Goal: Task Accomplishment & Management: Manage account settings

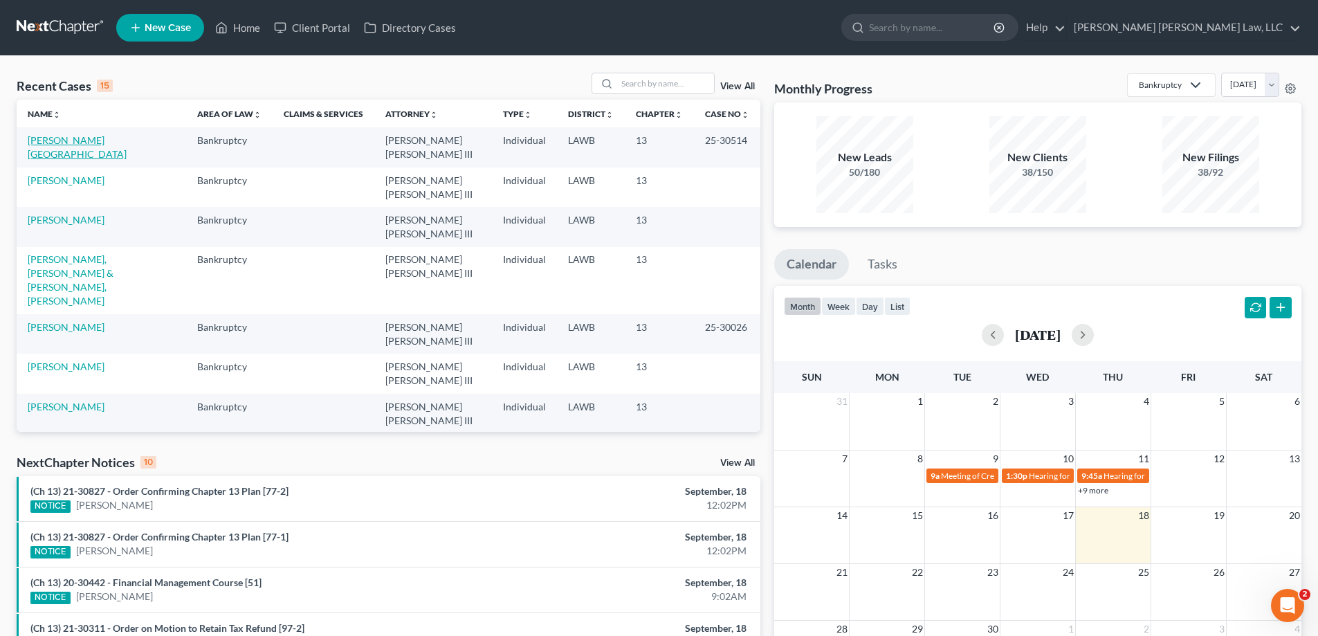
click at [68, 145] on link "[PERSON_NAME][GEOGRAPHIC_DATA]" at bounding box center [77, 147] width 99 height 26
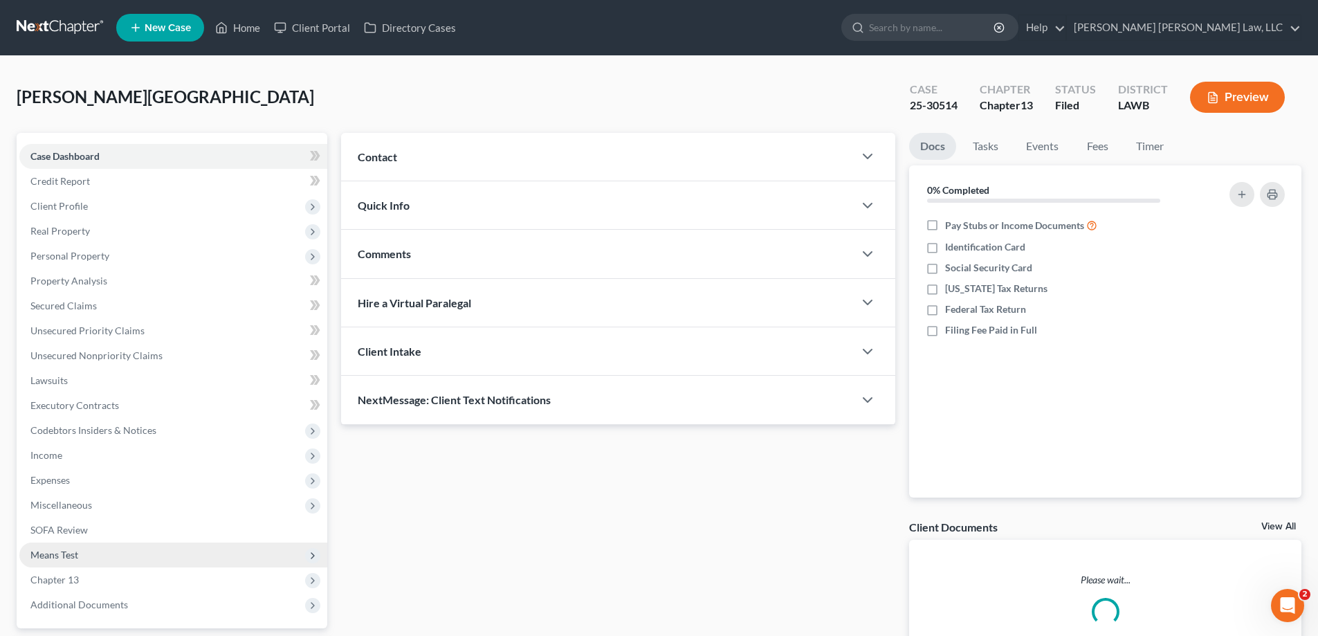
scroll to position [125, 0]
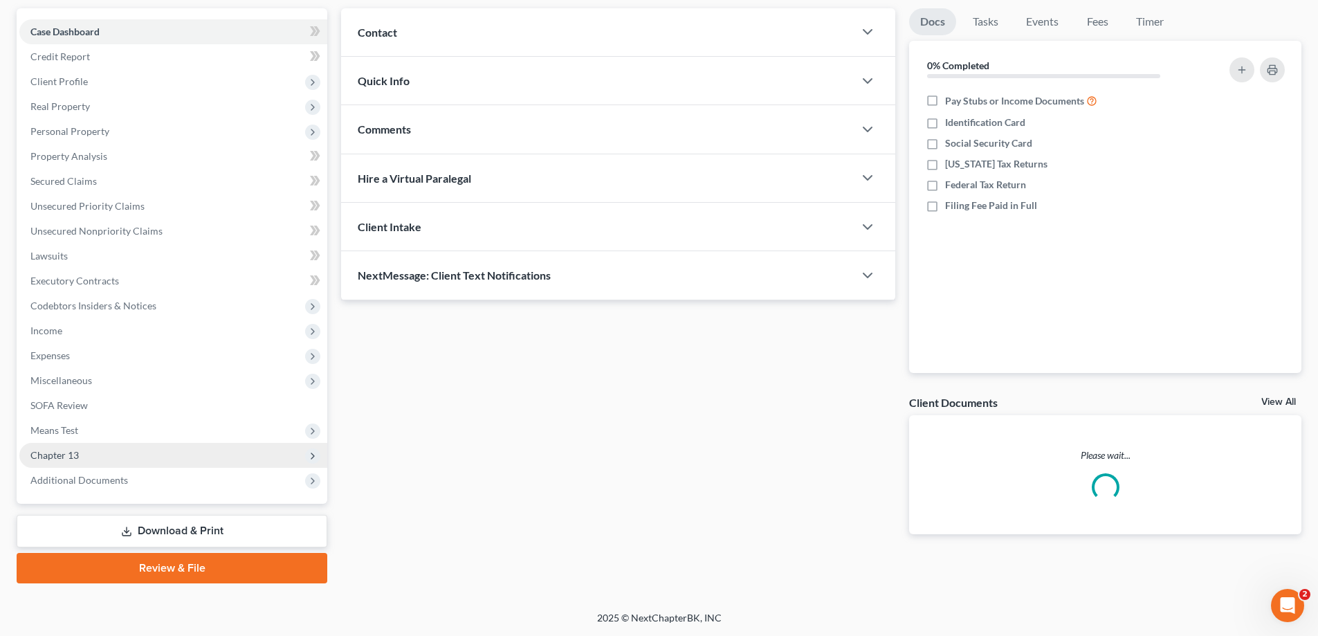
click at [80, 450] on span "Chapter 13" at bounding box center [173, 455] width 308 height 25
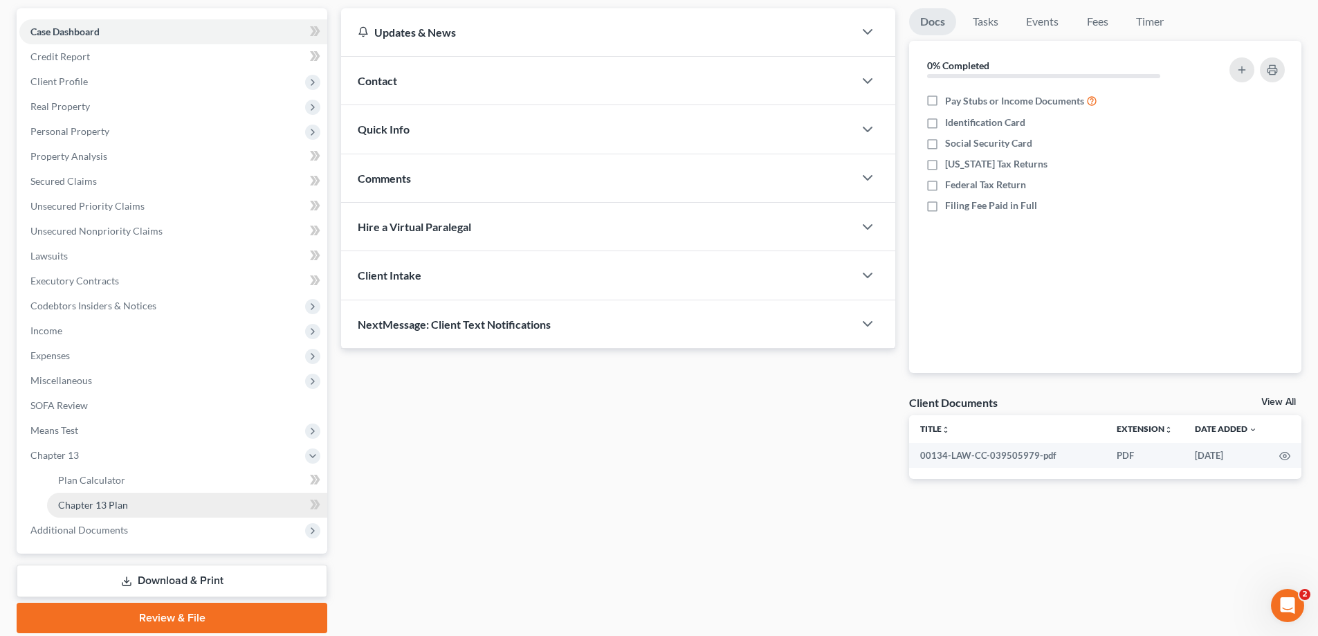
click at [120, 508] on span "Chapter 13 Plan" at bounding box center [93, 505] width 70 height 12
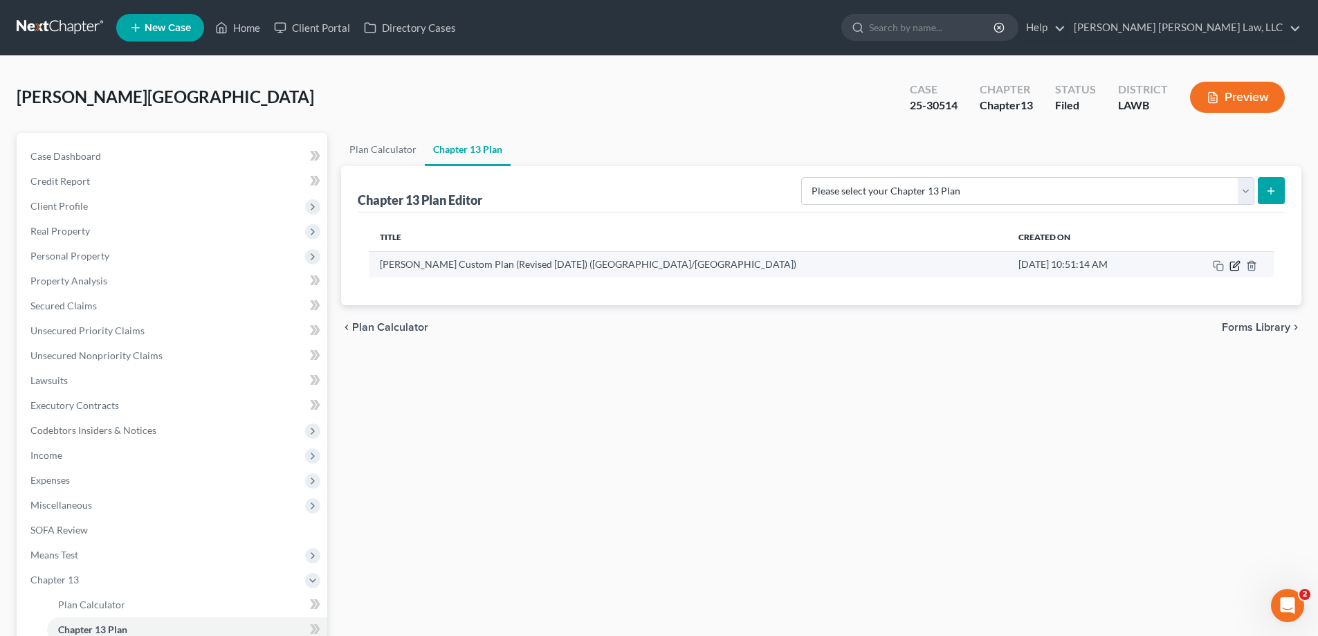
click at [1234, 266] on icon "button" at bounding box center [1234, 265] width 11 height 11
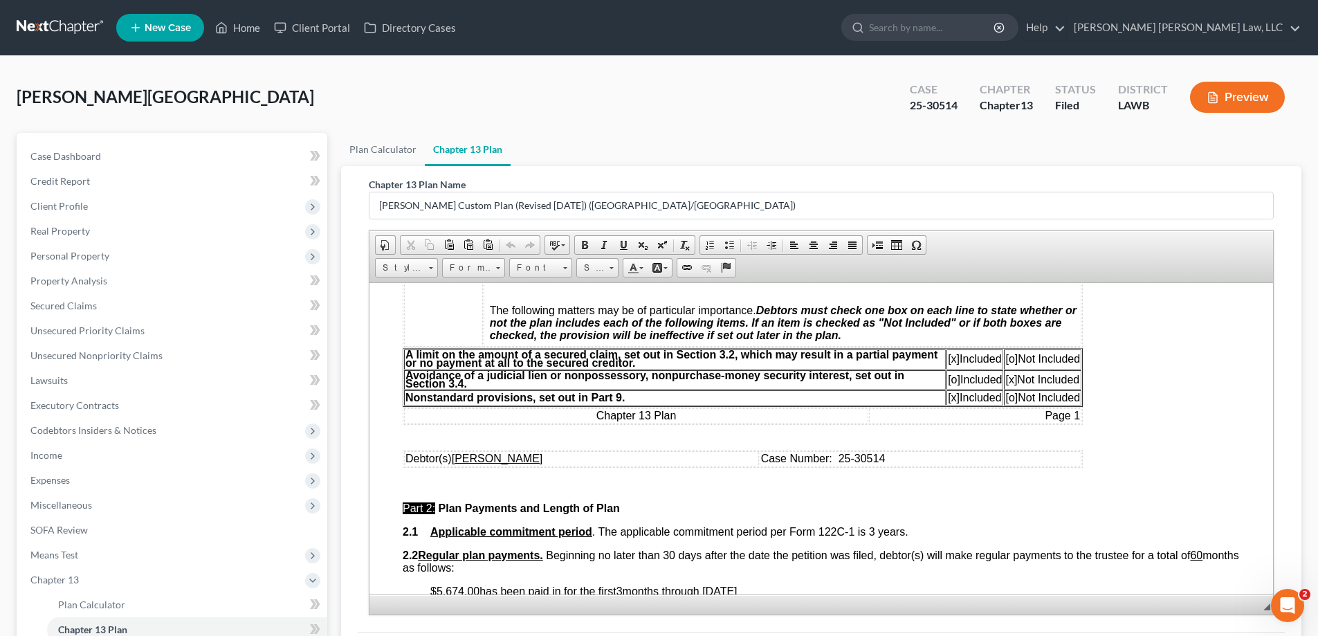
scroll to position [623, 0]
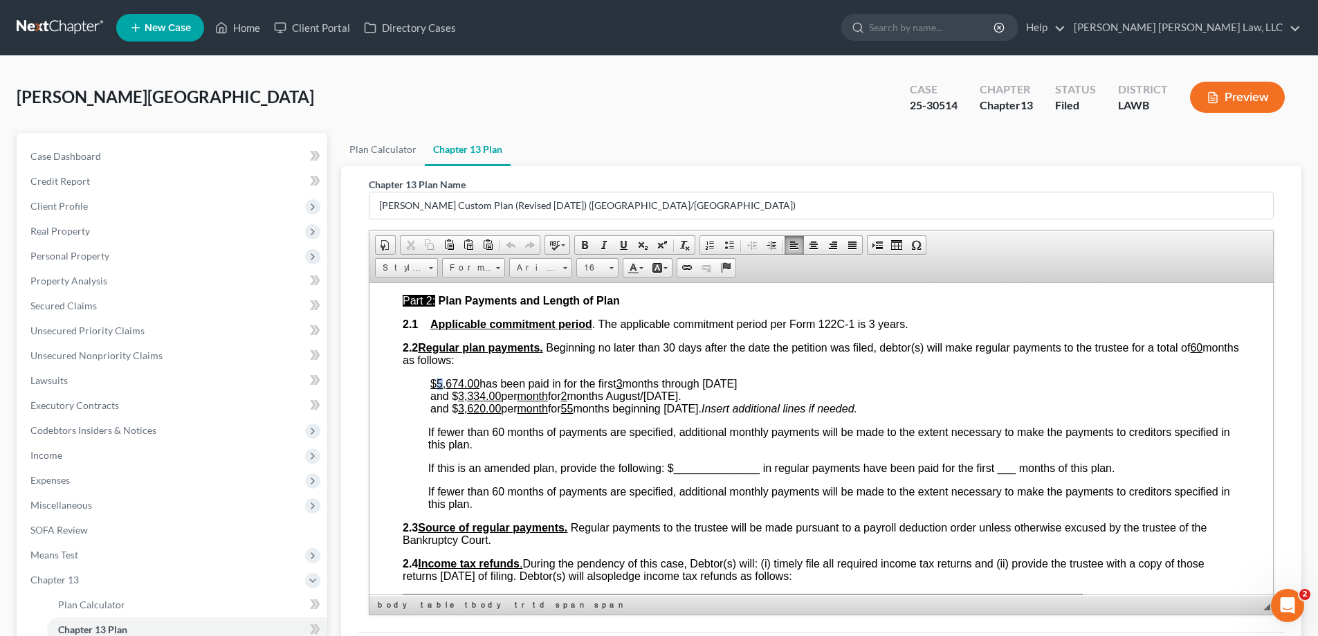
drag, startPoint x: 435, startPoint y: 383, endPoint x: 443, endPoint y: 384, distance: 7.7
click at [443, 384] on u "$5,674.00" at bounding box center [454, 383] width 49 height 12
click at [623, 382] on u "3" at bounding box center [619, 383] width 6 height 12
click at [623, 383] on u "5" at bounding box center [619, 383] width 6 height 12
drag, startPoint x: 714, startPoint y: 383, endPoint x: 734, endPoint y: 385, distance: 20.2
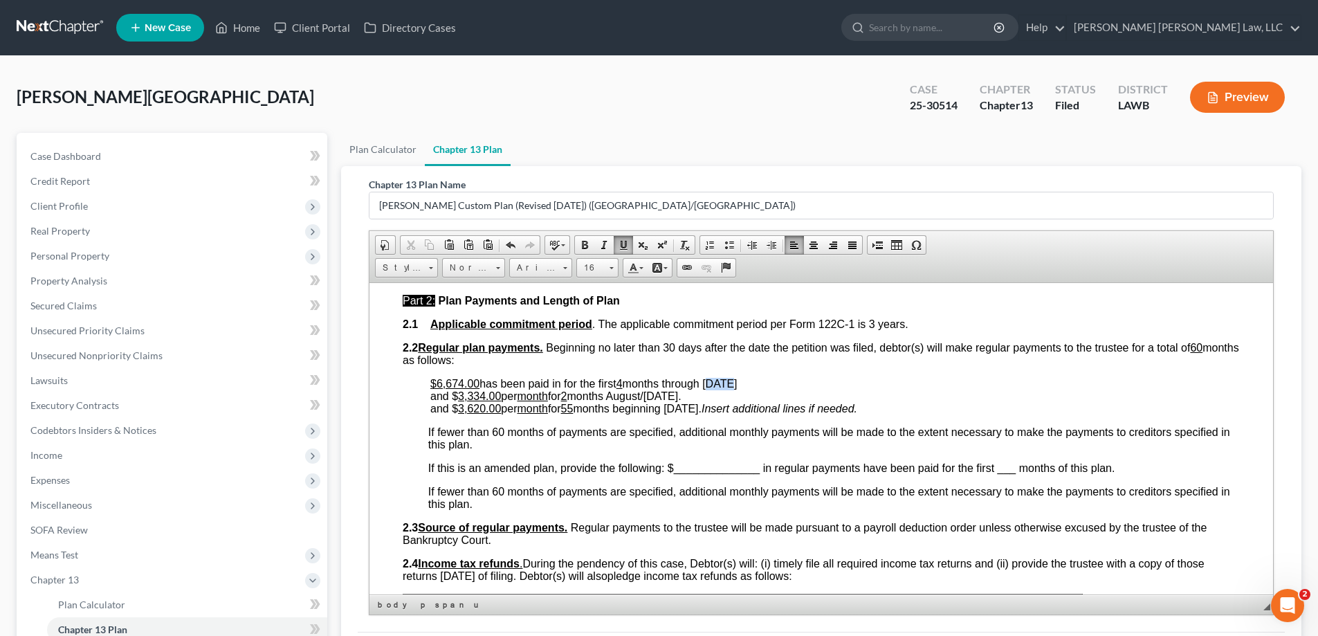
click at [734, 385] on span "has been paid in for the first 4 months through [DATE]" at bounding box center [607, 383] width 257 height 12
drag, startPoint x: 711, startPoint y: 384, endPoint x: 729, endPoint y: 385, distance: 18.0
click at [729, 385] on span "has been paid in for the first 4 months through [DATE]" at bounding box center [607, 383] width 257 height 12
click at [778, 384] on p "$6,674.00 has been paid in for the first 4 months through [DATE] and $ 3,334.00…" at bounding box center [834, 395] width 809 height 37
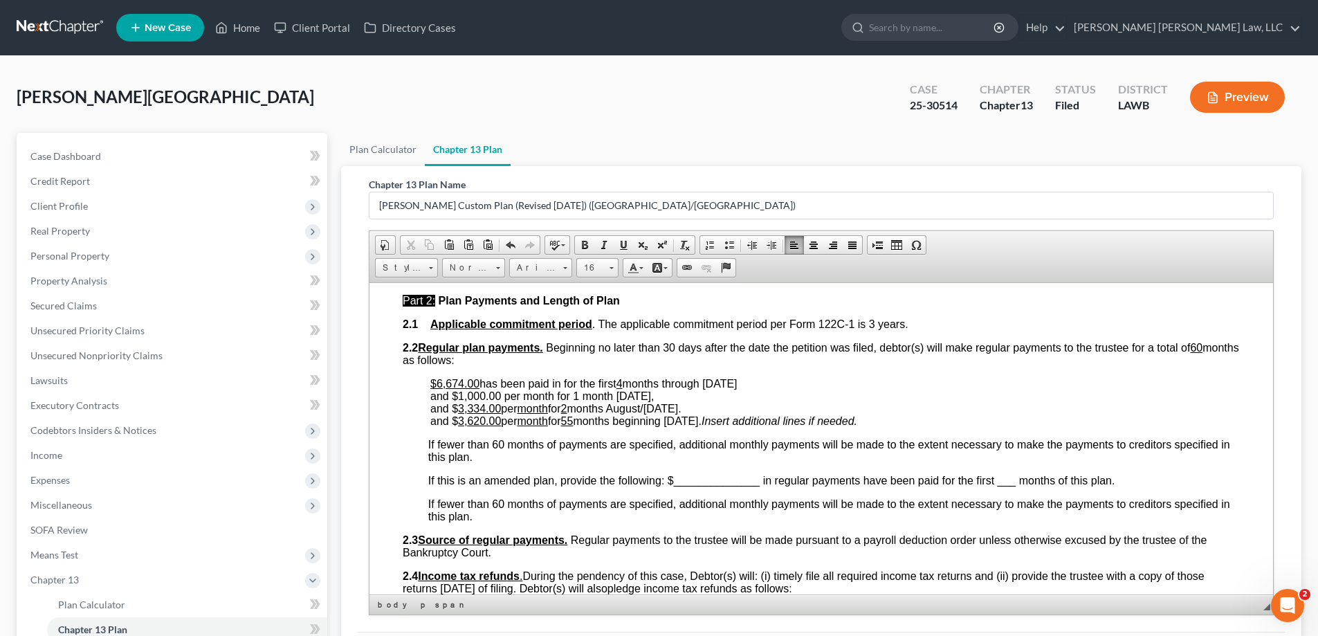
drag, startPoint x: 745, startPoint y: 410, endPoint x: 430, endPoint y: 405, distance: 314.8
click at [430, 405] on span "and $ 3,334.00 per month for 2 months August/[DATE]." at bounding box center [555, 408] width 251 height 12
click at [634, 410] on span "and $ 3,334.00 per month for 2 months August/[DATE]." at bounding box center [555, 408] width 251 height 12
drag, startPoint x: 712, startPoint y: 408, endPoint x: 623, endPoint y: 407, distance: 89.3
click at [623, 407] on span "and $ 3,334.00 per month for 2 months August/[DATE]." at bounding box center [555, 408] width 251 height 12
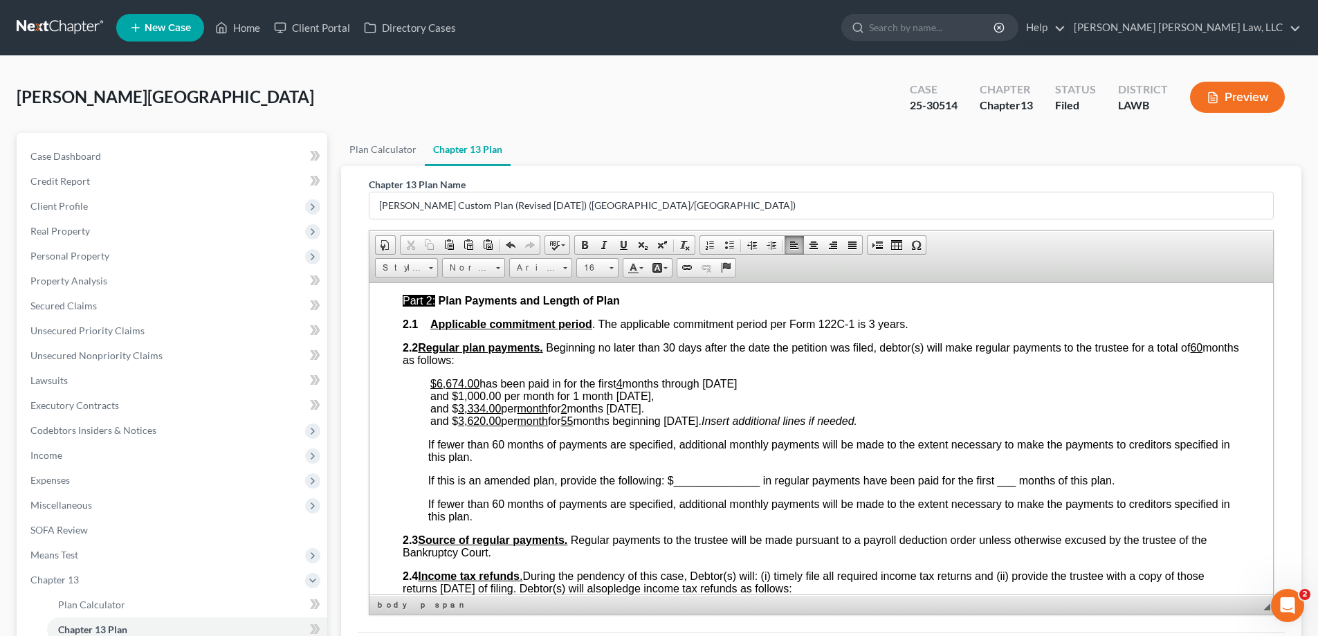
click at [695, 405] on p "$6,674.00 has been paid in for the first 4 months through [DATE] and $1,000.00 …" at bounding box center [834, 402] width 809 height 50
click at [457, 396] on span "has been paid in for the first 4 months through [DATE] and $1,000.00 per month …" at bounding box center [583, 389] width 307 height 24
drag, startPoint x: 455, startPoint y: 395, endPoint x: 477, endPoint y: 396, distance: 21.5
click at [477, 396] on span "has been paid in for the first 4 months through [DATE] and $1,000.00 per month …" at bounding box center [583, 389] width 307 height 24
drag, startPoint x: 452, startPoint y: 394, endPoint x: 499, endPoint y: 396, distance: 47.1
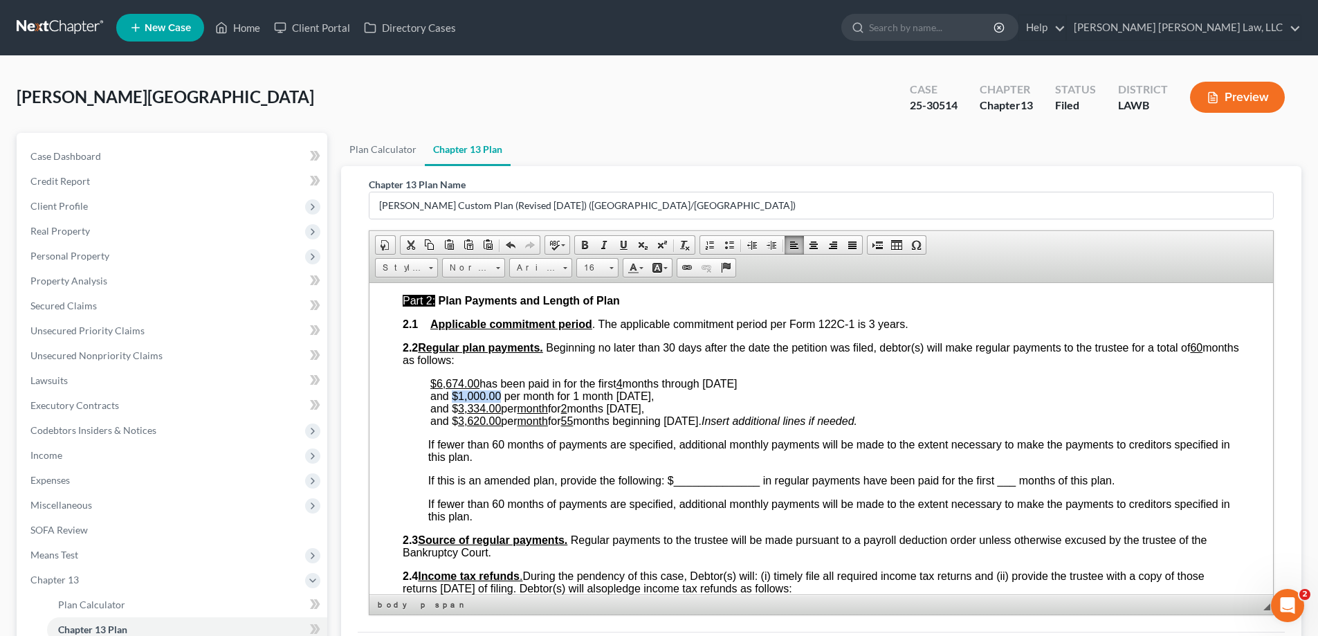
click at [499, 396] on span "has been paid in for the first 4 months through [DATE] and $1,000.00 per month …" at bounding box center [583, 389] width 307 height 24
drag, startPoint x: 626, startPoint y: 250, endPoint x: 131, endPoint y: 162, distance: 502.4
click at [626, 250] on span at bounding box center [623, 244] width 11 height 11
drag, startPoint x: 524, startPoint y: 395, endPoint x: 552, endPoint y: 398, distance: 28.5
click at [552, 398] on span "has been paid in for the first 4 months through [DATE] and $1,000.00 per month …" at bounding box center [583, 389] width 307 height 24
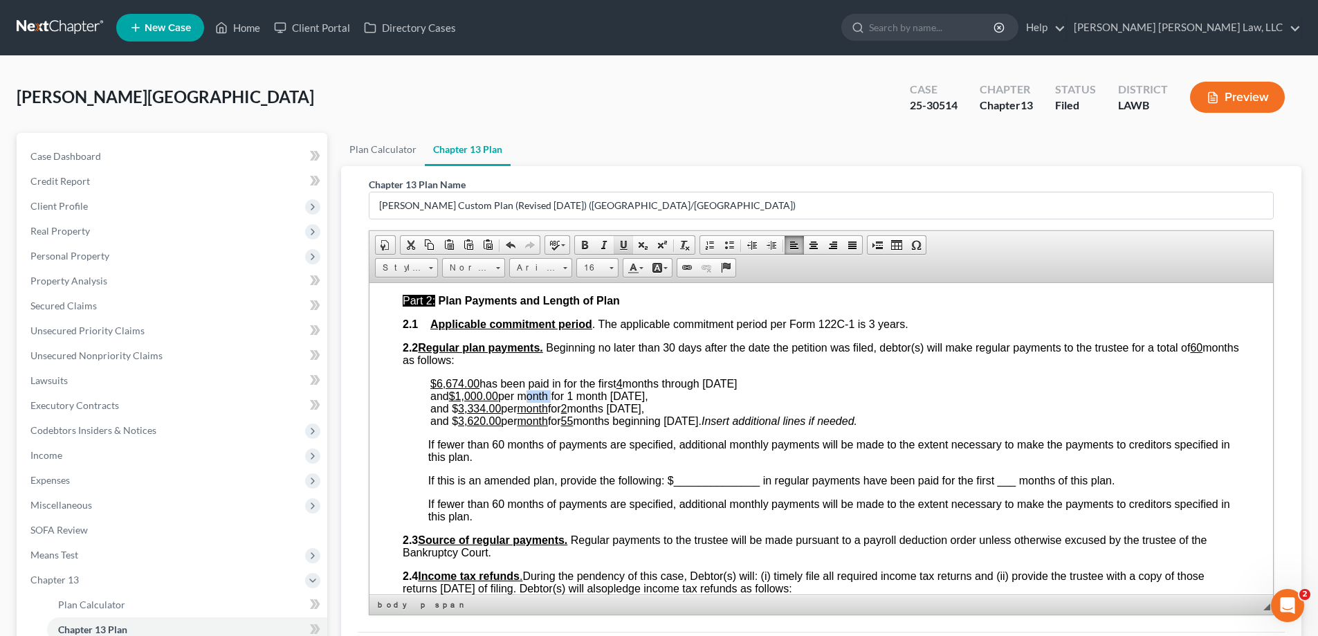
click at [621, 249] on span at bounding box center [623, 244] width 11 height 11
click at [578, 396] on span "has been paid in for the first 4 months through [DATE] and $1,000.00 per month …" at bounding box center [583, 389] width 307 height 24
click at [580, 396] on span "has been paid in for the first 4 months through [DATE] and $1,000.00 per month …" at bounding box center [583, 389] width 307 height 24
click at [624, 250] on span at bounding box center [623, 244] width 11 height 11
click at [493, 403] on u "3,334.00" at bounding box center [479, 408] width 43 height 12
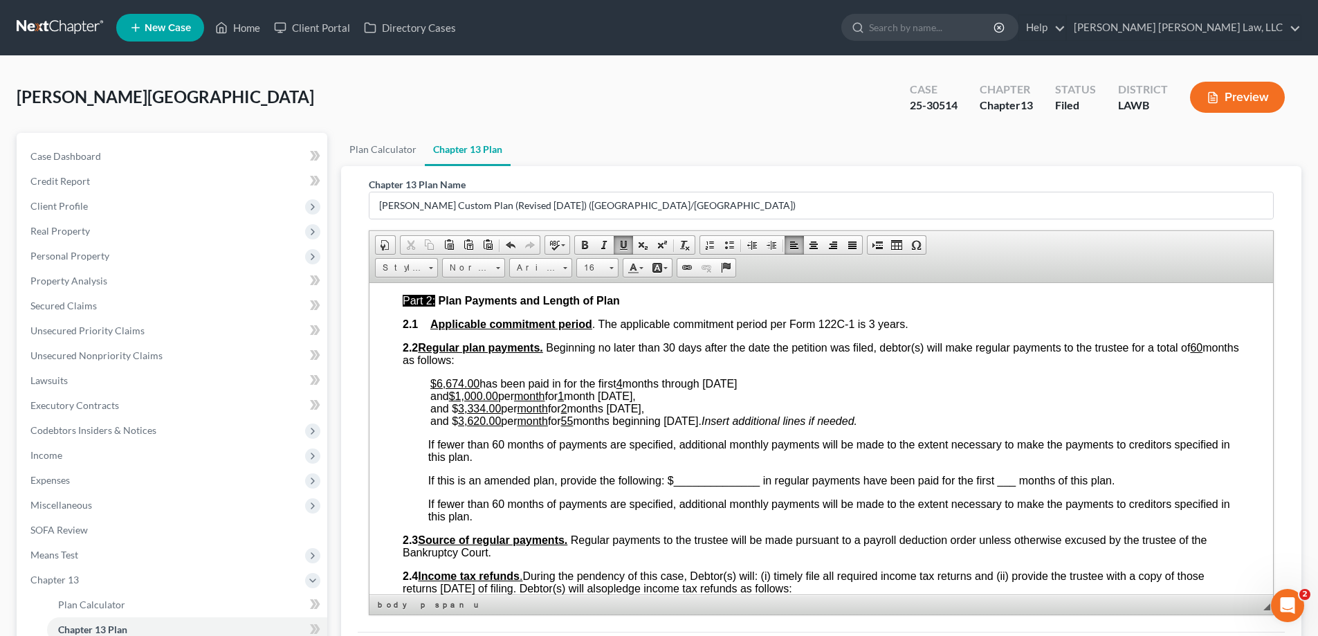
click at [567, 410] on u "2" at bounding box center [564, 408] width 6 height 12
drag, startPoint x: 468, startPoint y: 419, endPoint x: 484, endPoint y: 422, distance: 16.8
click at [484, 422] on u "3,620.00" at bounding box center [479, 420] width 43 height 12
click at [574, 423] on u "55" at bounding box center [567, 420] width 12 height 12
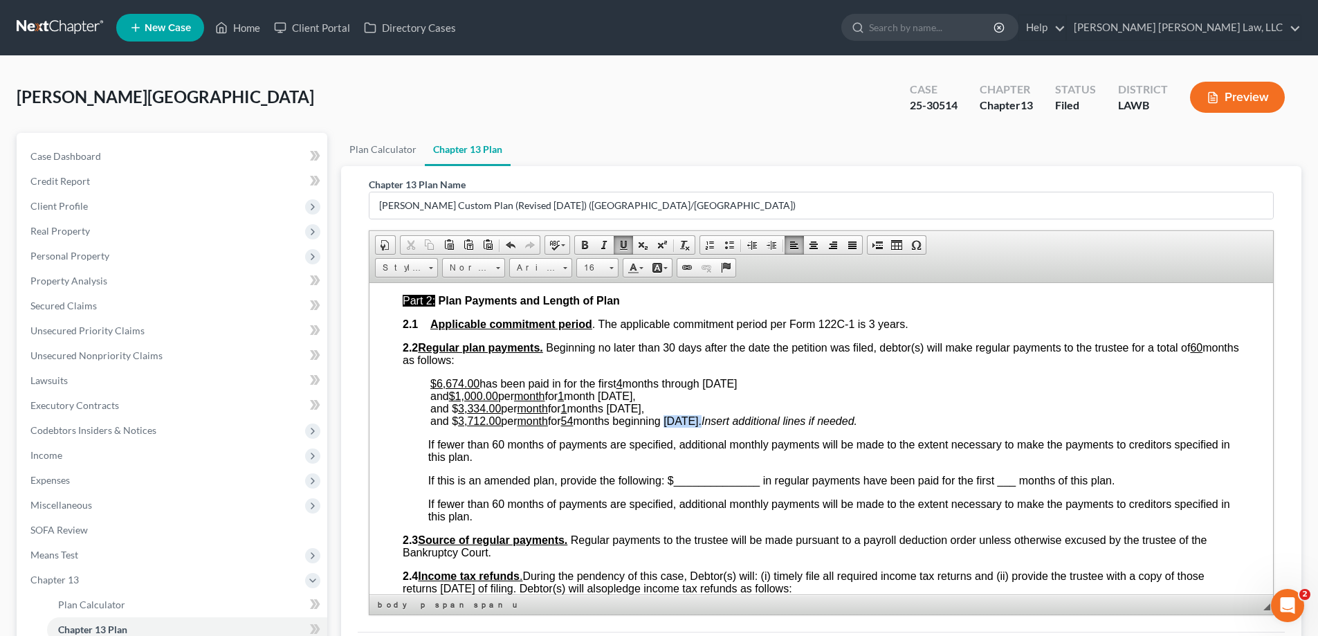
drag, startPoint x: 679, startPoint y: 420, endPoint x: 717, endPoint y: 422, distance: 37.4
click at [702, 422] on span "and $ 3,712.00 per month for 54 months beginning [DATE]." at bounding box center [565, 420] width 271 height 12
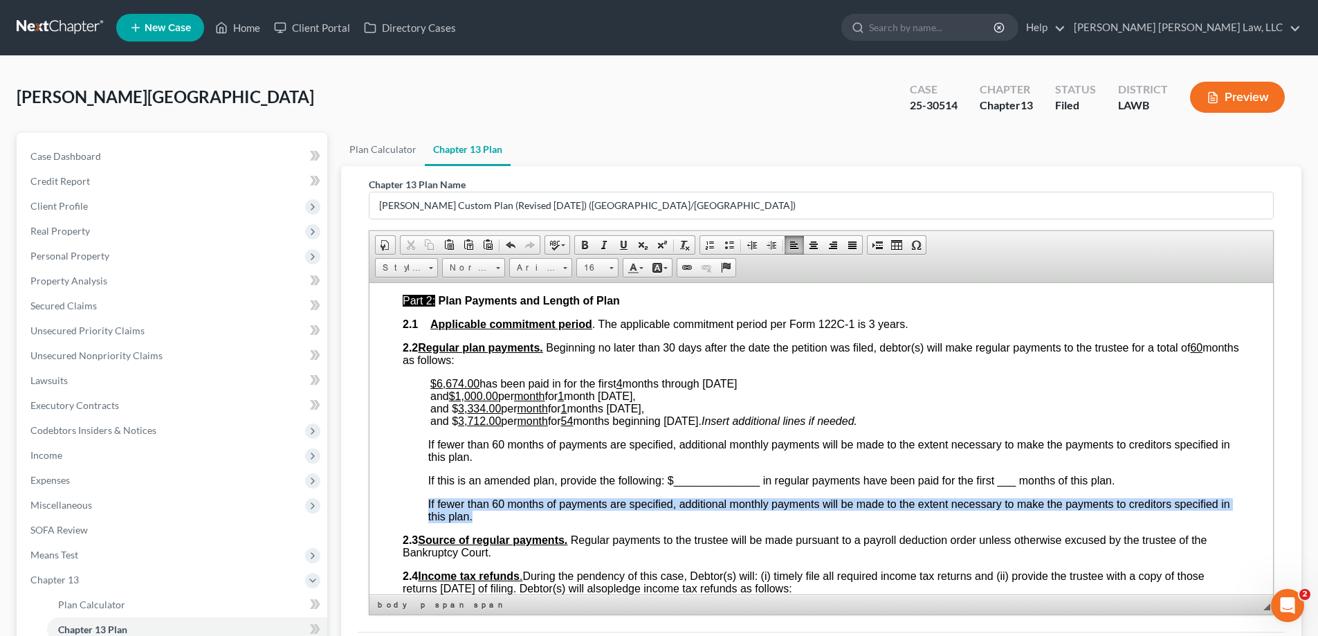
drag, startPoint x: 424, startPoint y: 503, endPoint x: 509, endPoint y: 517, distance: 85.5
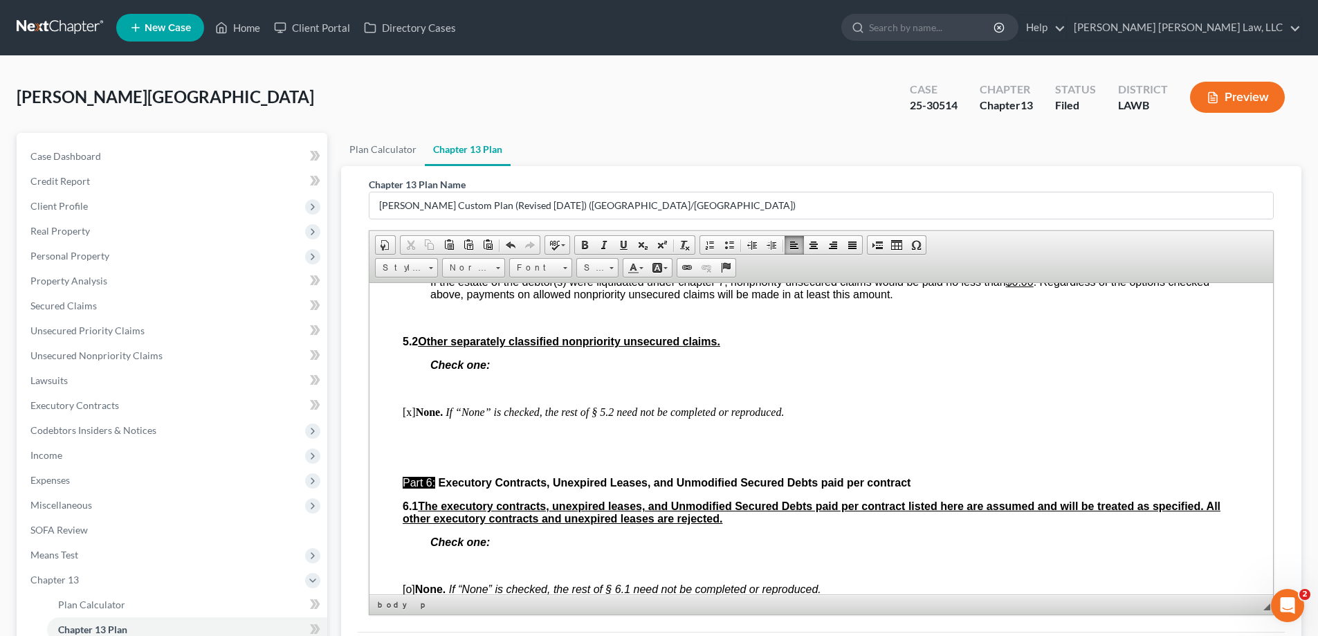
scroll to position [4013, 0]
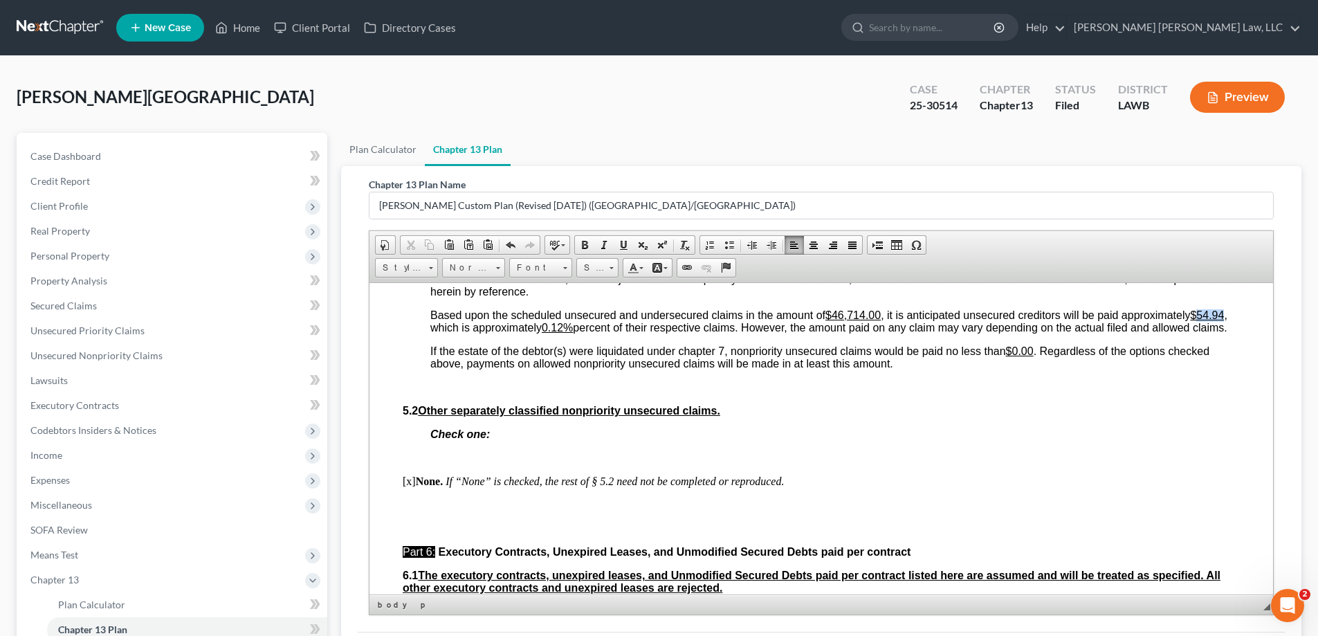
drag, startPoint x: 533, startPoint y: 351, endPoint x: 558, endPoint y: 351, distance: 25.6
click at [1190, 320] on u "$54.94" at bounding box center [1207, 315] width 34 height 12
drag, startPoint x: 704, startPoint y: 351, endPoint x: 697, endPoint y: 354, distance: 7.7
click at [573, 333] on u "0.12%" at bounding box center [557, 327] width 31 height 12
click at [993, 464] on p at bounding box center [834, 457] width 809 height 12
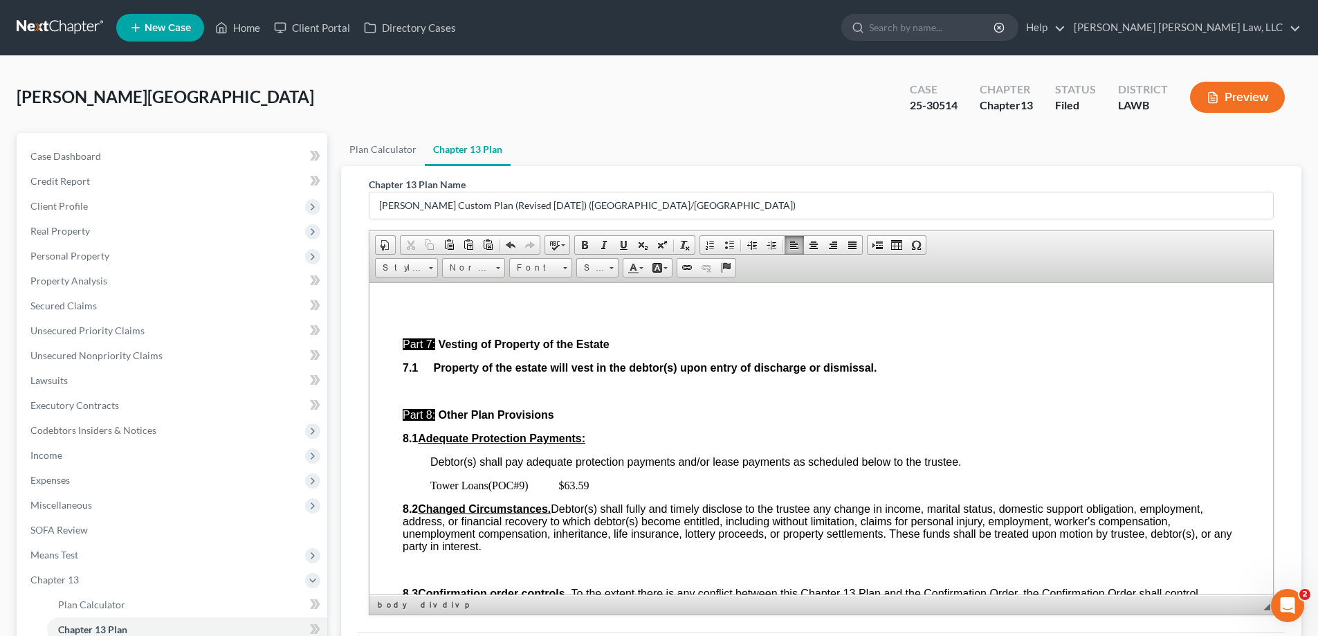
scroll to position [4290, 0]
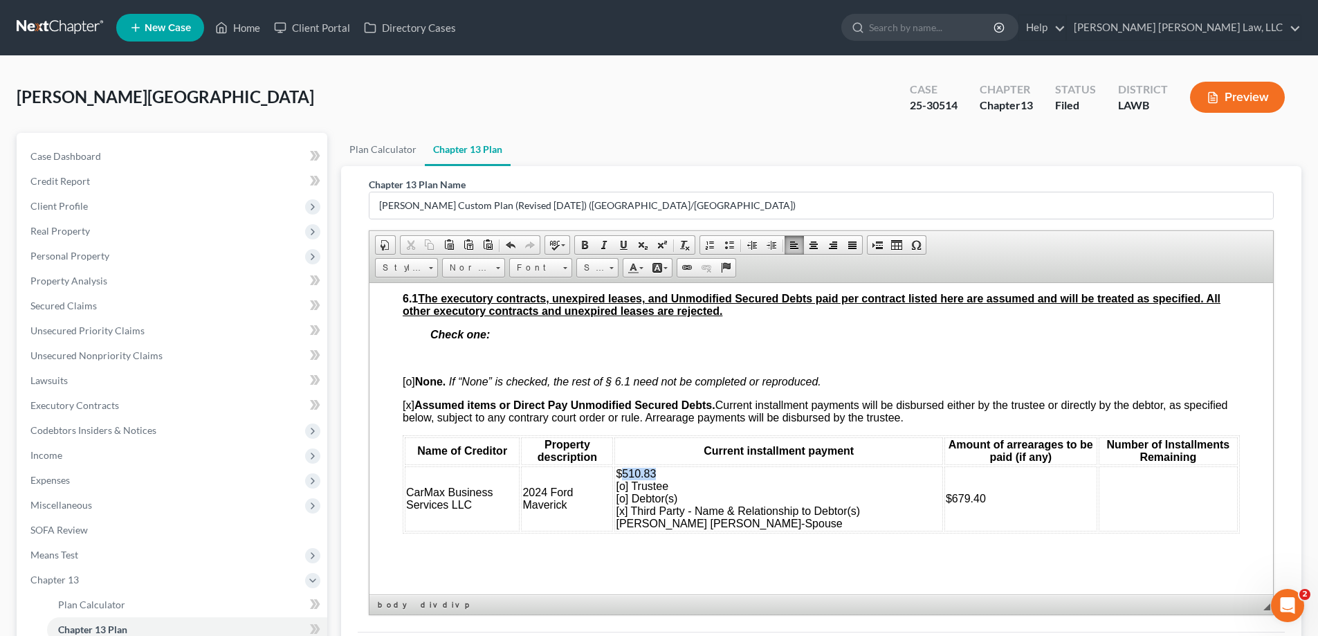
drag, startPoint x: 679, startPoint y: 511, endPoint x: 635, endPoint y: 511, distance: 43.6
click at [635, 511] on td "$510.83 [o] Trustee [o] Debtor(s) [x] Third Party - Name & Relationship to Debt…" at bounding box center [778, 498] width 328 height 65
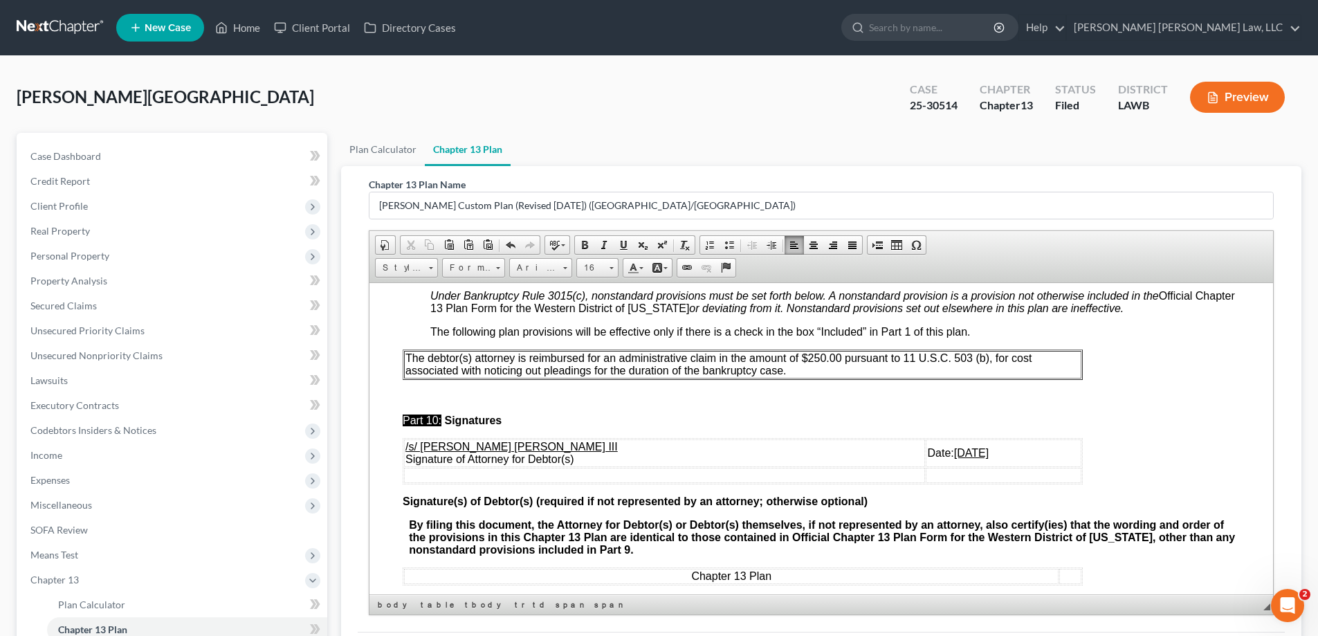
scroll to position [5043, 0]
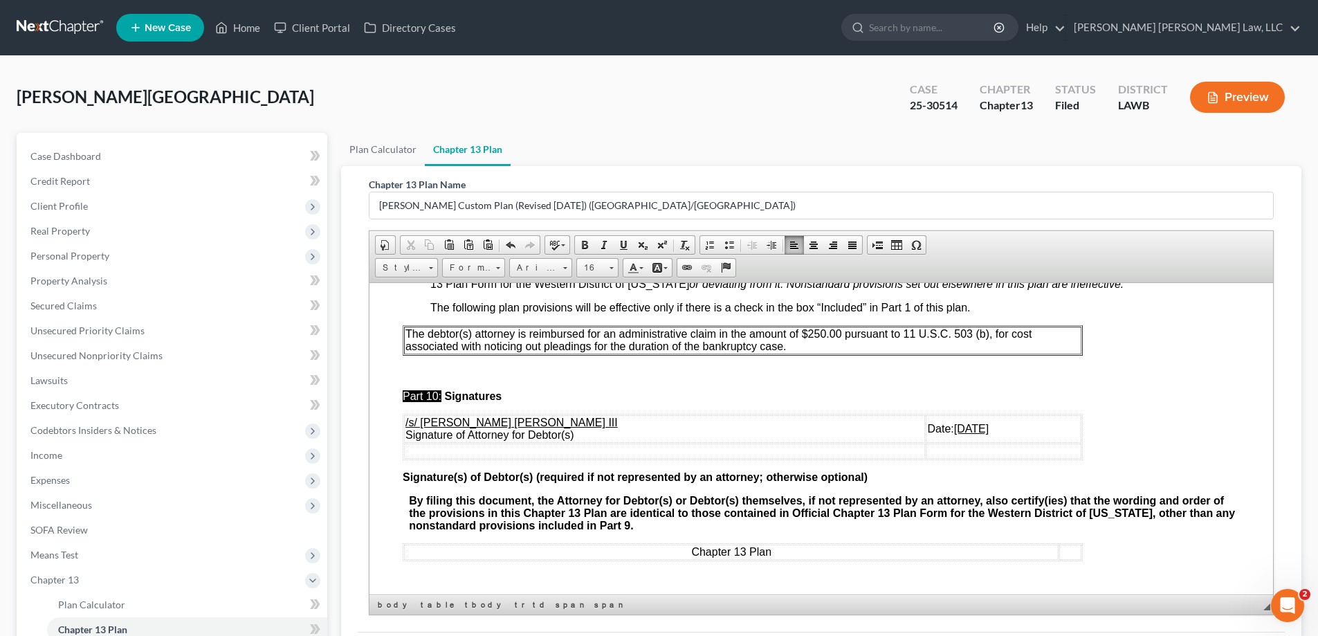
drag, startPoint x: 941, startPoint y: 422, endPoint x: 886, endPoint y: 421, distance: 54.7
click at [926, 421] on td "Date: [DATE]" at bounding box center [1004, 428] width 156 height 28
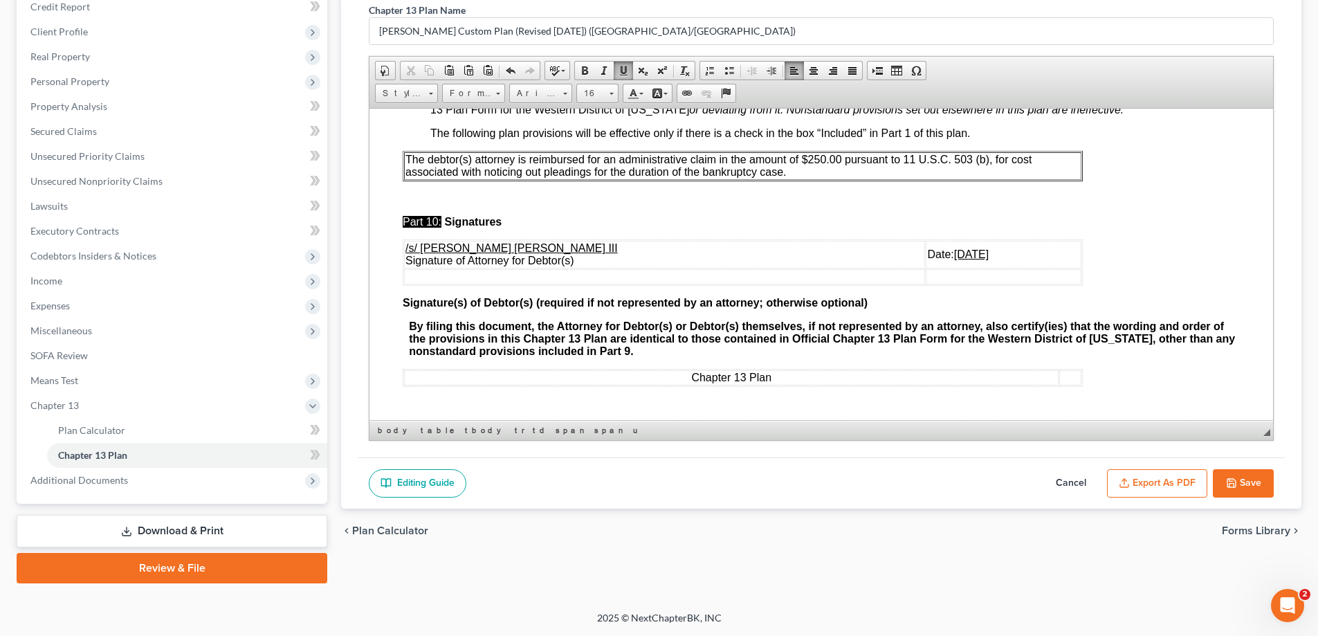
click at [1264, 485] on button "Save" at bounding box center [1243, 483] width 61 height 29
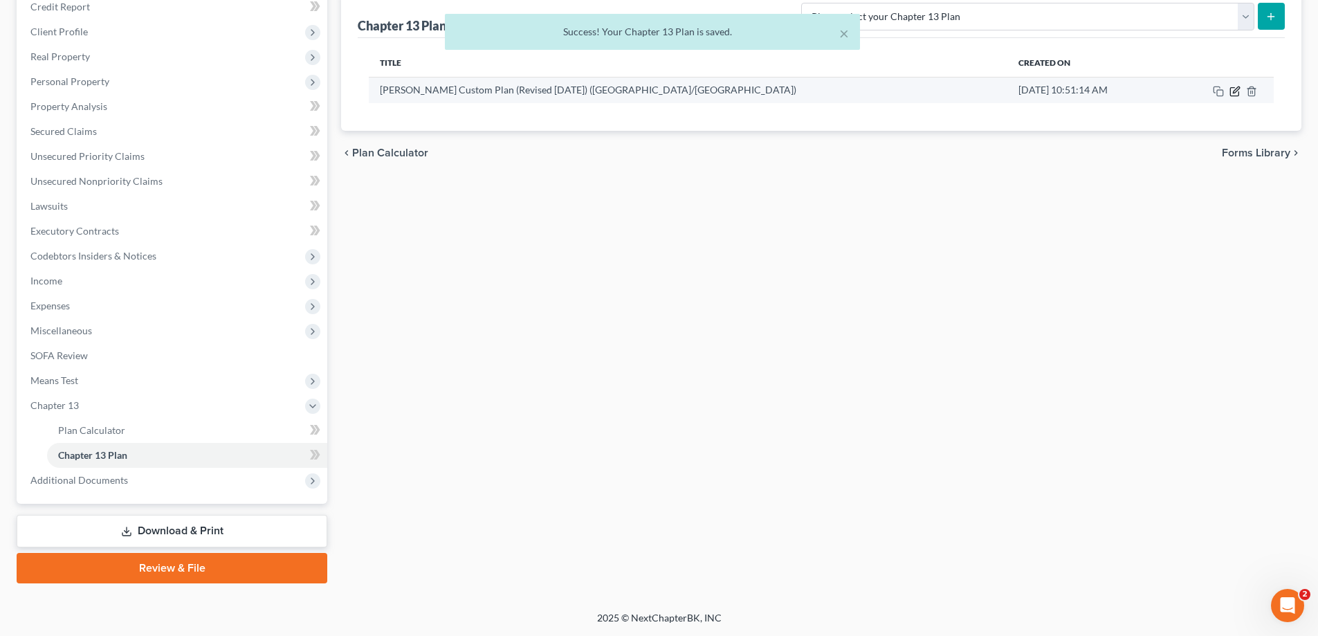
click at [1234, 89] on icon "button" at bounding box center [1234, 91] width 11 height 11
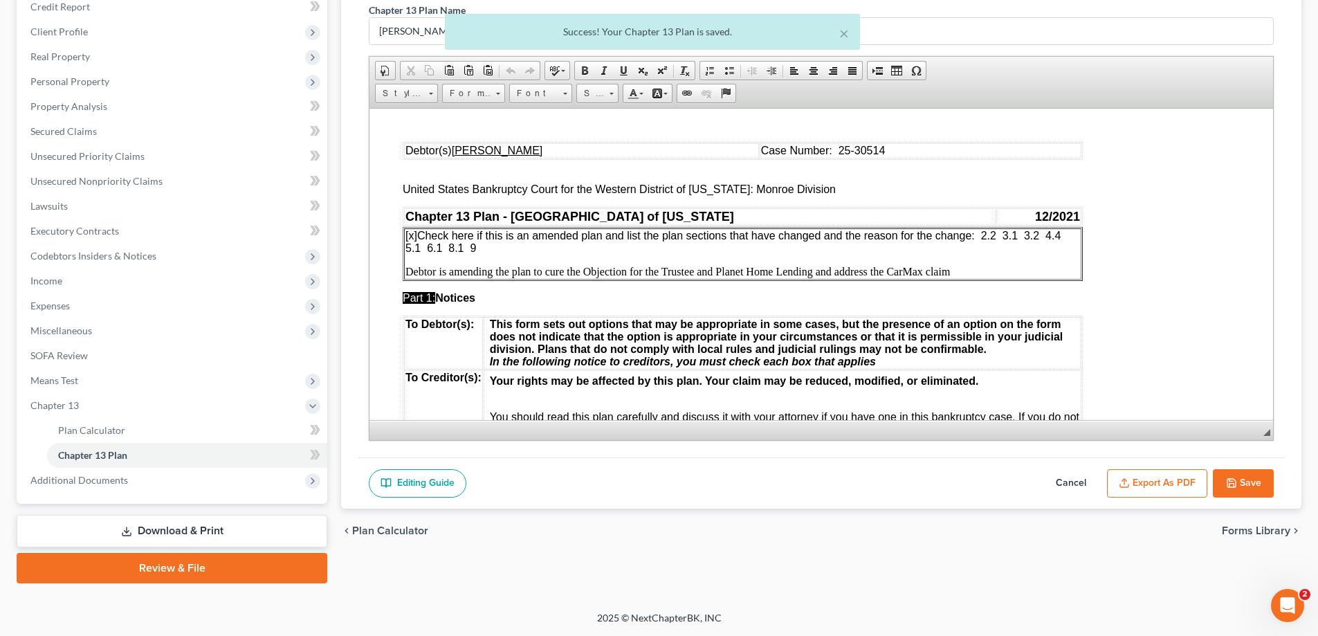
scroll to position [0, 0]
click at [1157, 477] on button "Export as PDF" at bounding box center [1157, 483] width 100 height 29
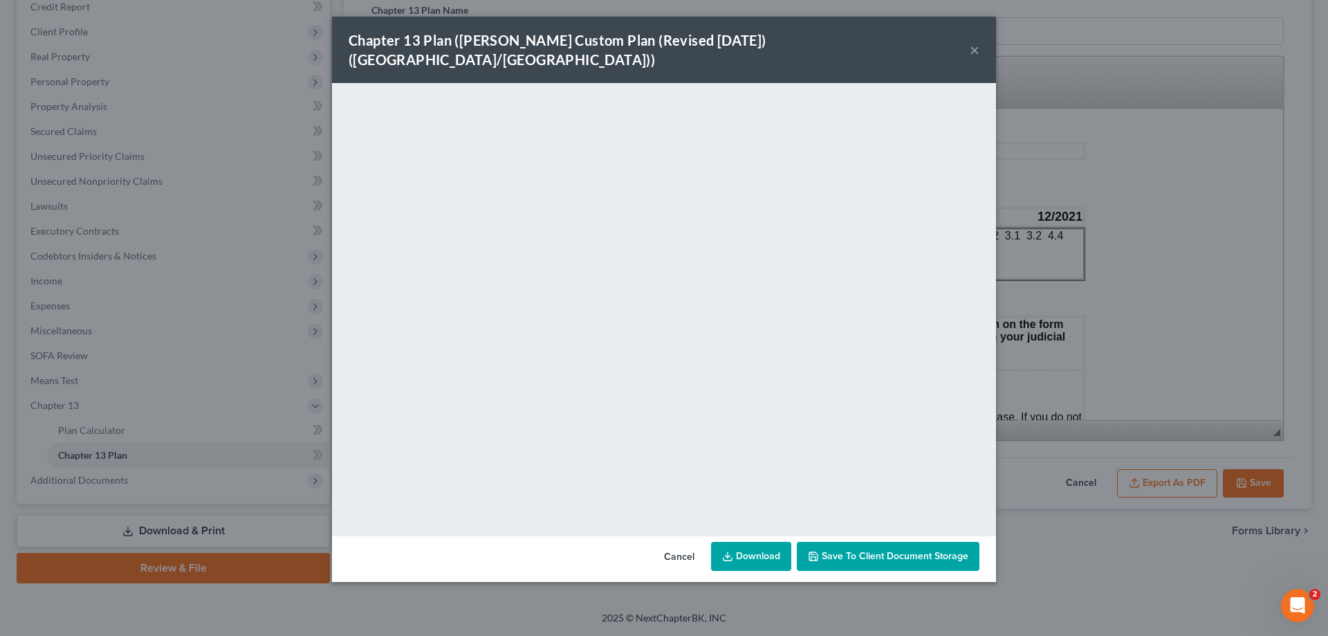
click at [971, 42] on button "×" at bounding box center [975, 50] width 10 height 17
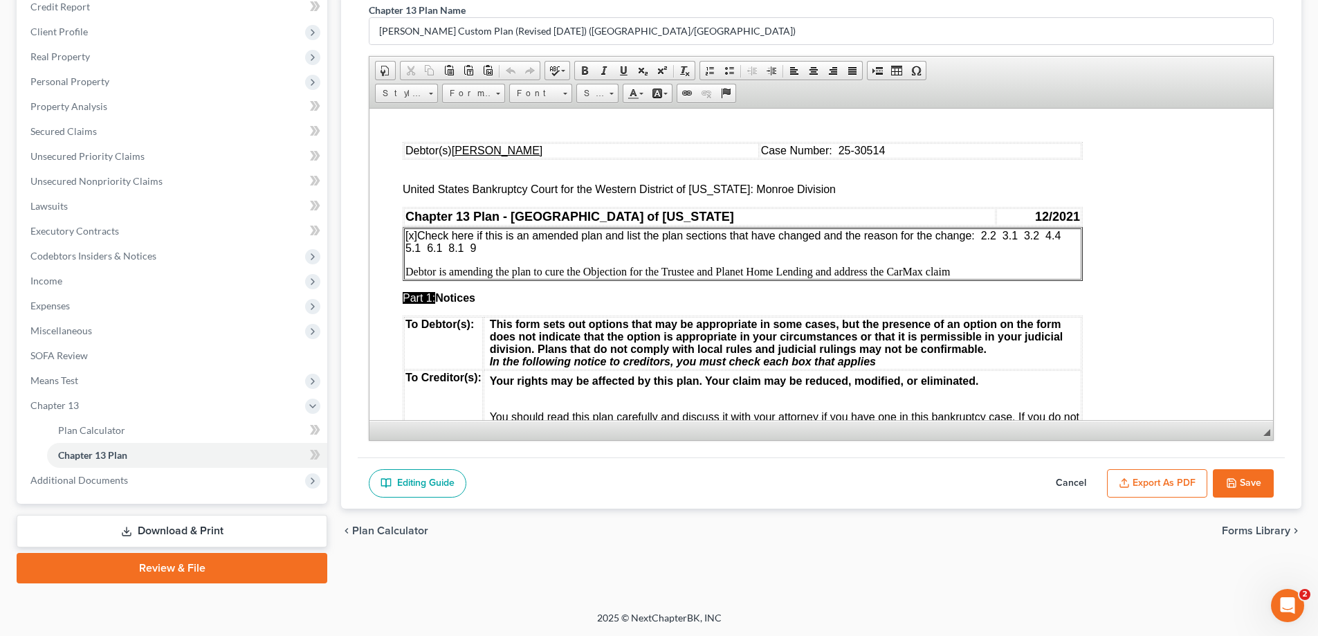
drag, startPoint x: 1235, startPoint y: 474, endPoint x: 6, endPoint y: 353, distance: 1234.7
click at [1235, 474] on button "Save" at bounding box center [1243, 483] width 61 height 29
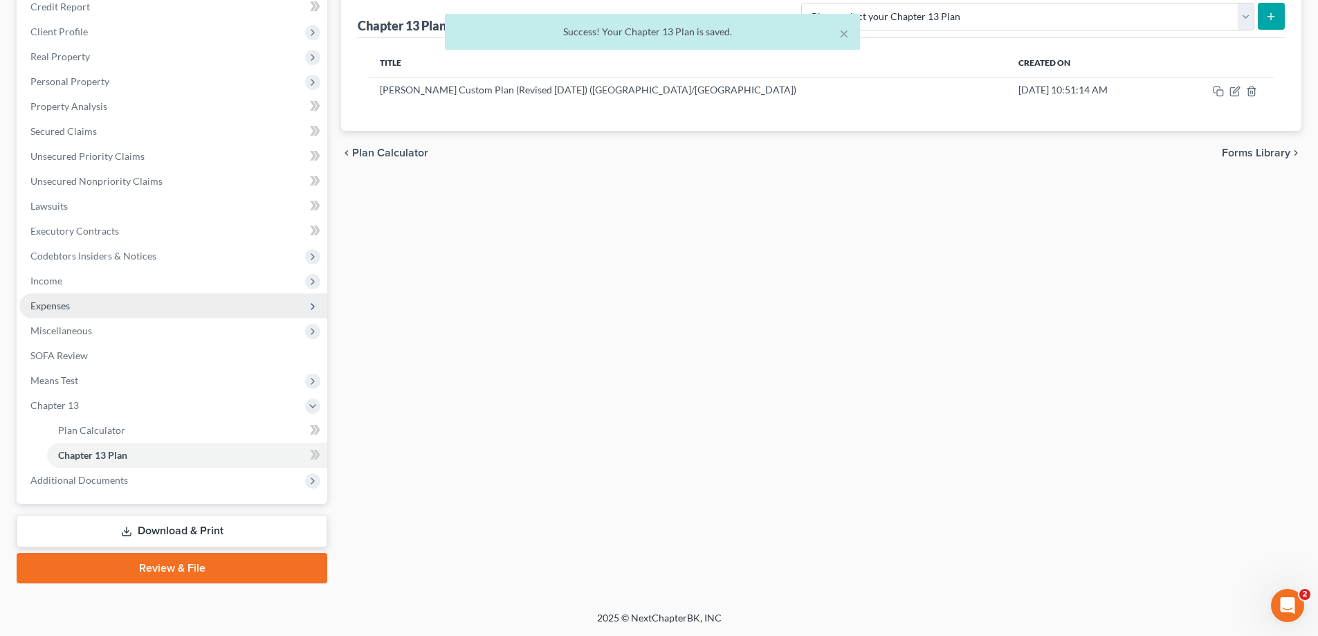
click at [68, 305] on span "Expenses" at bounding box center [49, 306] width 39 height 12
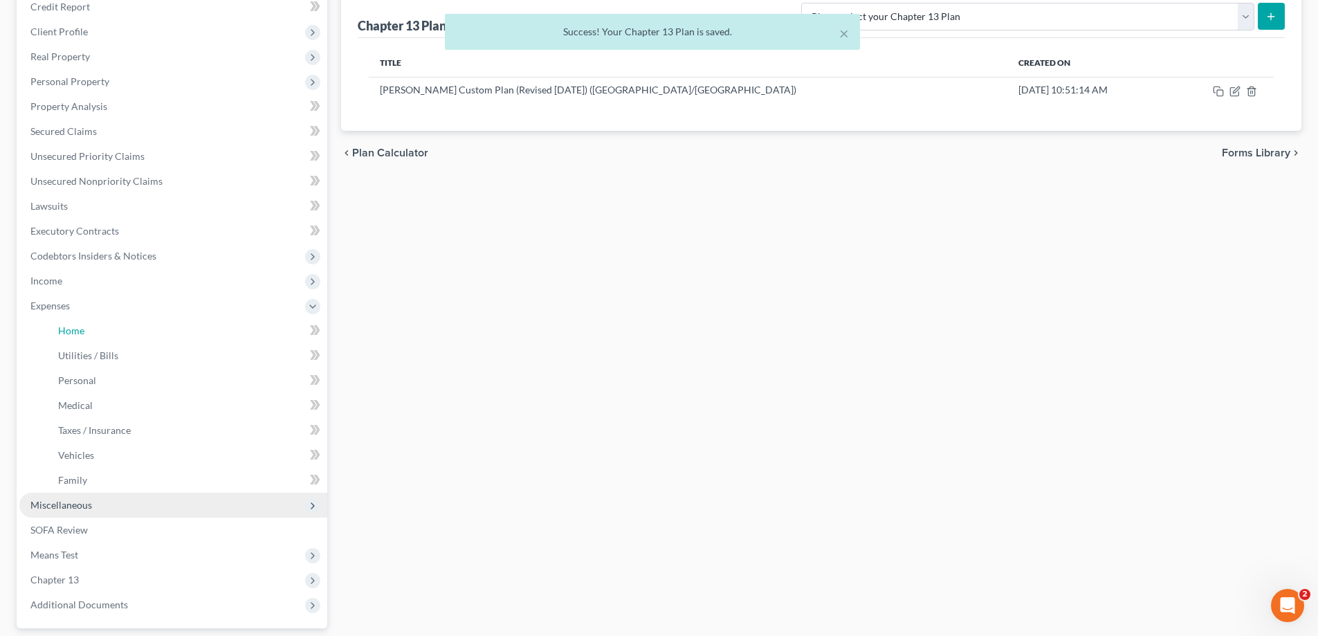
click at [77, 323] on link "Home" at bounding box center [187, 330] width 280 height 25
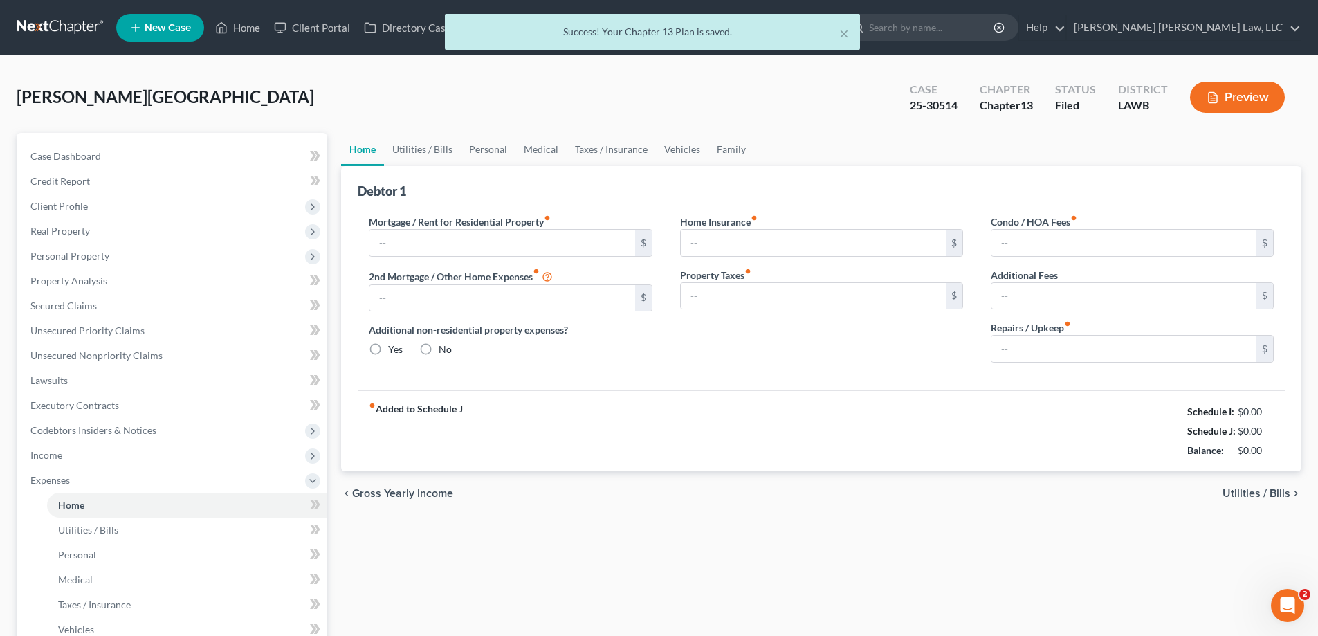
type input "0.00"
radio input "true"
type input "0.00"
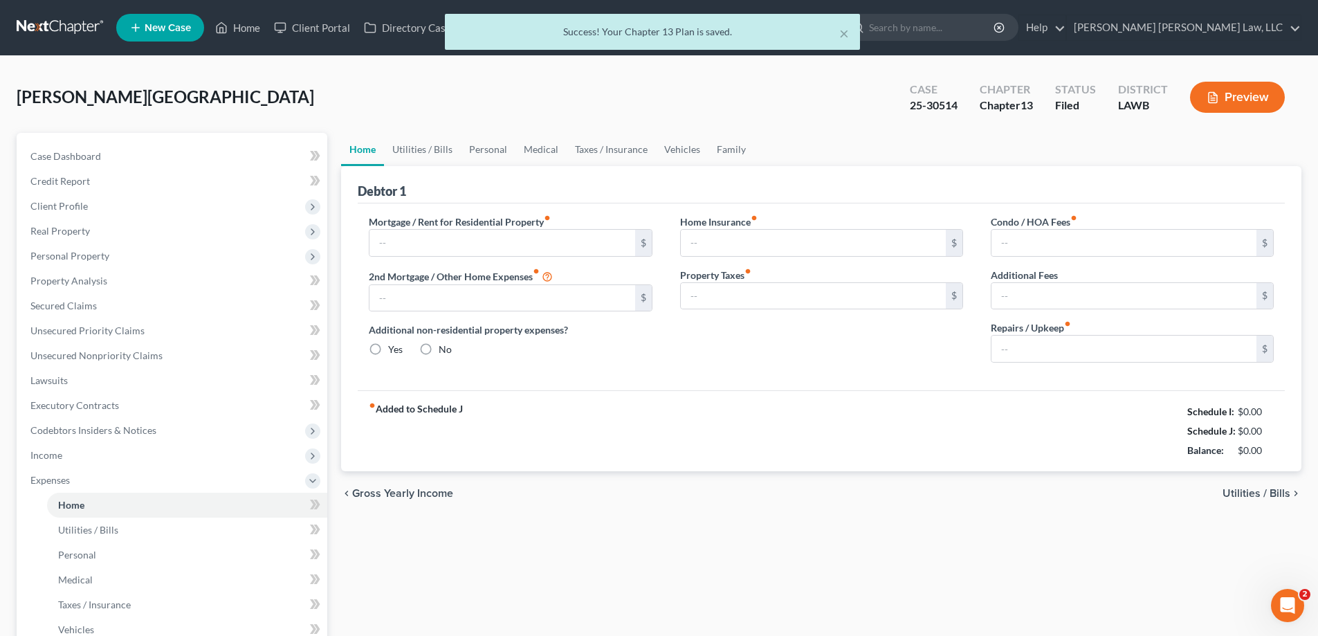
type input "0.00"
click at [485, 160] on link "Personal" at bounding box center [488, 149] width 55 height 33
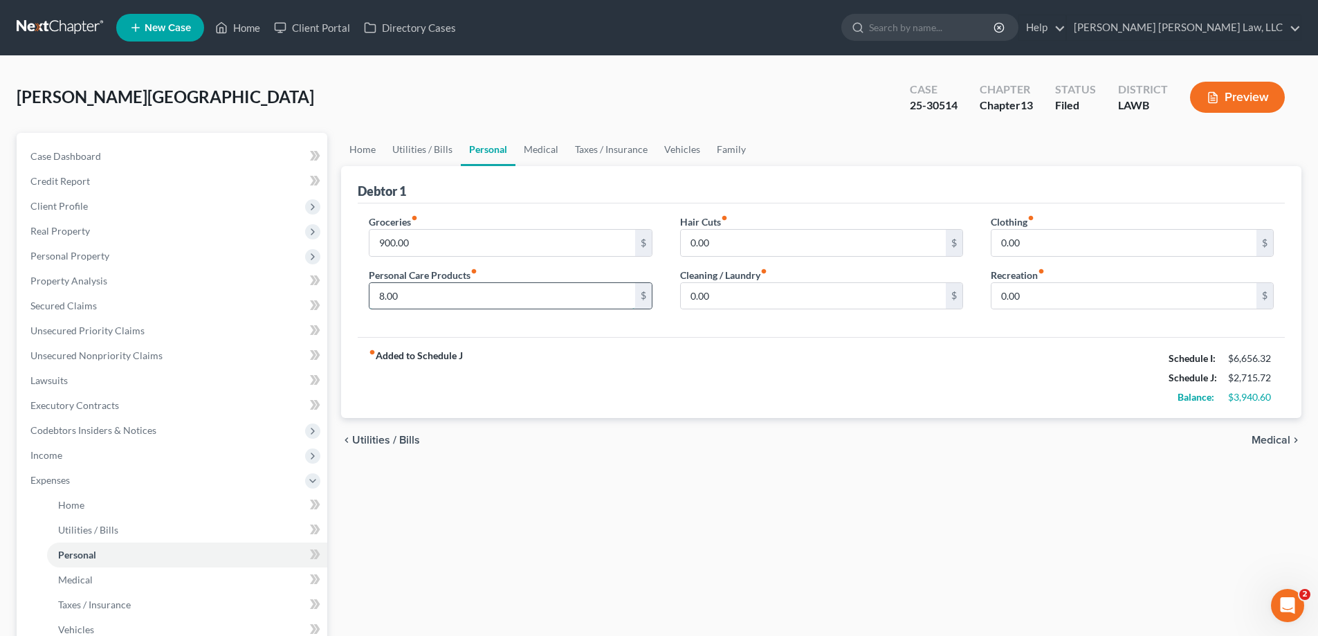
click at [455, 290] on input "8.00" at bounding box center [501, 296] width 265 height 26
type input "150"
click at [1033, 248] on input "0.00" at bounding box center [1123, 243] width 265 height 26
type input "50"
click at [580, 299] on input "150" at bounding box center [501, 296] width 265 height 26
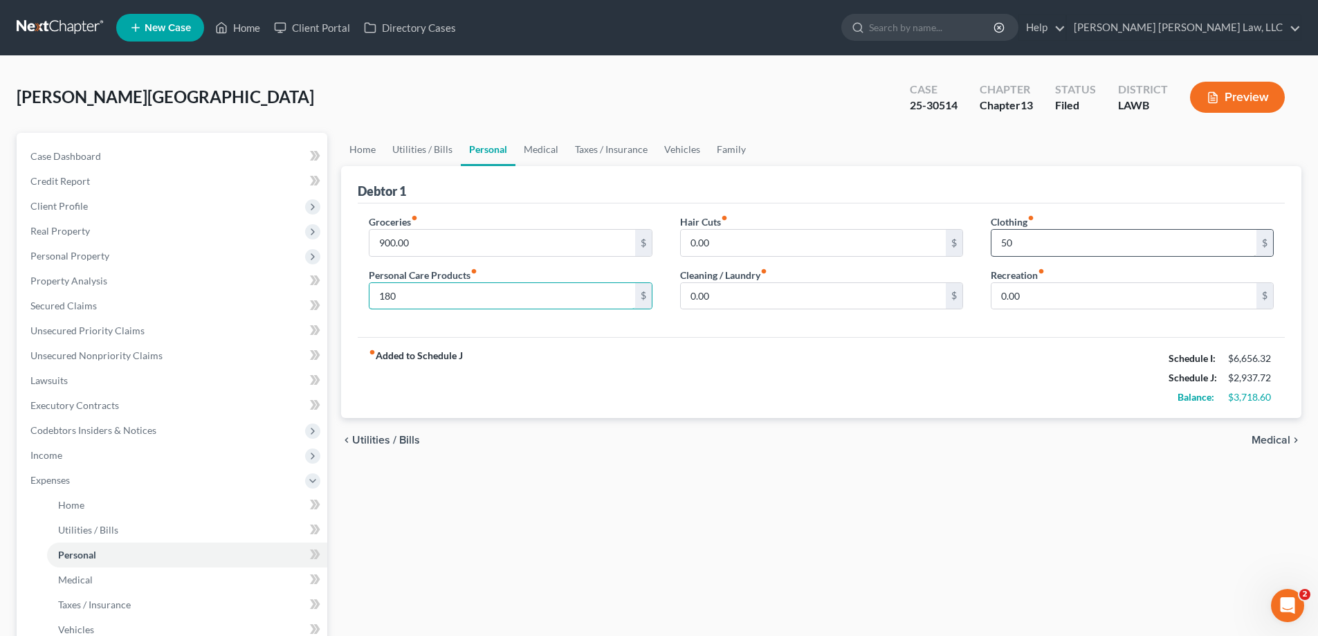
type input "180"
click at [1093, 247] on input "50" at bounding box center [1123, 243] width 265 height 26
type input "56"
click at [933, 484] on div "Home Utilities / Bills Personal Medical Taxes / Insurance Vehicles Family Debto…" at bounding box center [821, 507] width 974 height 749
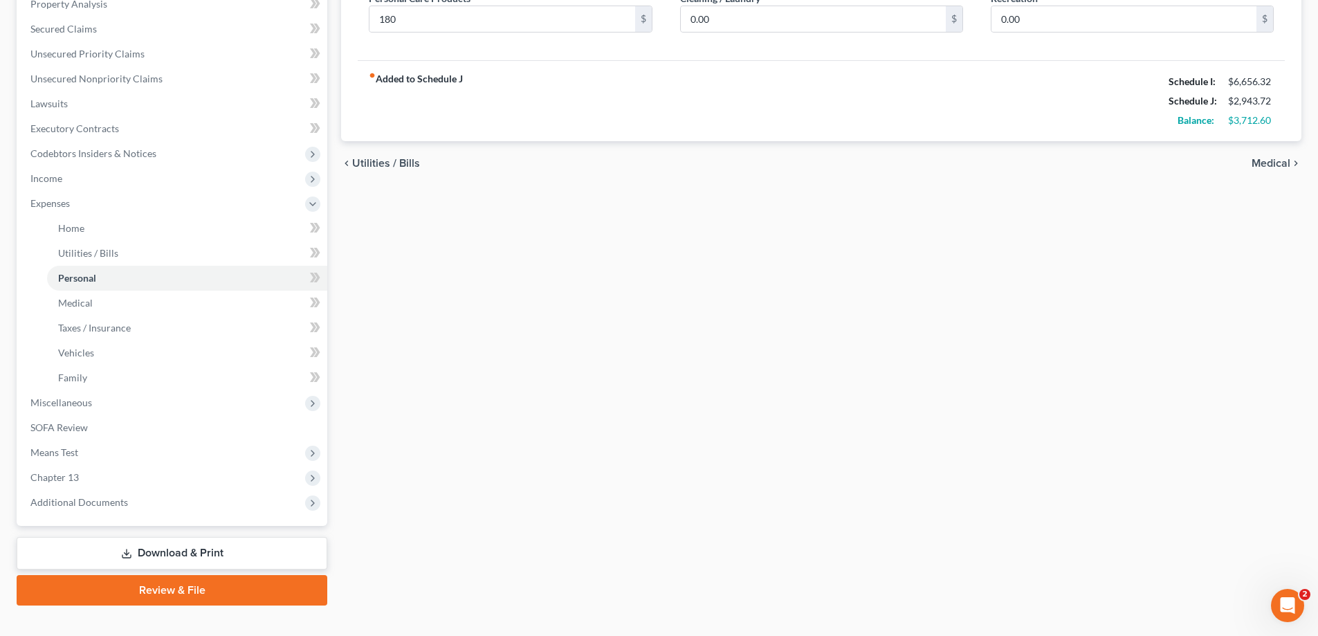
scroll to position [299, 0]
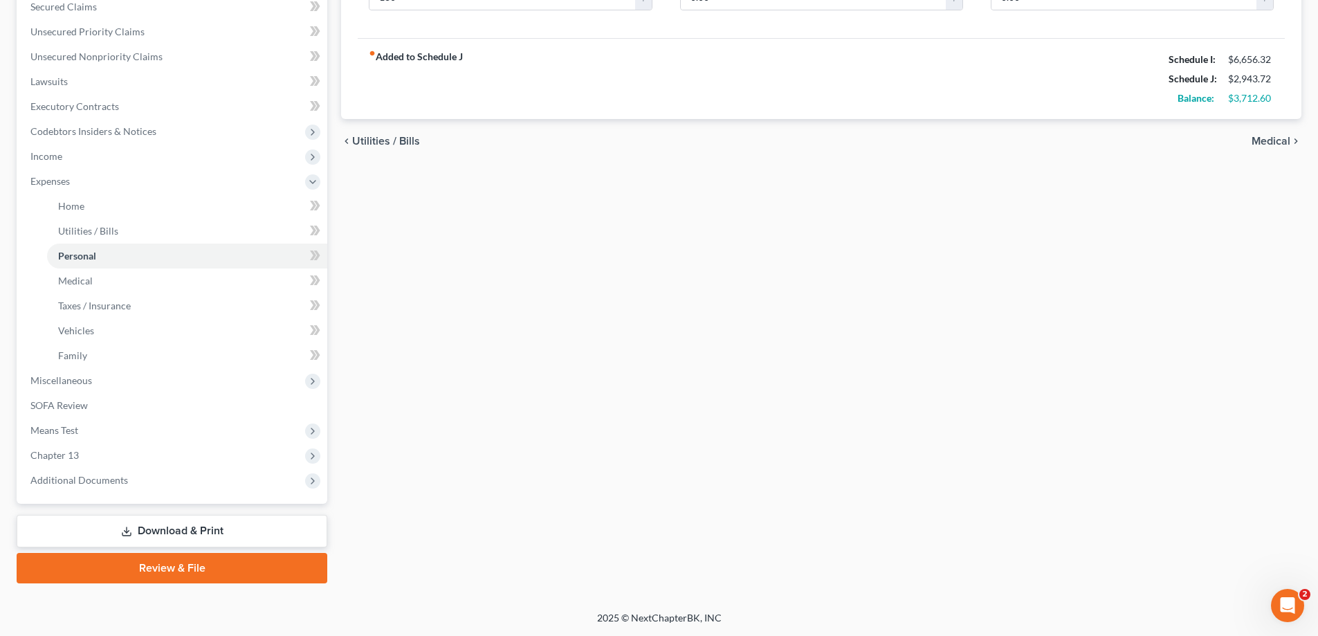
click at [230, 518] on link "Download & Print" at bounding box center [172, 531] width 311 height 33
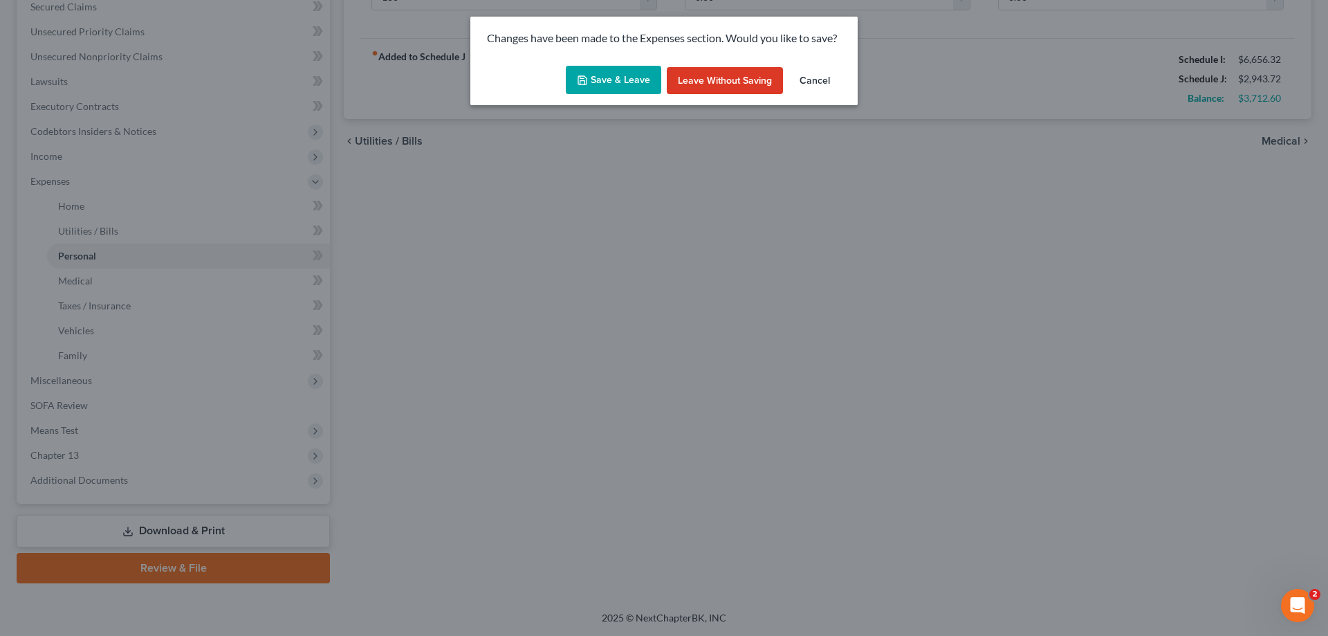
click at [601, 82] on button "Save & Leave" at bounding box center [613, 80] width 95 height 29
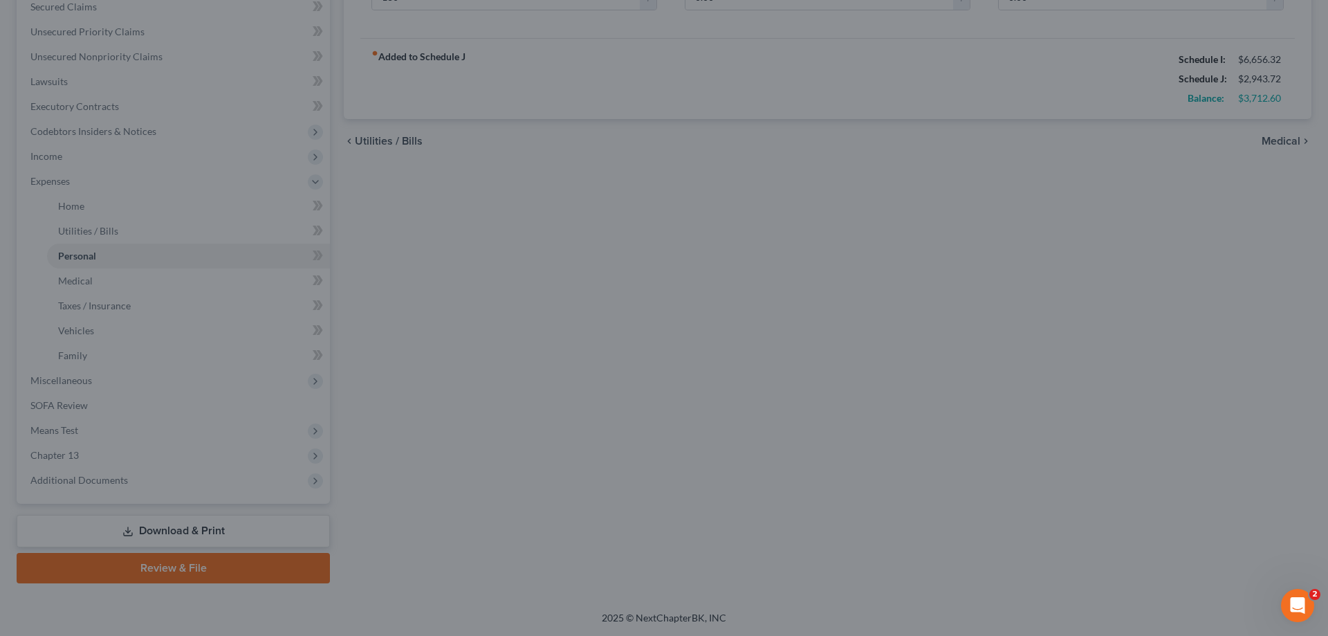
type input "180.00"
type input "56.00"
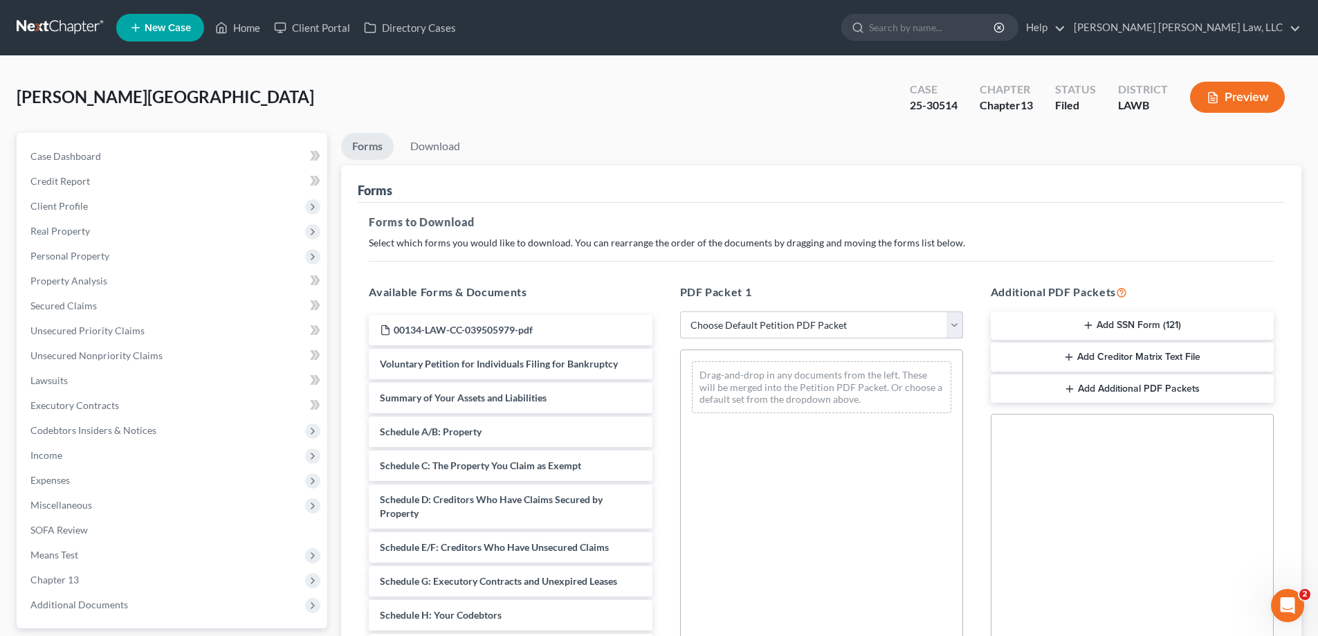
drag, startPoint x: 751, startPoint y: 324, endPoint x: 750, endPoint y: 338, distance: 13.2
click at [751, 324] on select "Choose Default Petition PDF Packet Complete Bankruptcy Petition (all forms and …" at bounding box center [821, 325] width 283 height 28
select select "2"
click at [680, 311] on select "Choose Default Petition PDF Packet Complete Bankruptcy Petition (all forms and …" at bounding box center [821, 325] width 283 height 28
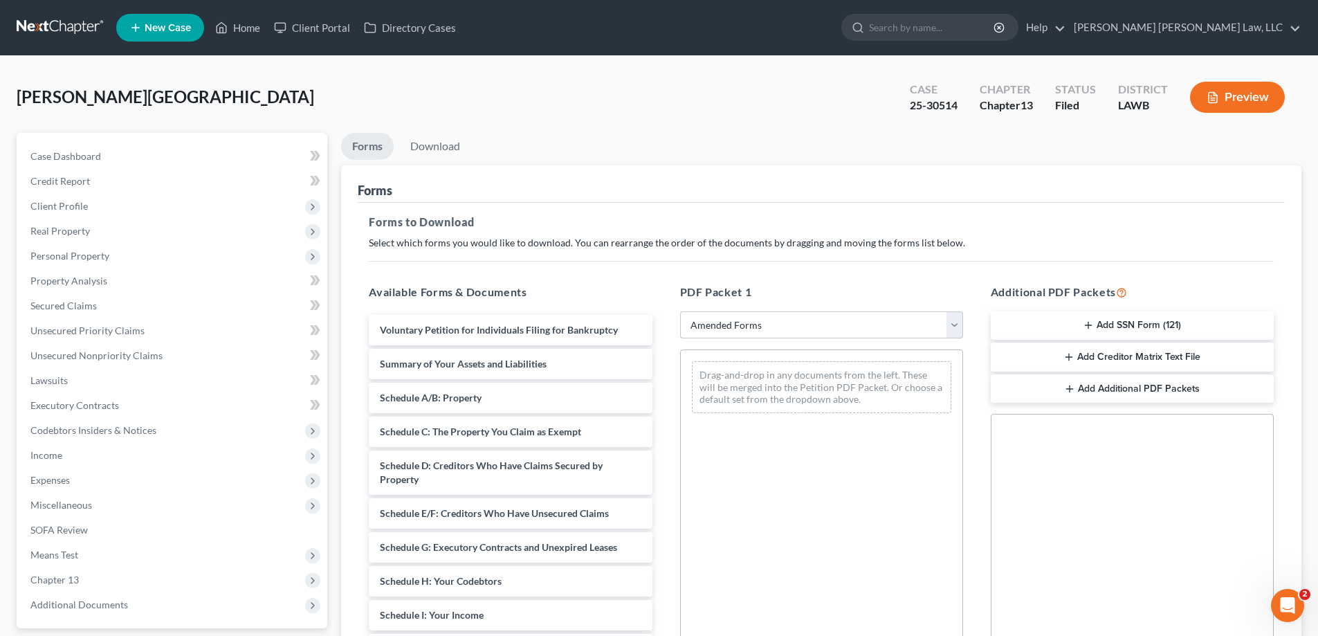
scroll to position [241, 0]
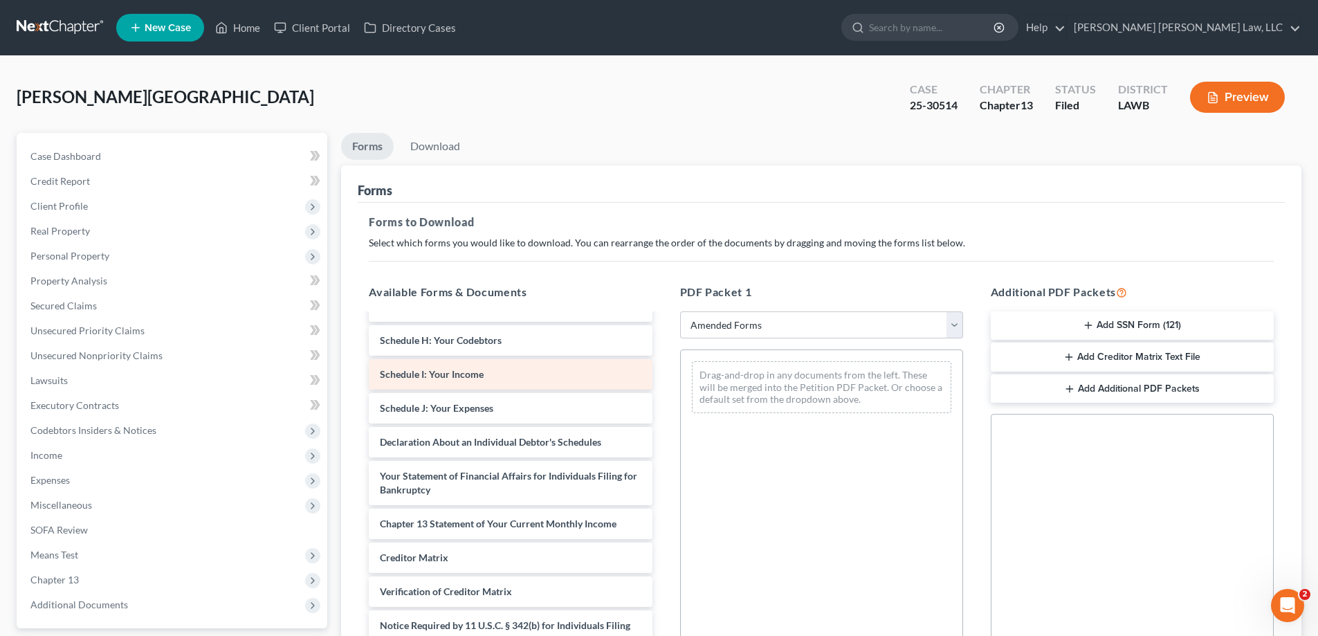
click at [663, 357] on div "Voluntary Petition for Individuals Filing for Bankruptcy Summary of Your Assets…" at bounding box center [510, 381] width 305 height 614
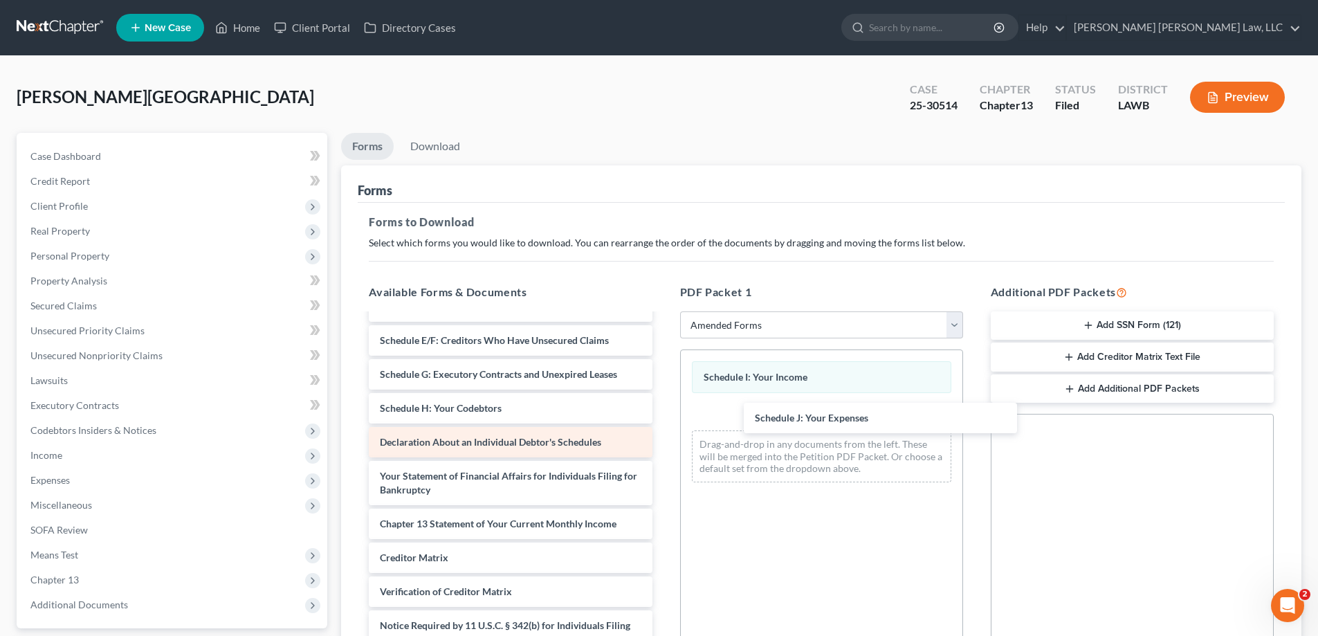
drag, startPoint x: 556, startPoint y: 414, endPoint x: 586, endPoint y: 437, distance: 37.5
click at [663, 419] on div "Schedule J: Your Expenses Voluntary Petition for Individuals Filing for Bankrup…" at bounding box center [510, 415] width 305 height 547
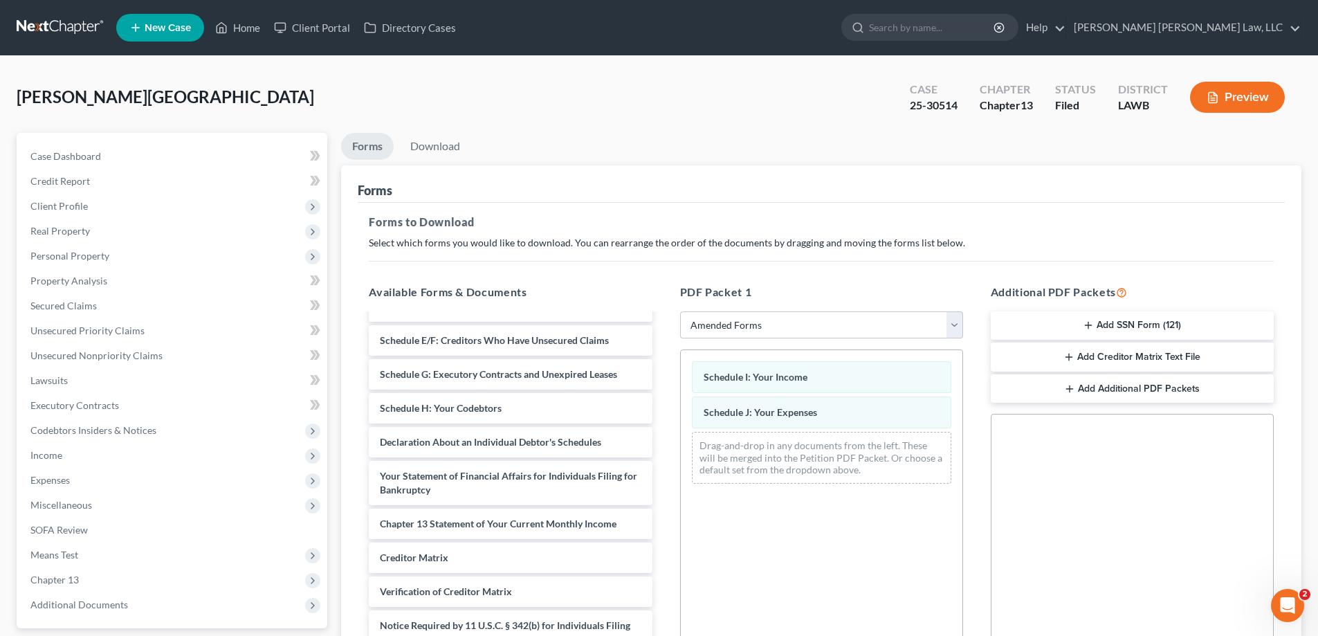
scroll to position [139, 0]
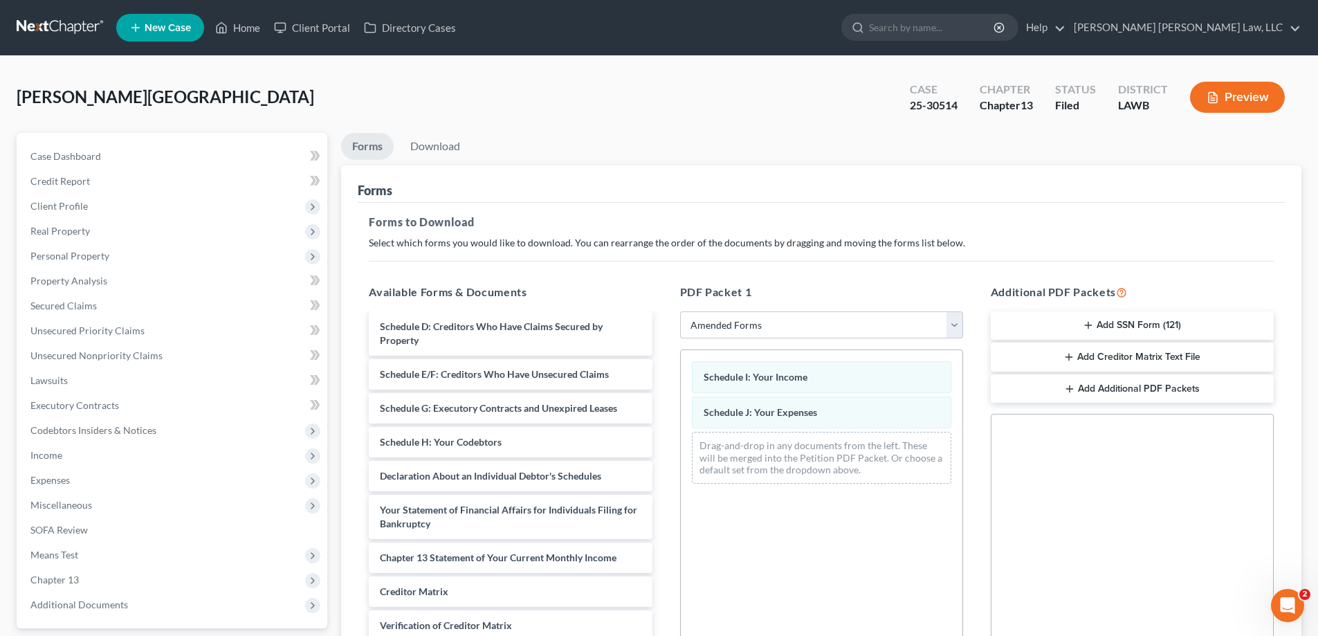
click at [663, 463] on div "Voluntary Petition for Individuals Filing for Bankruptcy Summary of Your Assets…" at bounding box center [510, 449] width 305 height 547
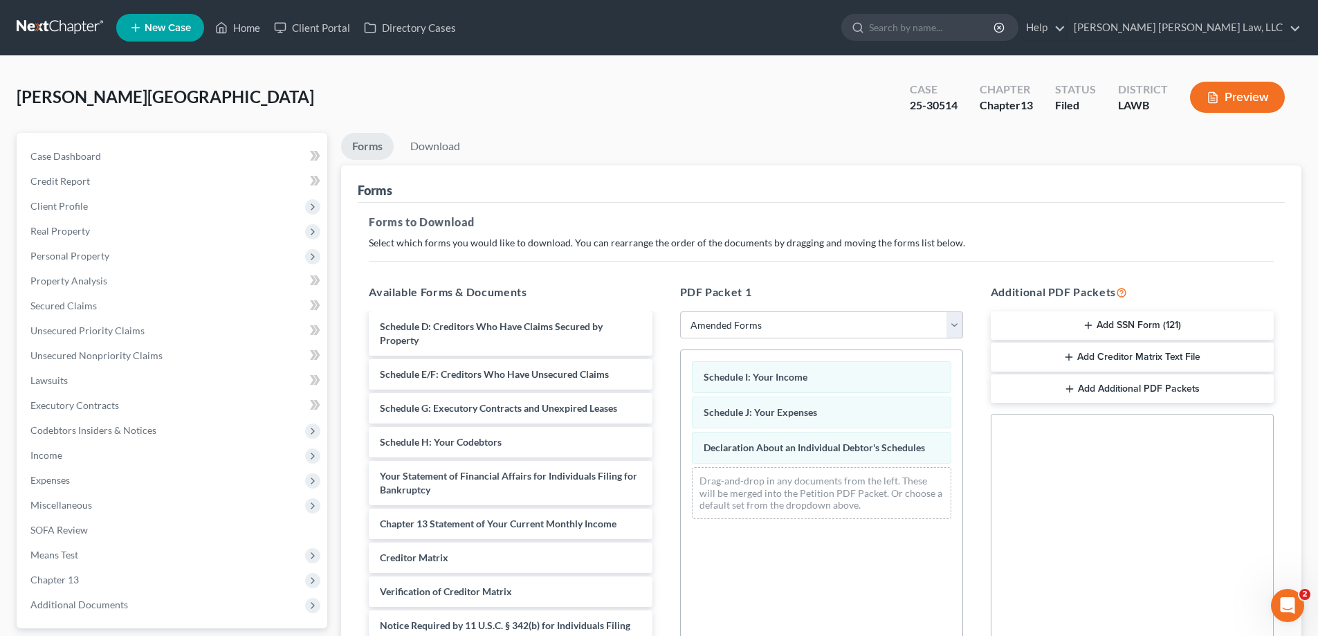
scroll to position [219, 0]
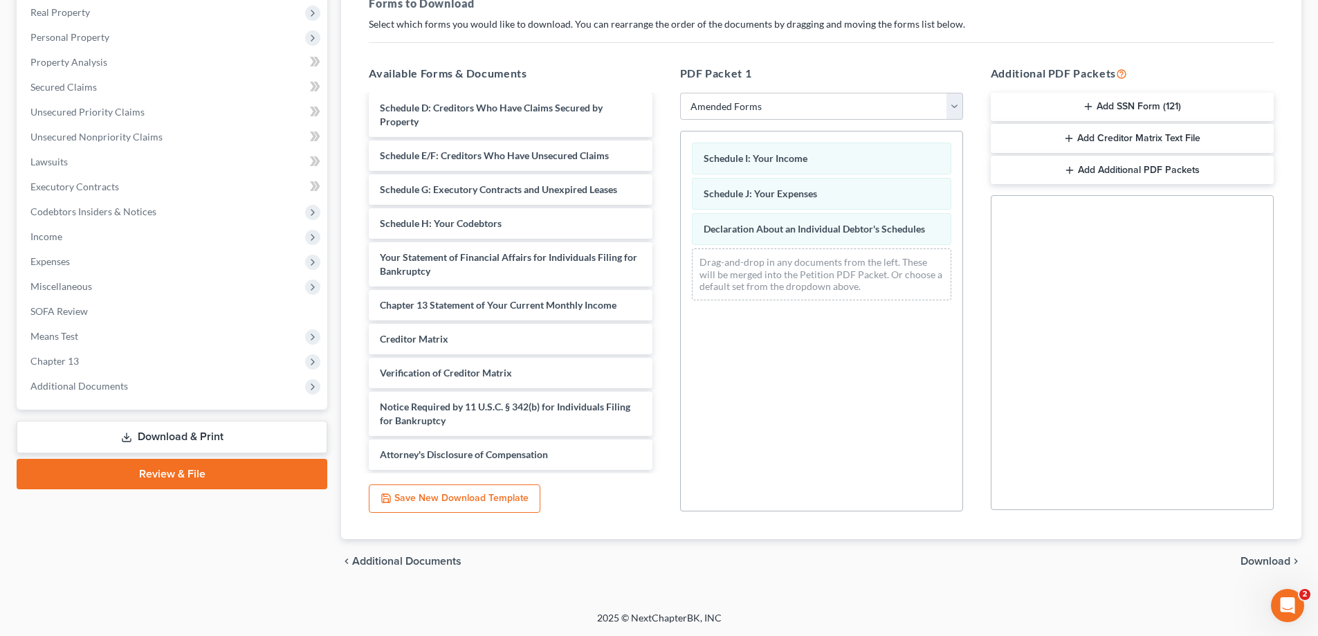
click at [1254, 561] on span "Download" at bounding box center [1266, 561] width 50 height 11
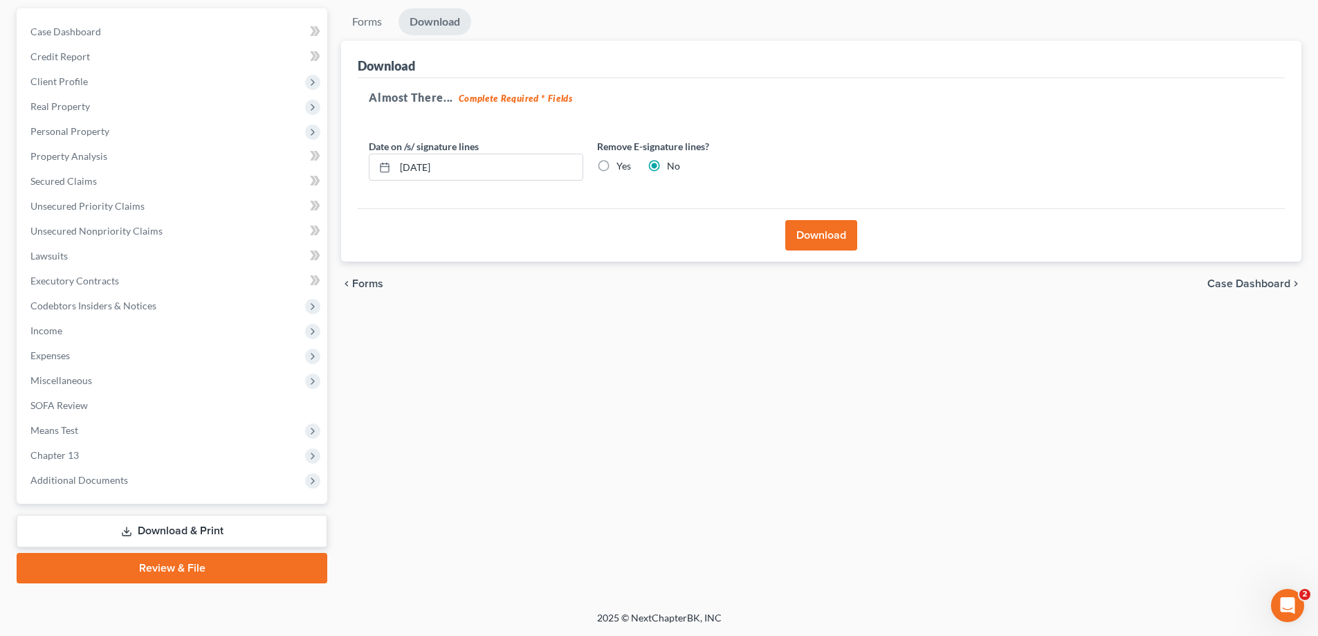
scroll to position [125, 0]
click at [844, 226] on button "Download" at bounding box center [821, 235] width 72 height 30
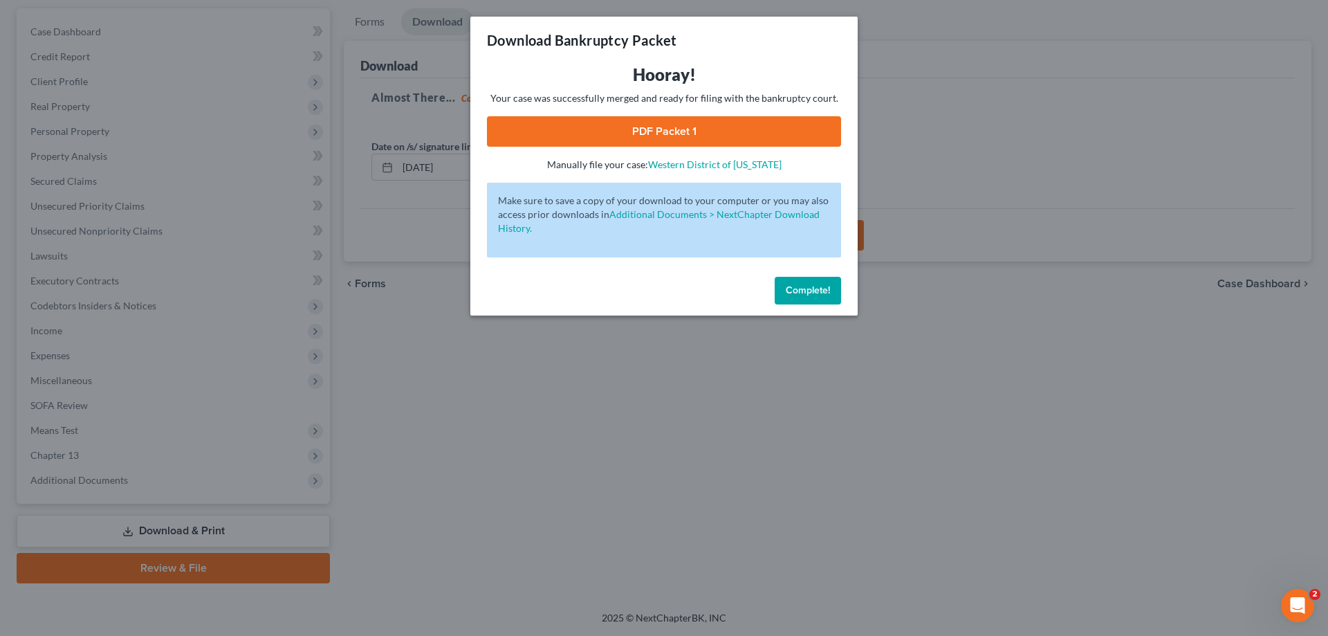
click at [731, 125] on link "PDF Packet 1" at bounding box center [664, 131] width 354 height 30
click at [825, 293] on span "Complete!" at bounding box center [808, 290] width 44 height 12
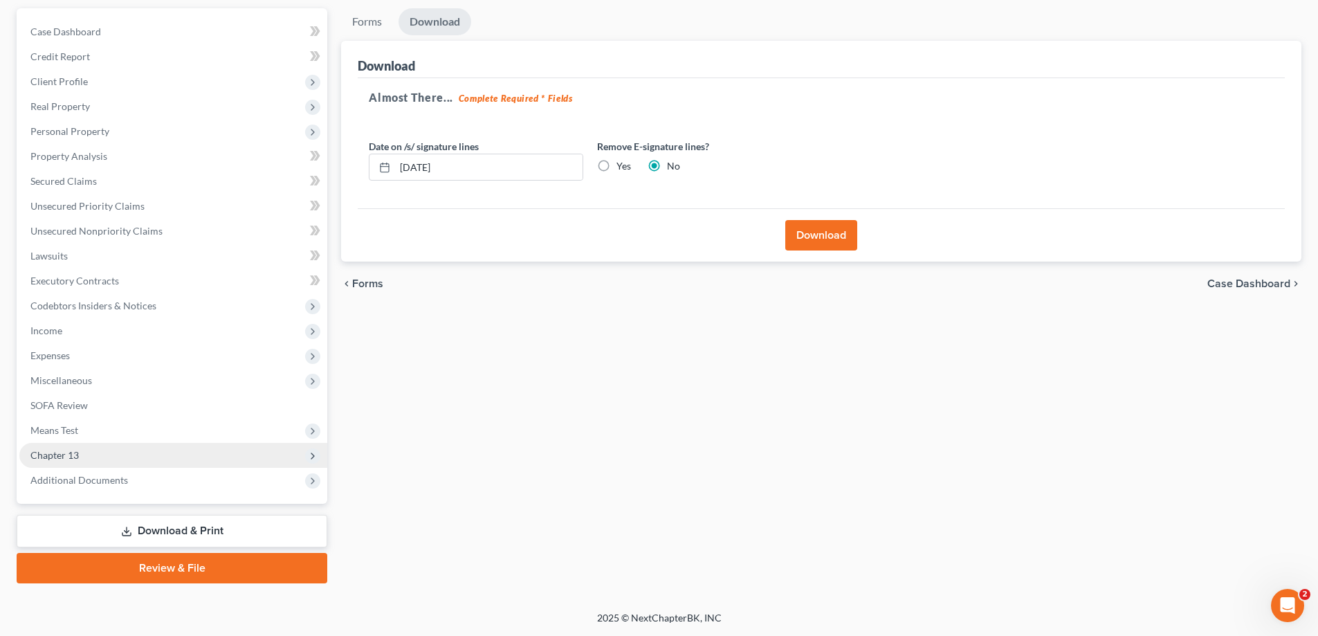
click at [63, 454] on span "Chapter 13" at bounding box center [54, 455] width 48 height 12
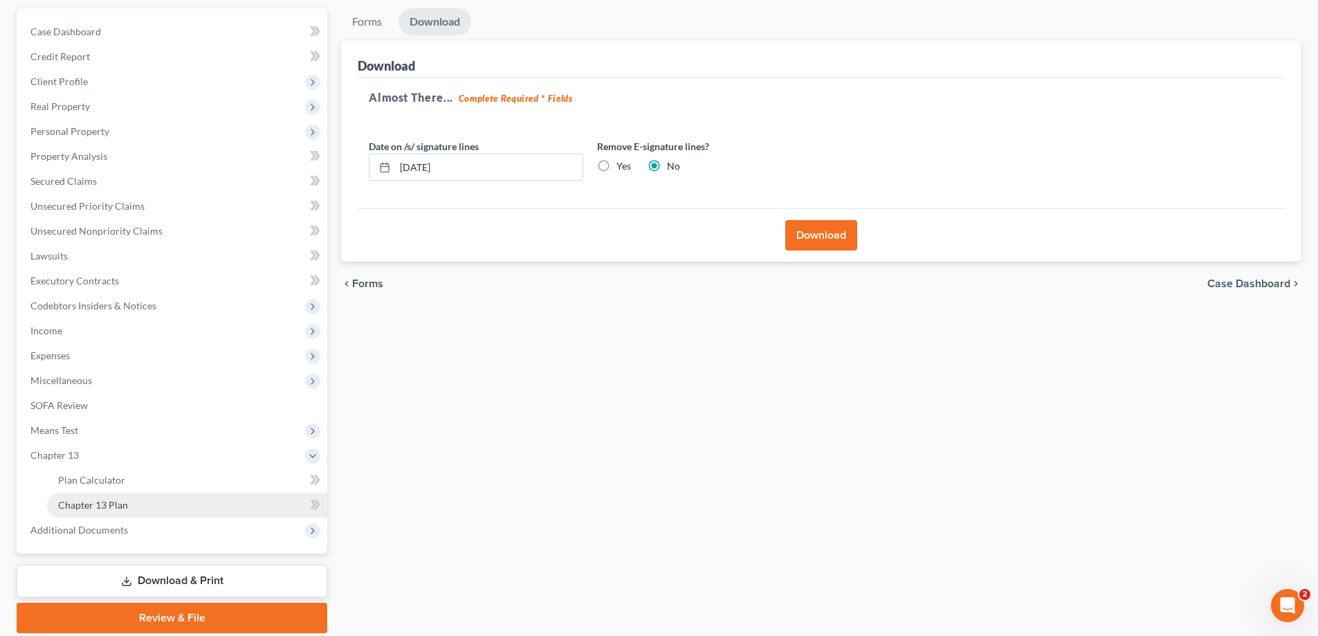
click at [123, 500] on span "Chapter 13 Plan" at bounding box center [93, 505] width 70 height 12
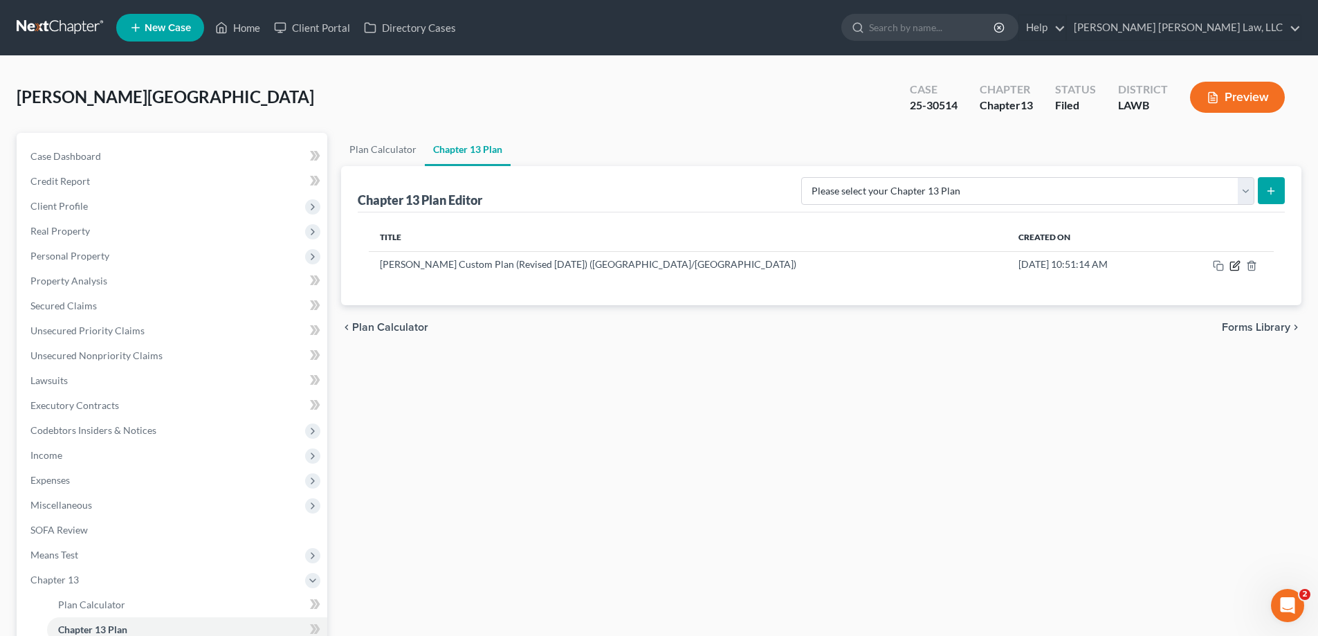
drag, startPoint x: 1234, startPoint y: 264, endPoint x: 306, endPoint y: 14, distance: 961.7
click at [1234, 266] on icon "button" at bounding box center [1234, 265] width 11 height 11
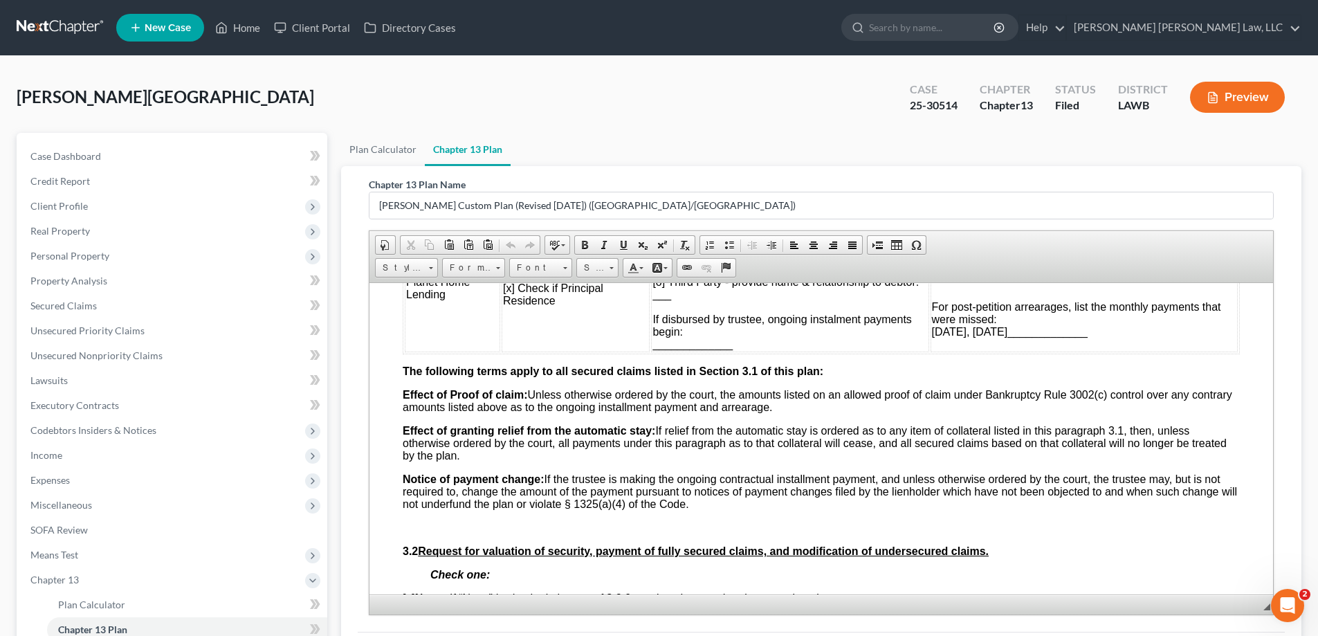
scroll to position [1453, 0]
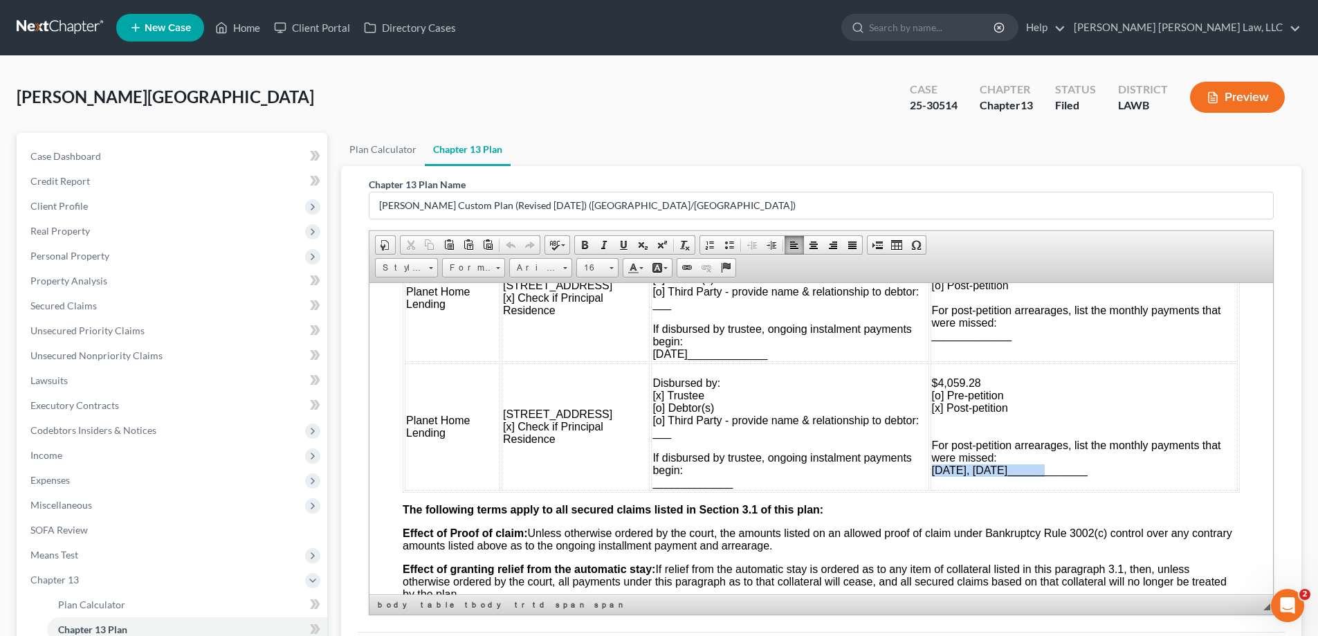
drag, startPoint x: 922, startPoint y: 475, endPoint x: 1026, endPoint y: 474, distance: 103.8
click at [1026, 474] on td "$4,059.28 [o] Pre-petition [x] Post-petition For post-petition arrearages, list…" at bounding box center [1084, 426] width 307 height 127
drag, startPoint x: 1001, startPoint y: 469, endPoint x: 1090, endPoint y: 469, distance: 89.3
click at [1090, 469] on td "$4,059.28 [o] Pre-petition [x] Post-petition For post-petition arrearages, list…" at bounding box center [1084, 426] width 307 height 127
drag, startPoint x: 643, startPoint y: 350, endPoint x: 667, endPoint y: 353, distance: 23.7
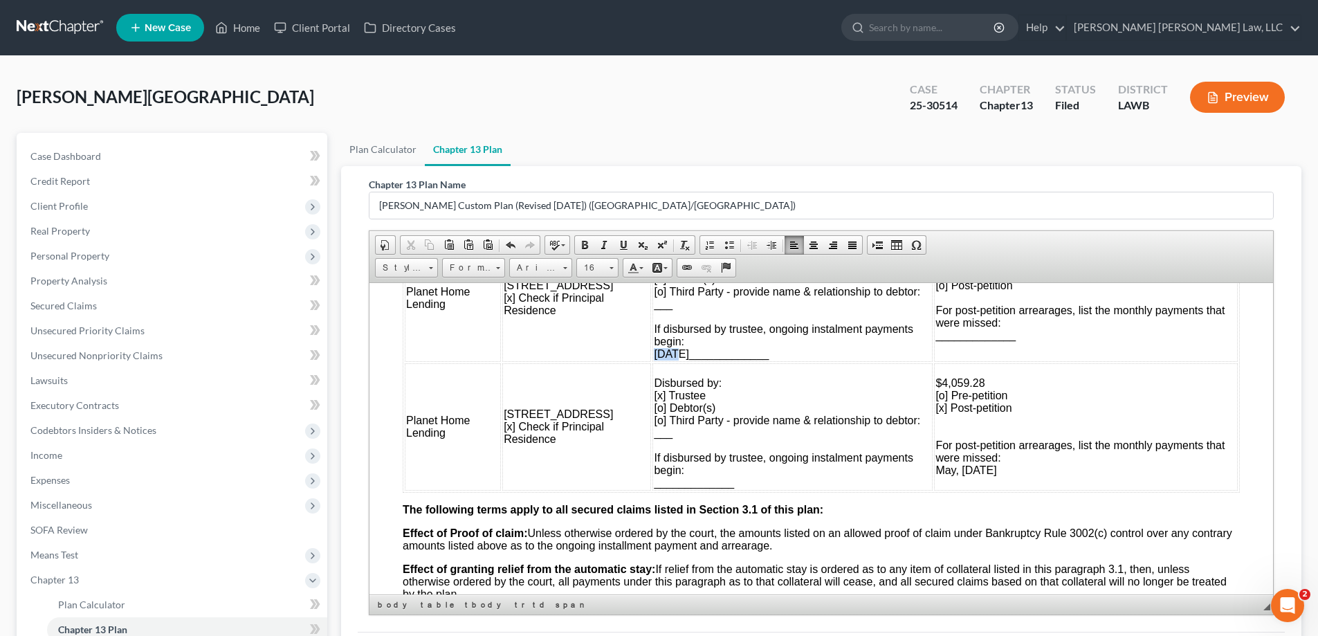
click at [667, 353] on span "$2,029.64 Disbursed by: [x] Trustee [o] Debtor(s) [o] Third Party - provide nam…" at bounding box center [787, 297] width 266 height 124
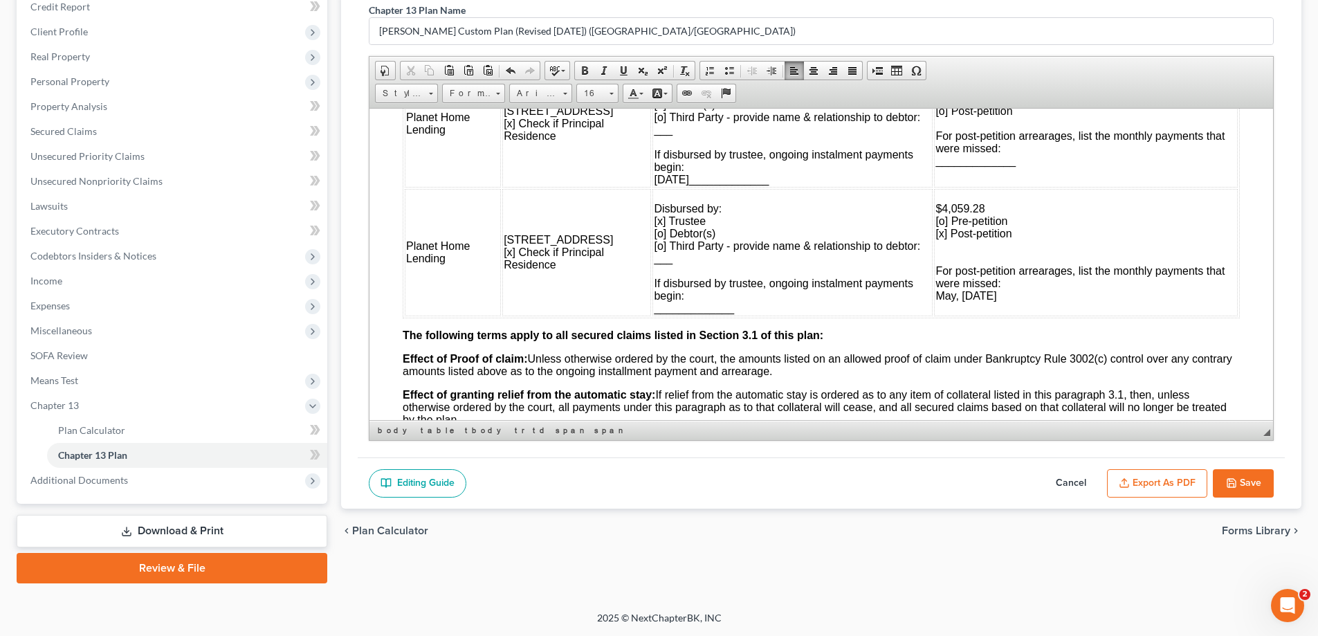
drag, startPoint x: 1245, startPoint y: 486, endPoint x: 841, endPoint y: 118, distance: 547.1
click at [1245, 486] on button "Save" at bounding box center [1243, 483] width 61 height 29
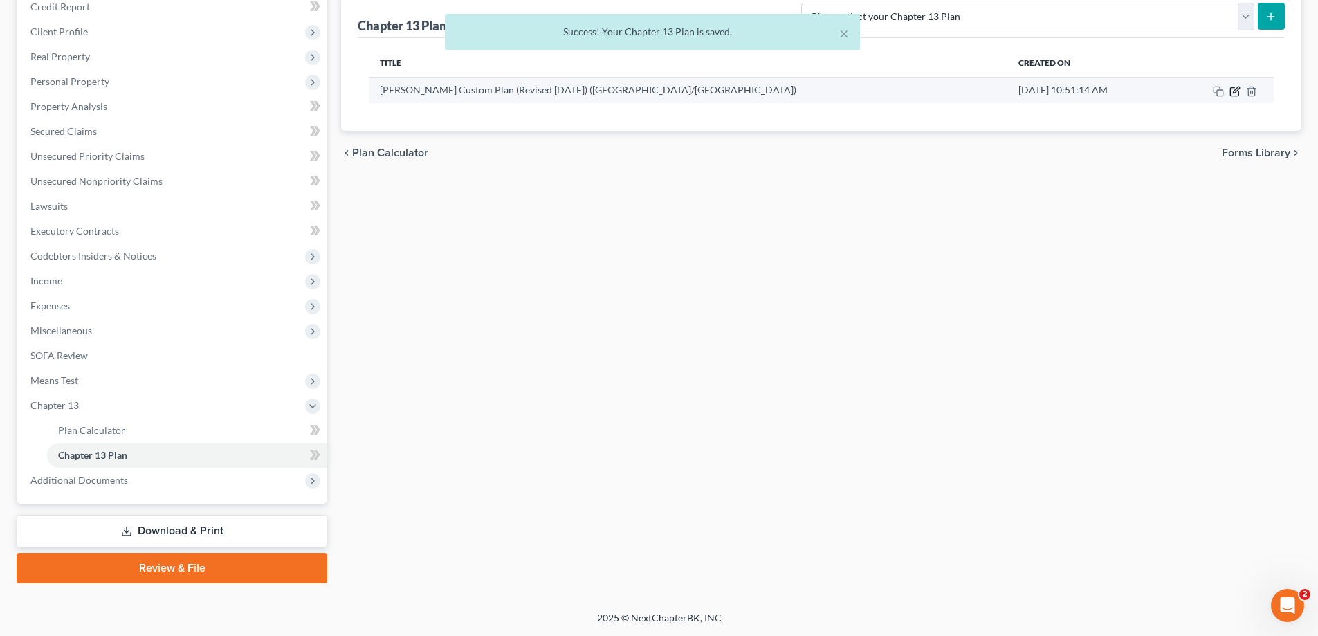
click at [1237, 94] on icon "button" at bounding box center [1234, 91] width 11 height 11
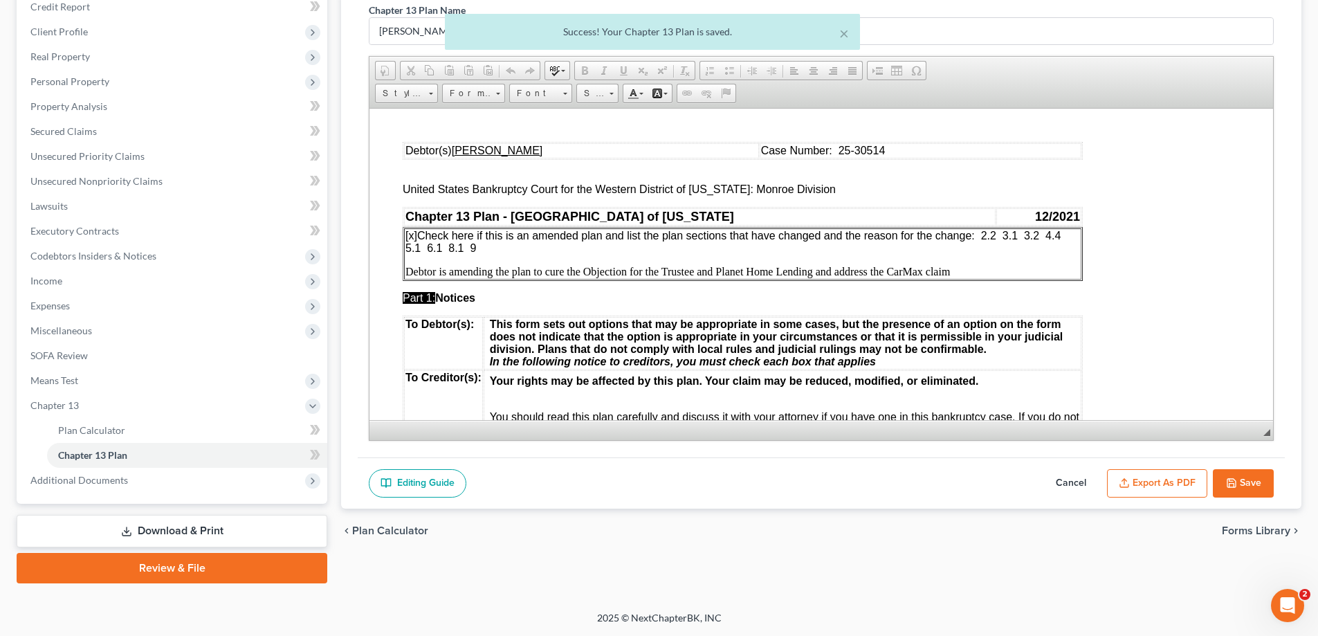
scroll to position [0, 0]
click at [1162, 488] on button "Export as PDF" at bounding box center [1157, 483] width 100 height 29
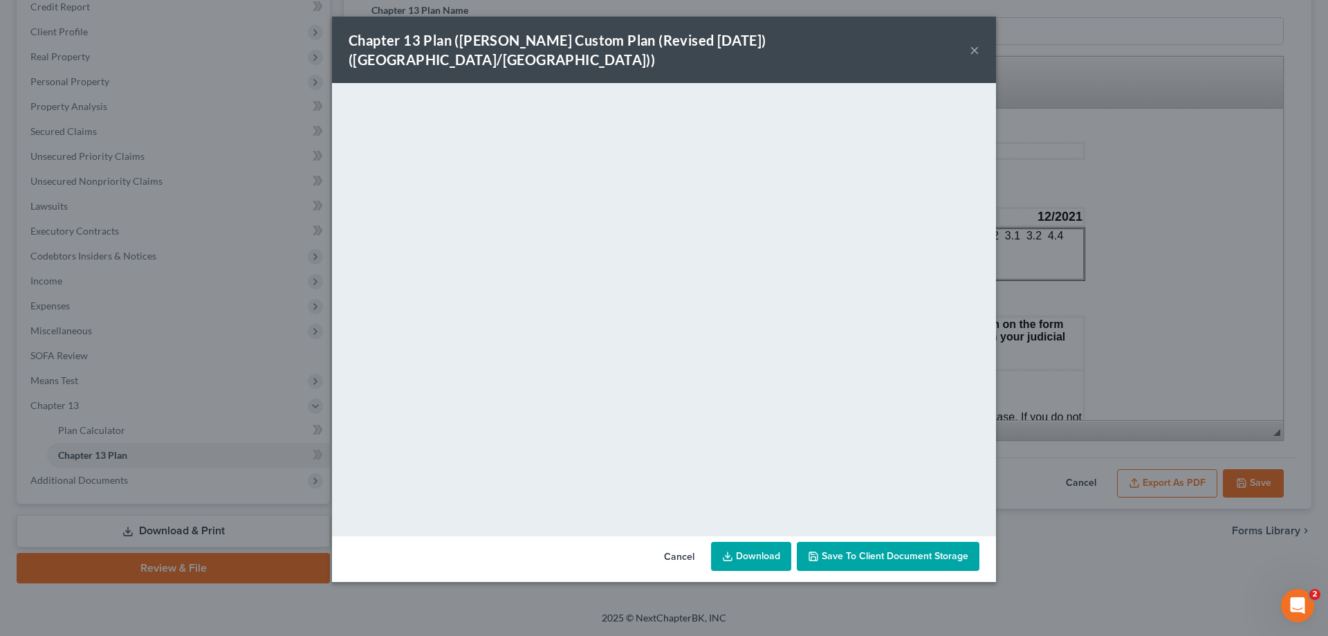
click at [974, 44] on button "×" at bounding box center [975, 50] width 10 height 17
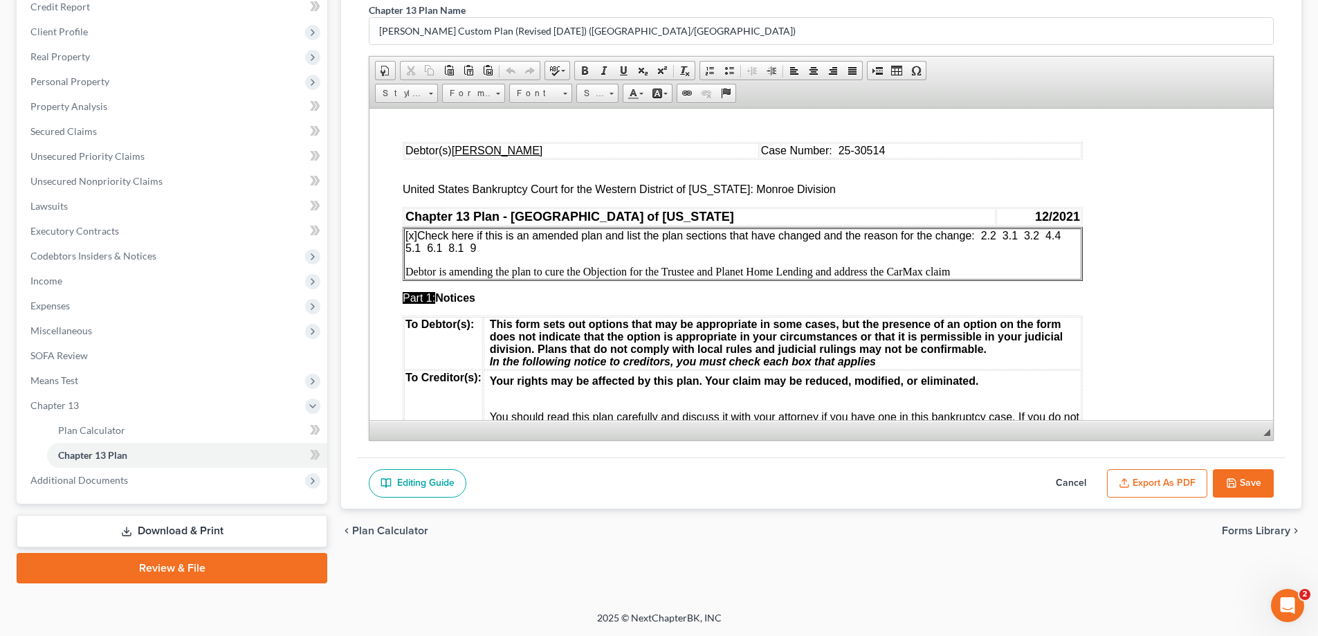
click at [1259, 487] on button "Save" at bounding box center [1243, 483] width 61 height 29
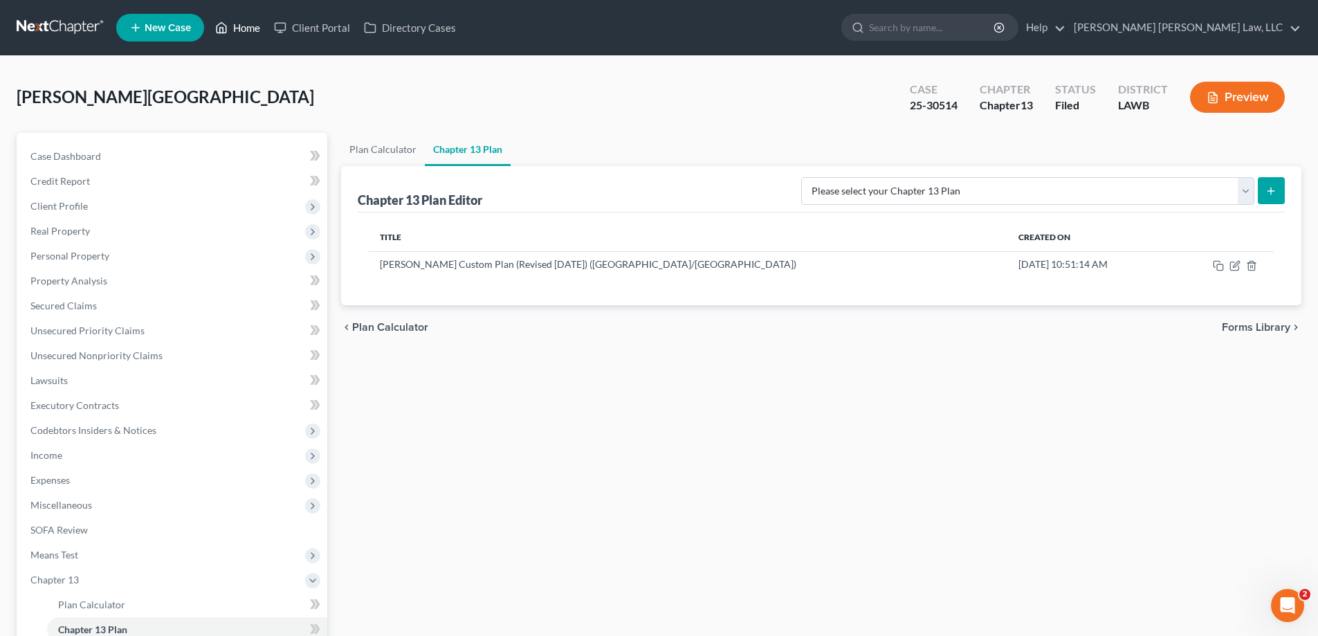
click at [246, 33] on link "Home" at bounding box center [237, 27] width 59 height 25
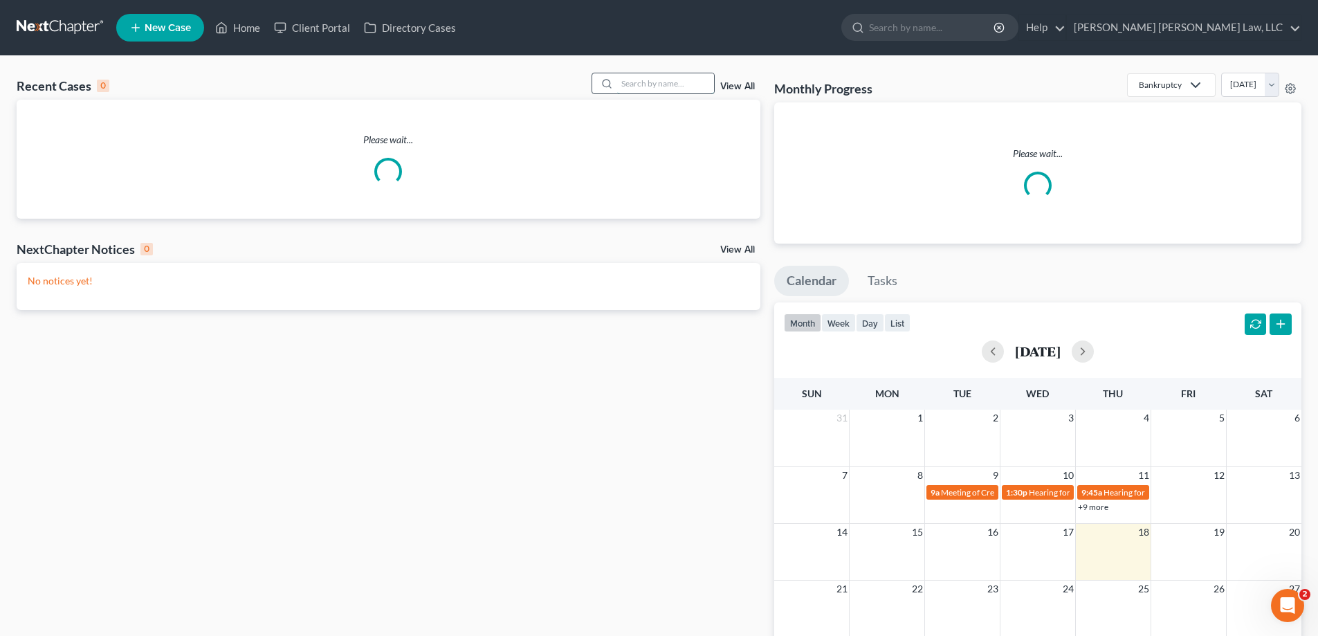
click at [643, 86] on input "search" at bounding box center [665, 83] width 97 height 20
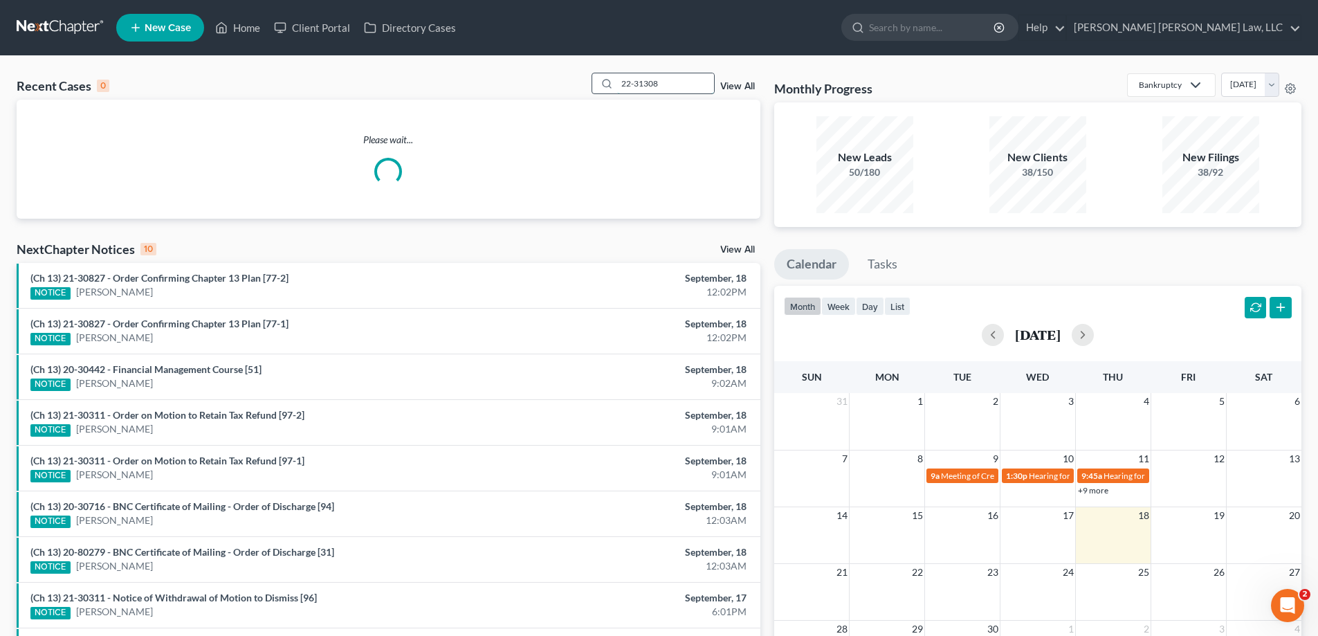
type input "22-31308"
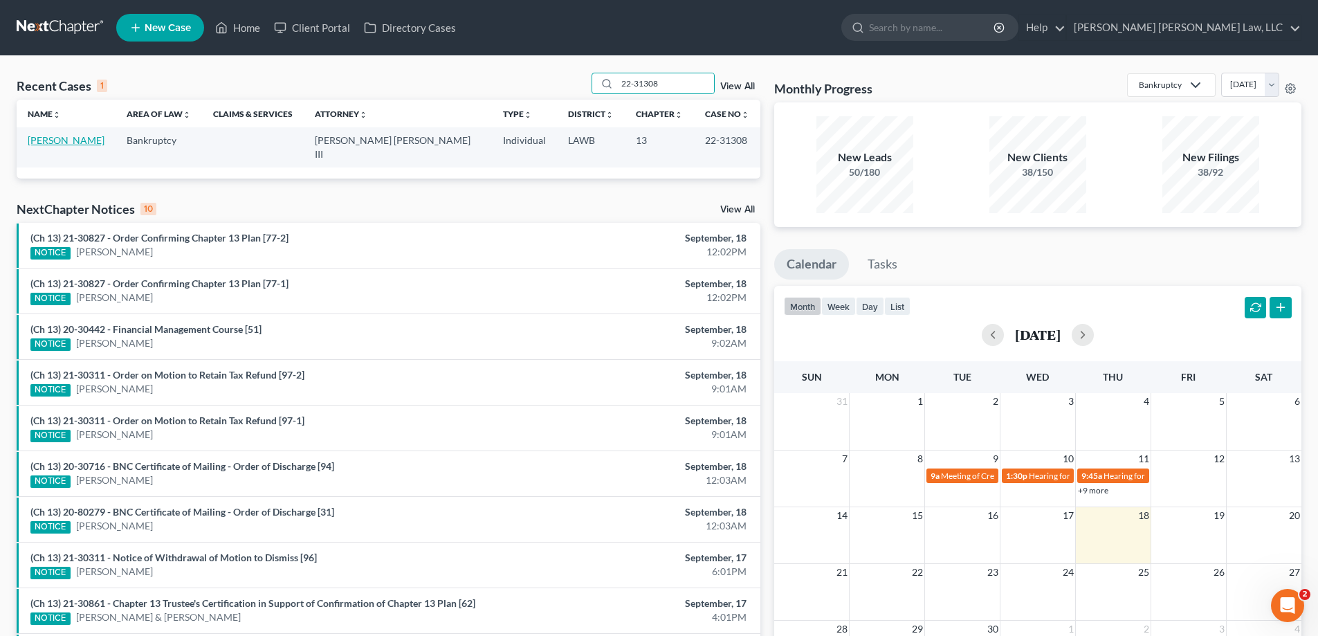
click at [57, 136] on link "[PERSON_NAME]" at bounding box center [66, 140] width 77 height 12
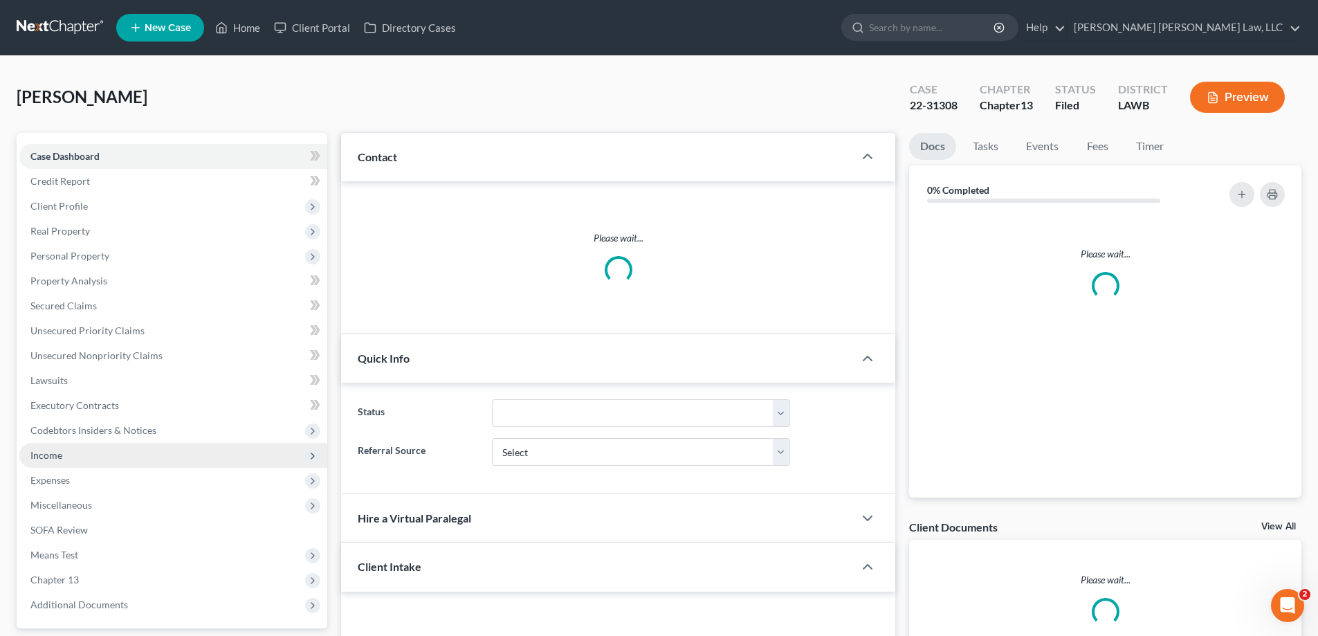
click at [59, 452] on span "Income" at bounding box center [46, 455] width 32 height 12
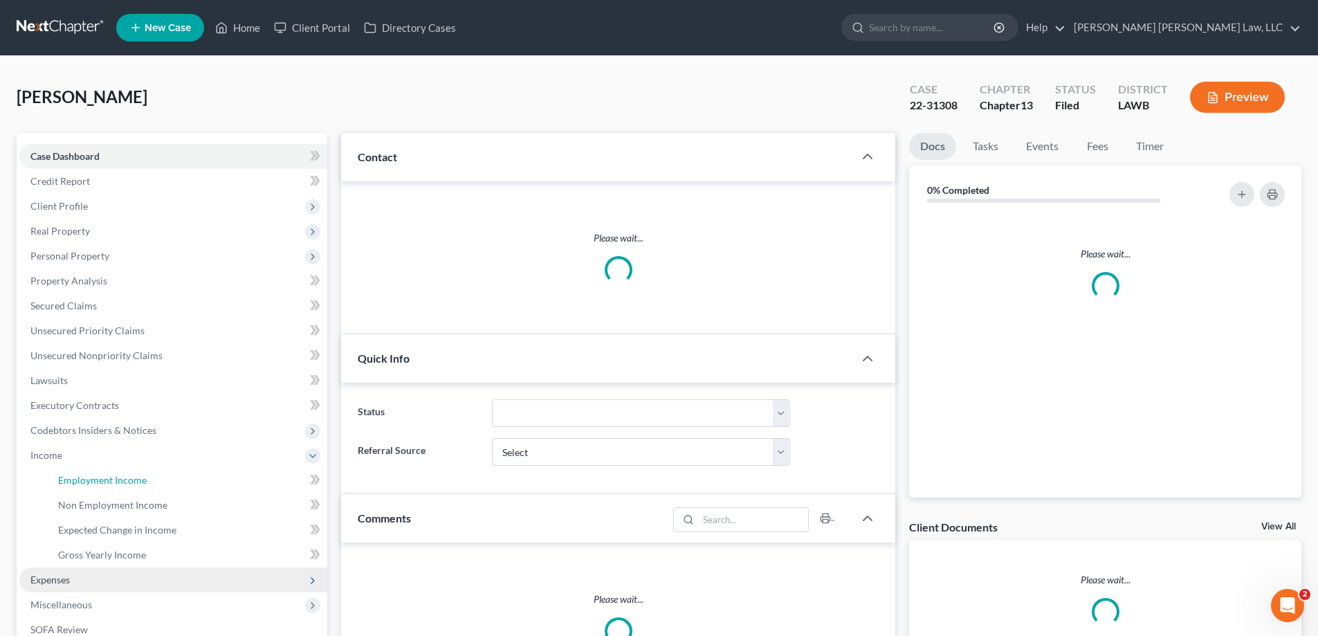
click at [75, 484] on span "Employment Income" at bounding box center [102, 480] width 89 height 12
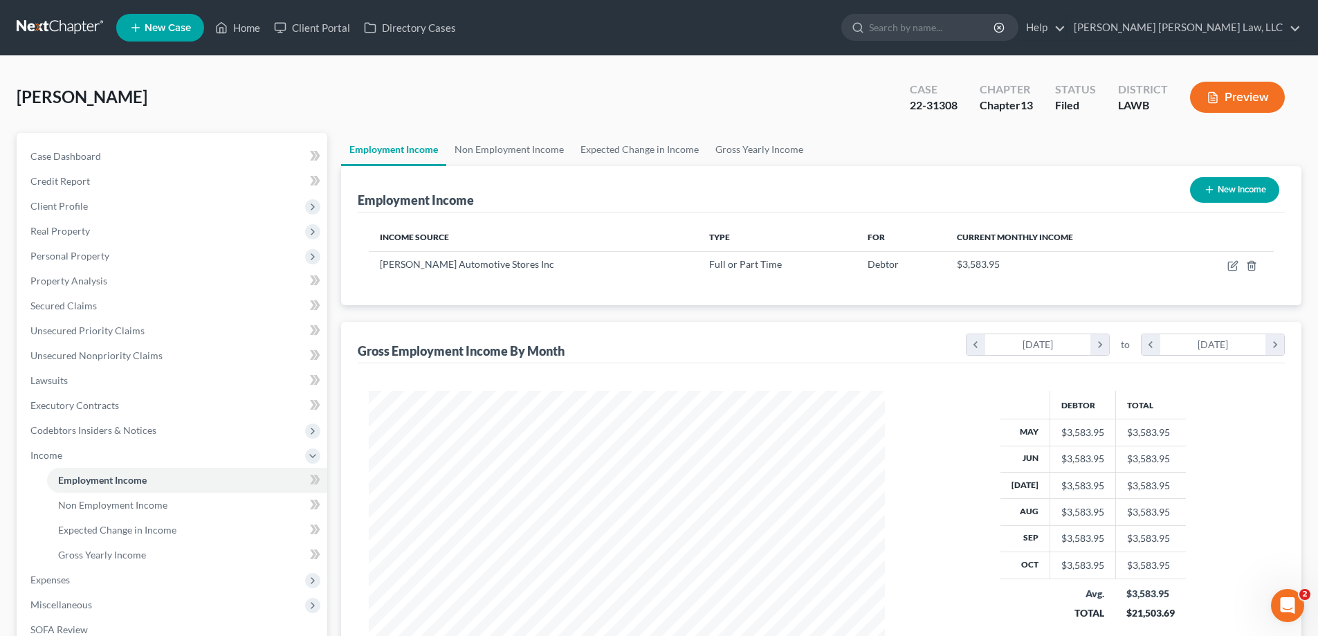
scroll to position [258, 544]
click at [248, 18] on link "Home" at bounding box center [237, 27] width 59 height 25
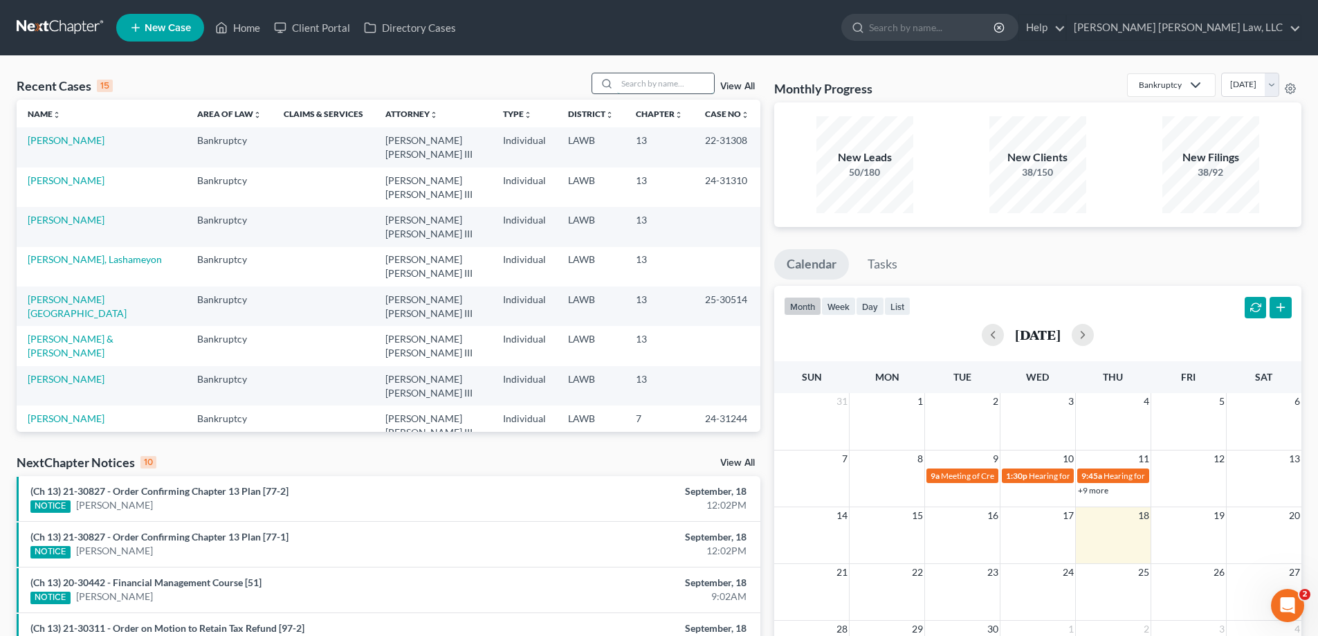
click at [634, 80] on input "search" at bounding box center [665, 83] width 97 height 20
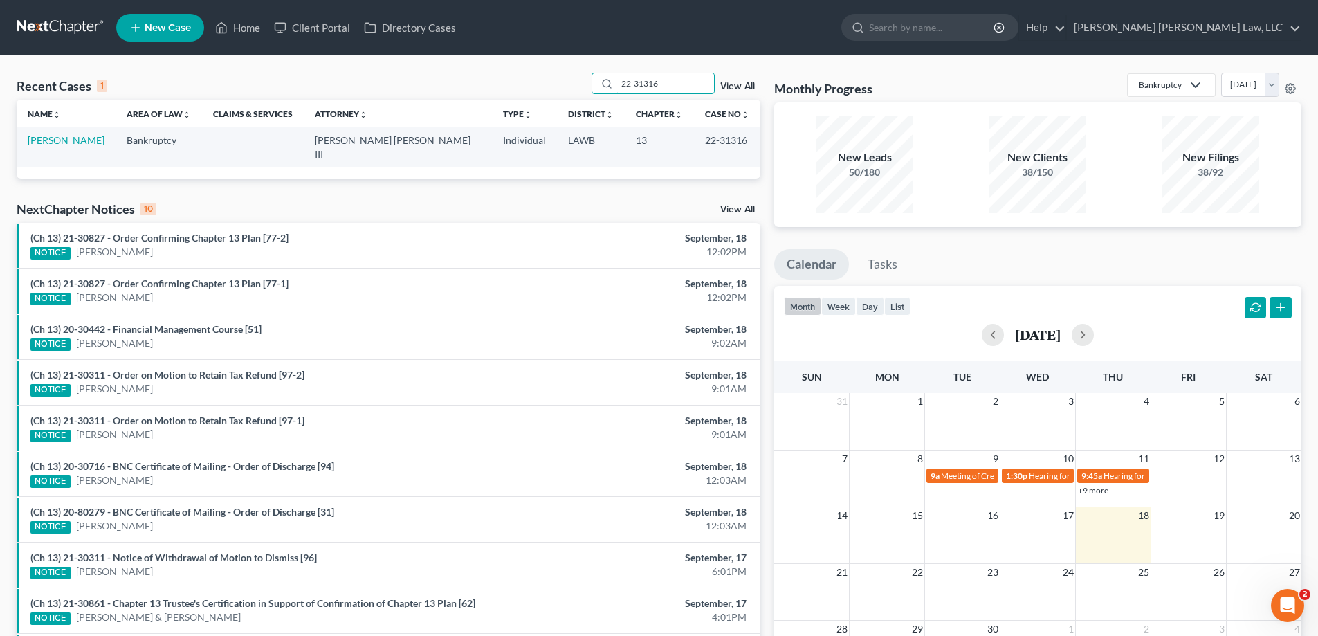
drag, startPoint x: 649, startPoint y: 89, endPoint x: 461, endPoint y: 100, distance: 187.9
click at [475, 106] on div "Recent Cases 1 22-31316 View All Name unfold_more expand_more expand_less Area …" at bounding box center [389, 126] width 744 height 106
type input "24-31043"
click at [60, 140] on link "[PERSON_NAME]" at bounding box center [66, 140] width 77 height 12
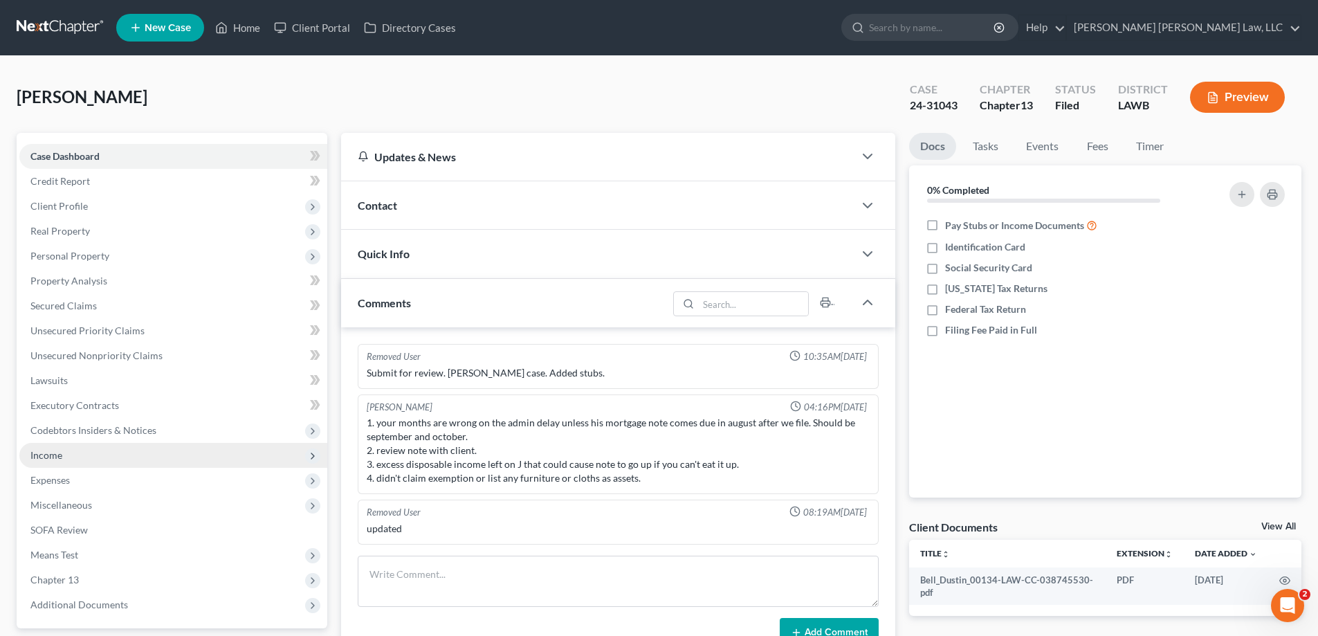
scroll to position [69, 0]
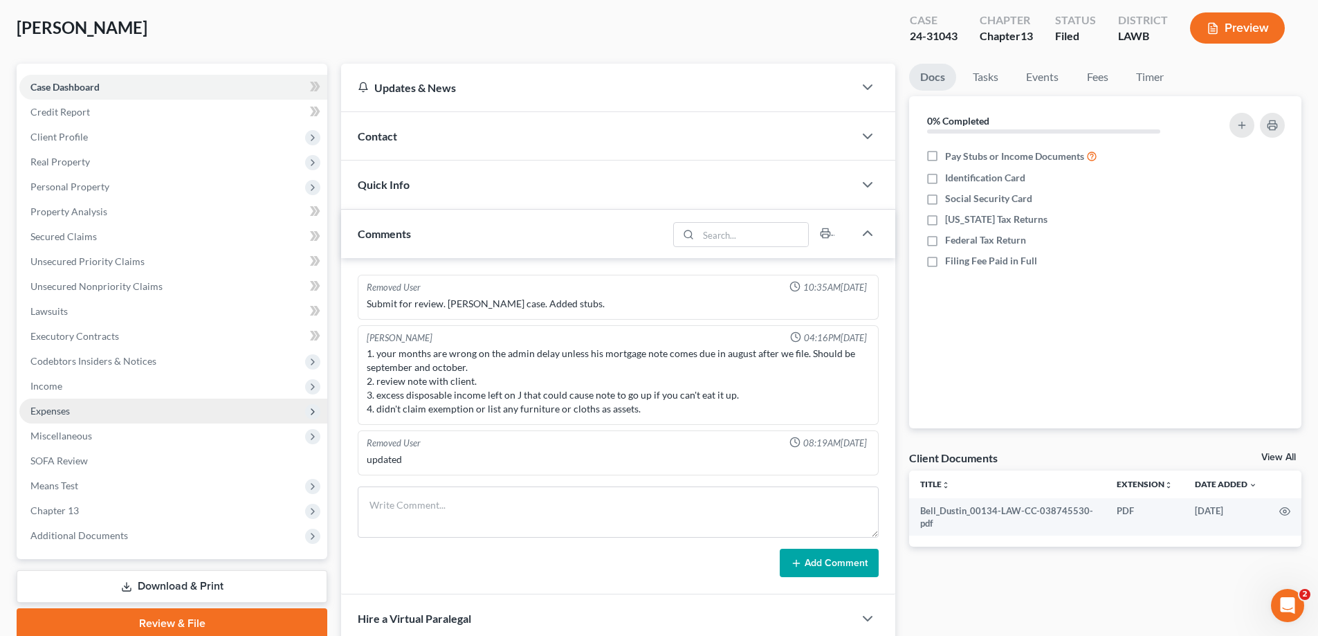
click at [33, 392] on span "Income" at bounding box center [173, 386] width 308 height 25
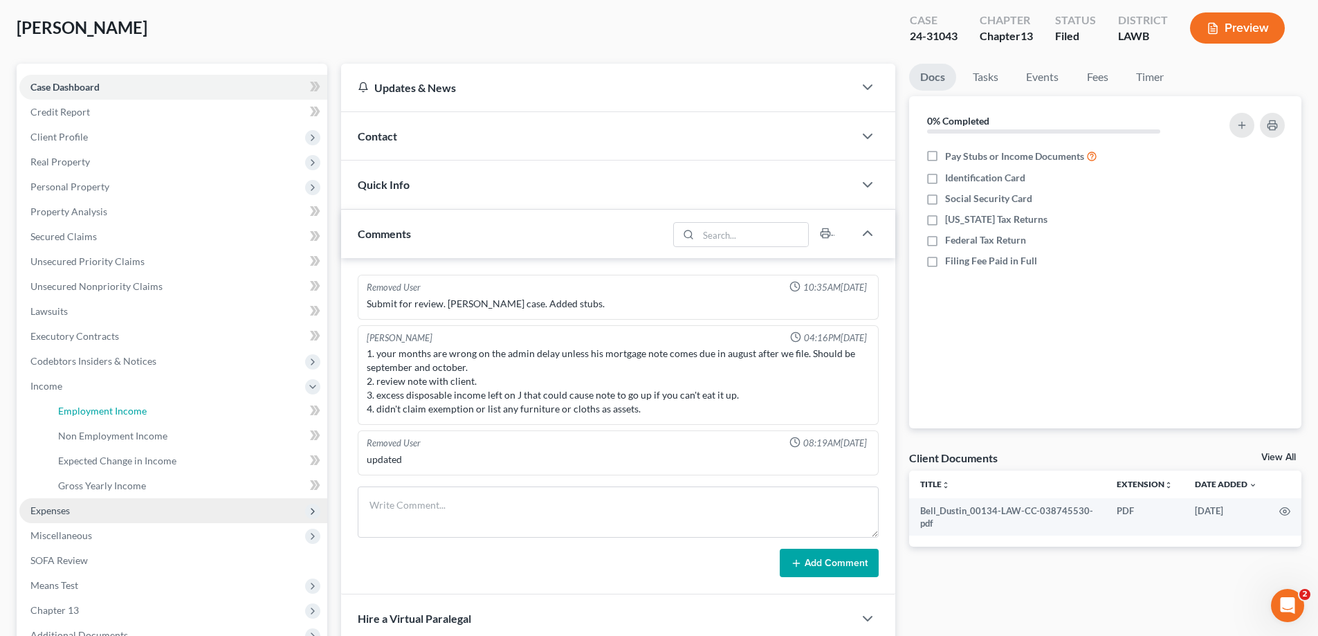
click at [71, 411] on span "Employment Income" at bounding box center [102, 411] width 89 height 12
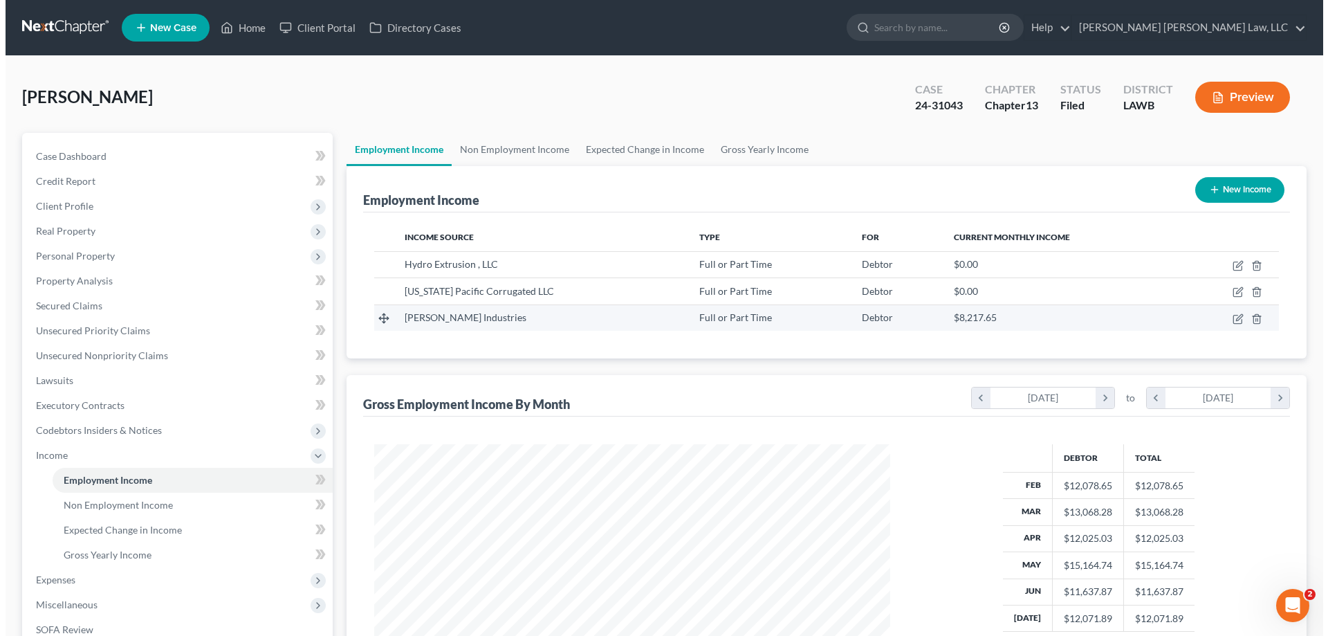
scroll to position [258, 544]
click at [1234, 315] on icon "button" at bounding box center [1232, 318] width 11 height 11
select select "0"
select select "3"
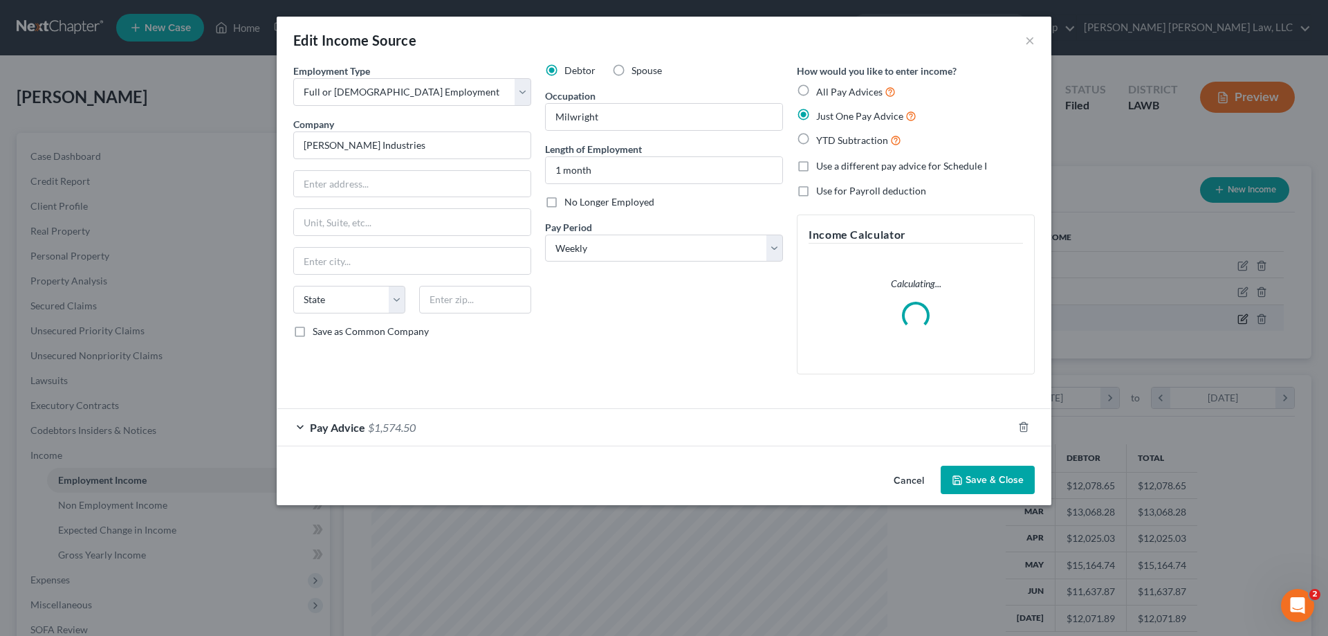
scroll to position [260, 549]
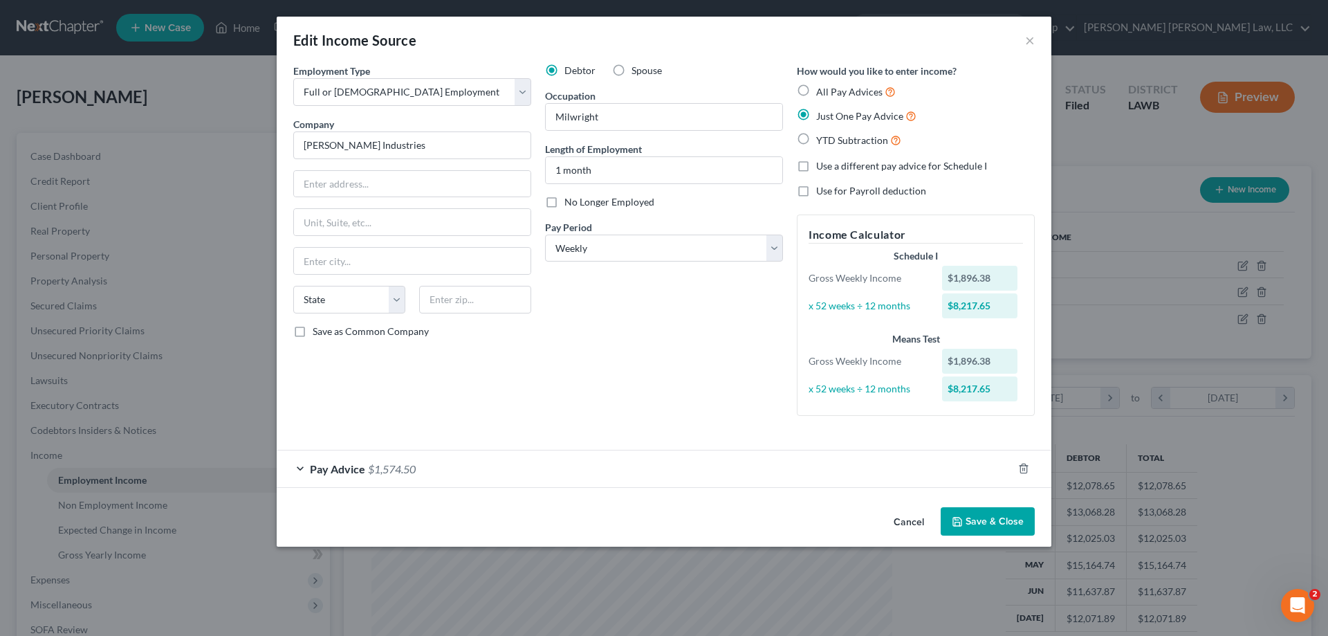
click at [399, 470] on span "$1,574.50" at bounding box center [392, 468] width 48 height 13
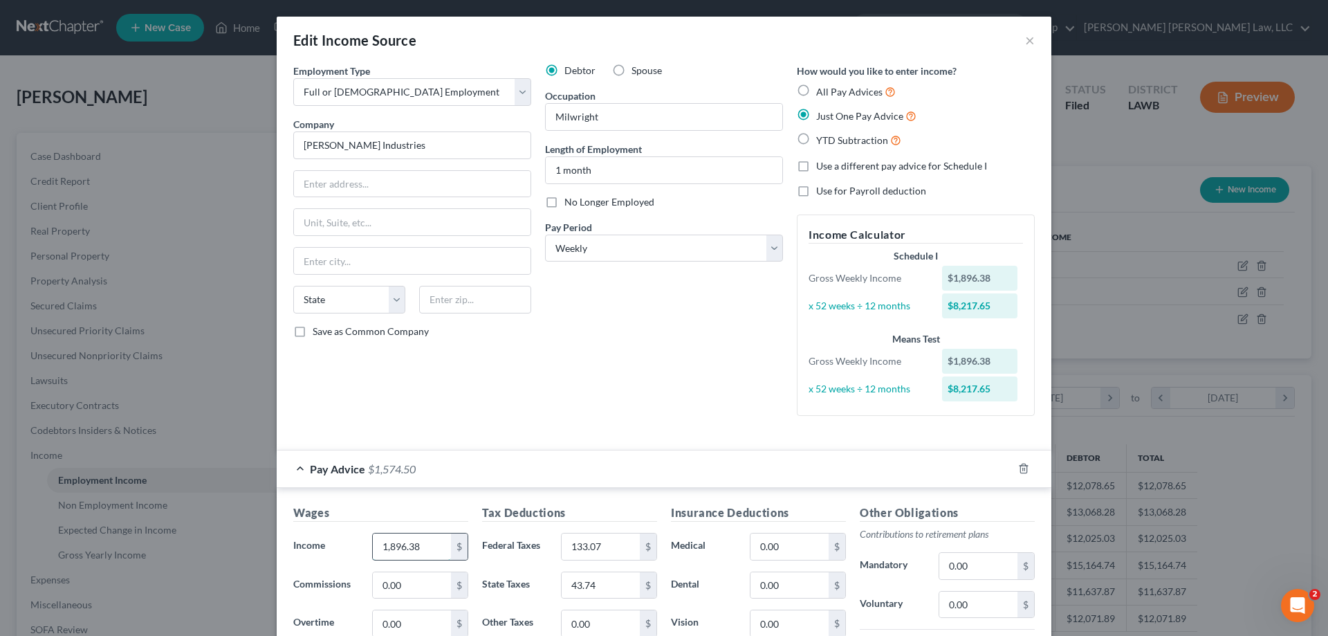
click at [439, 545] on input "1,896.38" at bounding box center [412, 546] width 78 height 26
type input "9"
click at [621, 259] on select "Select Monthly Twice Monthly Every Other Week Weekly" at bounding box center [664, 249] width 238 height 28
select select "0"
click at [545, 235] on select "Select Monthly Twice Monthly Every Other Week Weekly" at bounding box center [664, 249] width 238 height 28
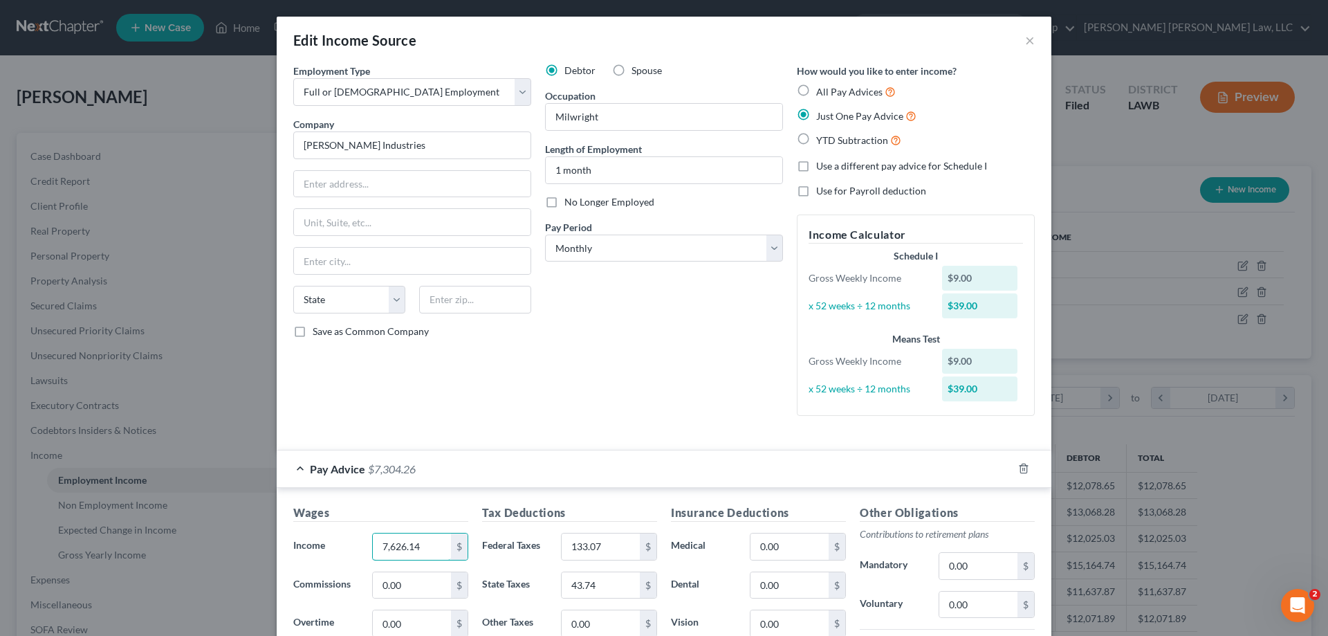
scroll to position [138, 0]
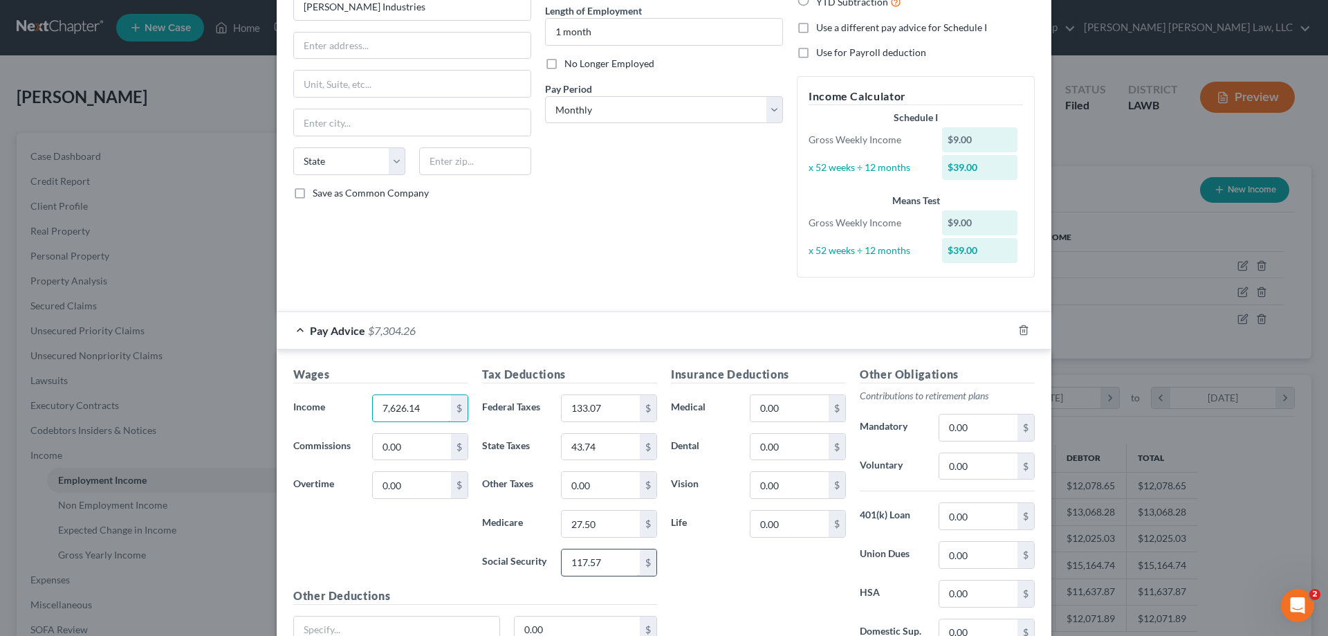
type input "7,626.14"
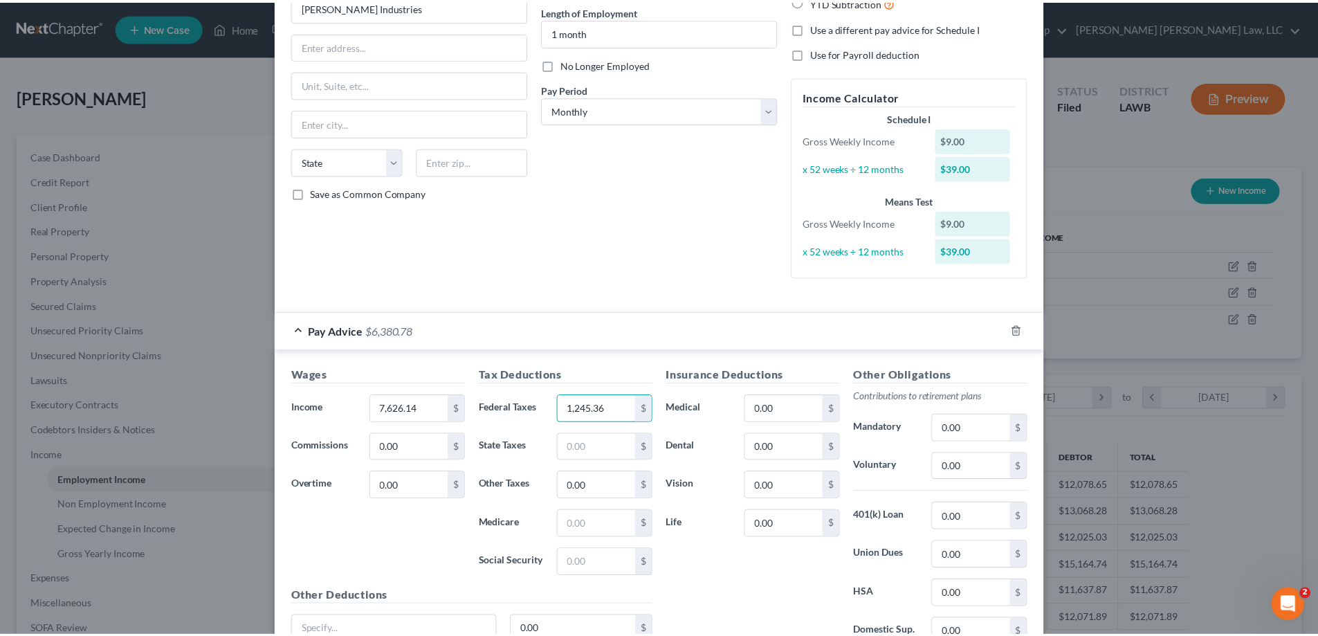
scroll to position [266, 0]
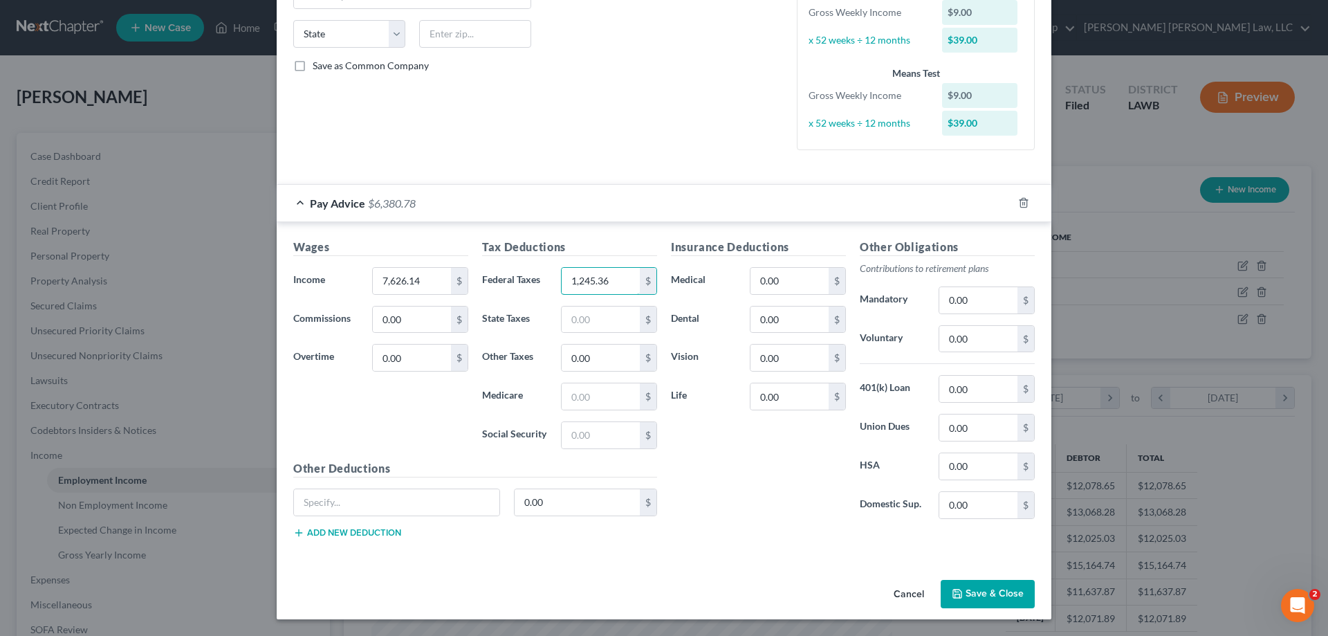
type input "1,245.36"
click at [1003, 580] on button "Save & Close" at bounding box center [988, 594] width 94 height 29
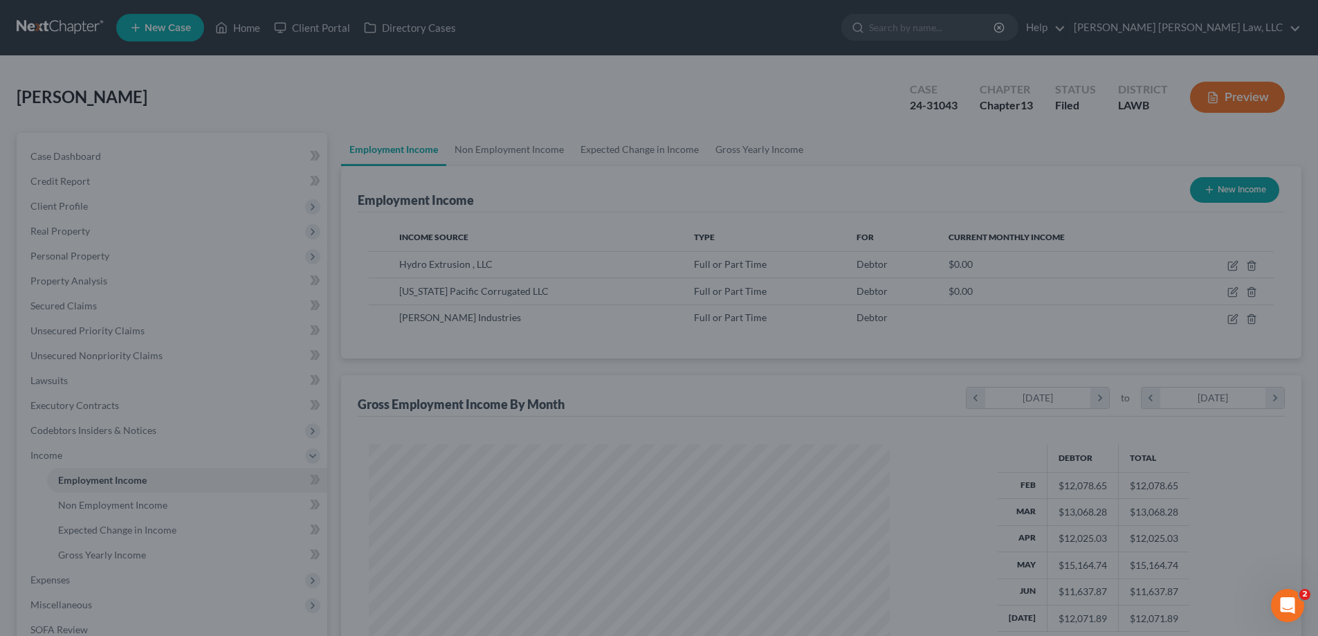
scroll to position [691621, 691335]
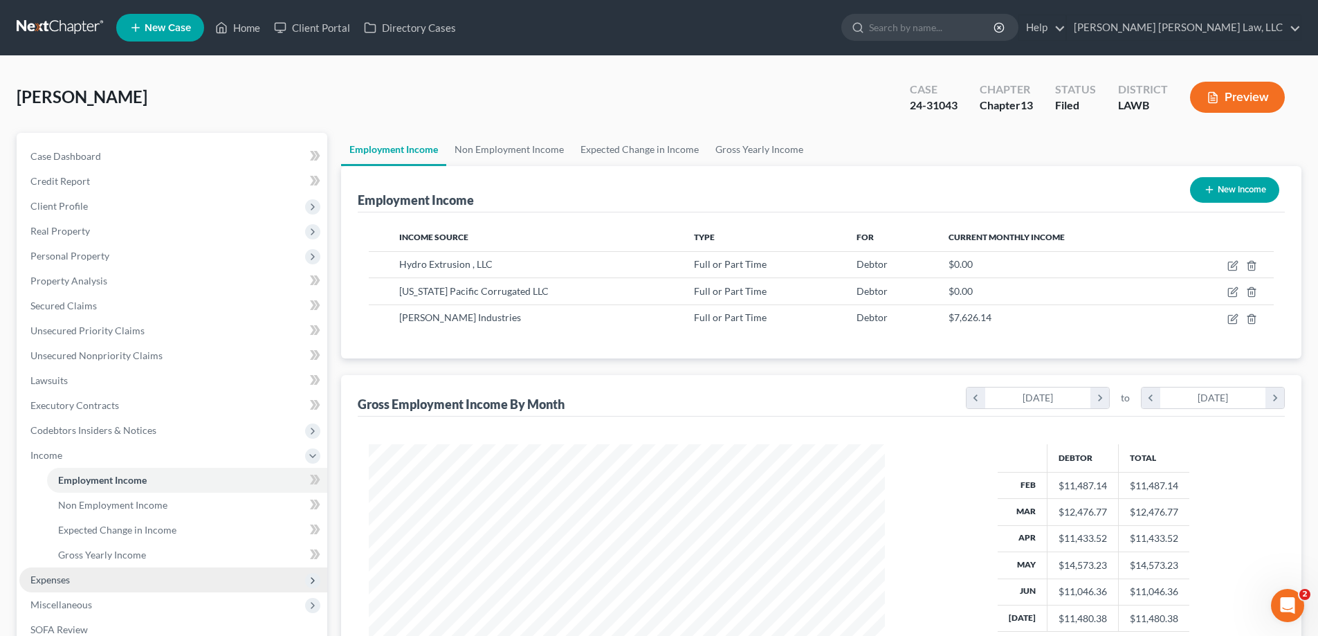
click at [82, 569] on span "Expenses" at bounding box center [173, 579] width 308 height 25
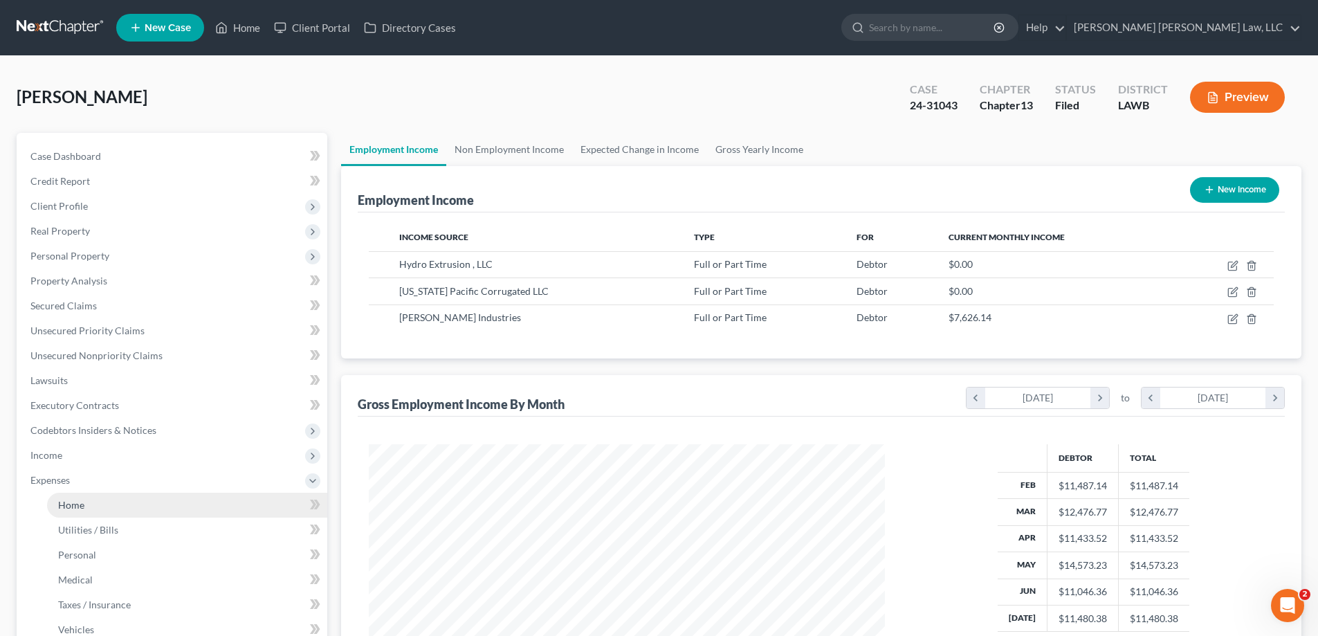
click at [84, 506] on span "Home" at bounding box center [71, 505] width 26 height 12
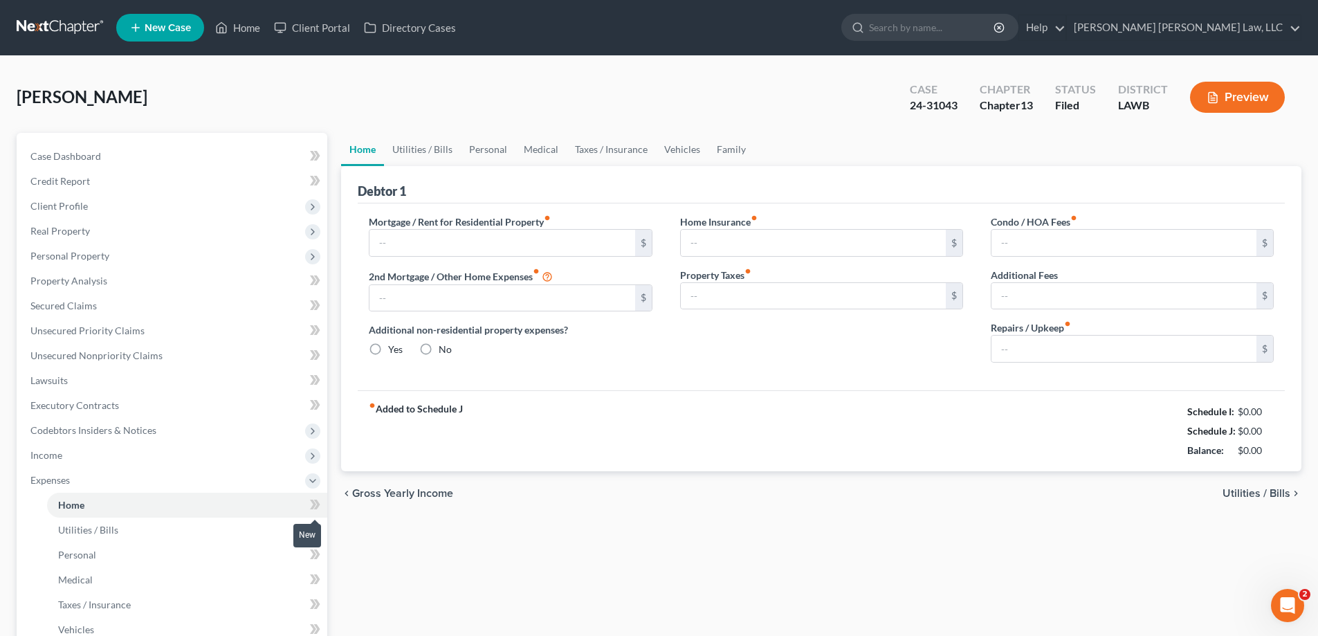
type input "0.00"
radio input "true"
type input "0.00"
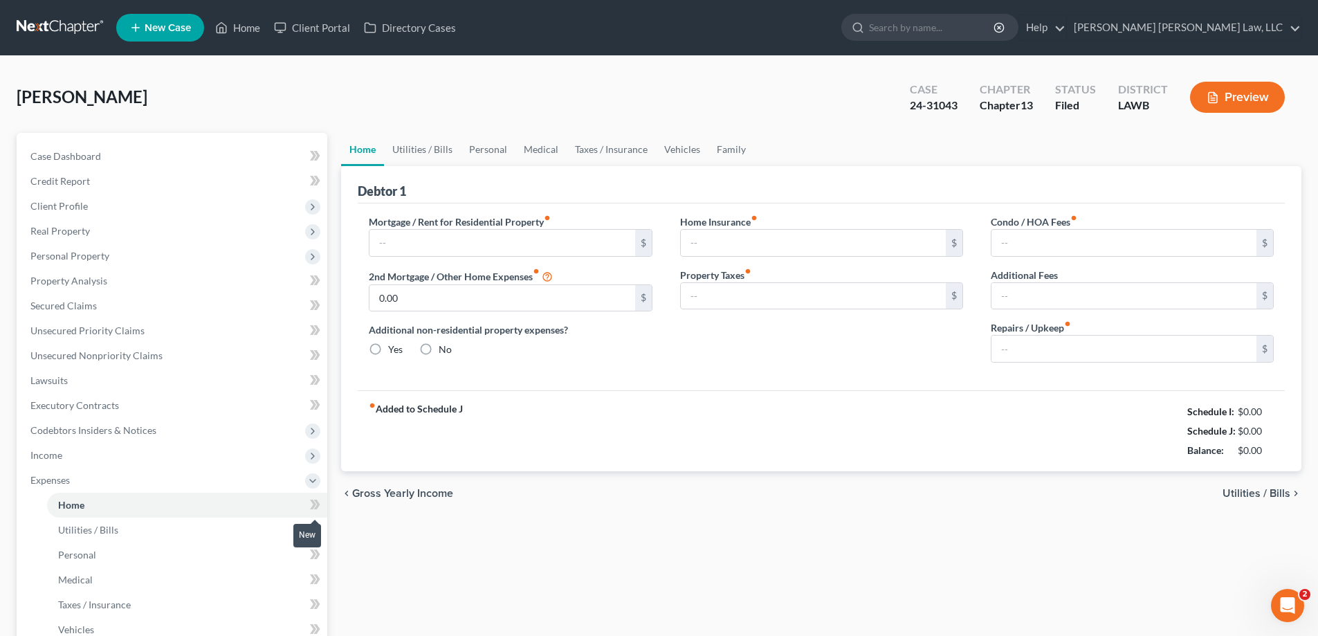
type input "0.00"
drag, startPoint x: 408, startPoint y: 161, endPoint x: 704, endPoint y: 264, distance: 313.6
click at [408, 161] on link "Utilities / Bills" at bounding box center [422, 149] width 77 height 33
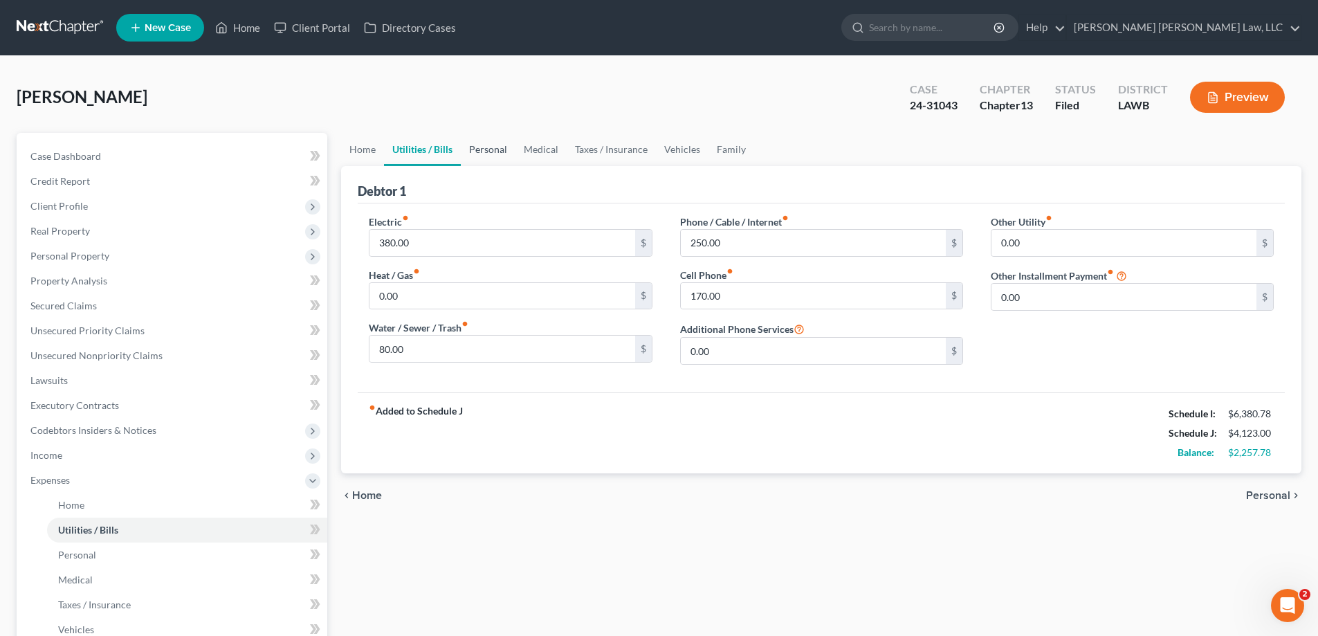
click at [487, 152] on link "Personal" at bounding box center [488, 149] width 55 height 33
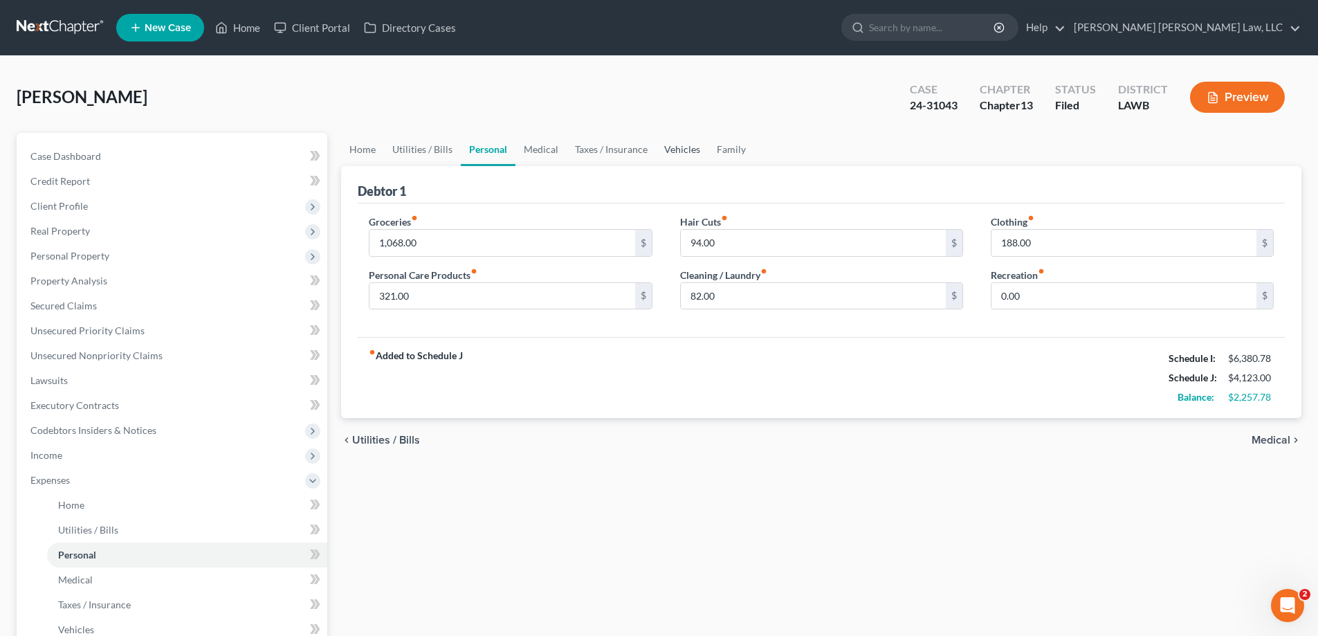
click at [688, 152] on link "Vehicles" at bounding box center [682, 149] width 53 height 33
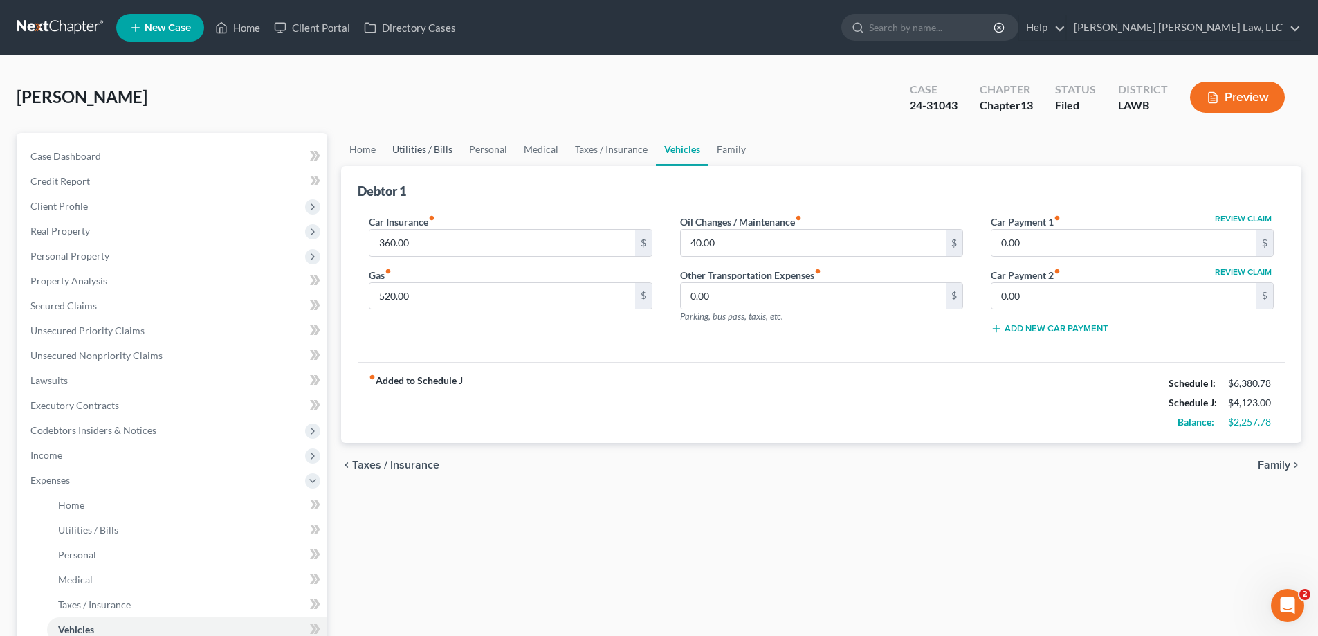
drag, startPoint x: 399, startPoint y: 158, endPoint x: 424, endPoint y: 159, distance: 24.9
click at [400, 158] on link "Utilities / Bills" at bounding box center [422, 149] width 77 height 33
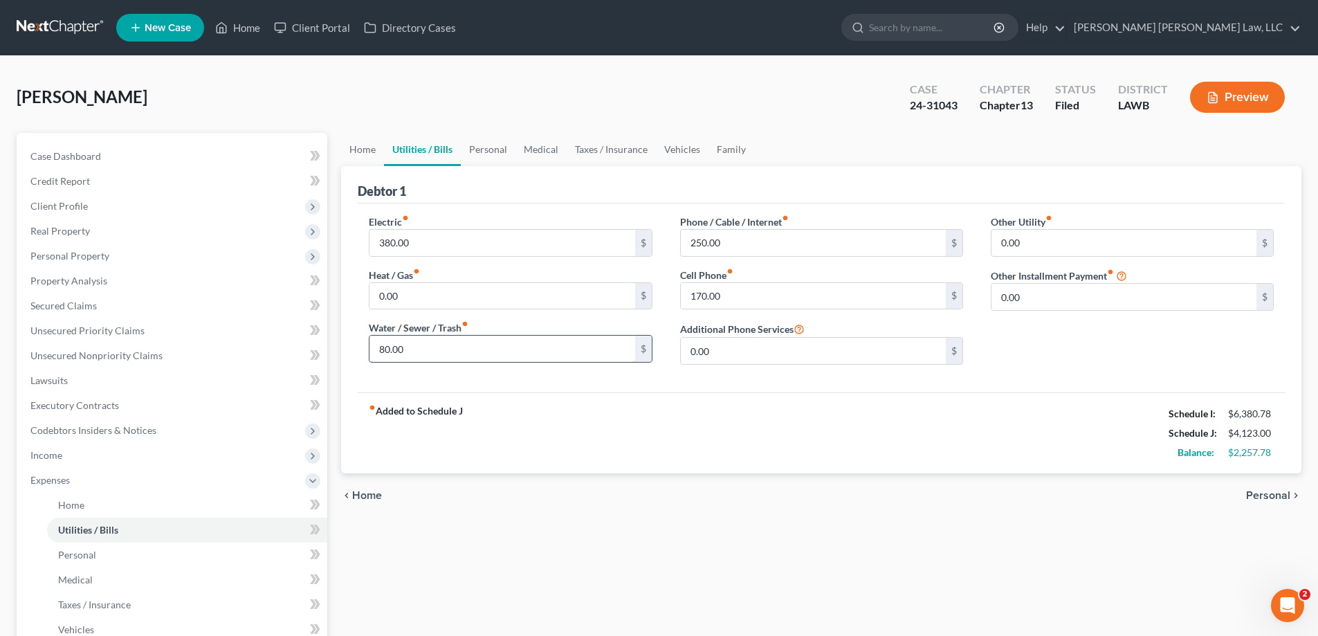
click at [487, 347] on input "80.00" at bounding box center [501, 349] width 265 height 26
type input "85"
click at [610, 450] on div "fiber_manual_record Added to Schedule J Schedule I: $6,380.78 Schedule J: $4,12…" at bounding box center [821, 432] width 927 height 81
click at [493, 154] on link "Personal" at bounding box center [488, 149] width 55 height 33
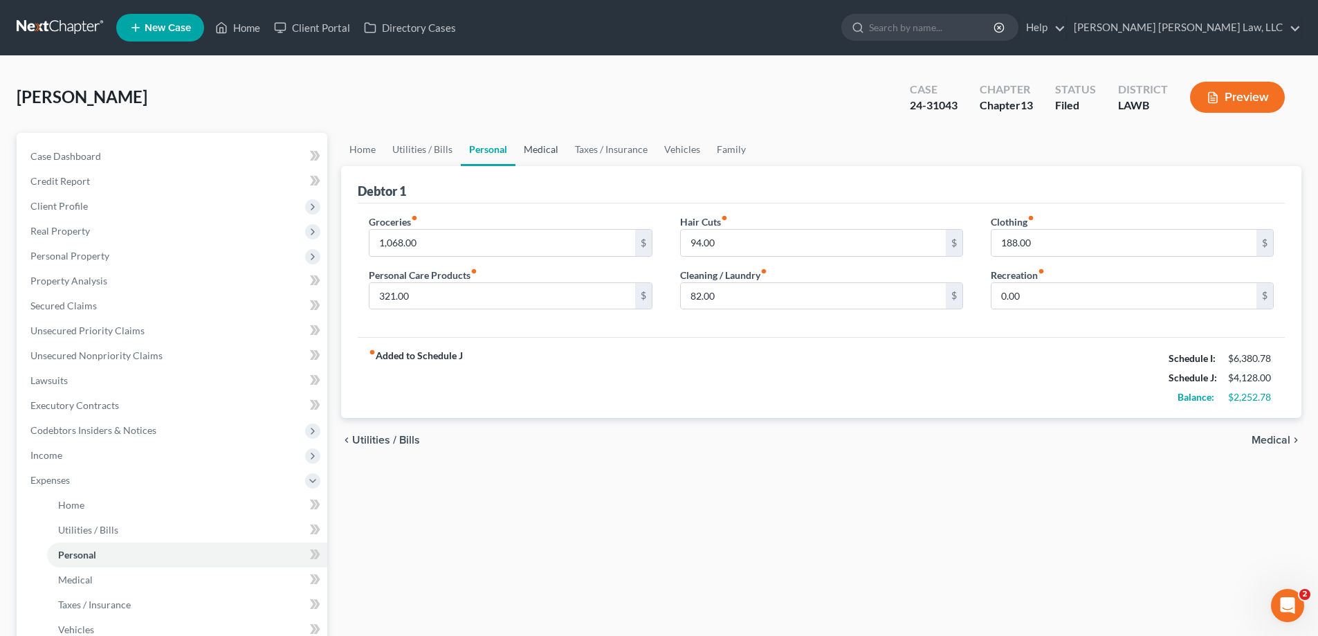
click at [533, 154] on link "Medical" at bounding box center [540, 149] width 51 height 33
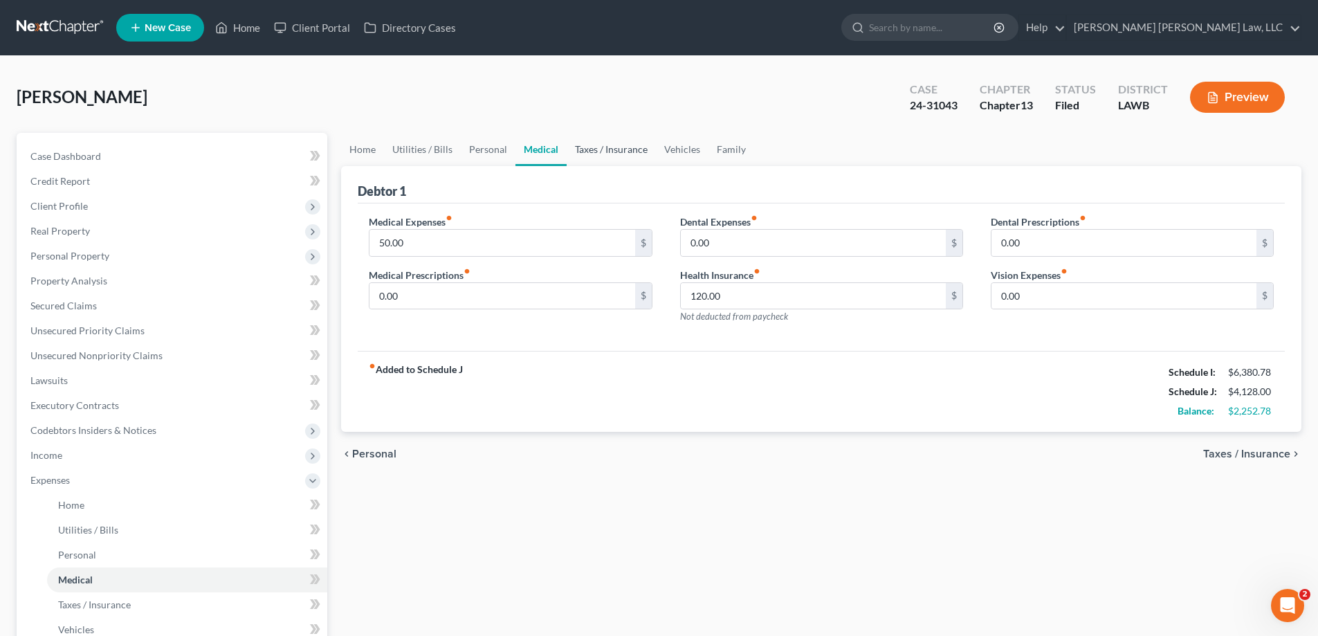
click at [612, 155] on link "Taxes / Insurance" at bounding box center [611, 149] width 89 height 33
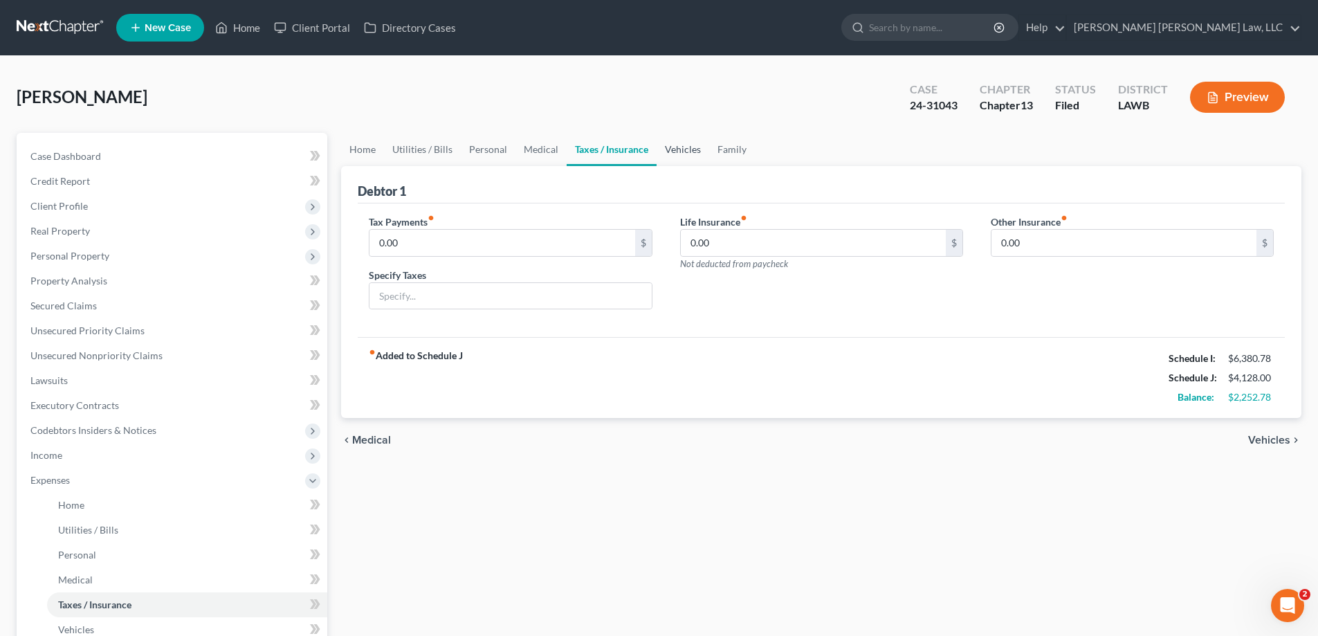
click at [673, 154] on link "Vehicles" at bounding box center [683, 149] width 53 height 33
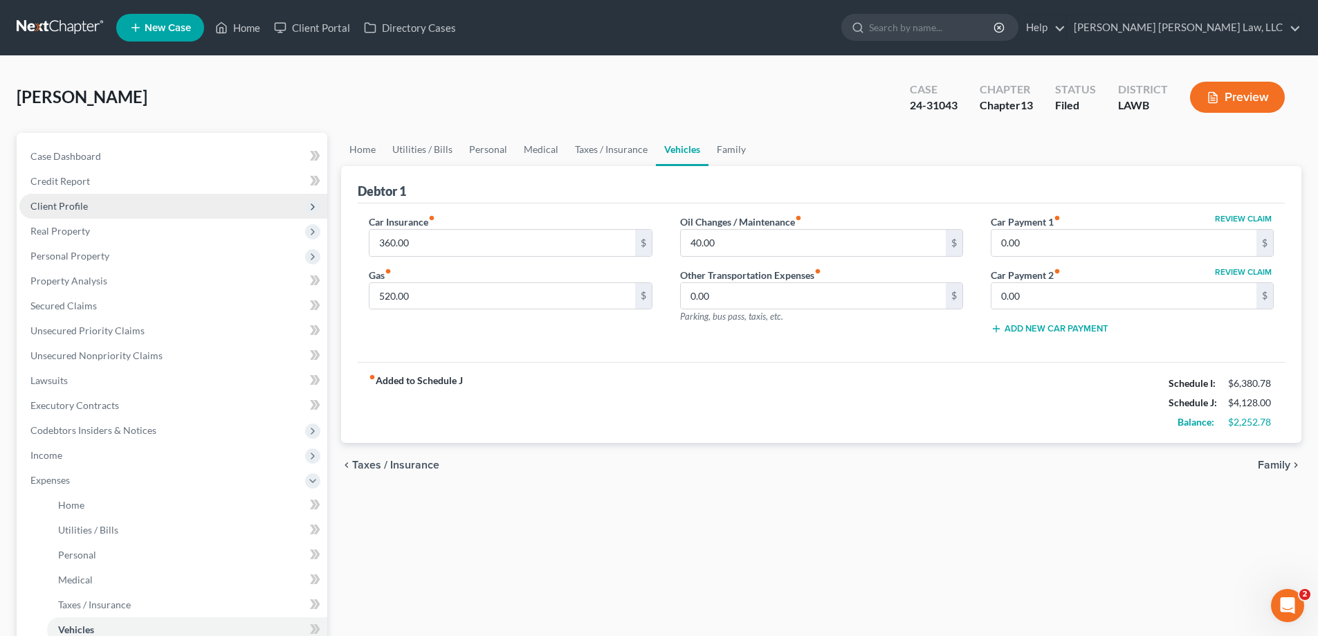
click at [83, 208] on span "Client Profile" at bounding box center [58, 206] width 57 height 12
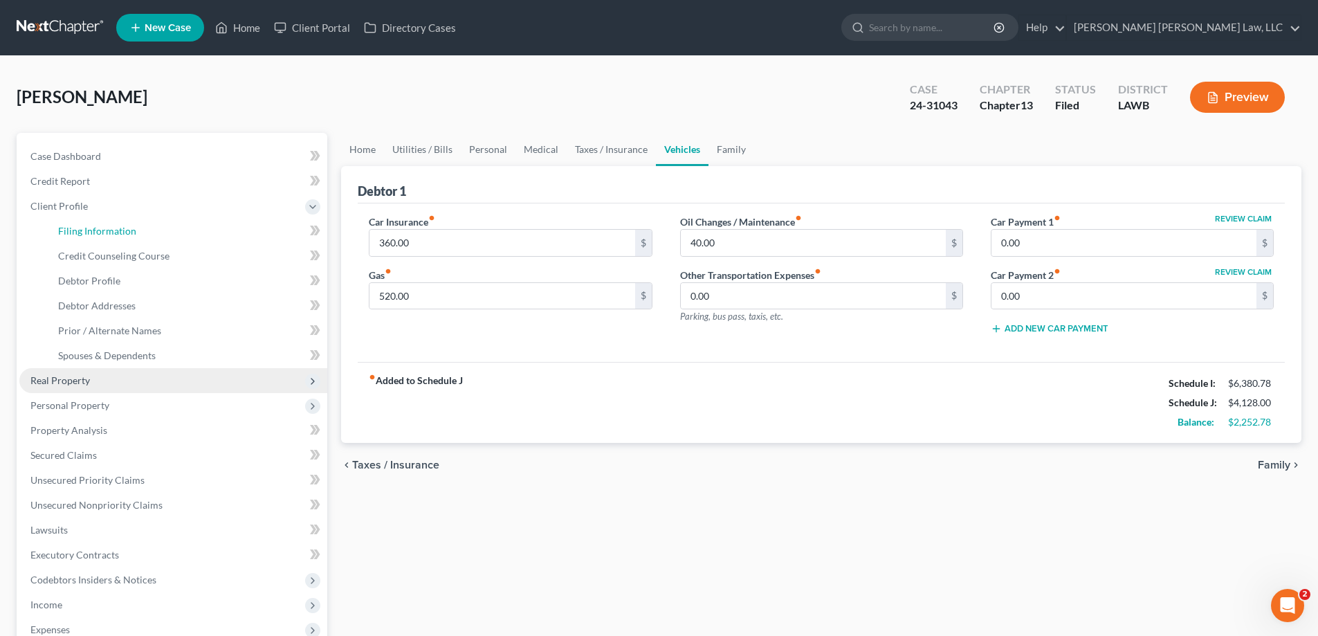
click at [102, 225] on span "Filing Information" at bounding box center [97, 231] width 78 height 12
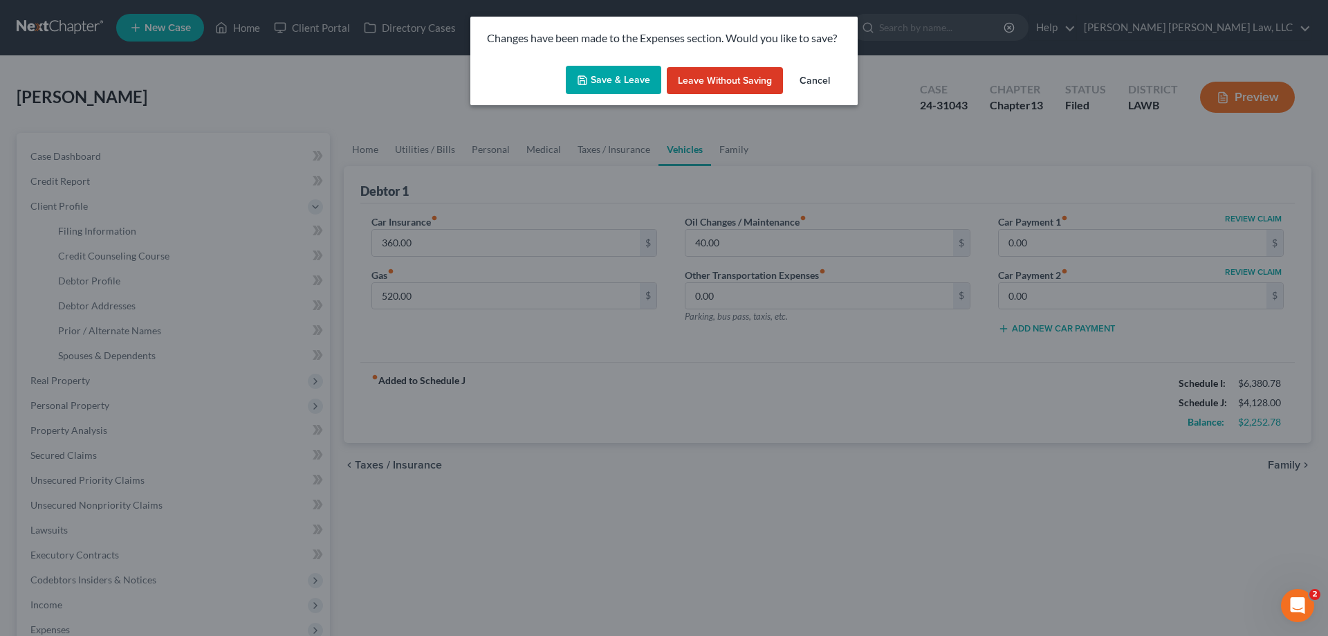
click at [586, 92] on button "Save & Leave" at bounding box center [613, 80] width 95 height 29
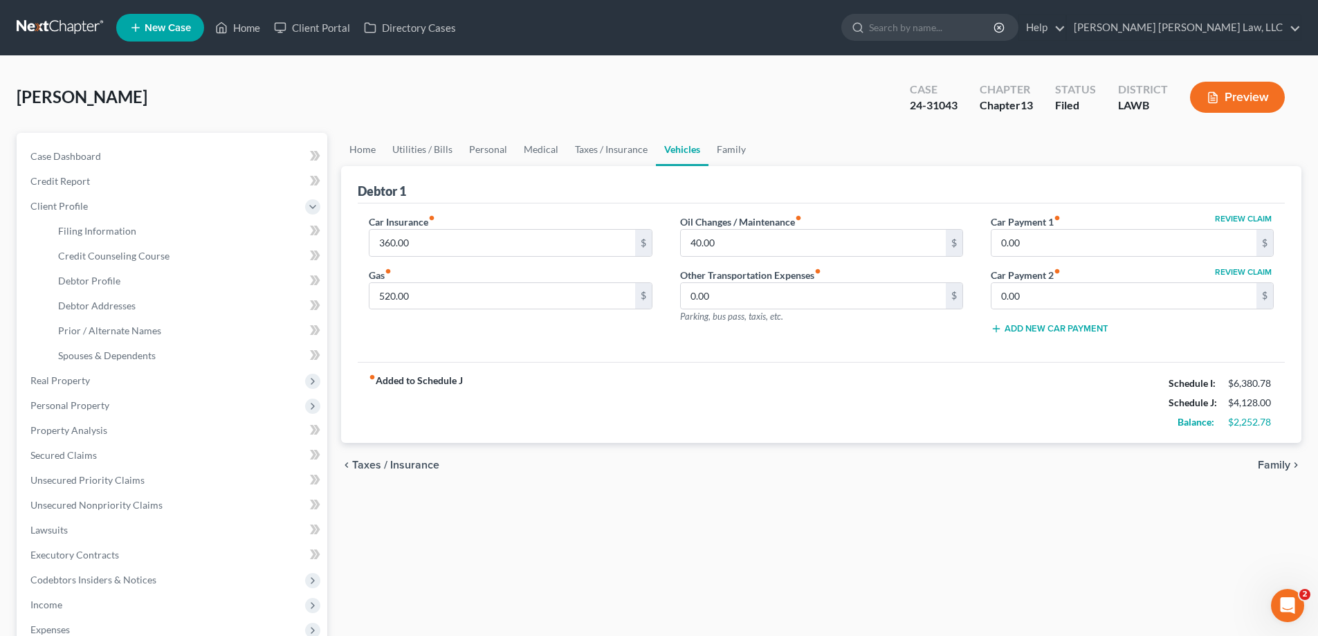
select select "1"
select select "0"
select select "3"
select select "19"
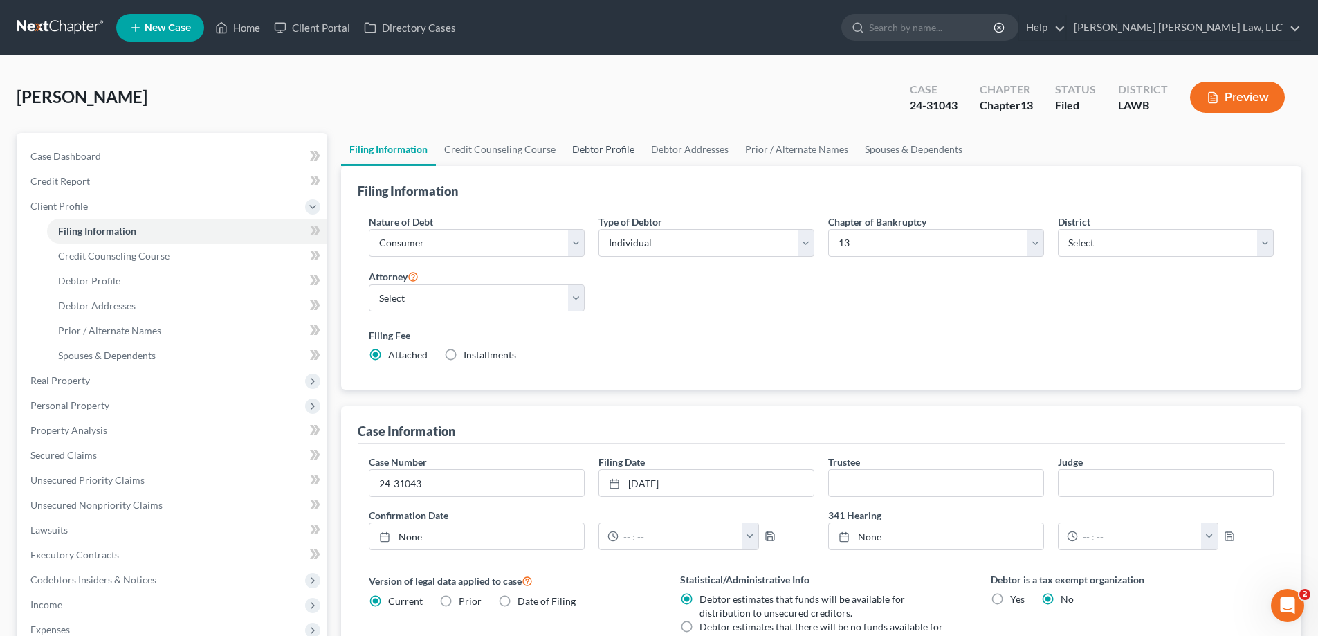
click at [623, 149] on link "Debtor Profile" at bounding box center [603, 149] width 79 height 33
select select "3"
select select "2"
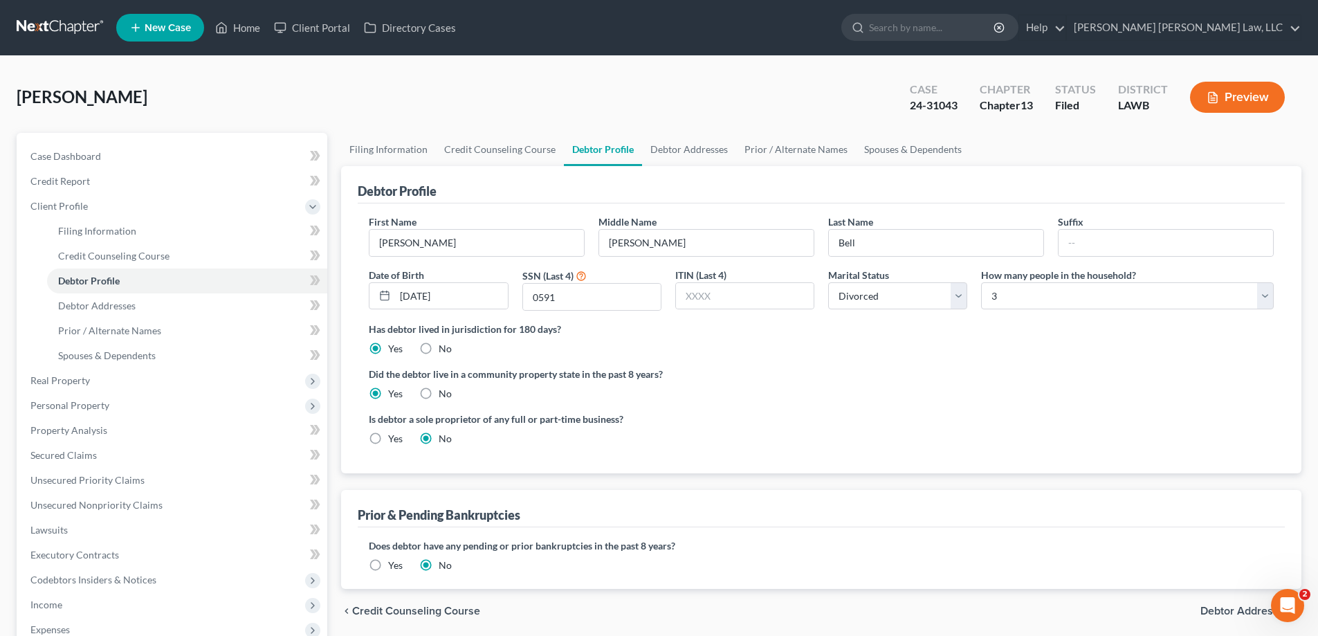
radio input "true"
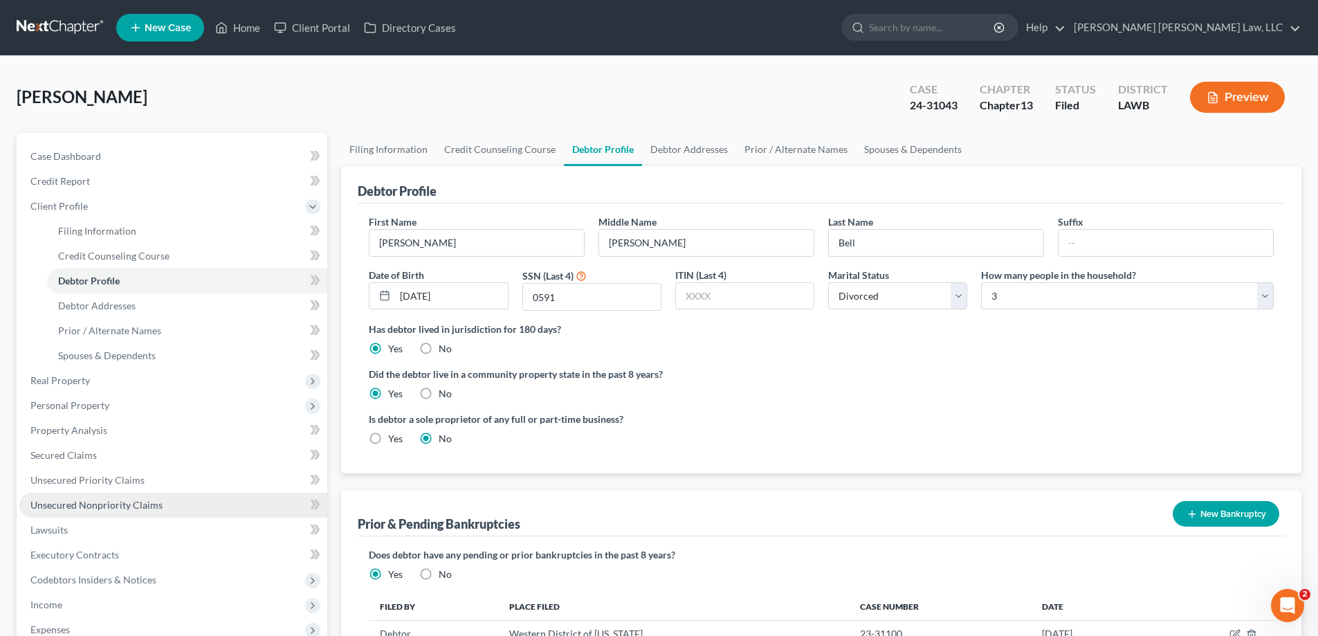
scroll to position [69, 0]
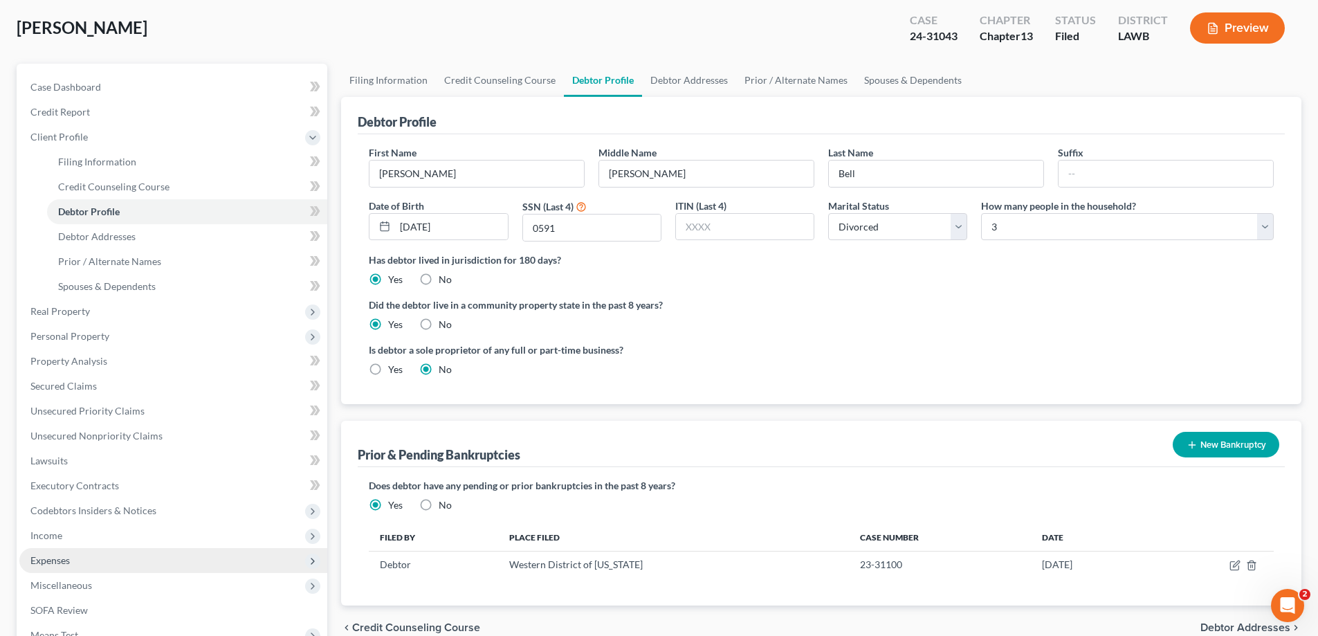
click at [68, 563] on span "Expenses" at bounding box center [49, 560] width 39 height 12
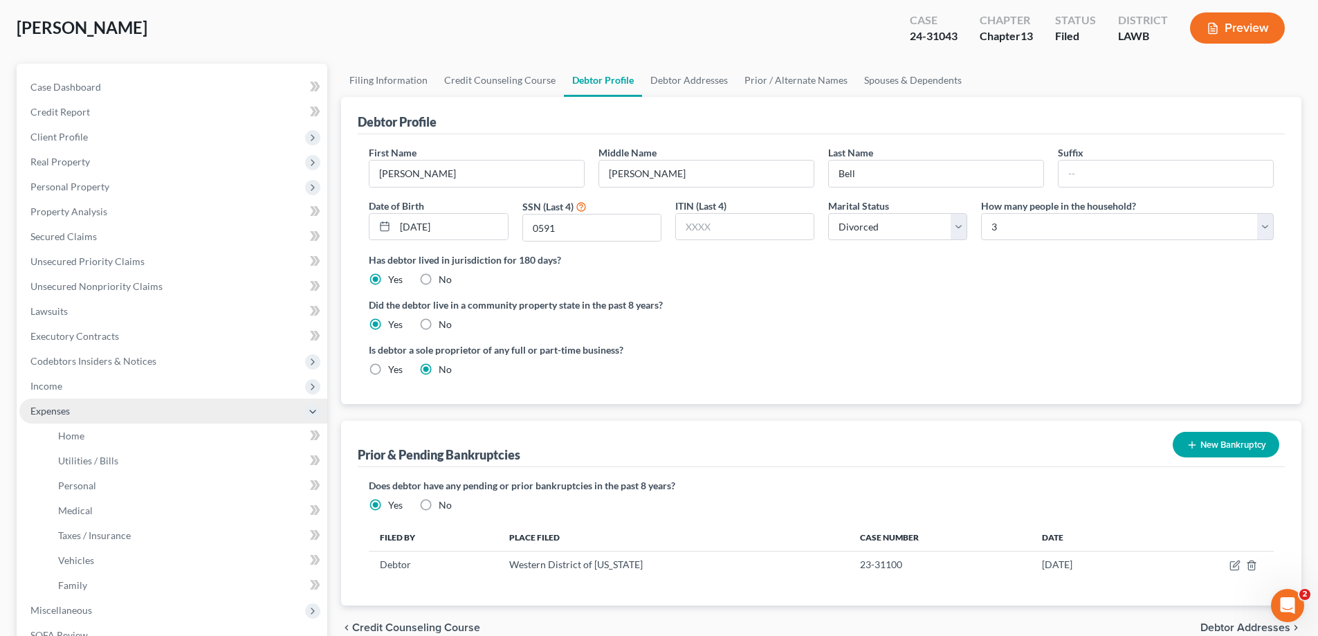
click at [80, 394] on span "Income" at bounding box center [173, 386] width 308 height 25
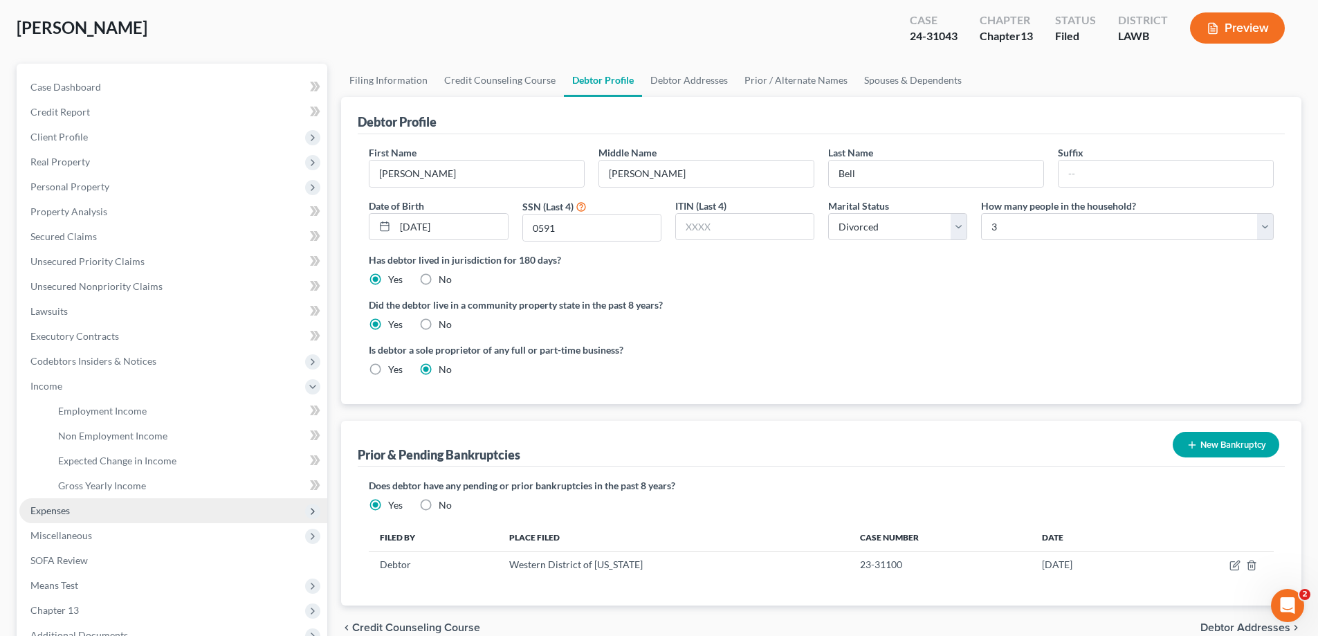
click at [66, 508] on span "Expenses" at bounding box center [49, 510] width 39 height 12
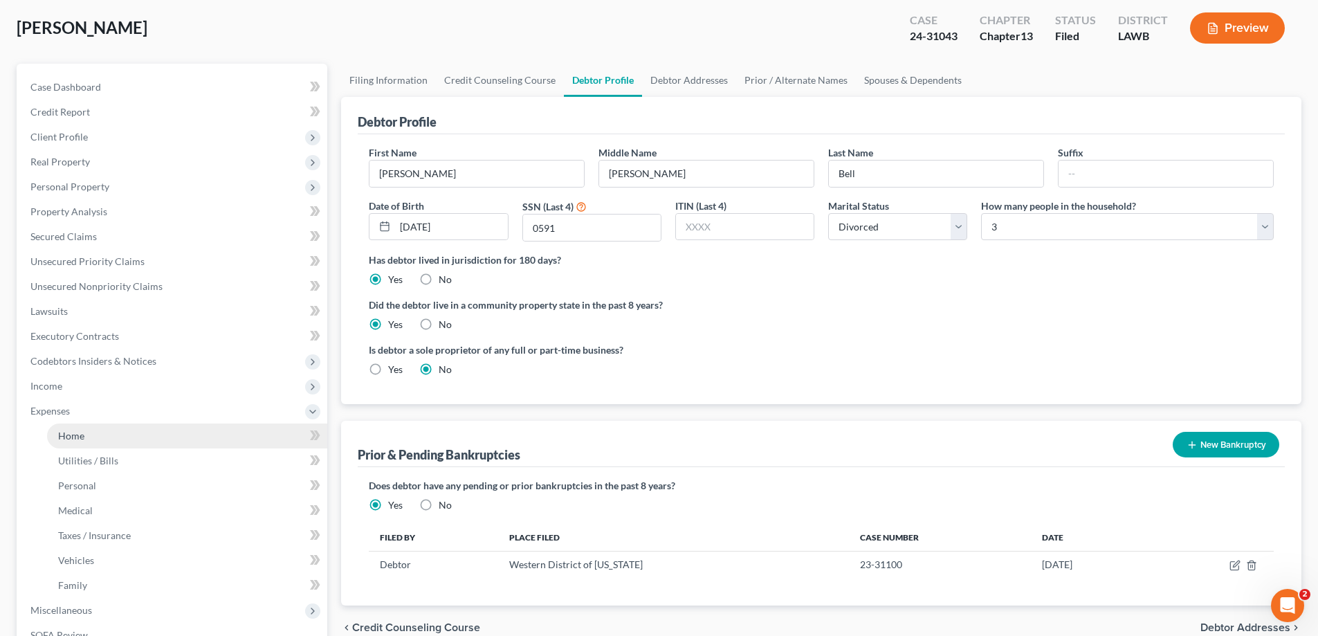
click at [74, 441] on link "Home" at bounding box center [187, 435] width 280 height 25
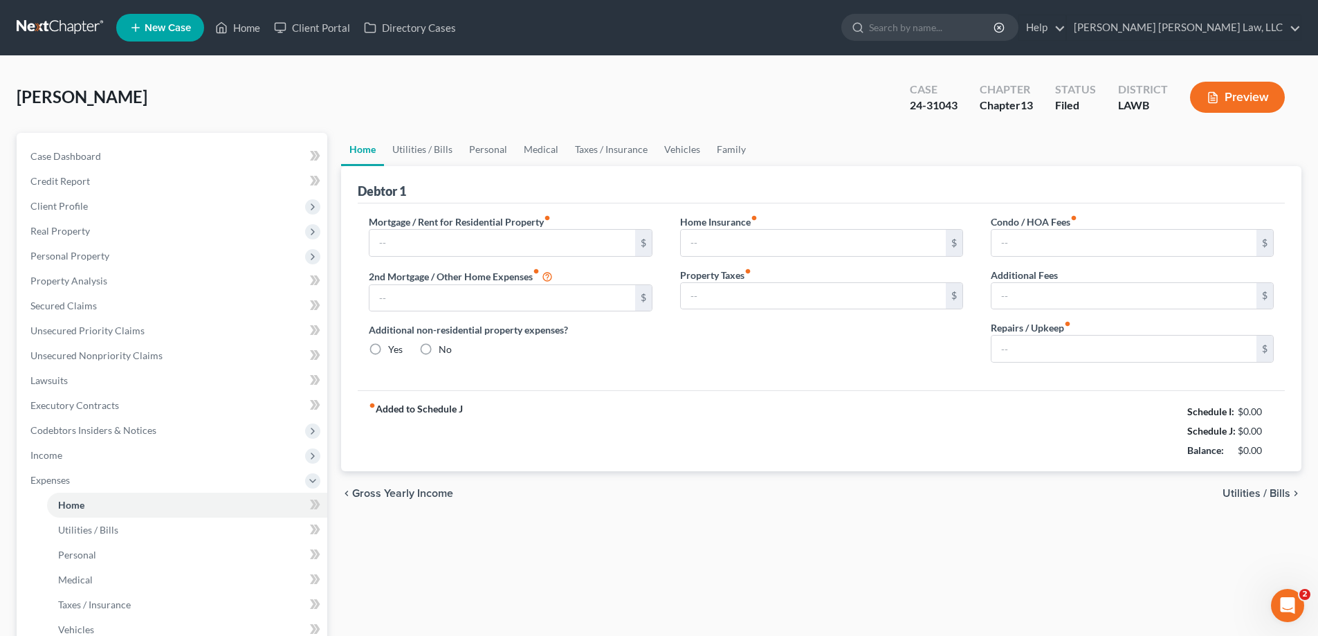
type input "0.00"
radio input "true"
type input "0.00"
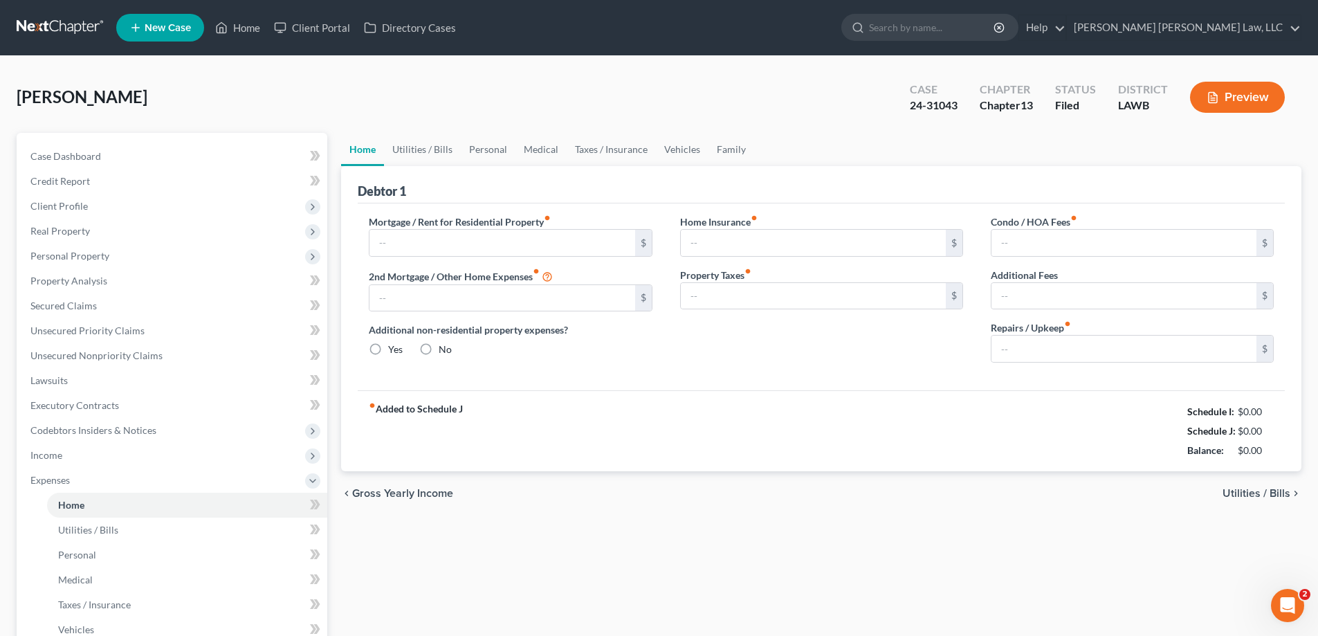
type input "0.00"
click at [490, 152] on link "Personal" at bounding box center [488, 149] width 55 height 33
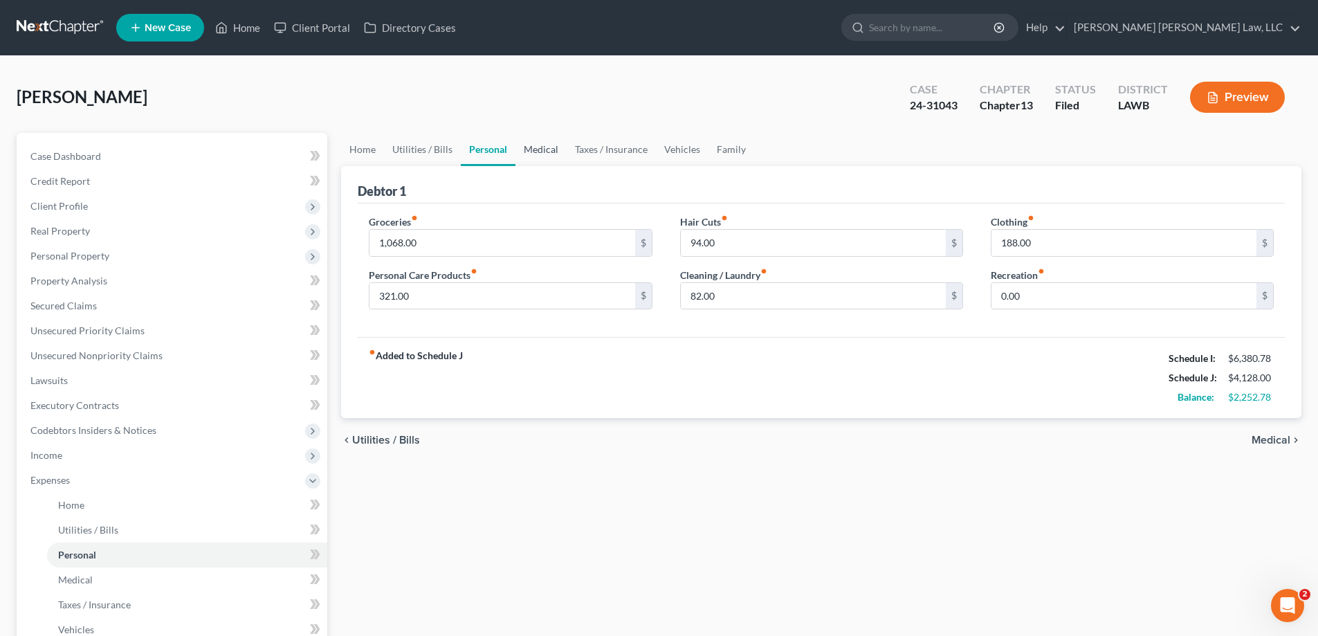
click at [560, 148] on link "Medical" at bounding box center [540, 149] width 51 height 33
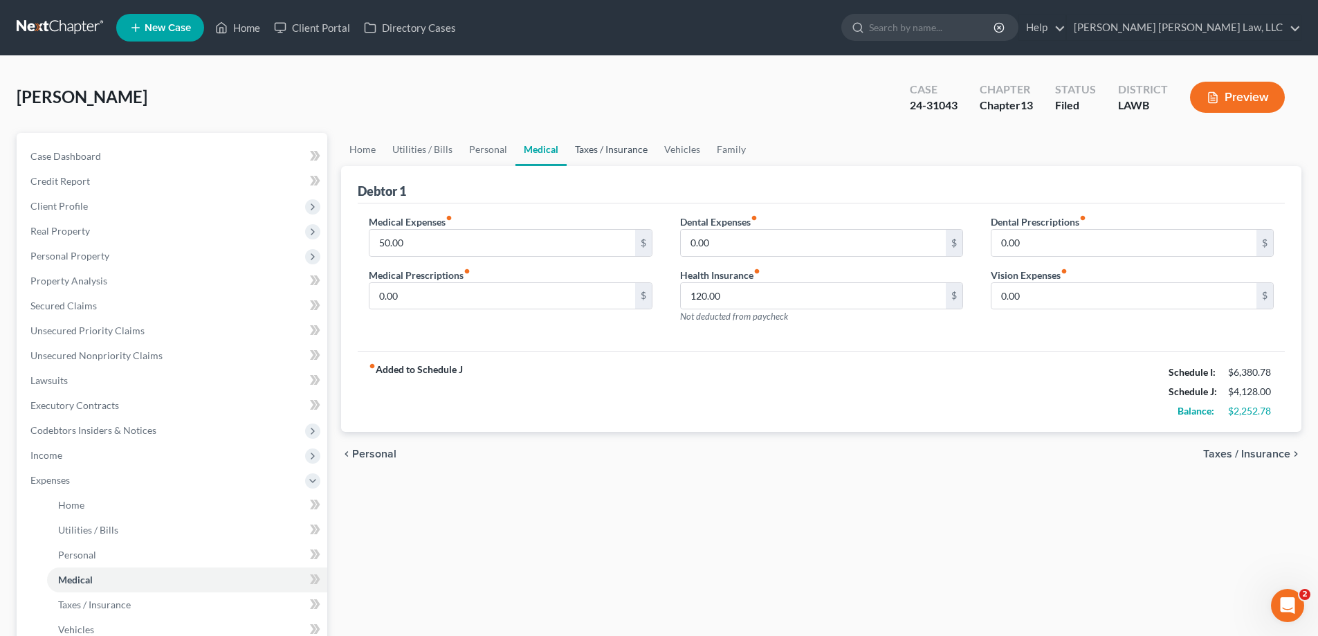
click at [597, 159] on link "Taxes / Insurance" at bounding box center [611, 149] width 89 height 33
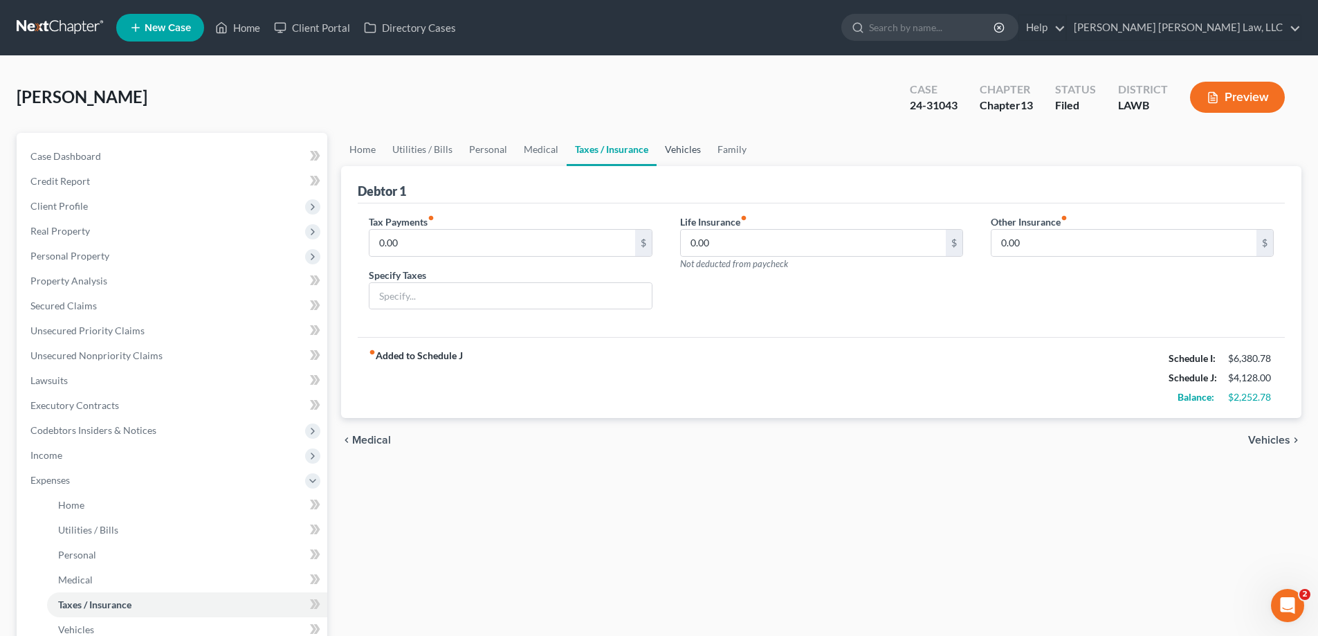
click at [670, 161] on link "Vehicles" at bounding box center [683, 149] width 53 height 33
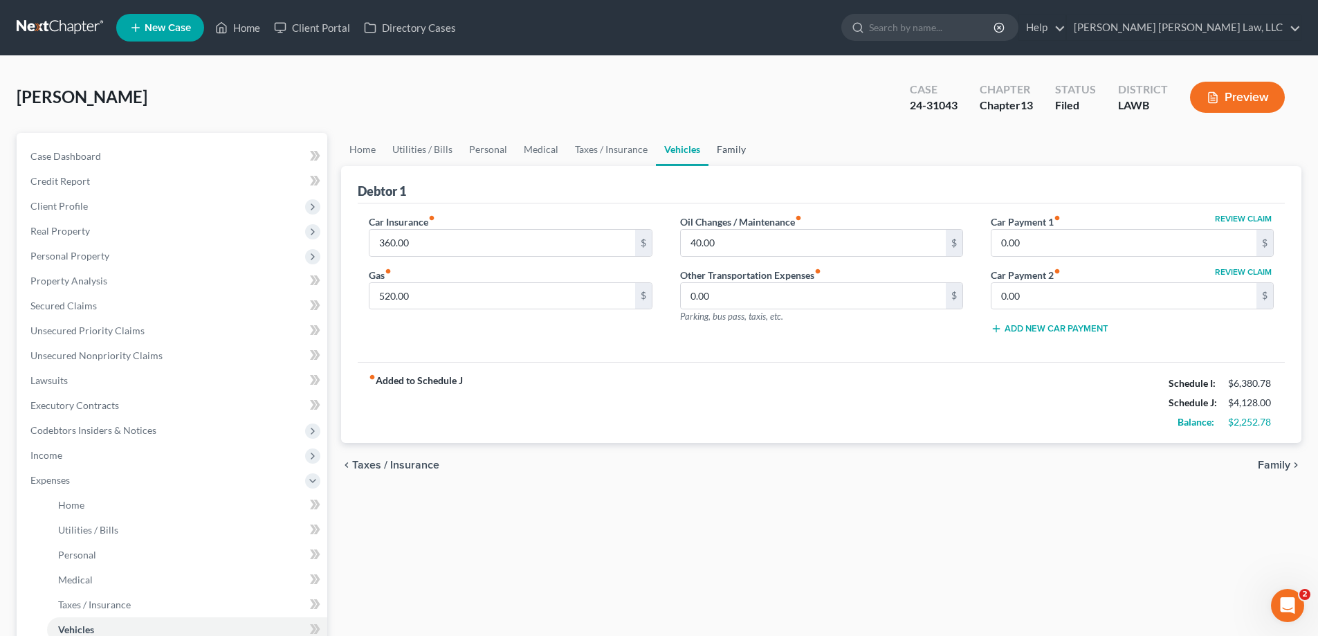
click at [739, 150] on link "Family" at bounding box center [731, 149] width 46 height 33
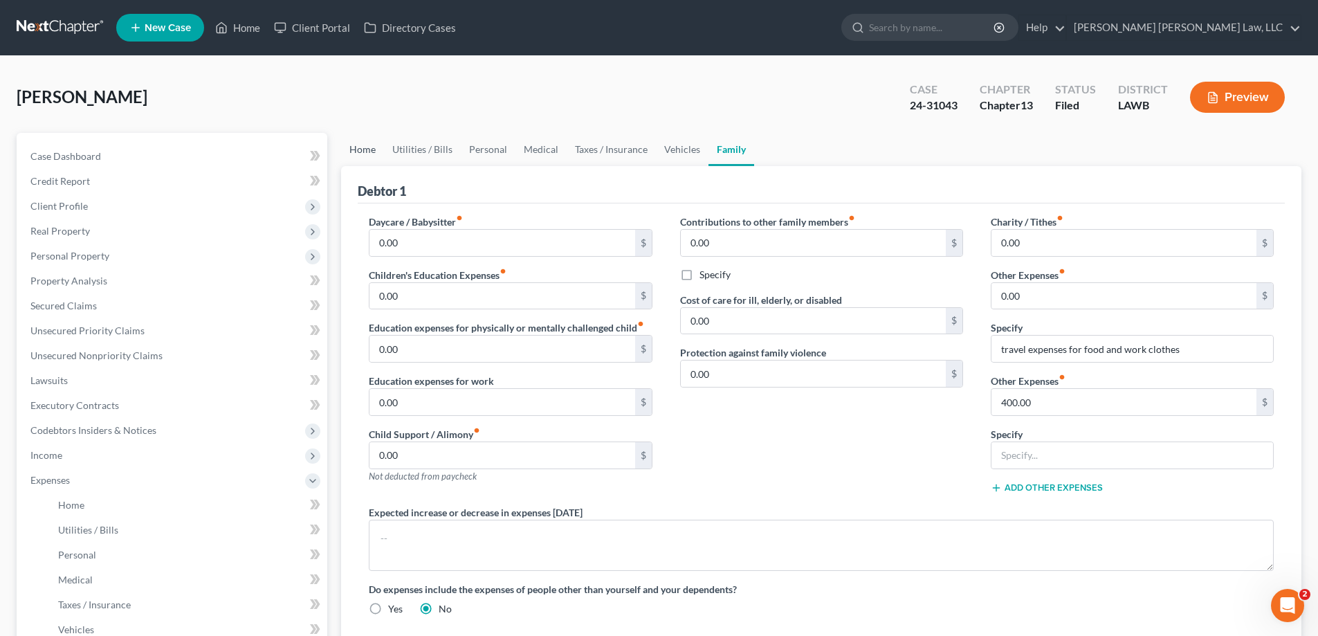
click at [372, 151] on link "Home" at bounding box center [362, 149] width 43 height 33
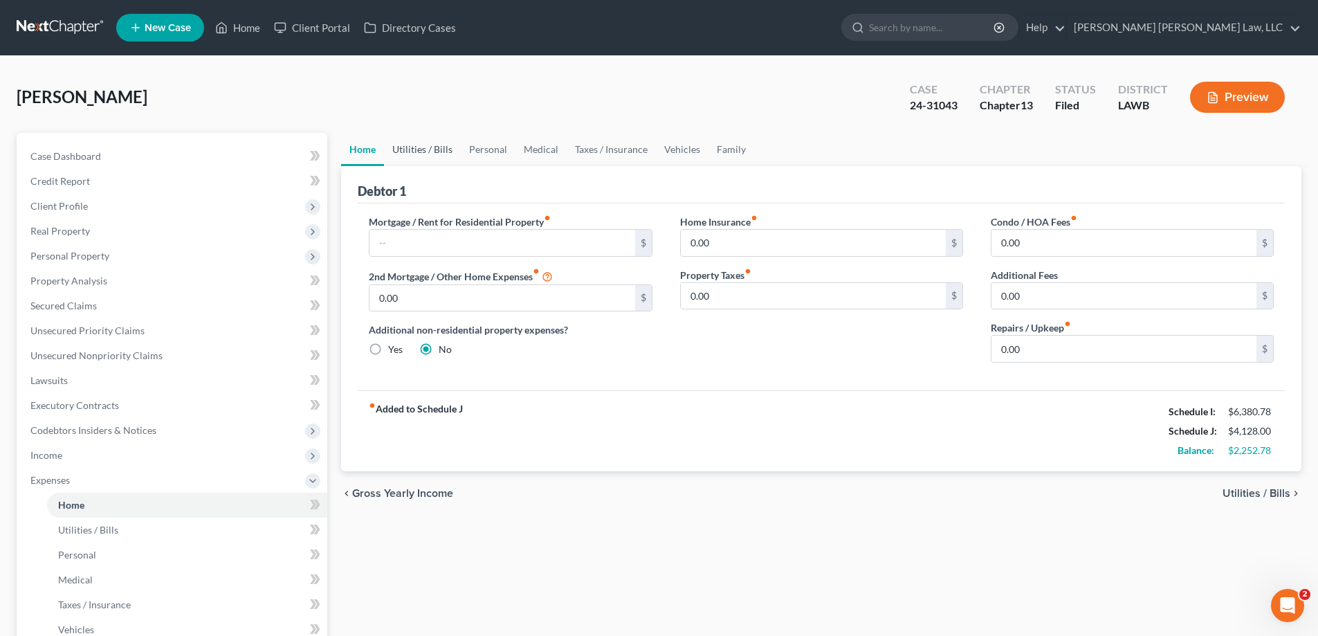
click at [410, 153] on link "Utilities / Bills" at bounding box center [422, 149] width 77 height 33
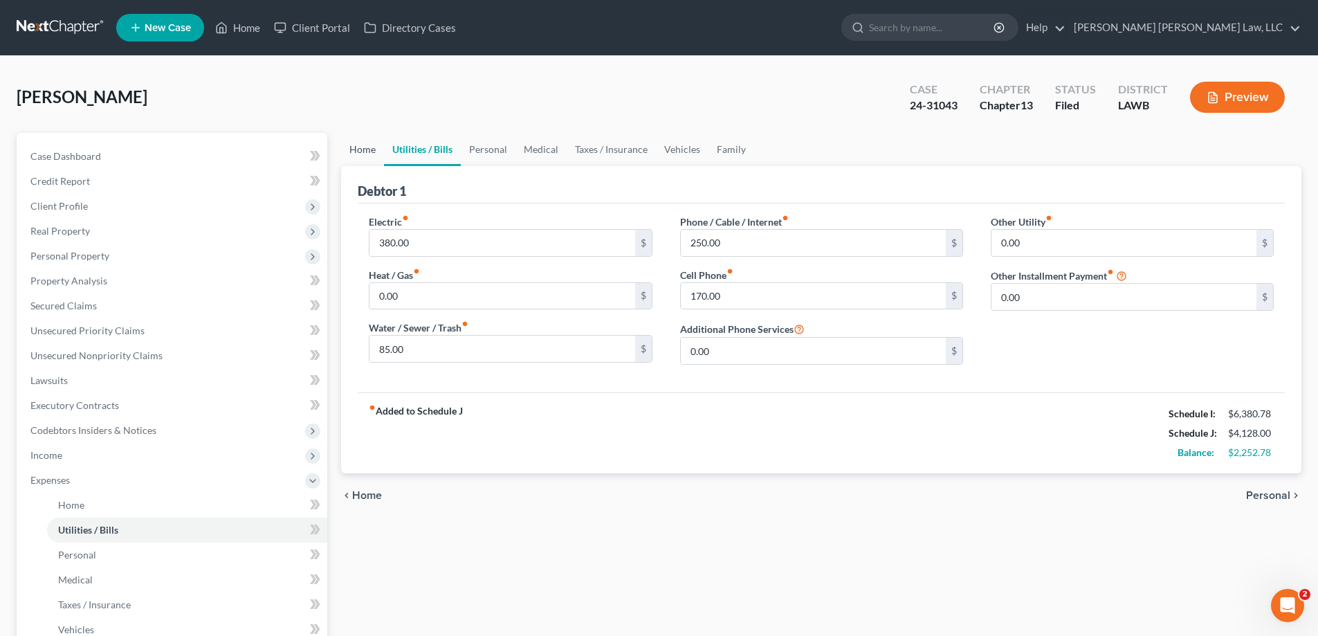
click at [356, 156] on link "Home" at bounding box center [362, 149] width 43 height 33
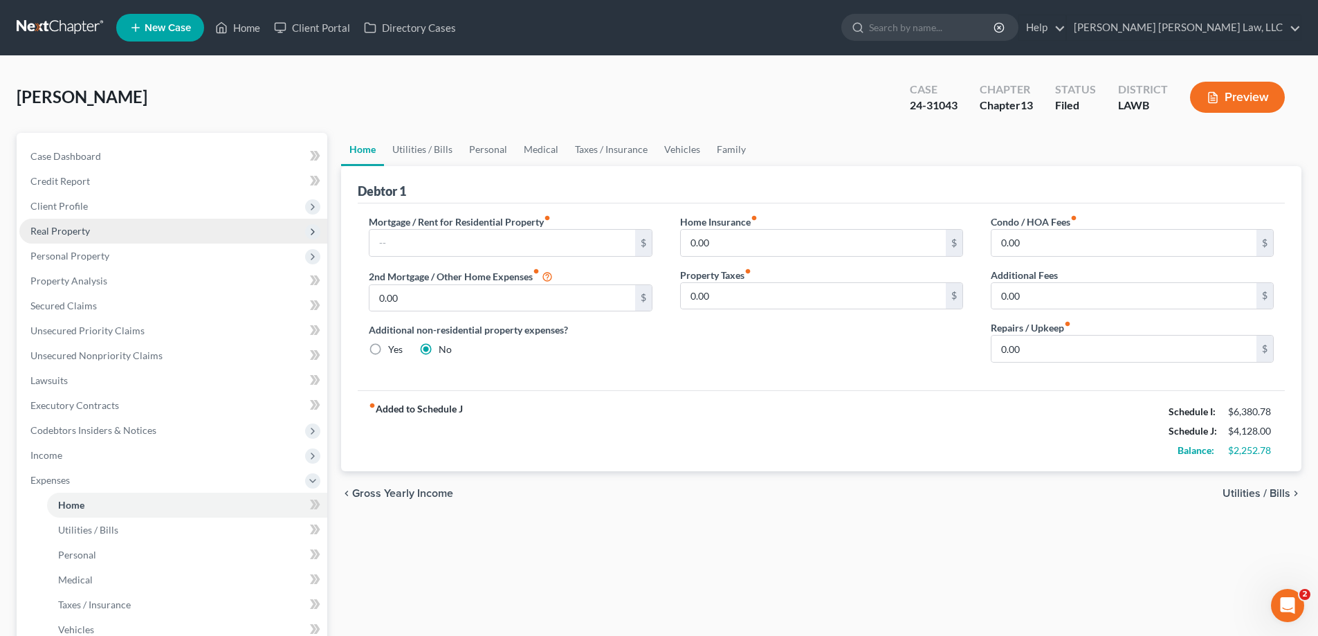
click at [65, 234] on span "Real Property" at bounding box center [60, 231] width 60 height 12
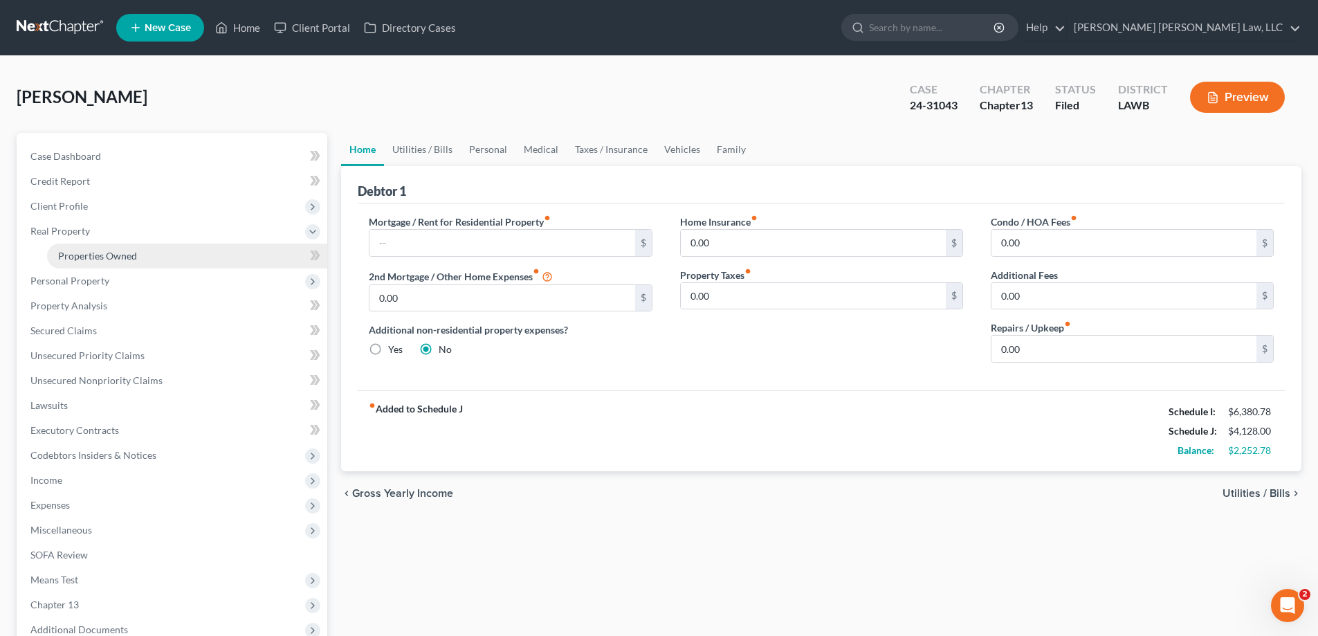
click at [88, 252] on span "Properties Owned" at bounding box center [97, 256] width 79 height 12
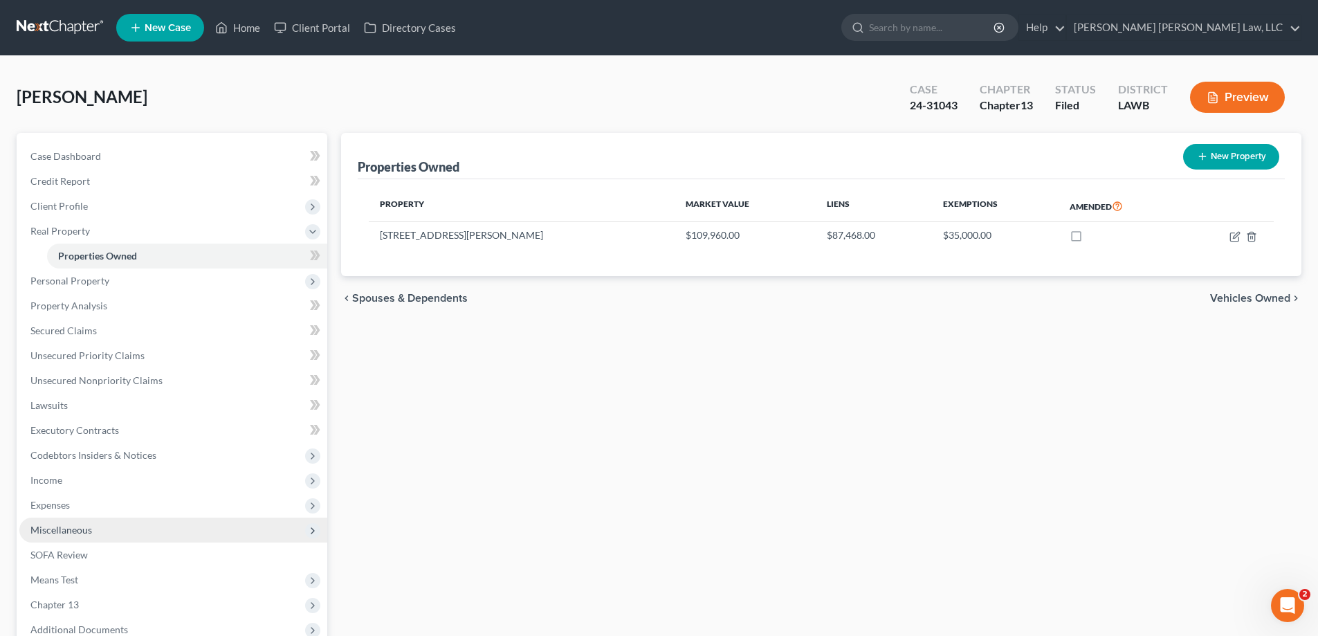
drag, startPoint x: 70, startPoint y: 512, endPoint x: 105, endPoint y: 518, distance: 35.7
click at [70, 512] on span "Expenses" at bounding box center [173, 505] width 308 height 25
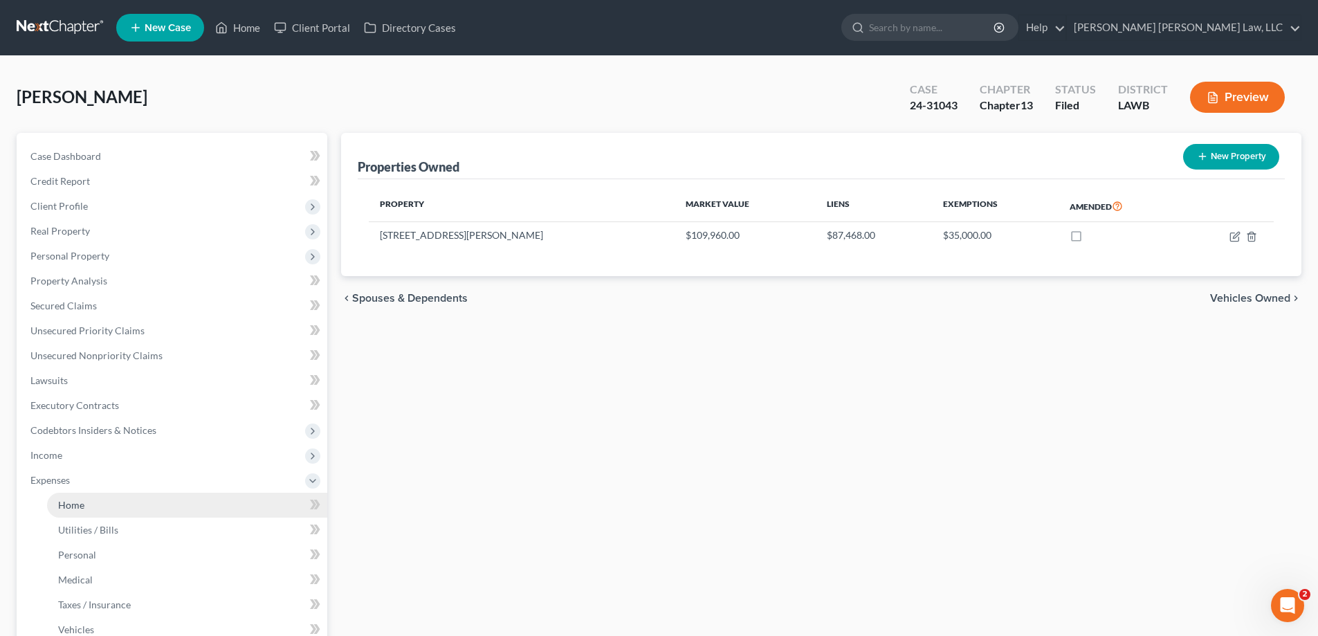
click at [107, 503] on link "Home" at bounding box center [187, 505] width 280 height 25
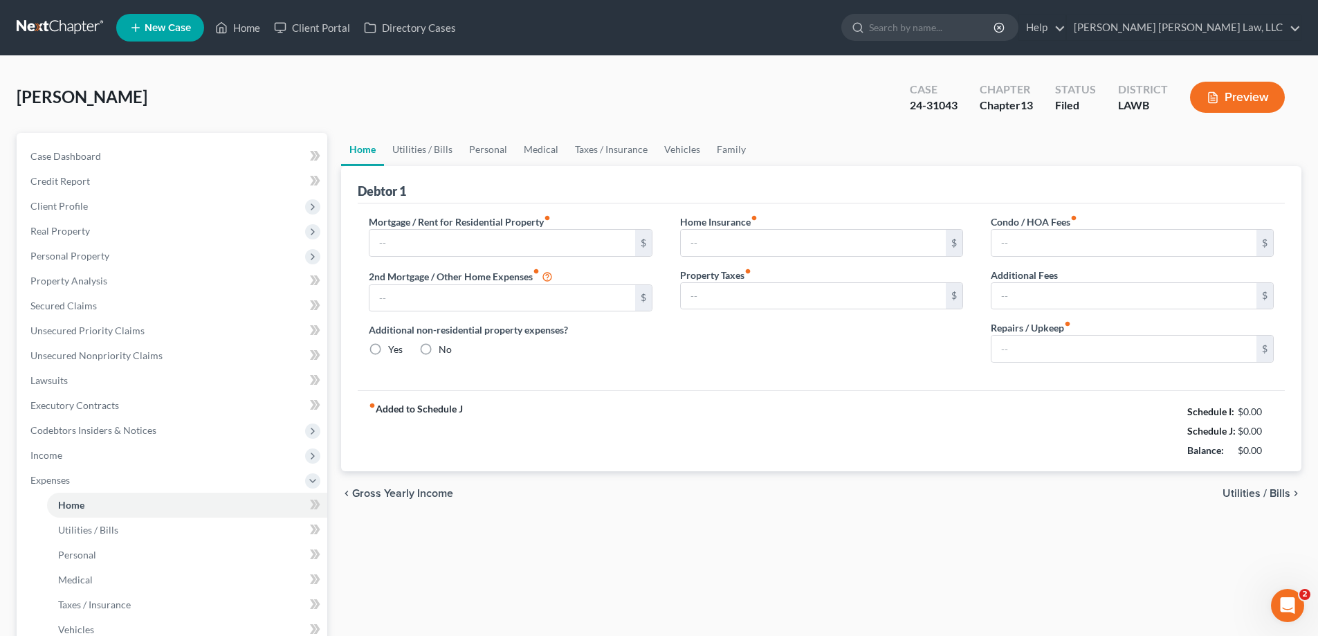
type input "0.00"
radio input "true"
type input "0.00"
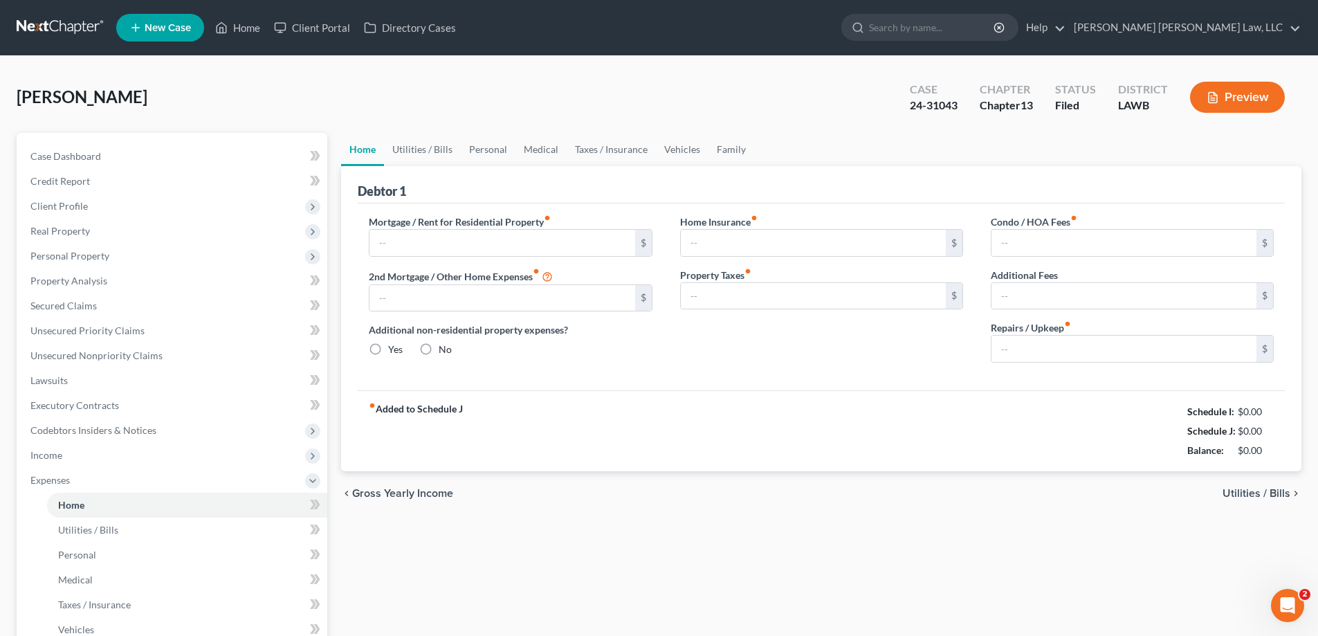
type input "0.00"
click at [1075, 353] on input "0.00" at bounding box center [1123, 349] width 265 height 26
type input "50"
click at [491, 148] on link "Personal" at bounding box center [488, 149] width 55 height 33
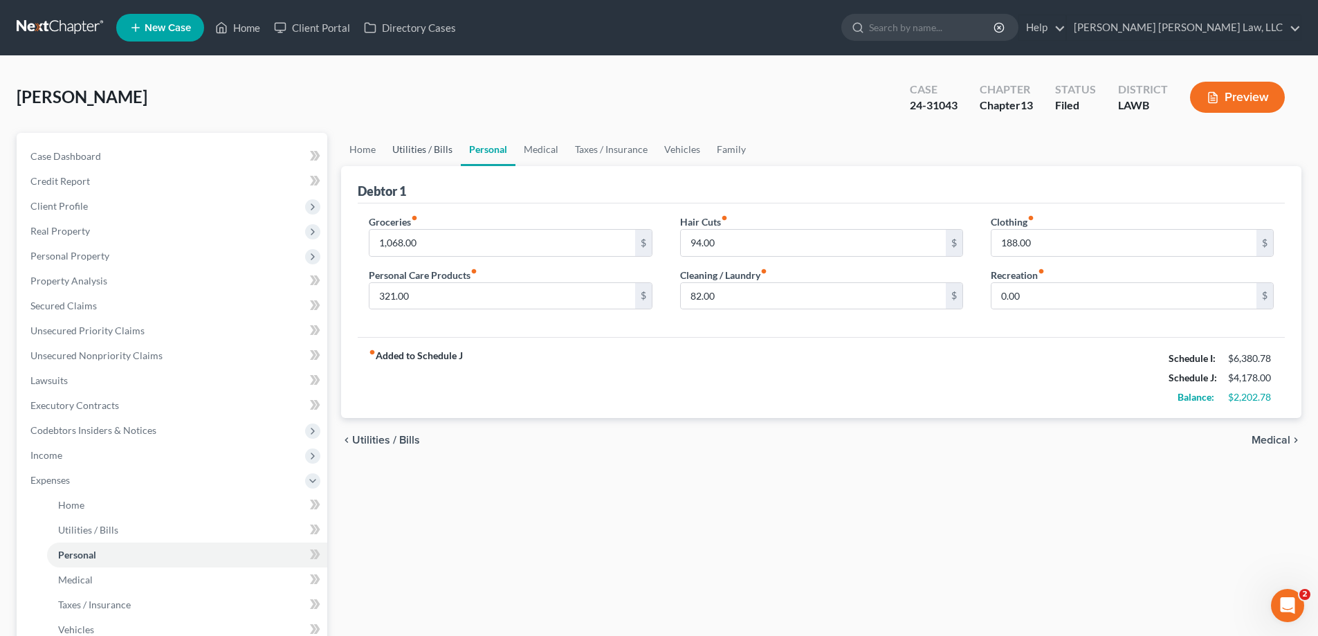
click at [431, 156] on link "Utilities / Bills" at bounding box center [422, 149] width 77 height 33
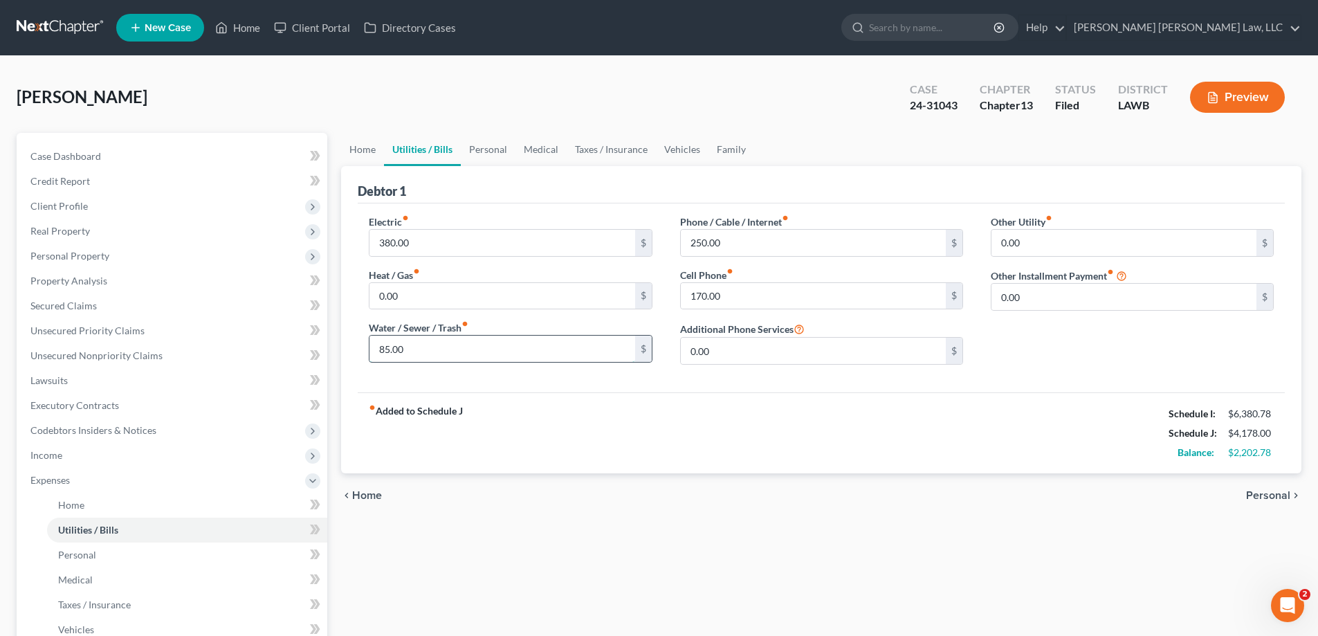
click at [457, 345] on input "85.00" at bounding box center [501, 349] width 265 height 26
type input "80"
click at [484, 161] on link "Personal" at bounding box center [488, 149] width 55 height 33
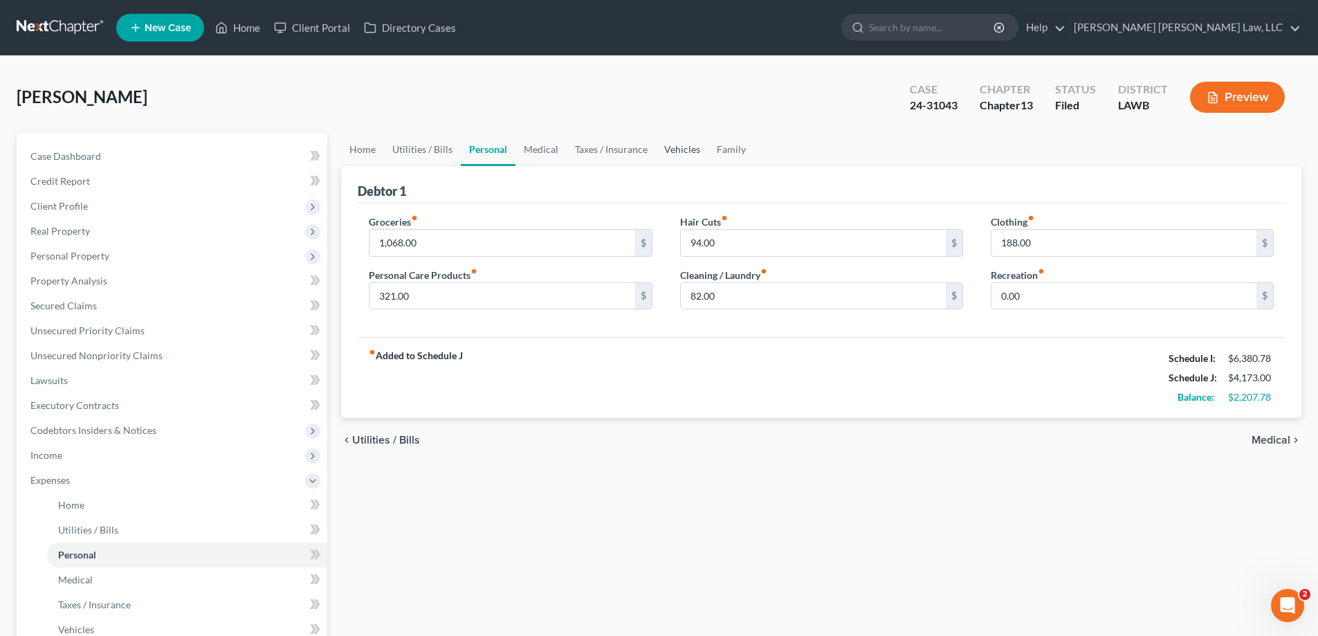
click at [692, 152] on link "Vehicles" at bounding box center [682, 149] width 53 height 33
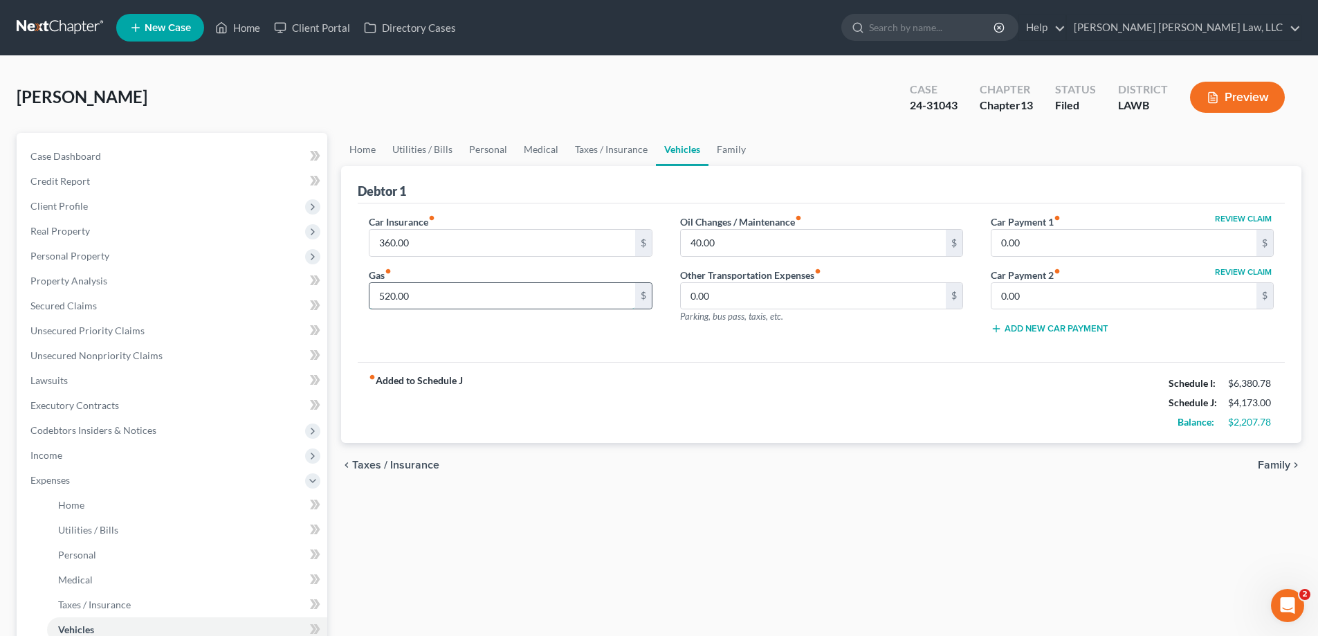
click at [419, 300] on input "520.00" at bounding box center [501, 296] width 265 height 26
type input "500"
click at [541, 154] on link "Medical" at bounding box center [540, 149] width 51 height 33
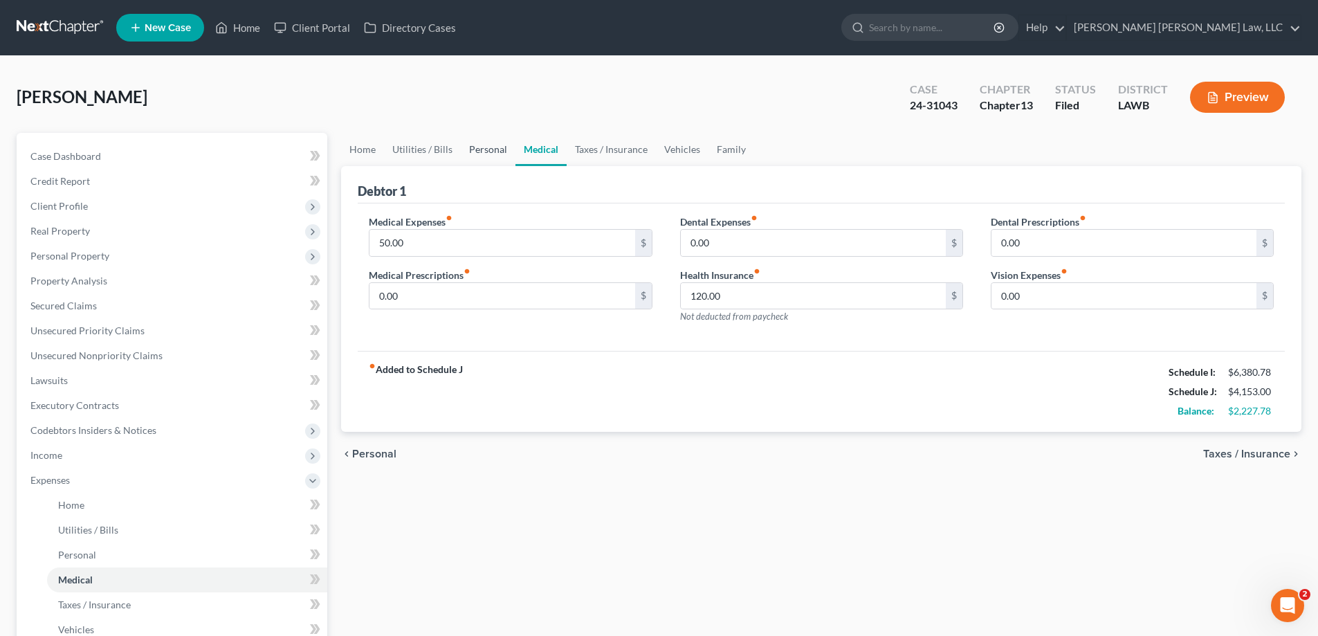
click at [473, 149] on link "Personal" at bounding box center [488, 149] width 55 height 33
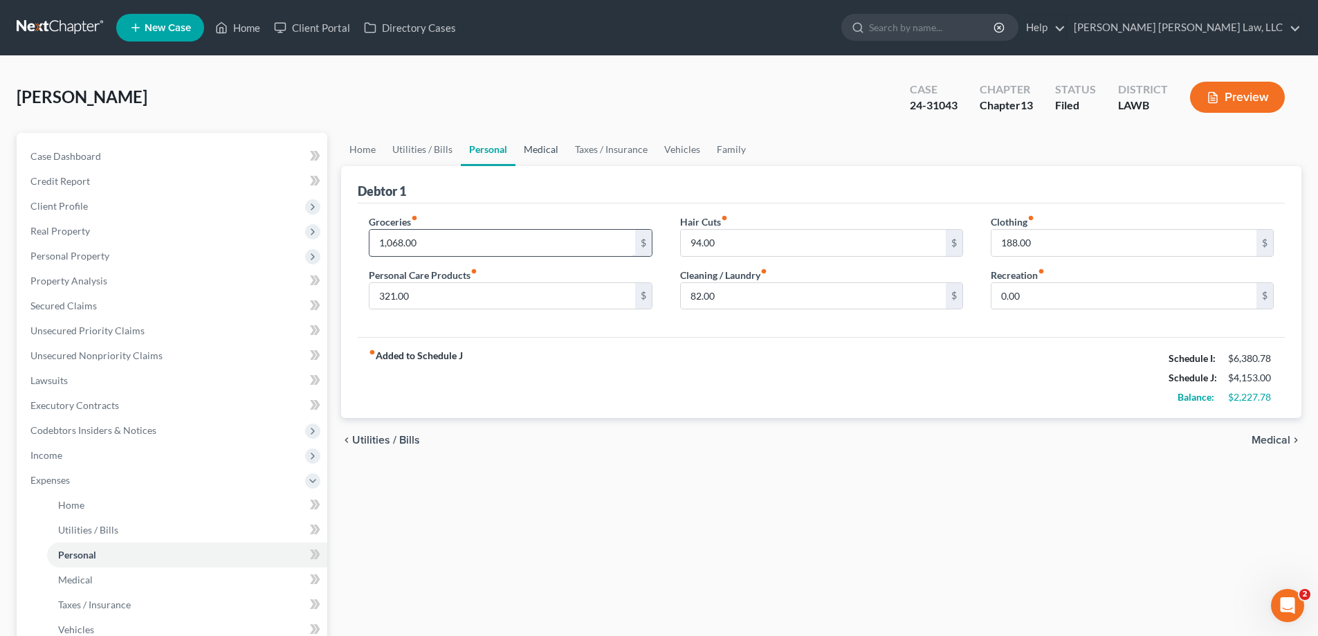
drag, startPoint x: 529, startPoint y: 157, endPoint x: 450, endPoint y: 246, distance: 119.6
click at [530, 157] on link "Medical" at bounding box center [540, 149] width 51 height 33
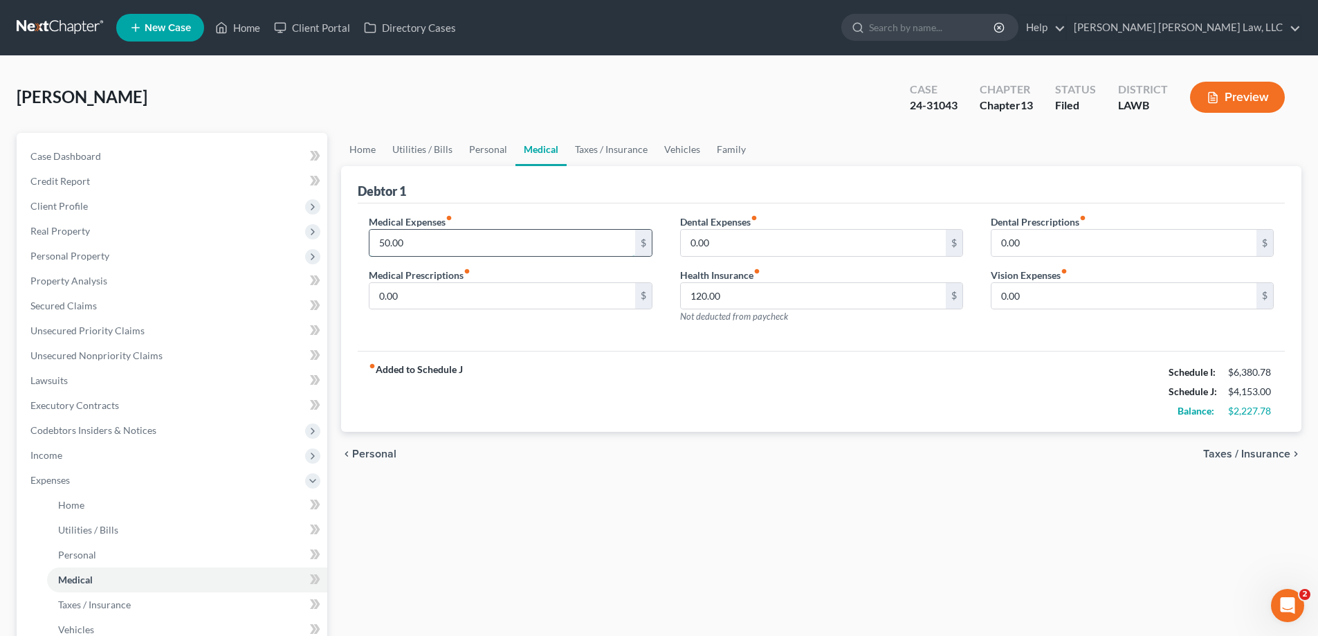
click at [446, 240] on input "50.00" at bounding box center [501, 243] width 265 height 26
click at [581, 404] on div "fiber_manual_record Added to Schedule J Schedule I: $6,380.78 Schedule J: $4,15…" at bounding box center [821, 391] width 927 height 81
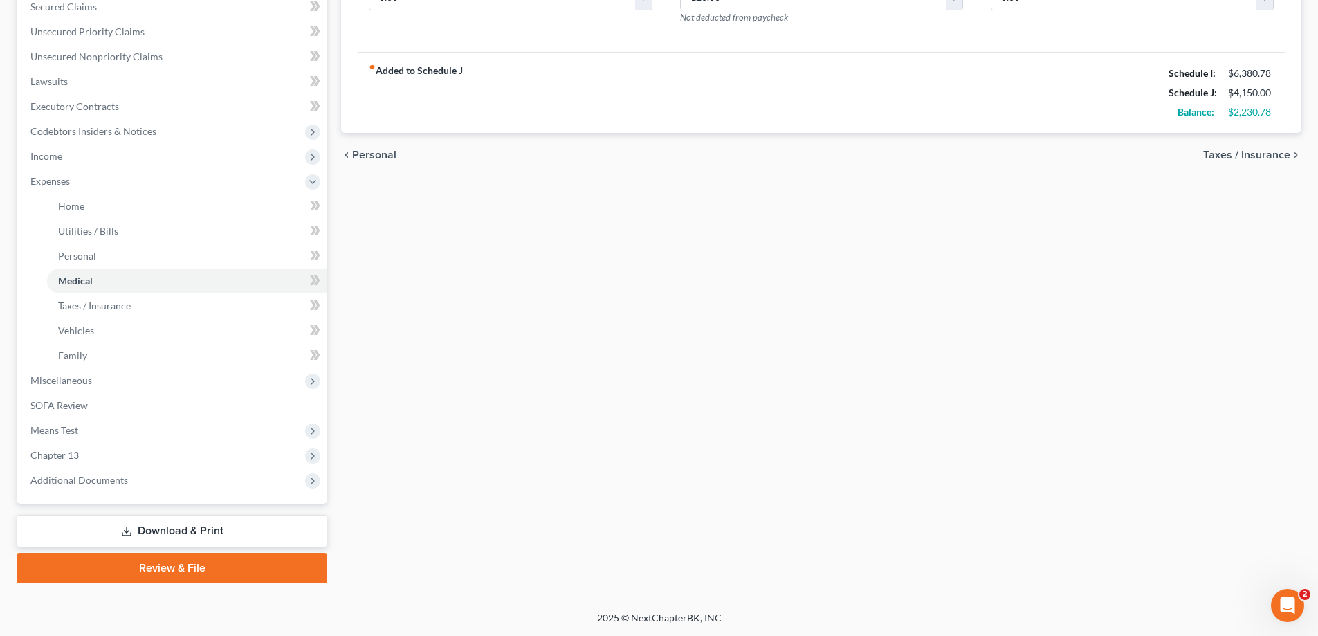
click at [311, 525] on link "Download & Print" at bounding box center [172, 531] width 311 height 33
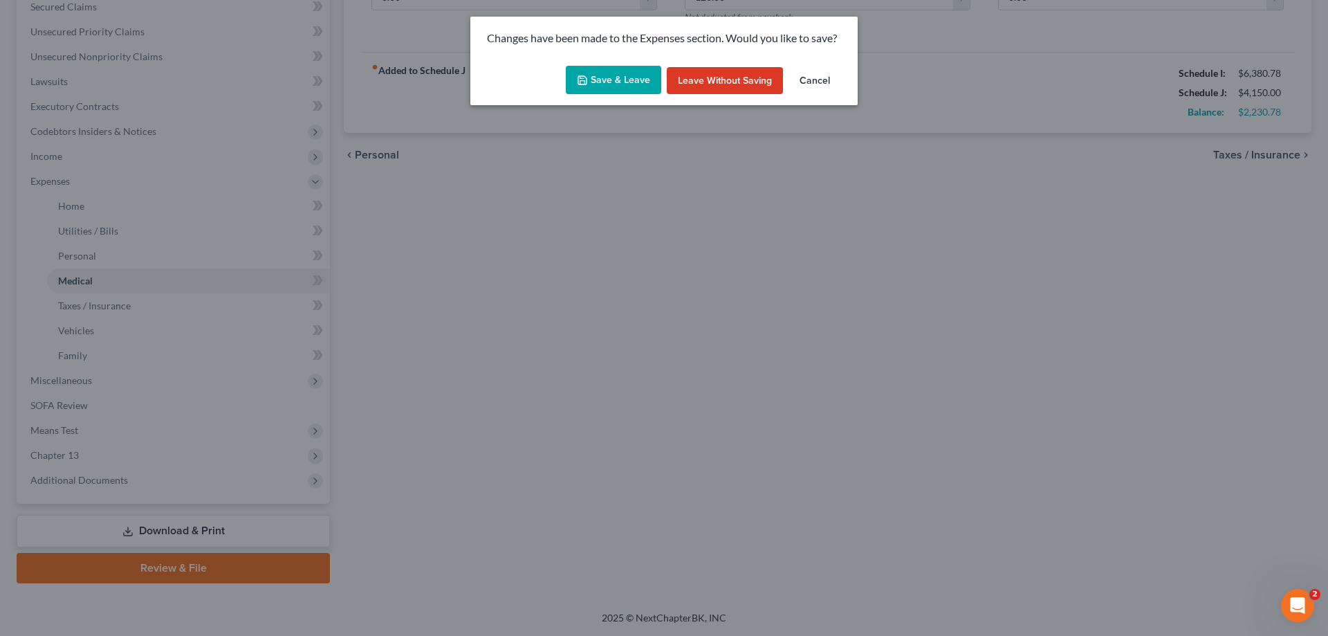
click at [601, 91] on button "Save & Leave" at bounding box center [613, 80] width 95 height 29
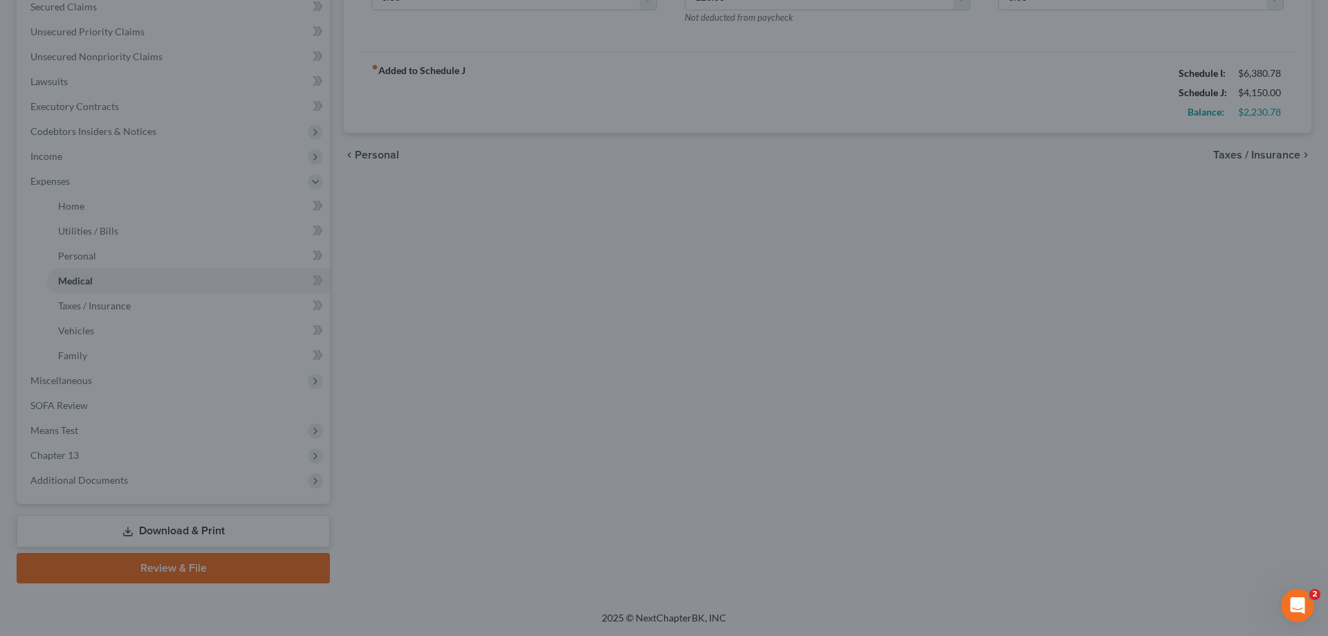
type input "47.00"
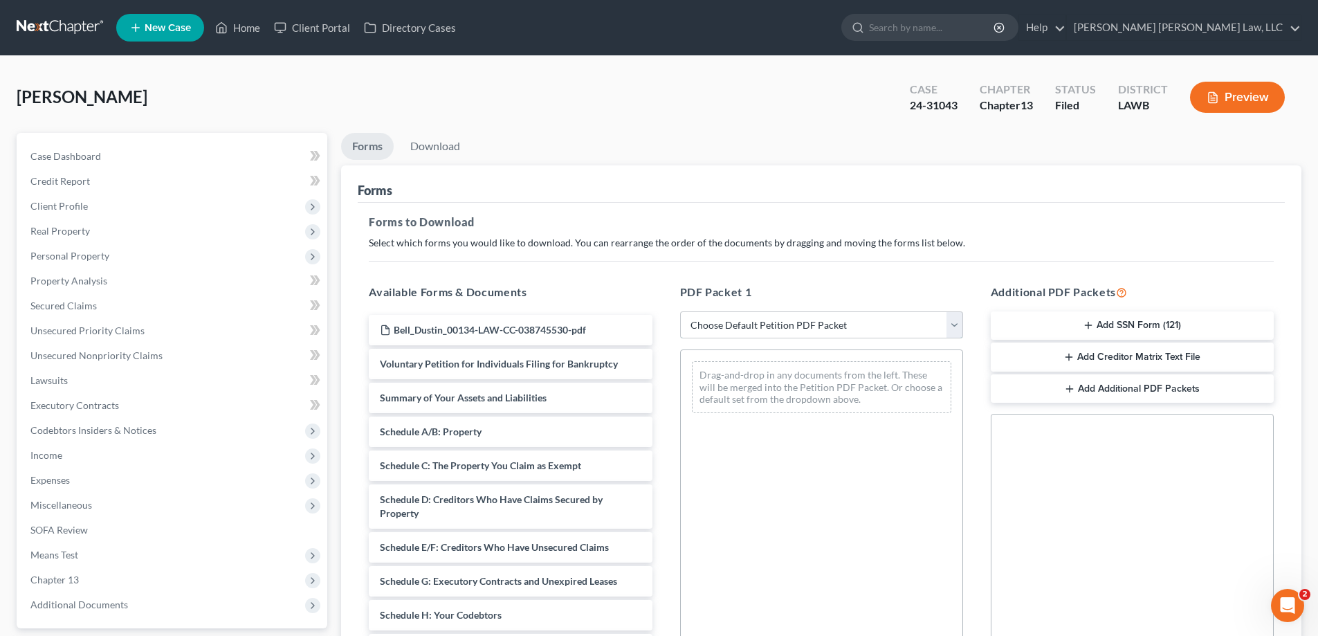
drag, startPoint x: 699, startPoint y: 325, endPoint x: 699, endPoint y: 333, distance: 8.3
click at [699, 325] on select "Choose Default Petition PDF Packet Complete Bankruptcy Petition (all forms and …" at bounding box center [821, 325] width 283 height 28
select select "2"
click at [680, 311] on select "Choose Default Petition PDF Packet Complete Bankruptcy Petition (all forms and …" at bounding box center [821, 325] width 283 height 28
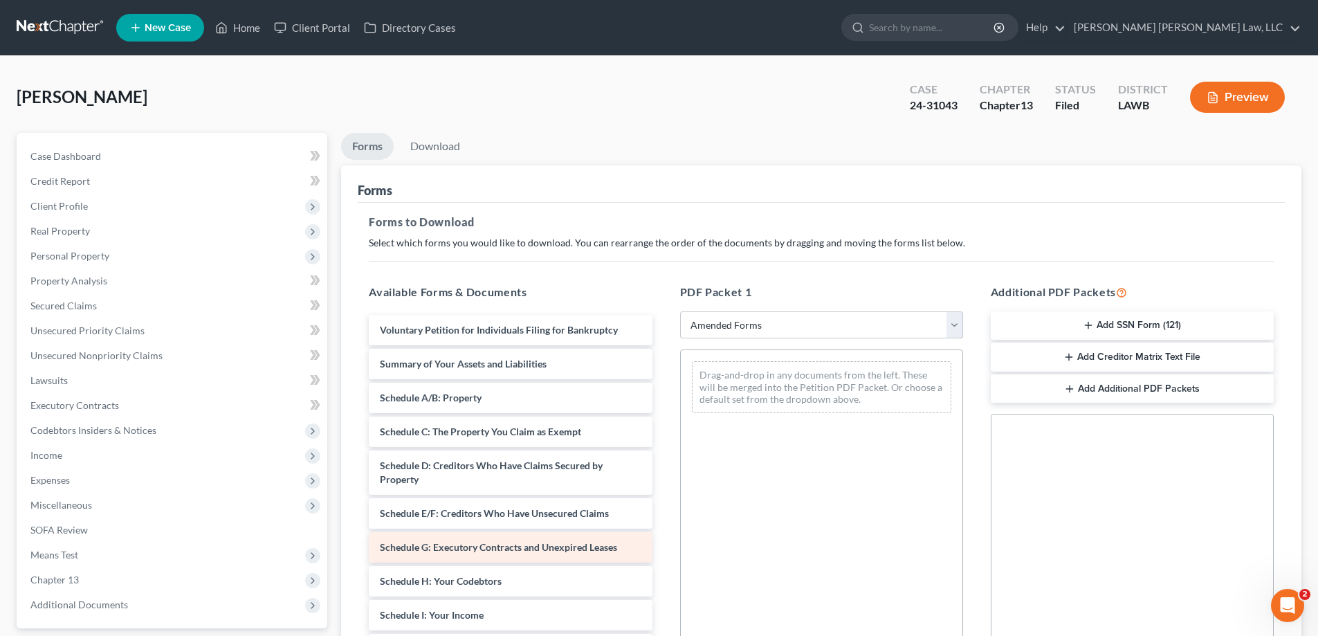
scroll to position [138, 0]
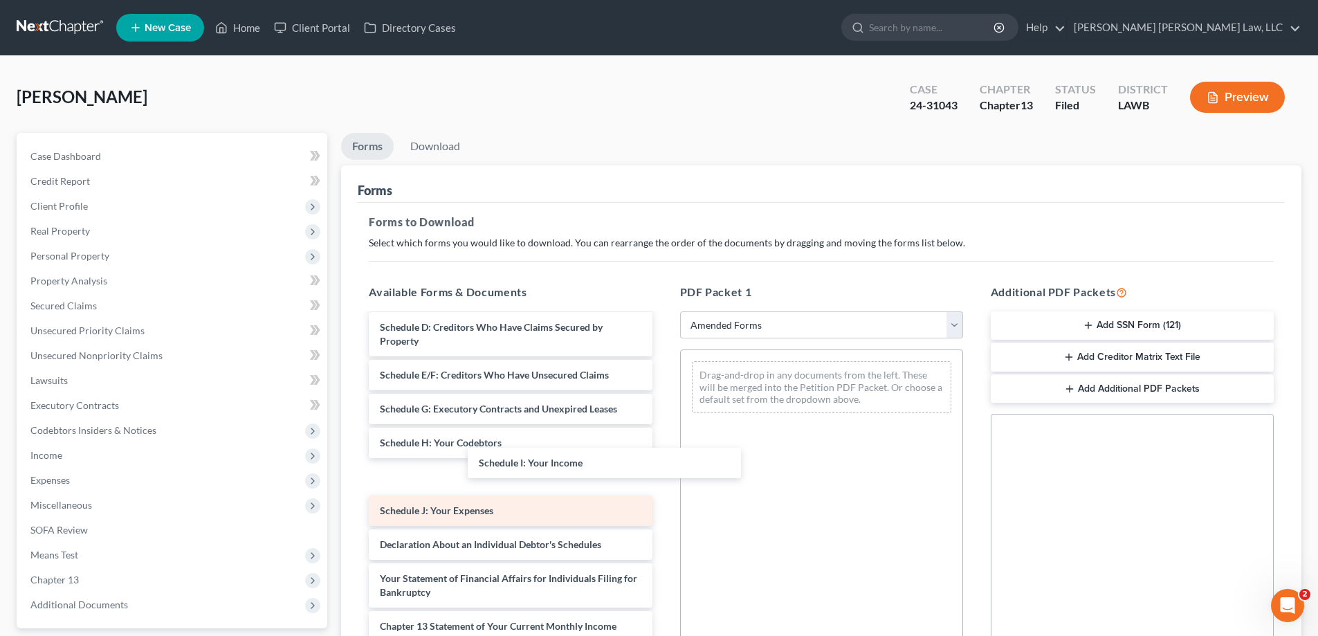
drag, startPoint x: 536, startPoint y: 470, endPoint x: 529, endPoint y: 468, distance: 7.1
click at [663, 422] on div "Schedule I: Your Income Voluntary Petition for Individuals Filing for Bankruptc…" at bounding box center [510, 500] width 305 height 648
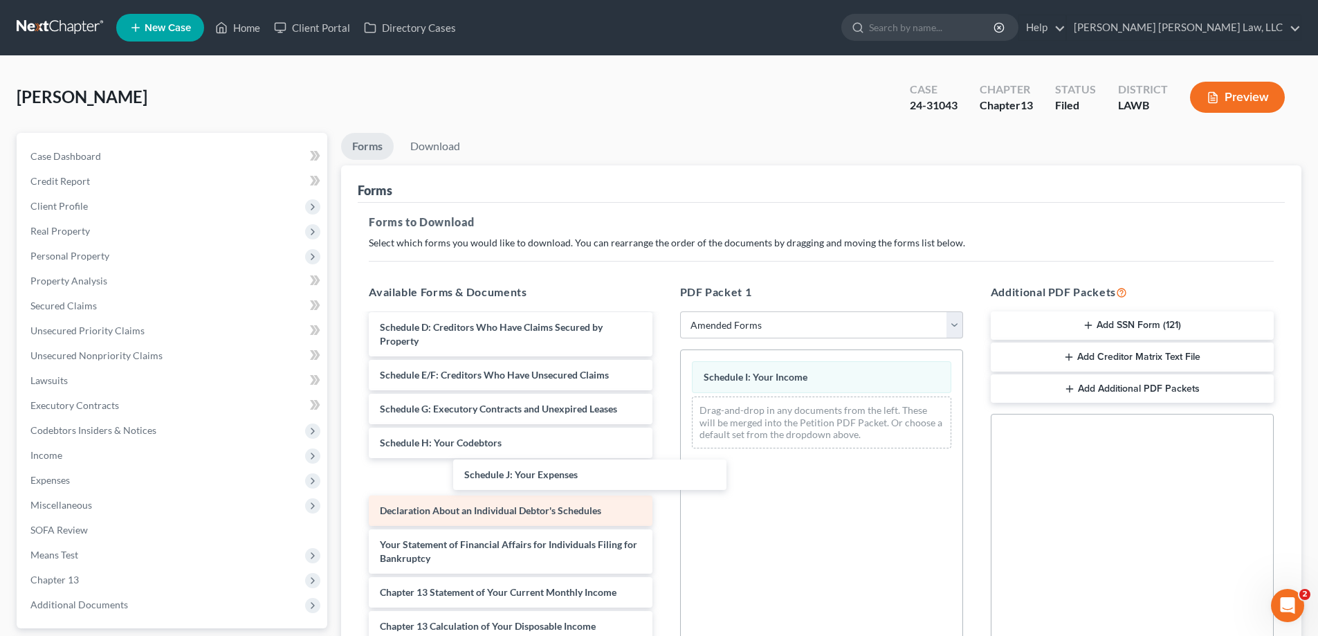
drag, startPoint x: 528, startPoint y: 474, endPoint x: 462, endPoint y: 470, distance: 65.8
click at [663, 452] on div "Schedule J: Your Expenses Voluntary Petition for Individuals Filing for Bankrup…" at bounding box center [510, 483] width 305 height 614
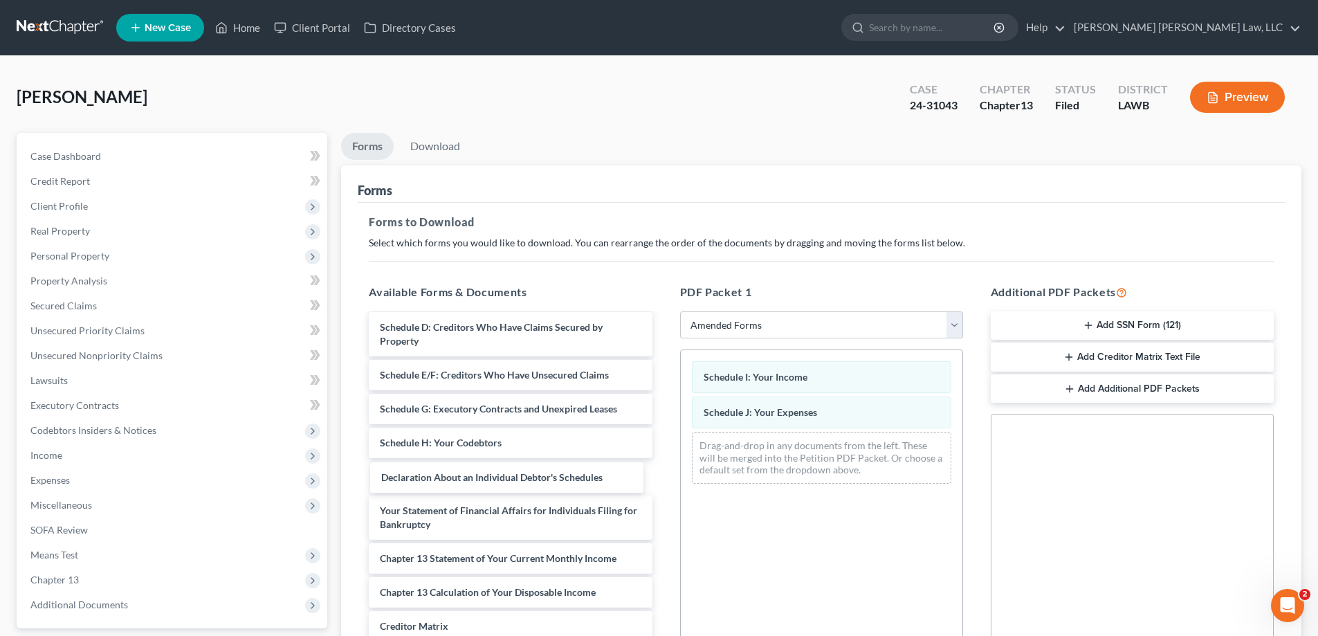
drag, startPoint x: 466, startPoint y: 474, endPoint x: 1188, endPoint y: 505, distance: 722.3
click at [663, 461] on div "Declaration About an Individual Debtor's Schedules Voluntary Petition for Indiv…" at bounding box center [510, 466] width 305 height 580
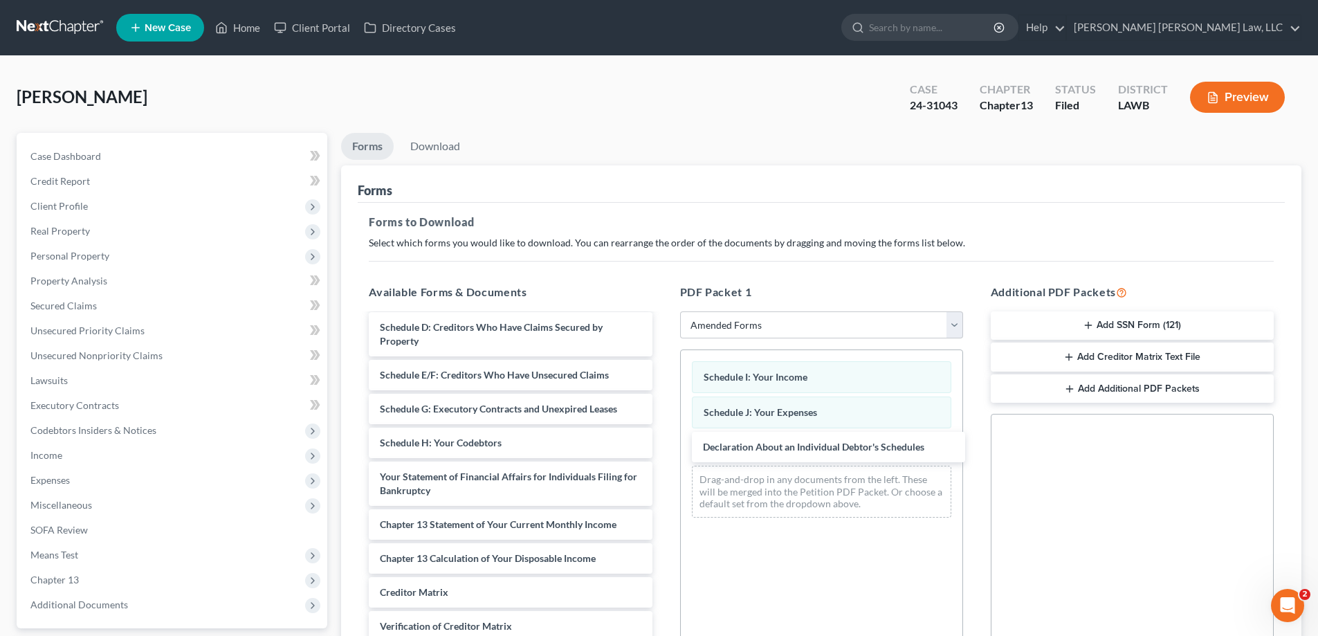
scroll to position [208, 0]
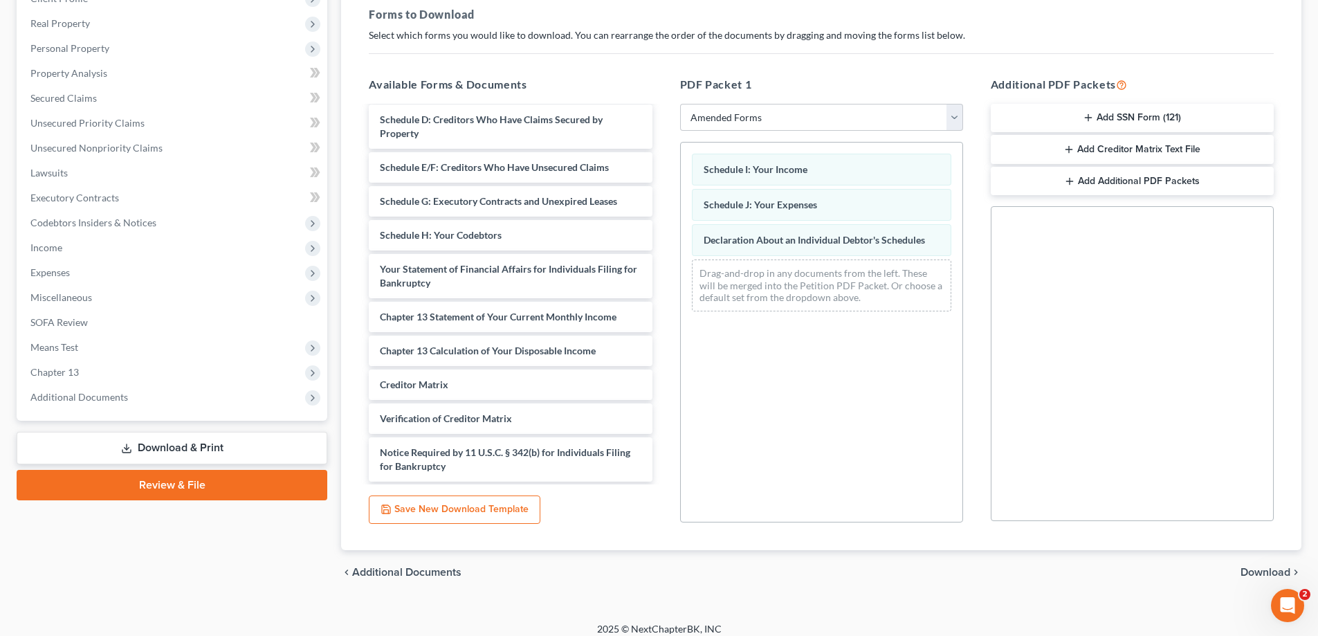
click at [1280, 568] on span "Download" at bounding box center [1266, 572] width 50 height 11
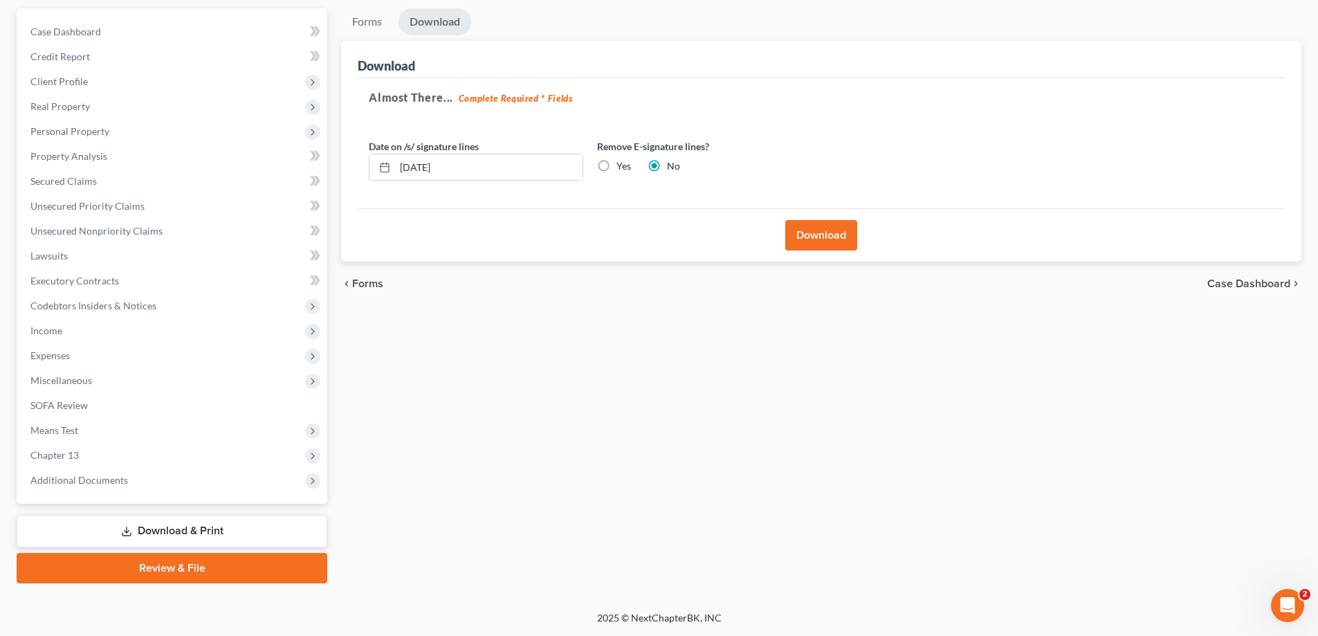
scroll to position [125, 0]
click at [829, 250] on div "Download" at bounding box center [821, 234] width 927 height 53
click at [823, 248] on button "Download" at bounding box center [821, 235] width 72 height 30
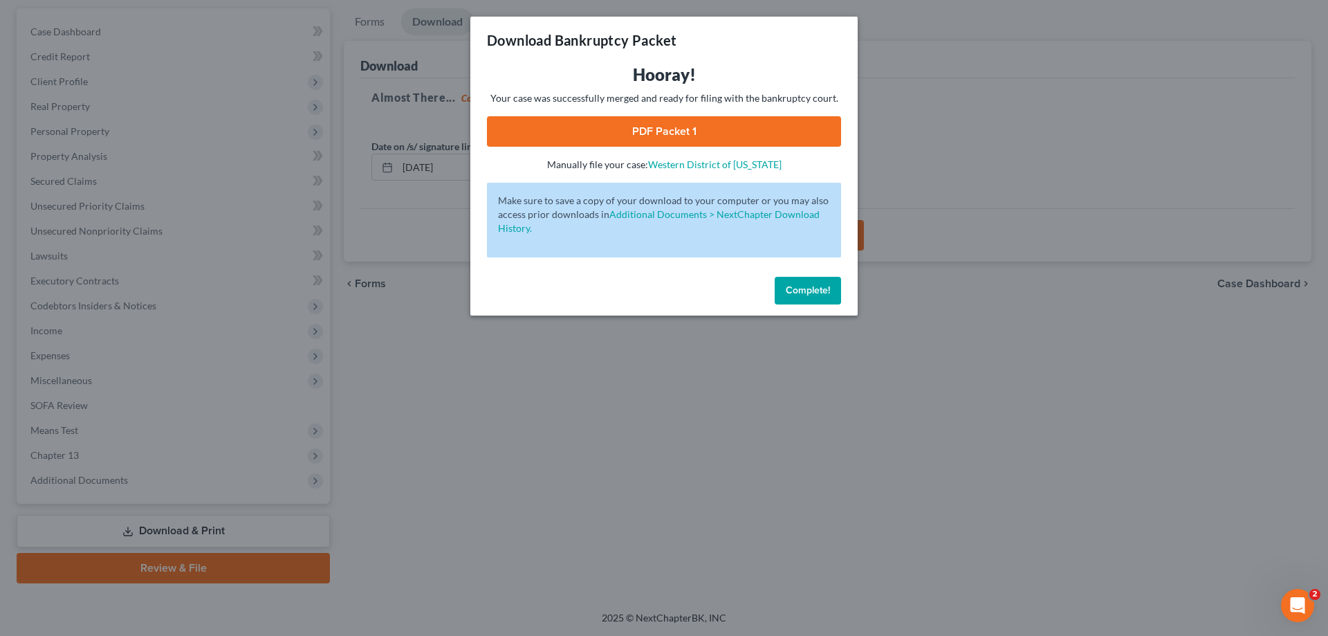
click at [811, 285] on span "Complete!" at bounding box center [808, 290] width 44 height 12
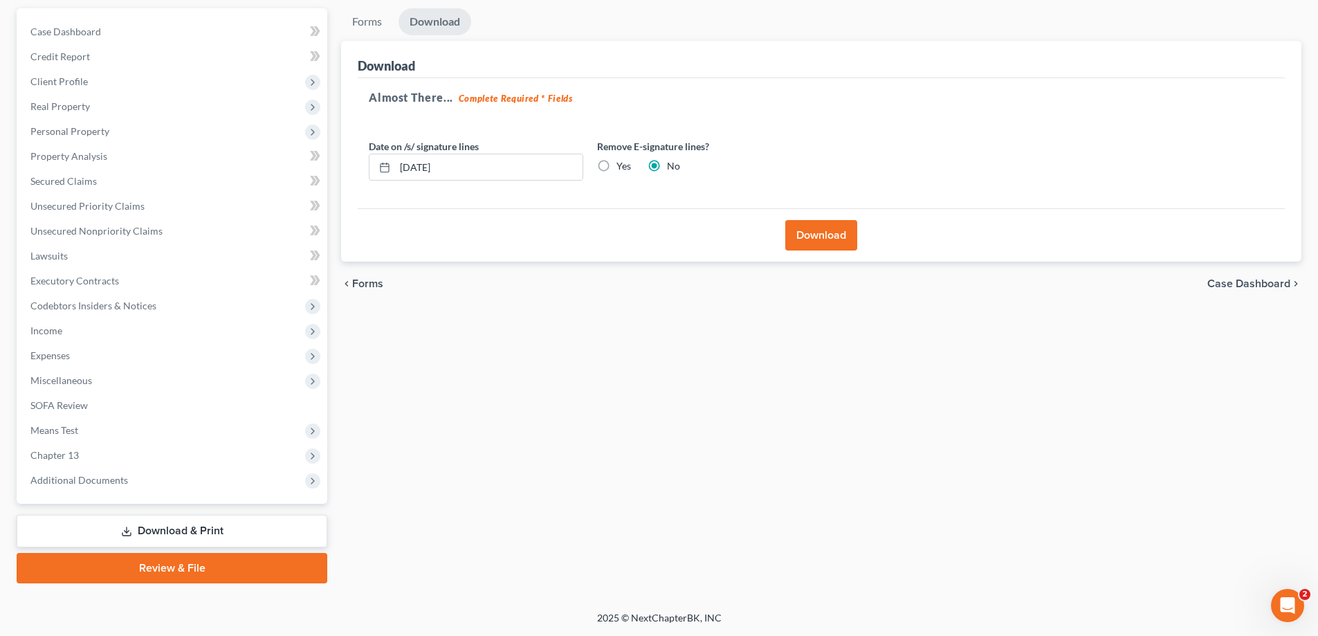
scroll to position [0, 0]
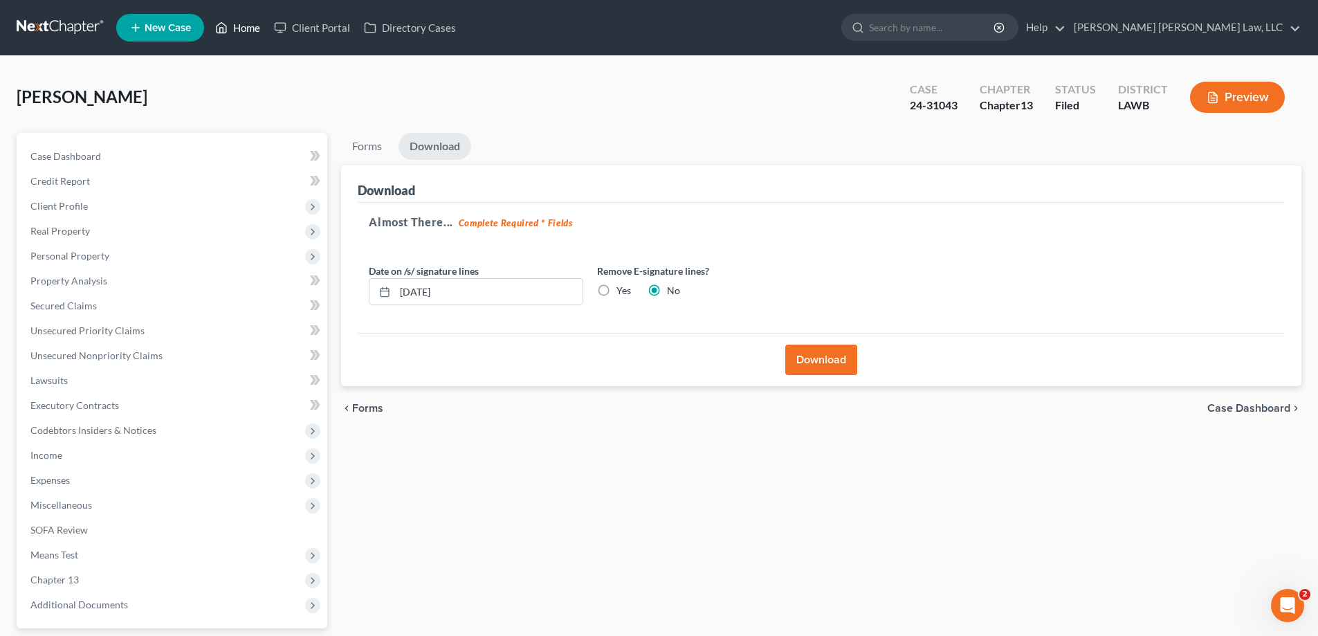
click at [244, 23] on link "Home" at bounding box center [237, 27] width 59 height 25
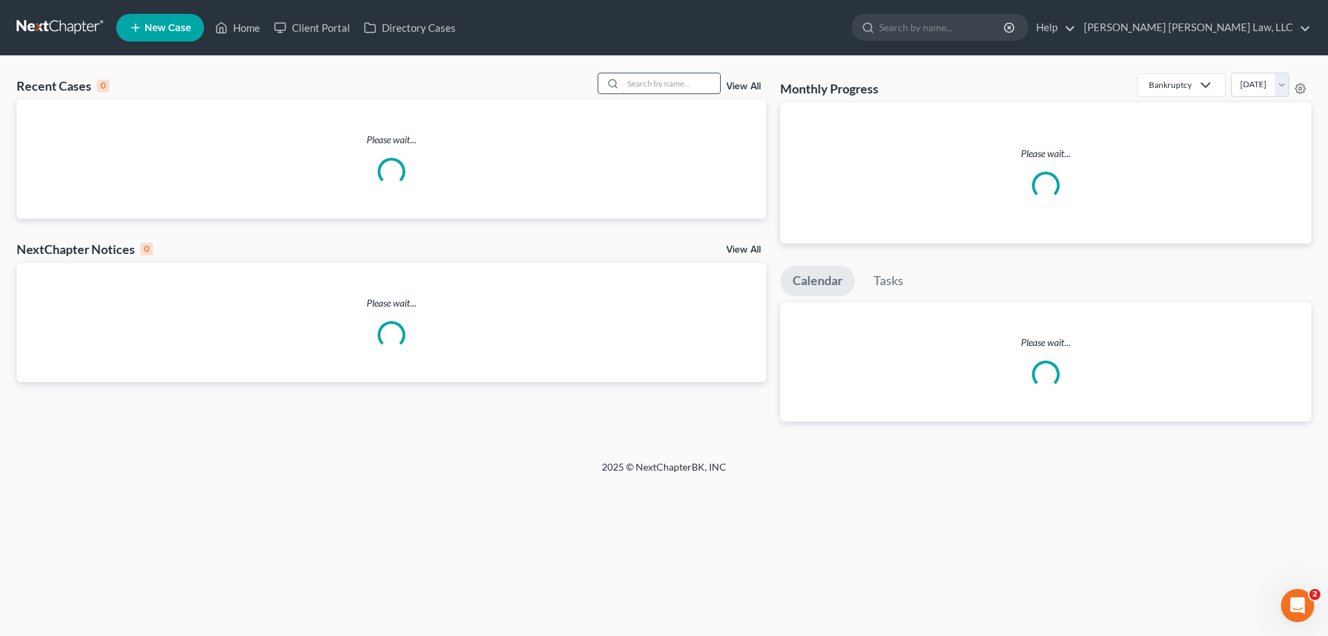
click at [676, 82] on input "search" at bounding box center [671, 83] width 97 height 20
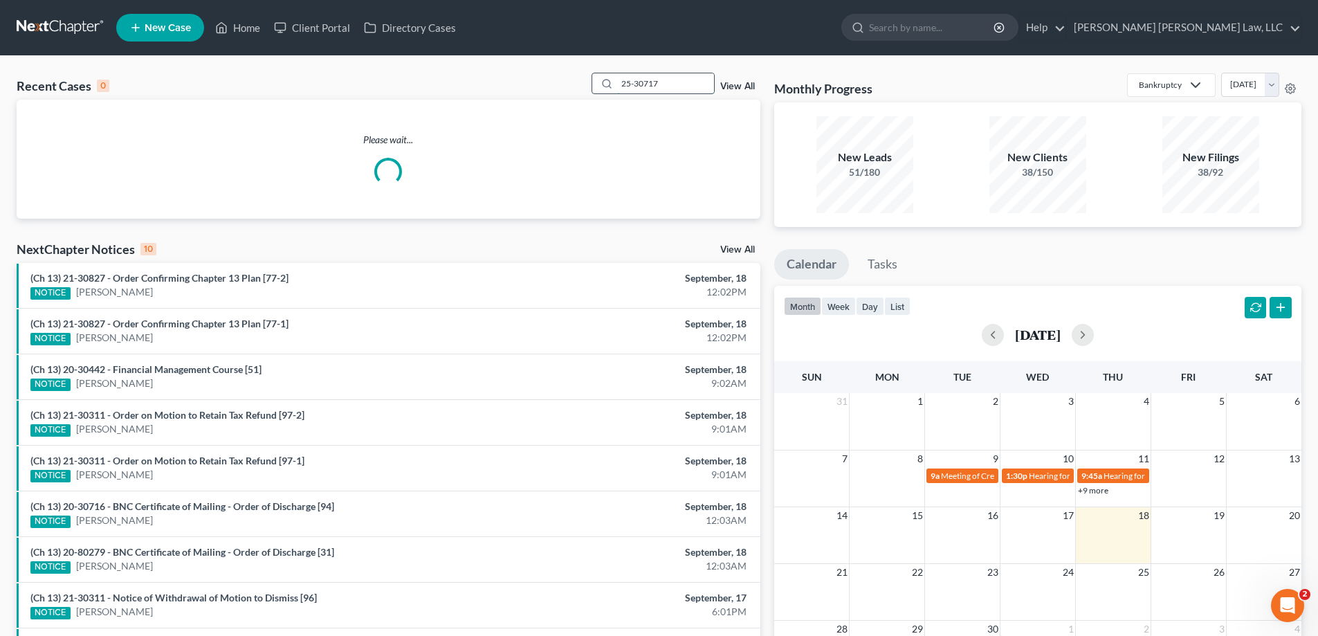
type input "25-30717"
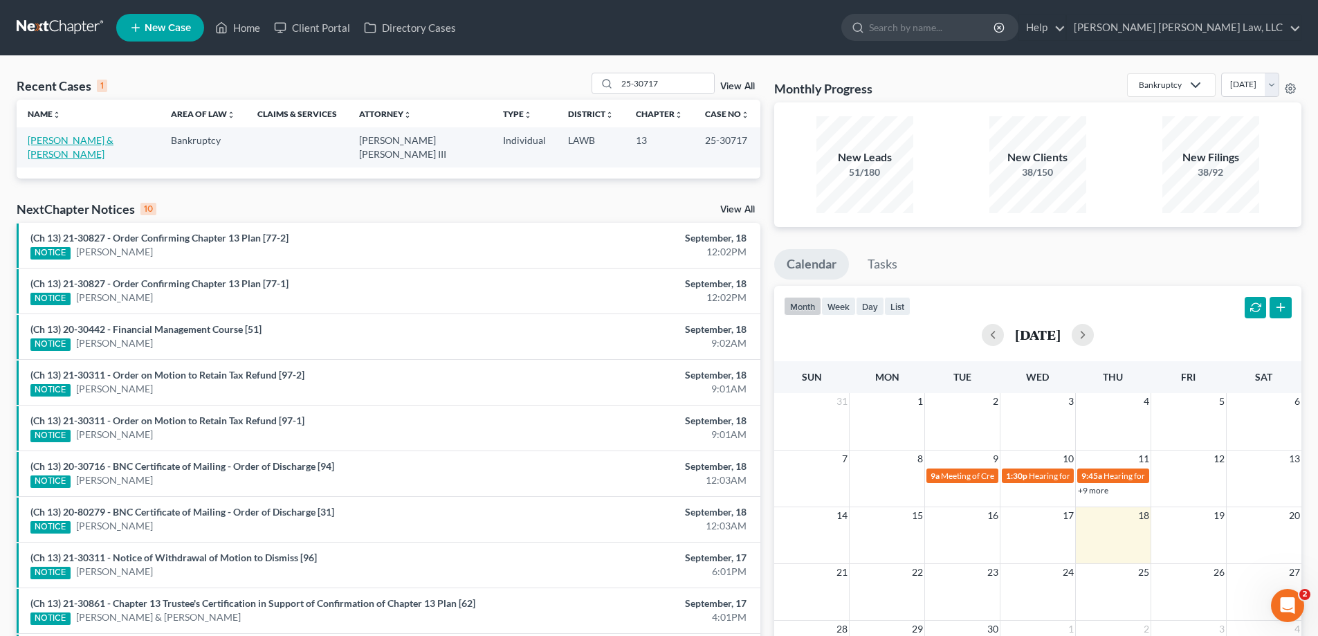
click at [109, 145] on link "[PERSON_NAME] & [PERSON_NAME]" at bounding box center [71, 147] width 86 height 26
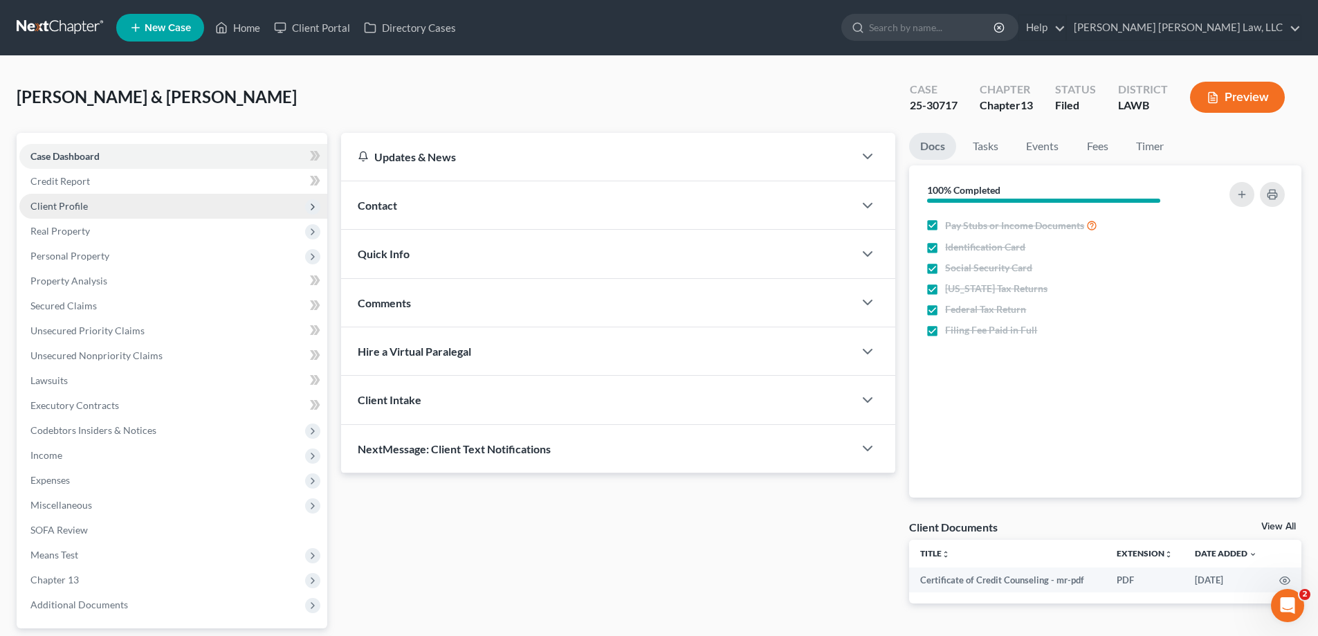
click at [74, 212] on span "Client Profile" at bounding box center [173, 206] width 308 height 25
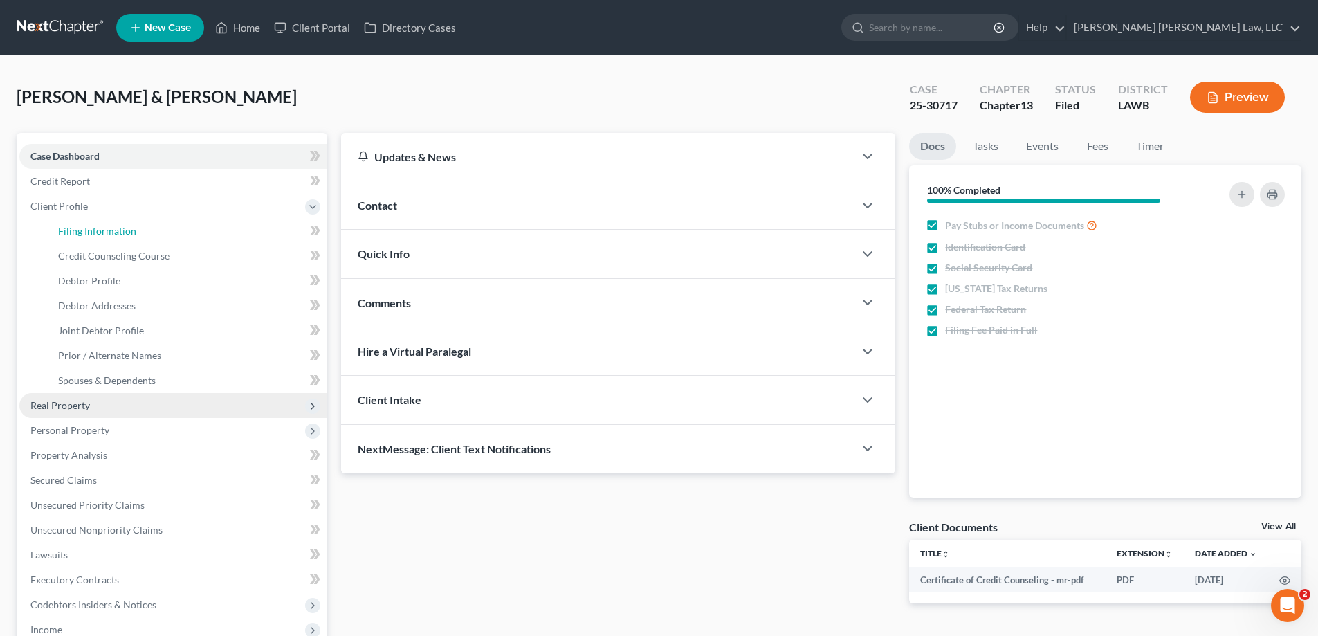
click at [89, 233] on span "Filing Information" at bounding box center [97, 231] width 78 height 12
select select "1"
select select "3"
select select "36"
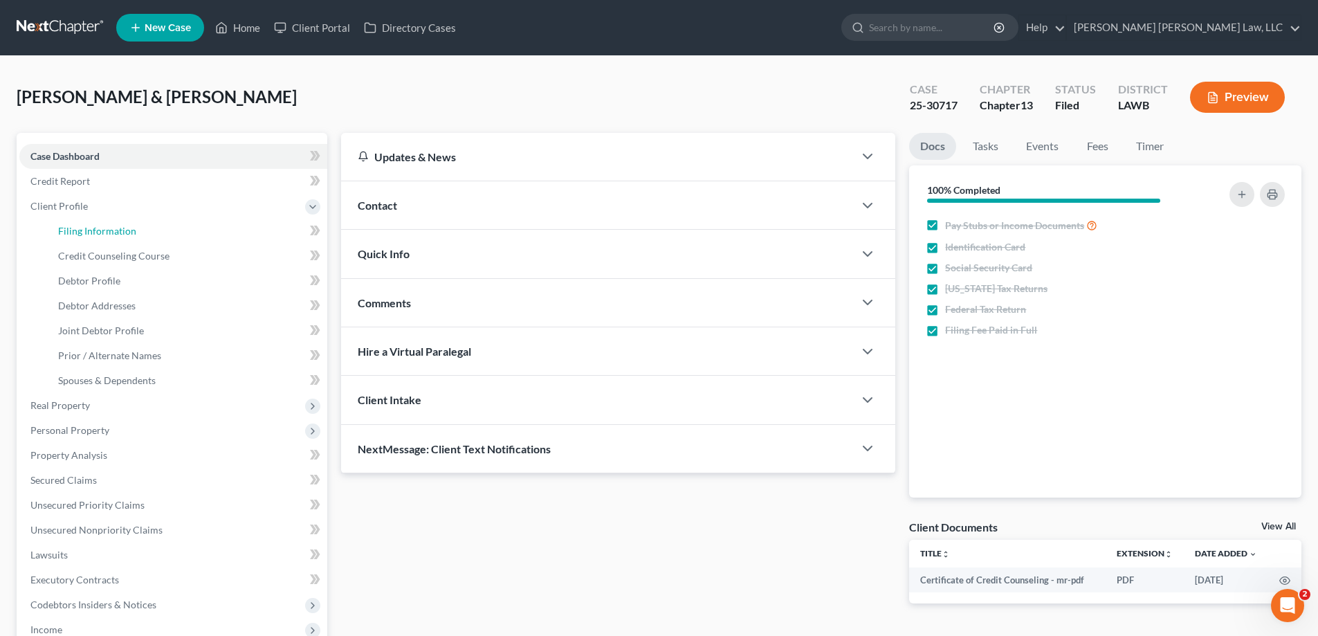
select select "0"
select select "19"
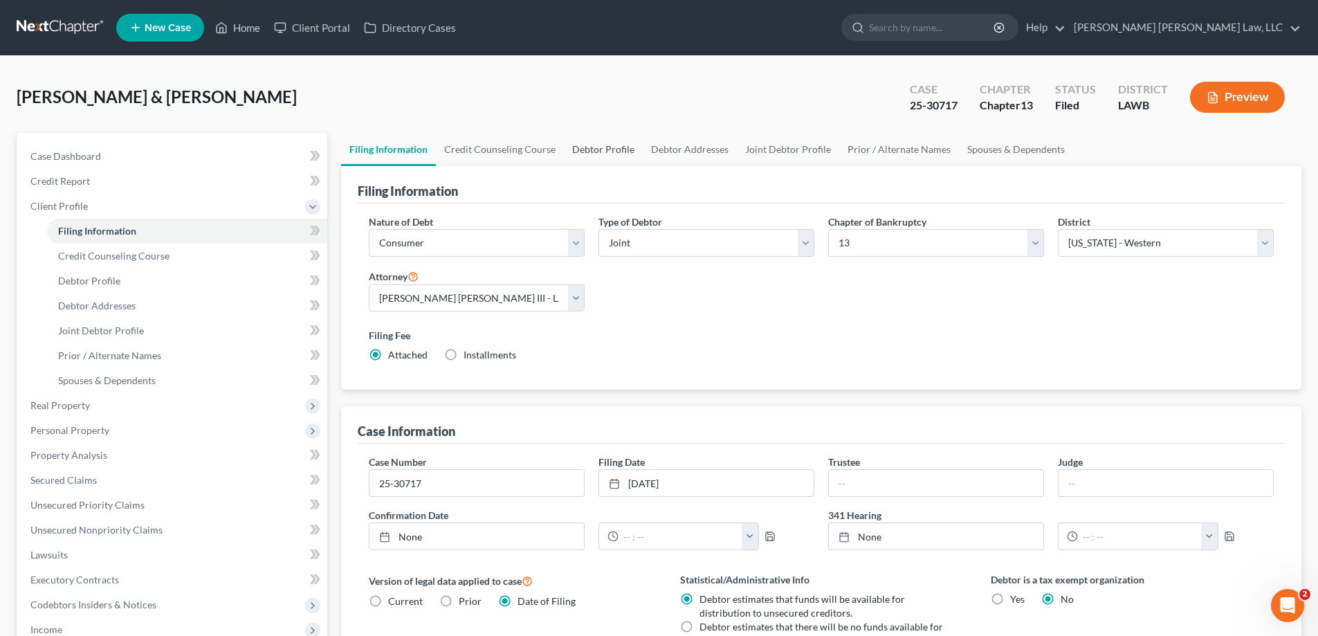
click at [622, 150] on link "Debtor Profile" at bounding box center [603, 149] width 79 height 33
select select "1"
select select "3"
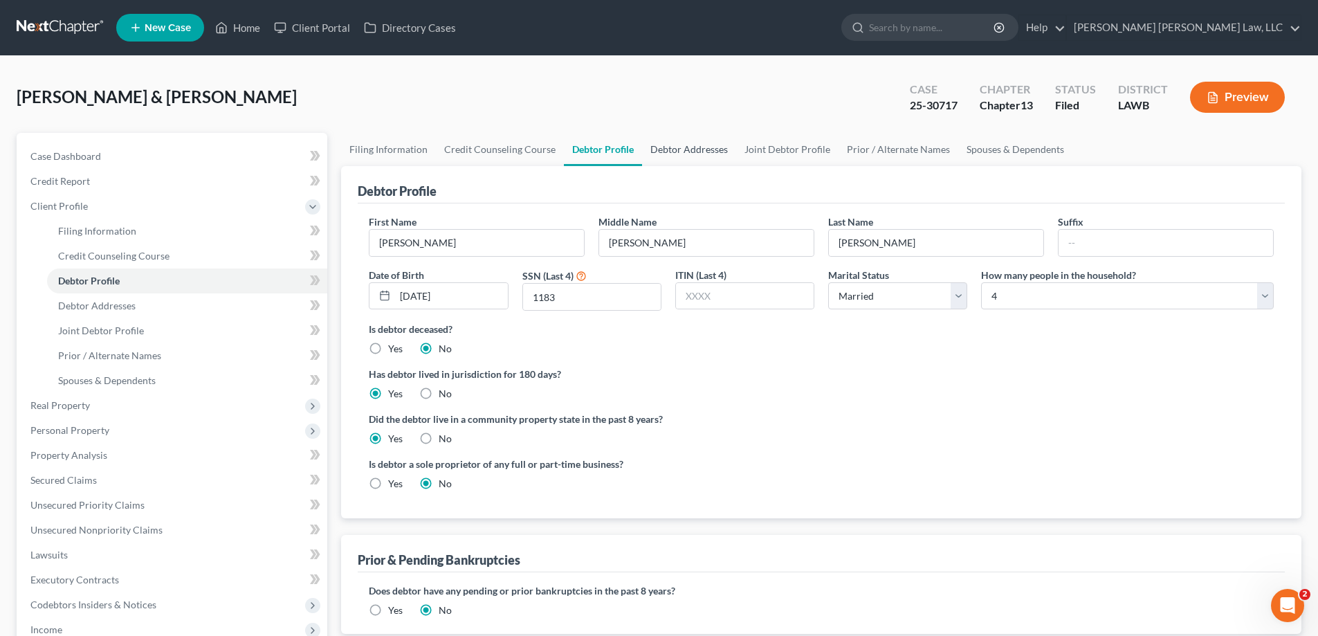
click at [676, 155] on link "Debtor Addresses" at bounding box center [689, 149] width 94 height 33
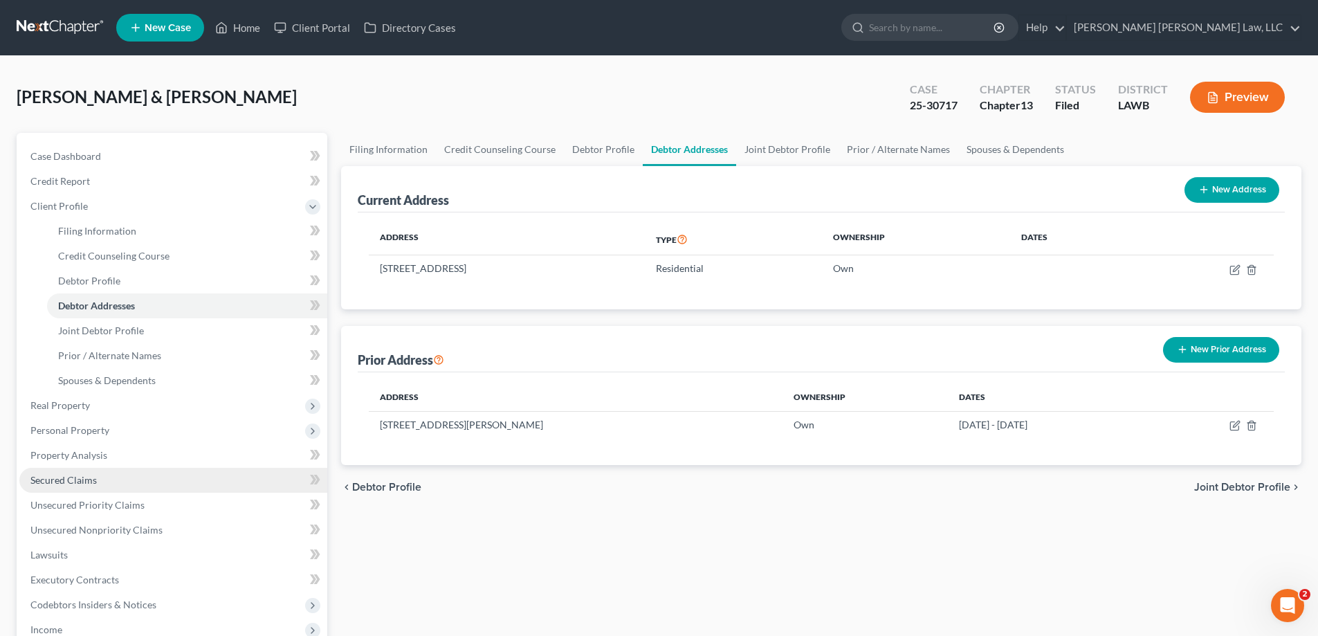
click at [94, 469] on link "Secured Claims" at bounding box center [173, 480] width 308 height 25
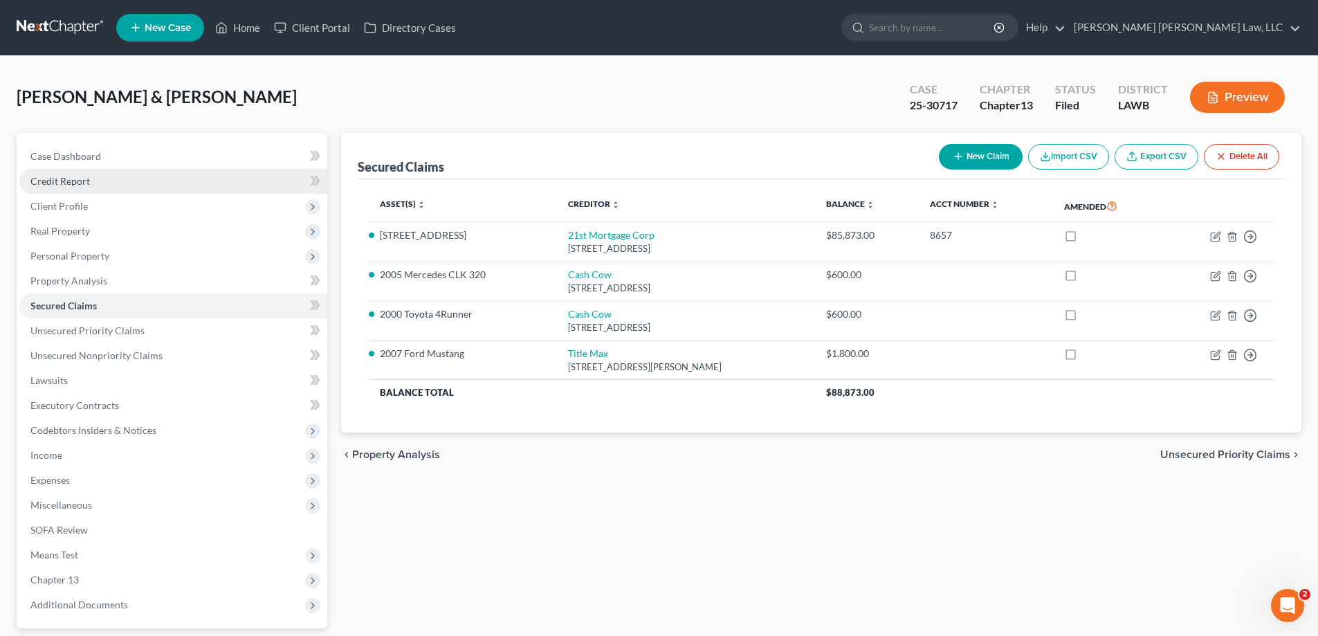
click at [76, 181] on span "Credit Report" at bounding box center [60, 181] width 60 height 12
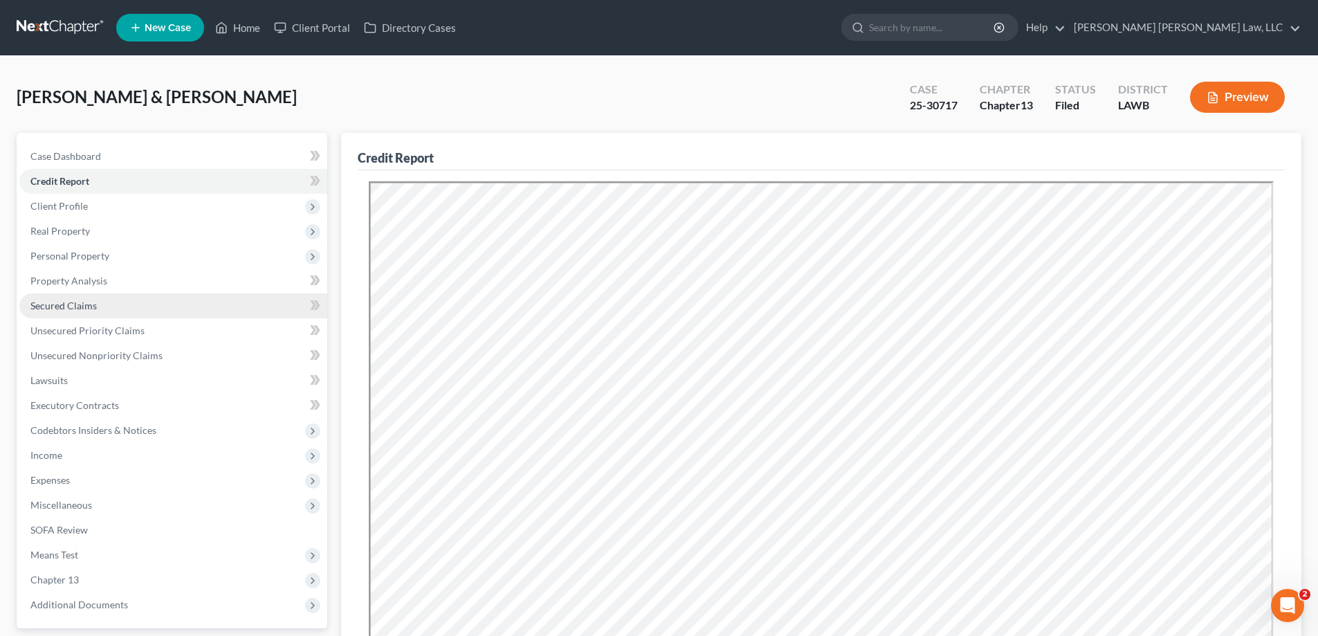
click at [59, 315] on link "Secured Claims" at bounding box center [173, 305] width 308 height 25
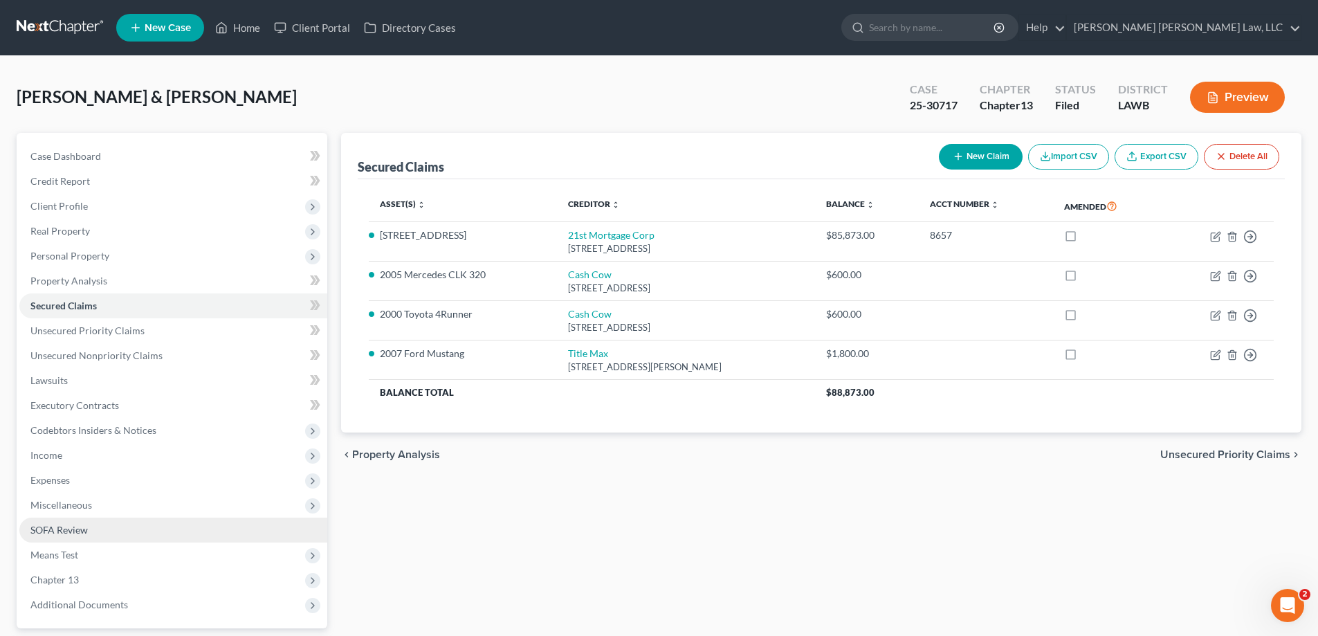
scroll to position [69, 0]
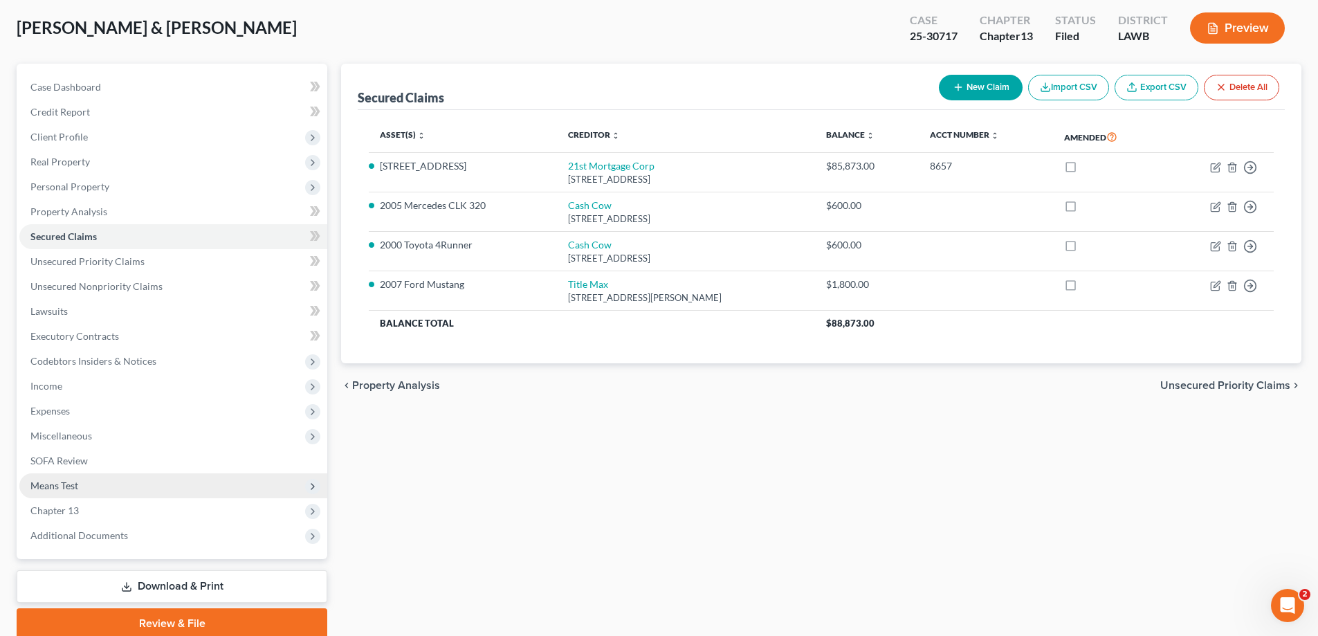
click at [66, 489] on span "Means Test" at bounding box center [54, 485] width 48 height 12
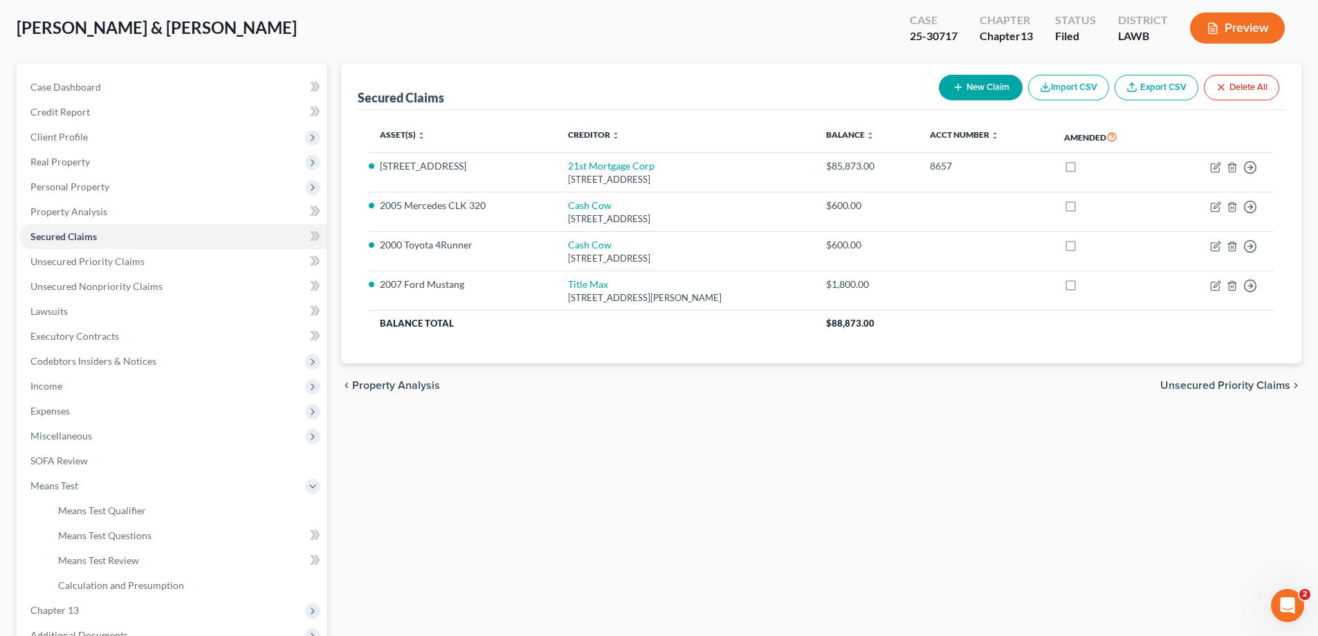
scroll to position [0, 0]
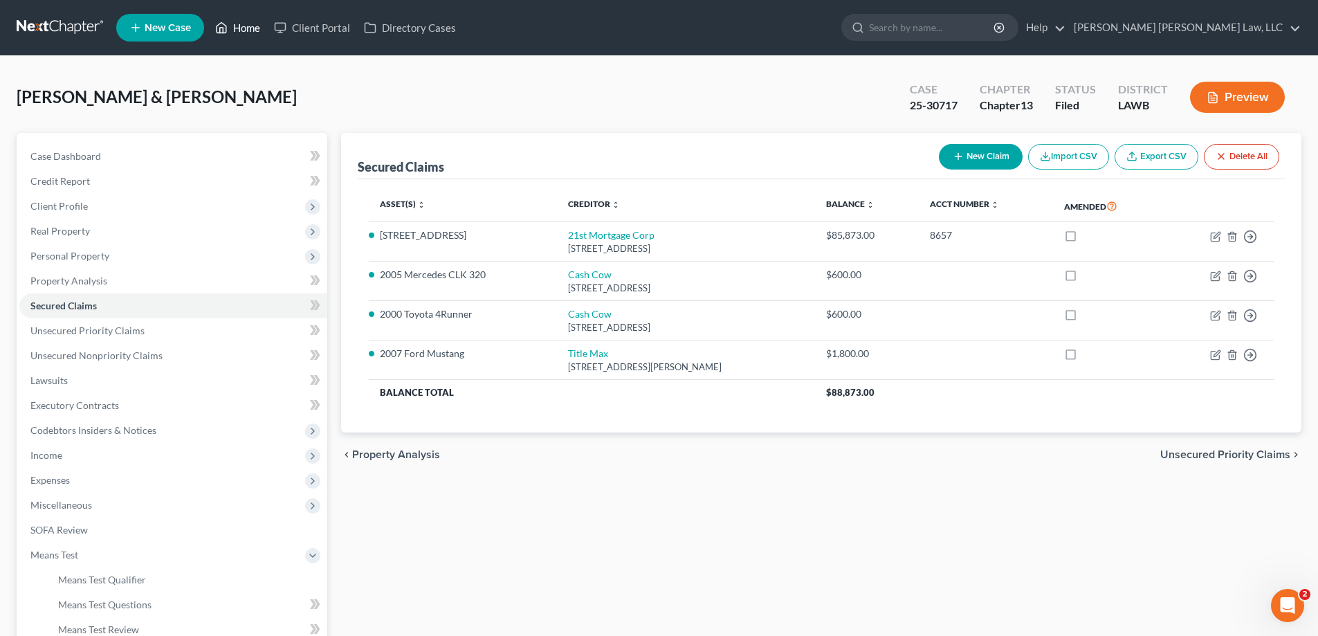
click at [255, 29] on link "Home" at bounding box center [237, 27] width 59 height 25
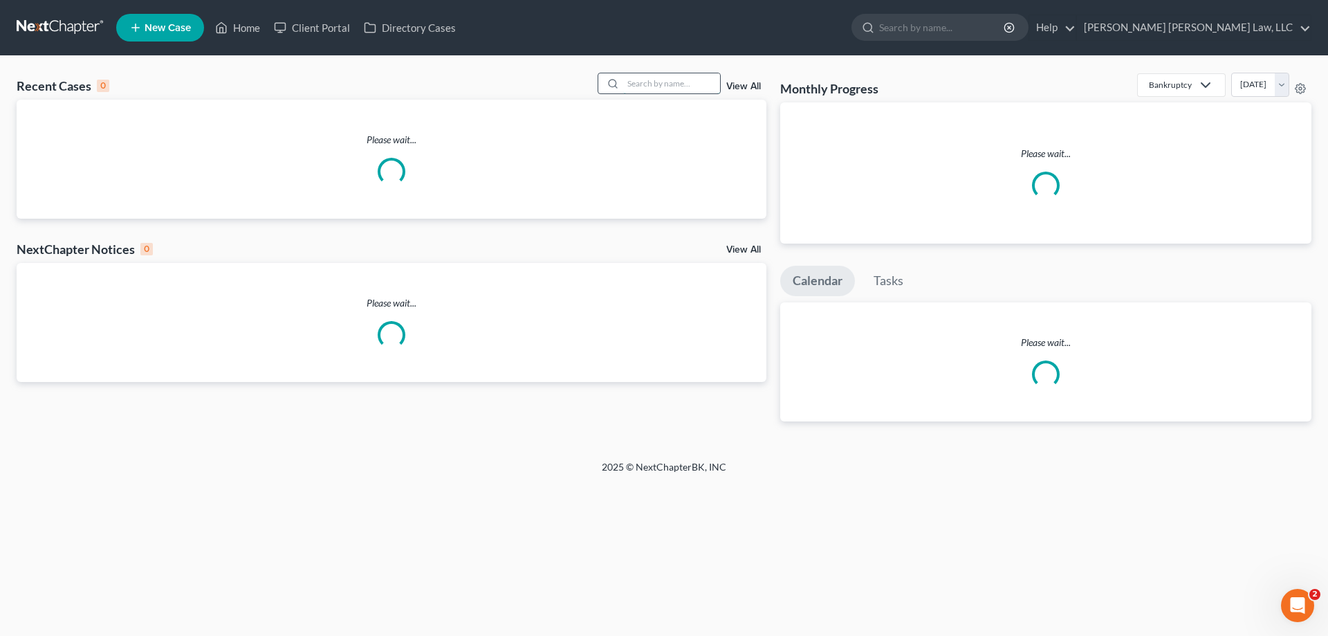
click at [677, 84] on input "search" at bounding box center [671, 83] width 97 height 20
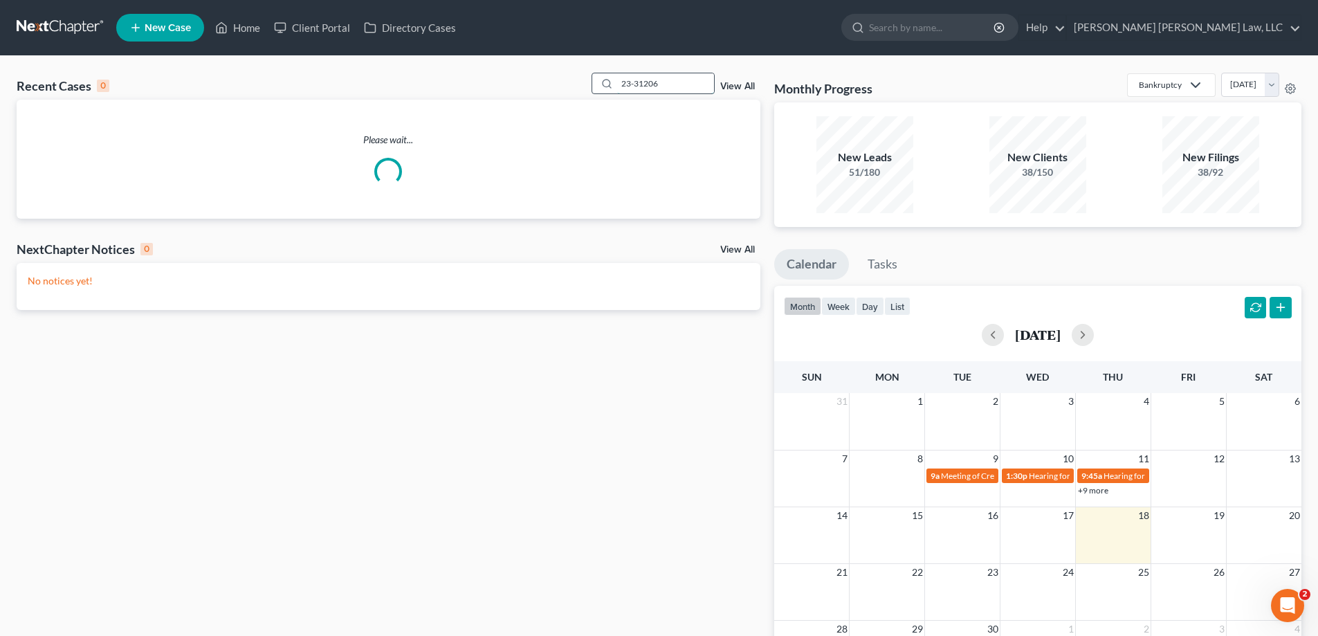
type input "23-31206"
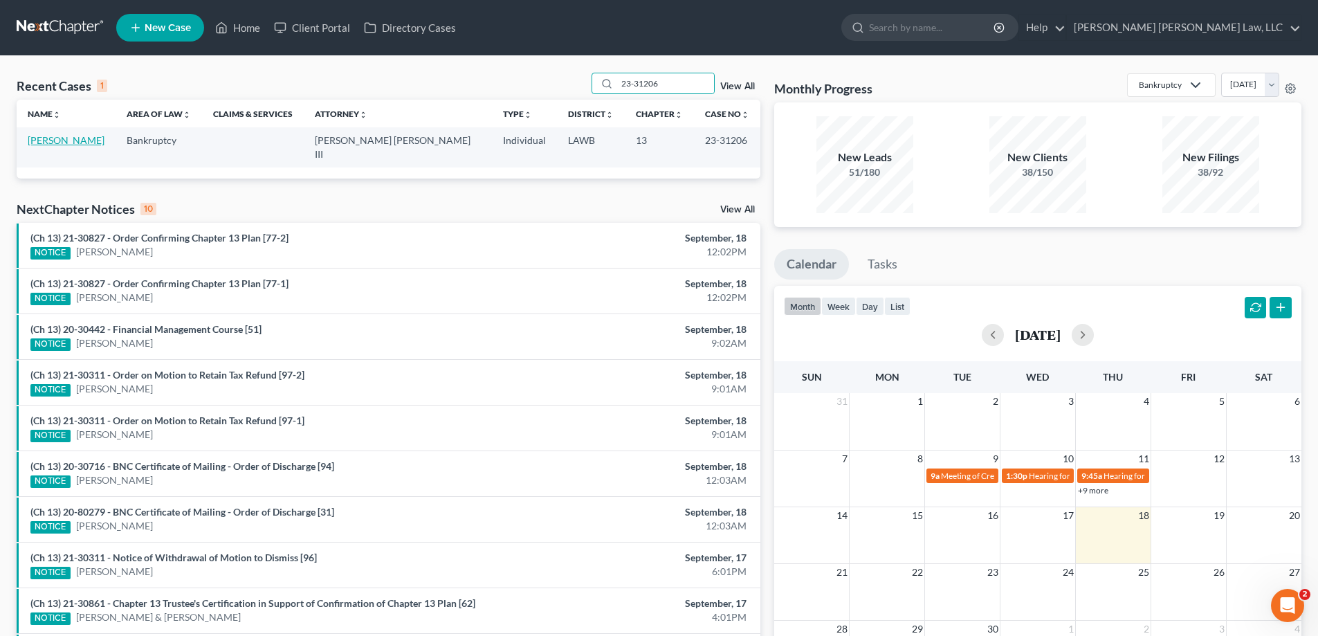
click at [62, 145] on link "[PERSON_NAME]" at bounding box center [66, 140] width 77 height 12
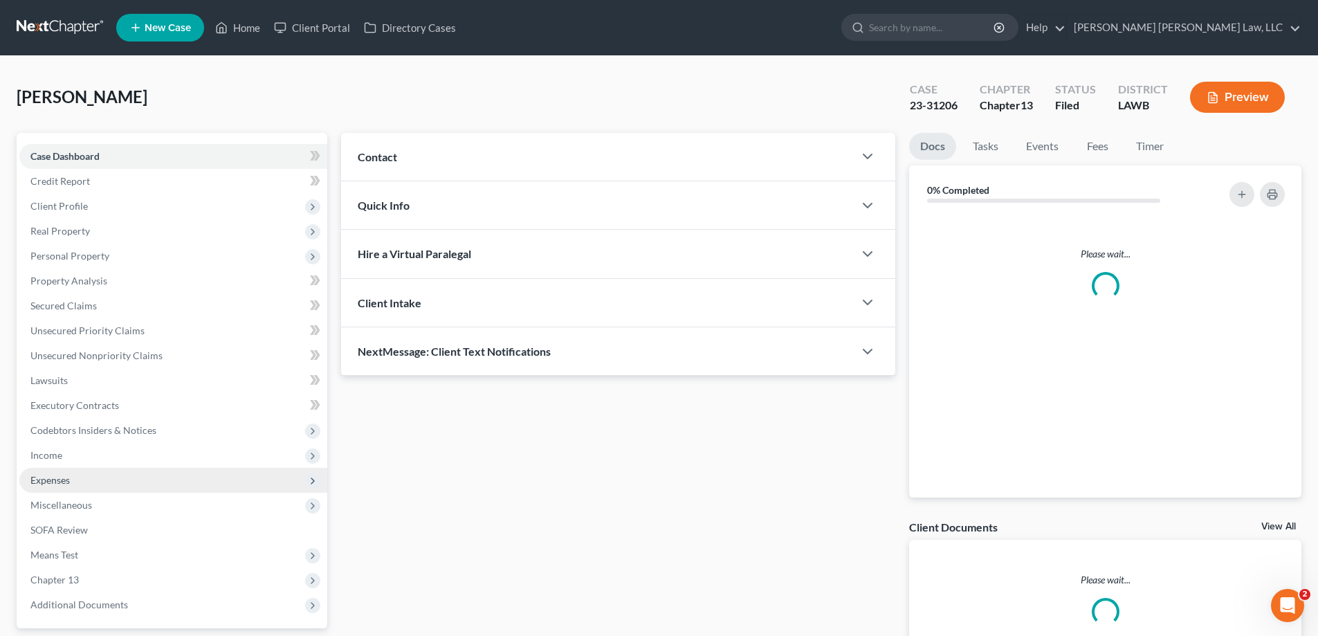
click at [68, 471] on span "Expenses" at bounding box center [173, 480] width 308 height 25
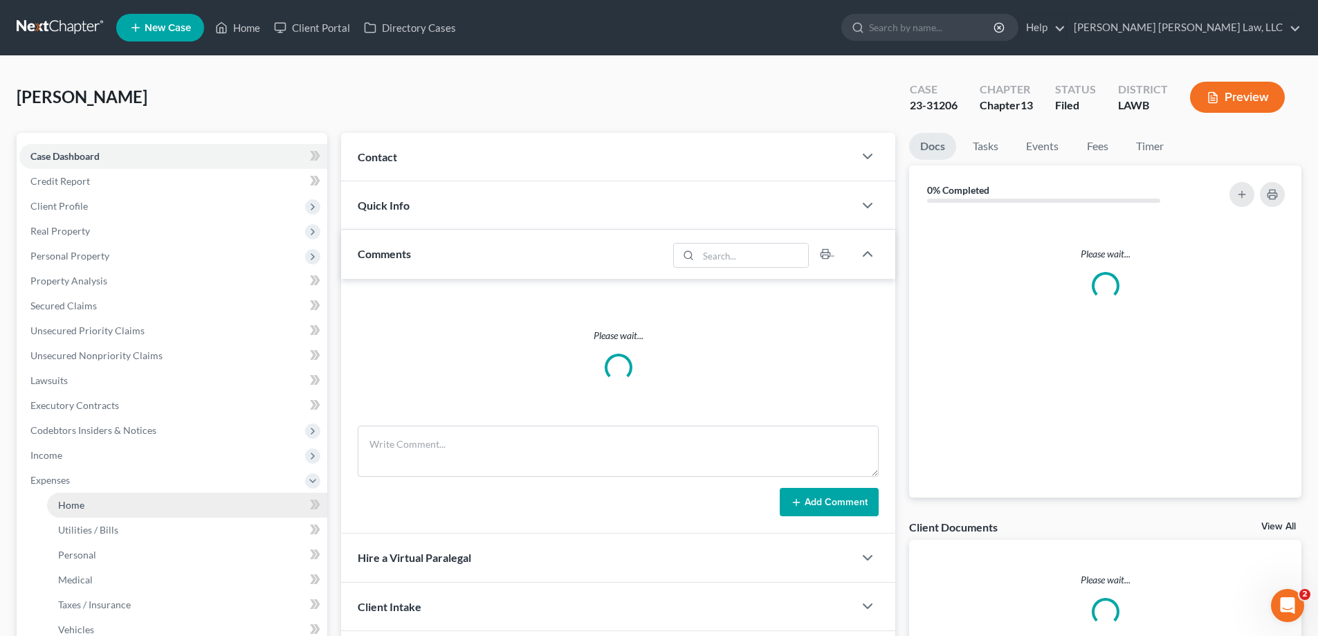
click at [75, 497] on link "Home" at bounding box center [187, 505] width 280 height 25
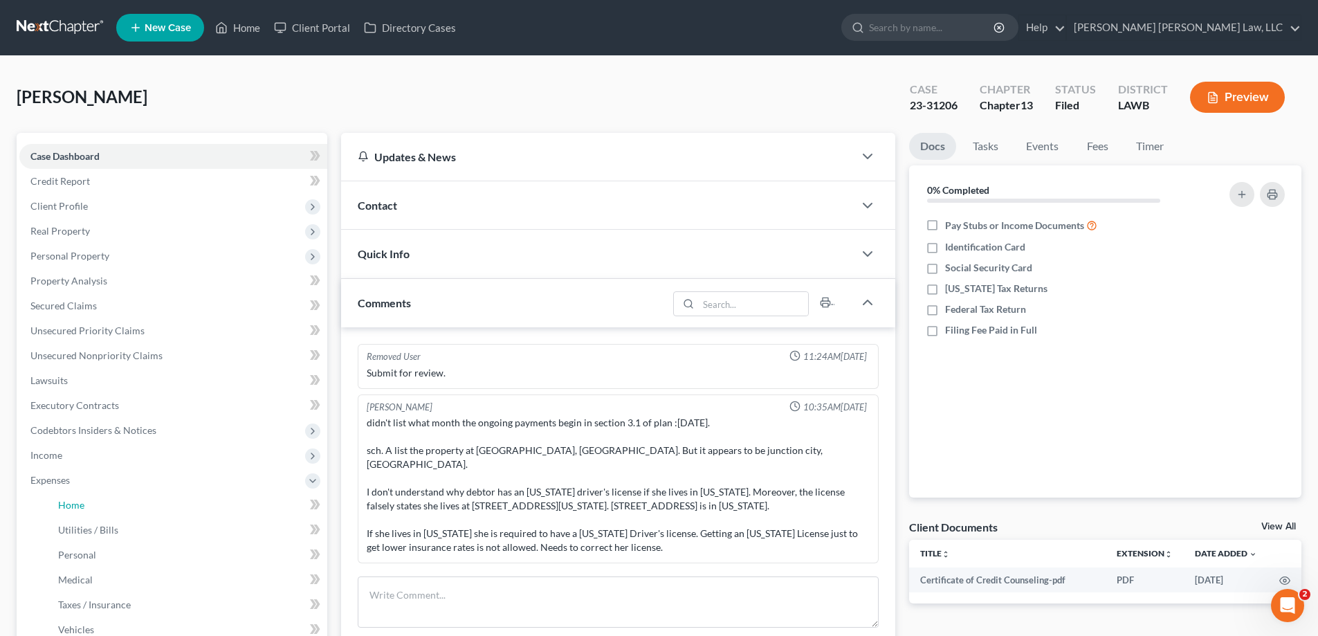
scroll to position [35, 0]
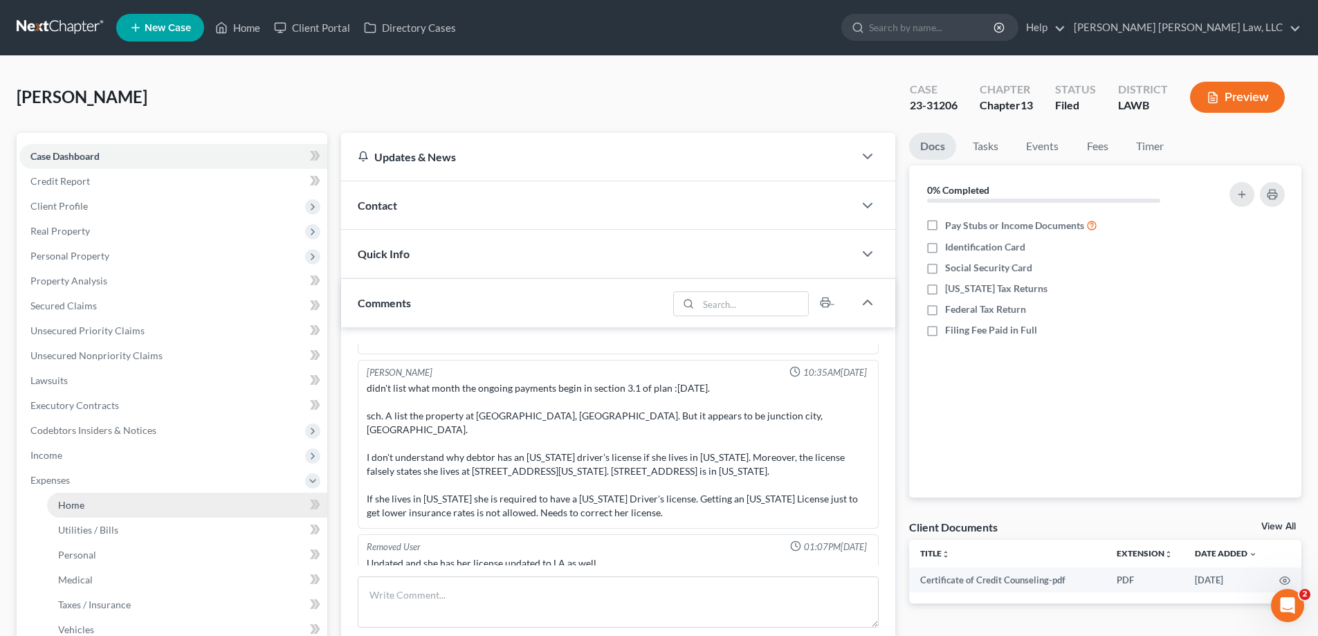
click at [95, 500] on link "Home" at bounding box center [187, 505] width 280 height 25
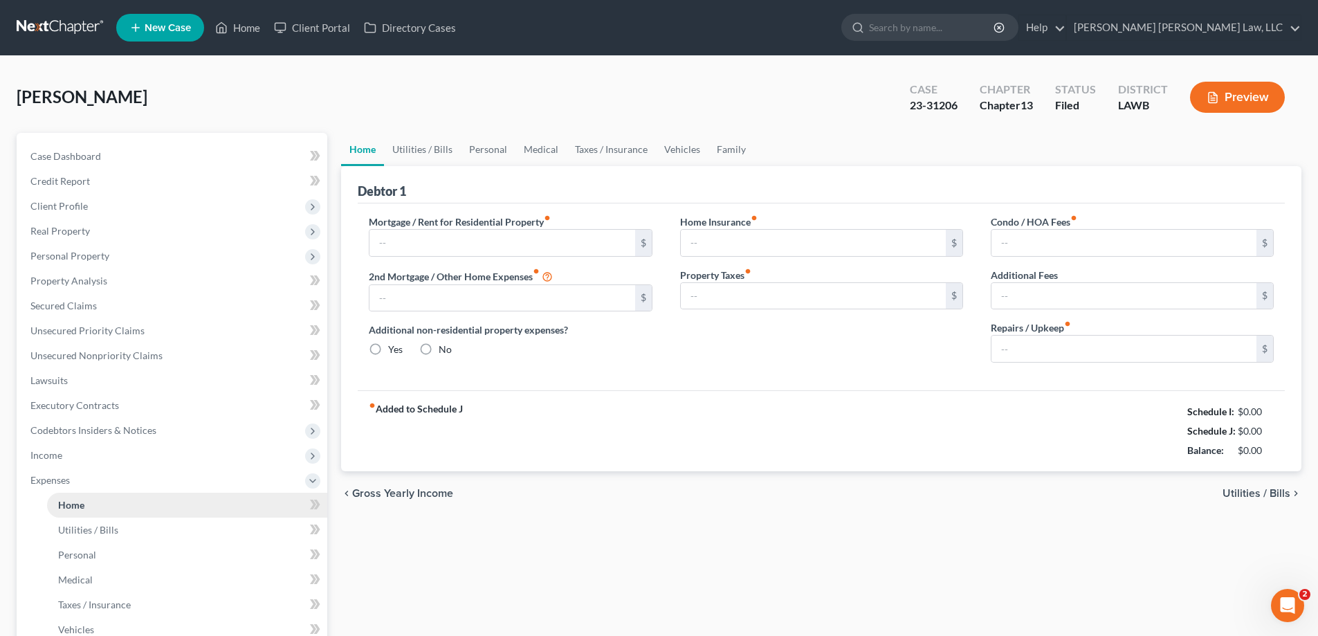
click at [76, 500] on span "Home" at bounding box center [71, 505] width 26 height 12
type input "0.00"
radio input "true"
type input "0.00"
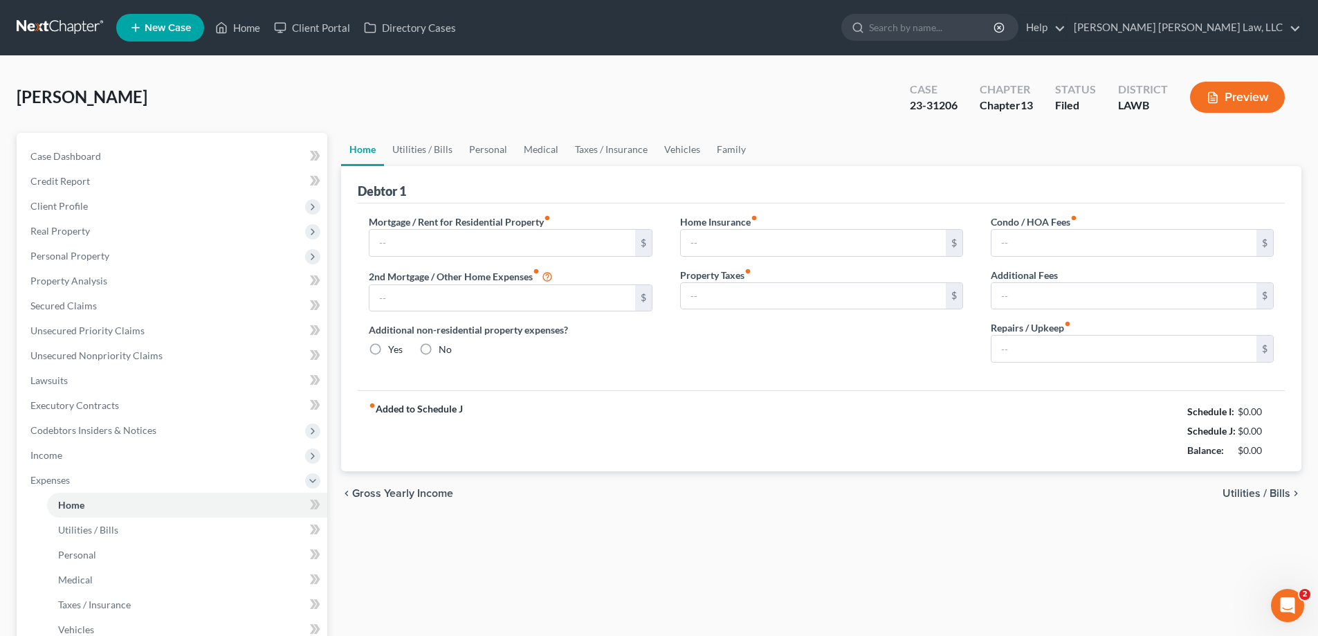
type input "0.00"
click at [488, 166] on div "Debtor 1" at bounding box center [821, 184] width 927 height 37
click at [490, 156] on link "Personal" at bounding box center [488, 149] width 55 height 33
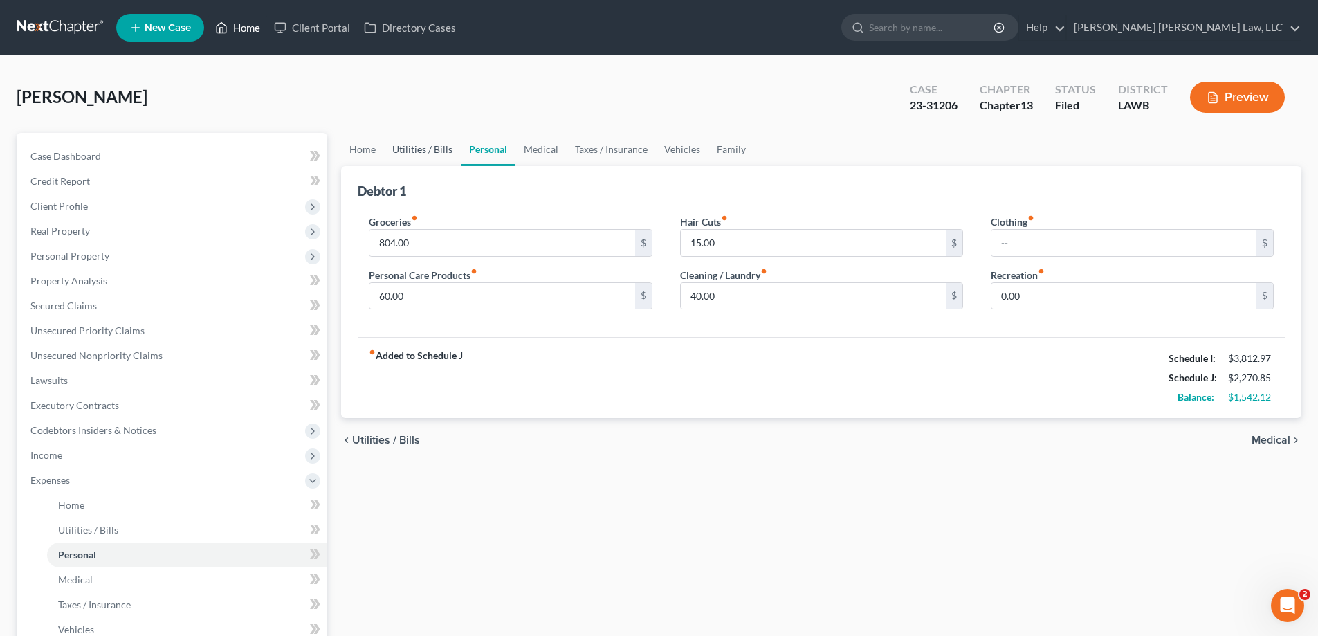
click at [242, 26] on link "Home" at bounding box center [237, 27] width 59 height 25
click at [253, 19] on link "Home" at bounding box center [237, 27] width 59 height 25
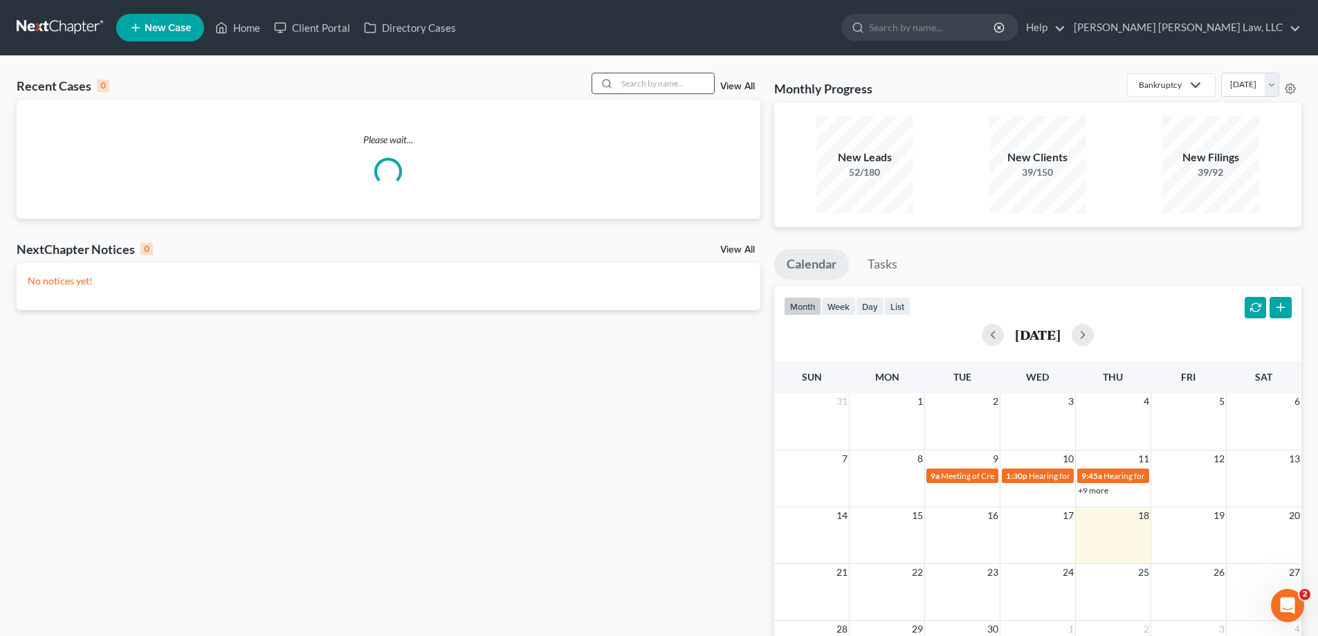
click at [632, 86] on input "search" at bounding box center [665, 83] width 97 height 20
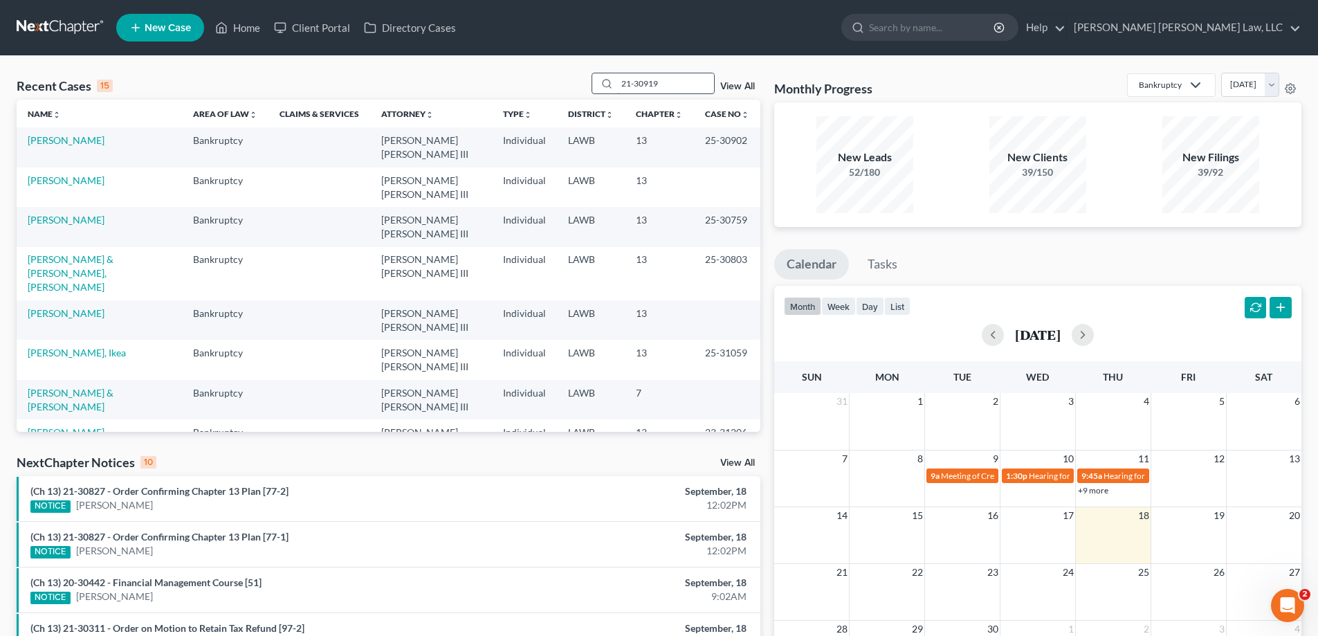
click at [678, 80] on input "21-30919" at bounding box center [665, 83] width 97 height 20
click at [680, 85] on input "21-30919" at bounding box center [665, 83] width 97 height 20
drag, startPoint x: 680, startPoint y: 85, endPoint x: 533, endPoint y: 116, distance: 150.5
click at [533, 116] on div "Recent Cases 15 21-30919 View All Name unfold_more expand_more expand_less Area…" at bounding box center [389, 252] width 744 height 359
click at [689, 82] on input "21-30919" at bounding box center [665, 83] width 97 height 20
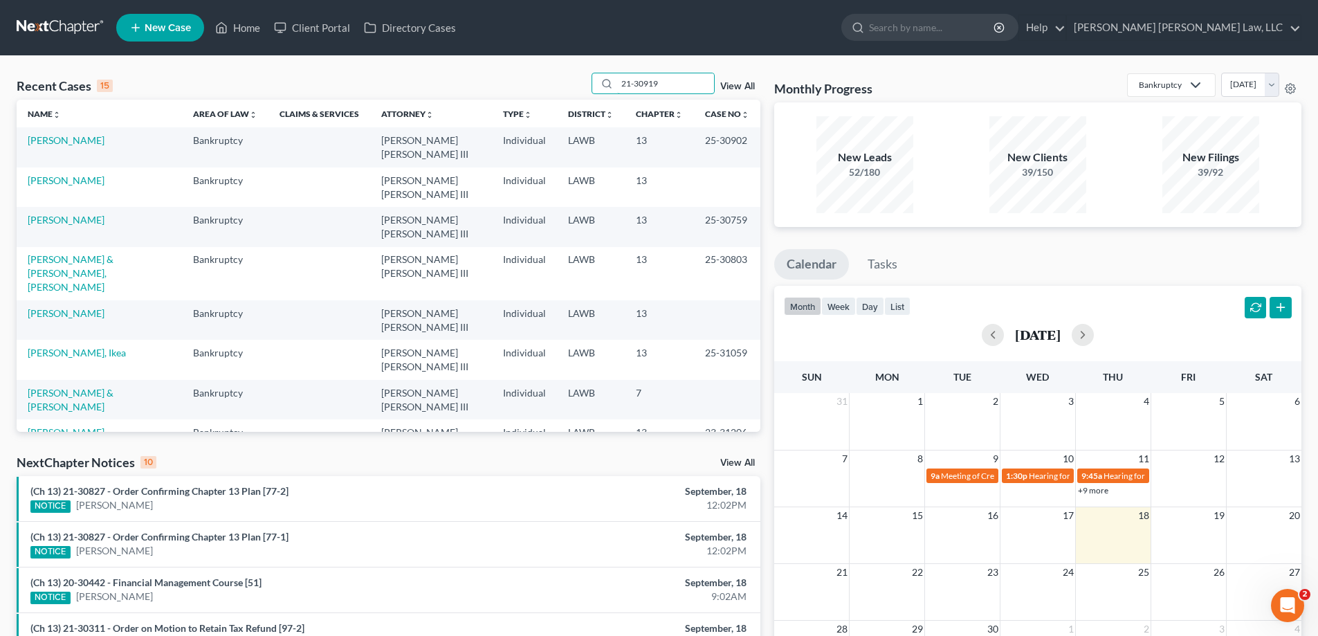
drag, startPoint x: 689, startPoint y: 82, endPoint x: 345, endPoint y: 71, distance: 344.1
click at [365, 72] on div "Recent Cases 15 21-30919 View All Name unfold_more expand_more expand_less Area…" at bounding box center [659, 513] width 1318 height 915
type input "21-30919"
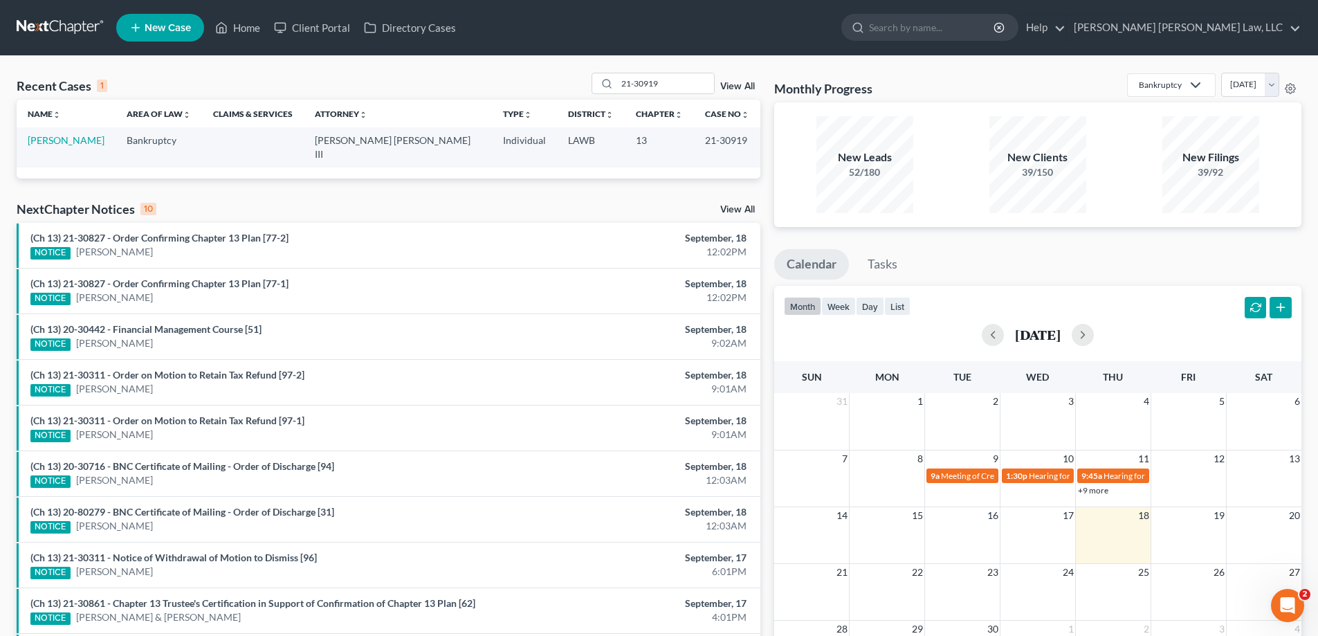
click at [40, 149] on td "[PERSON_NAME]" at bounding box center [66, 146] width 99 height 39
click at [46, 138] on link "[PERSON_NAME]" at bounding box center [66, 140] width 77 height 12
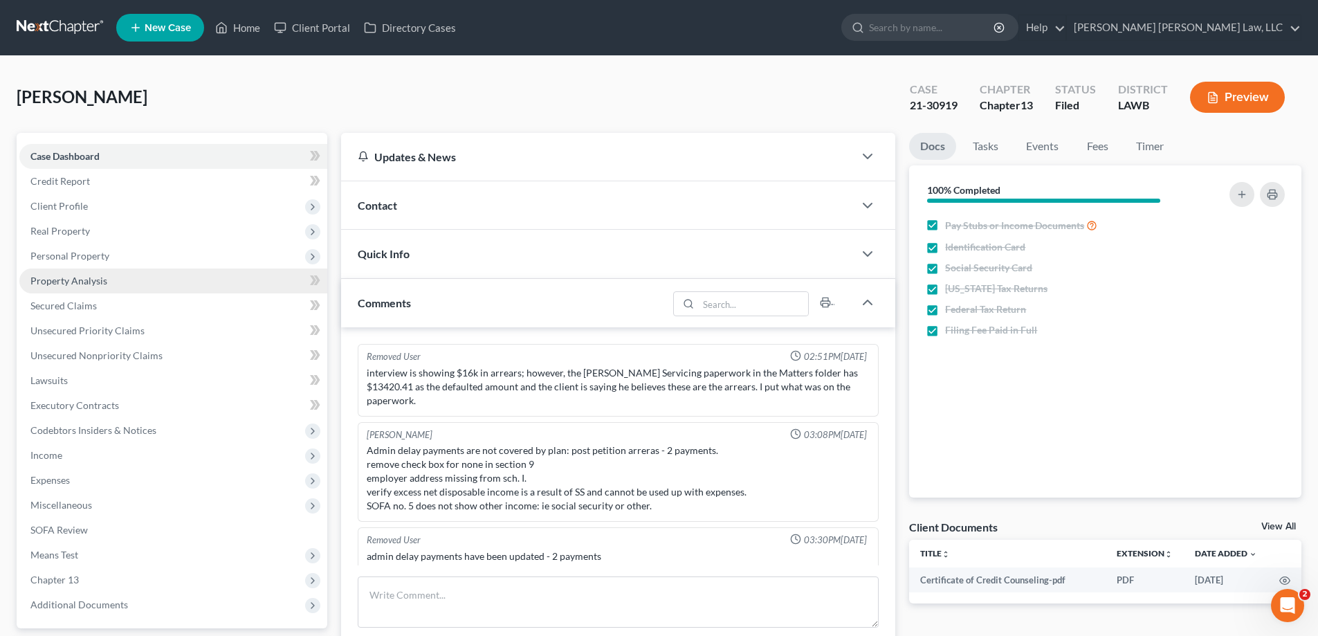
scroll to position [48, 0]
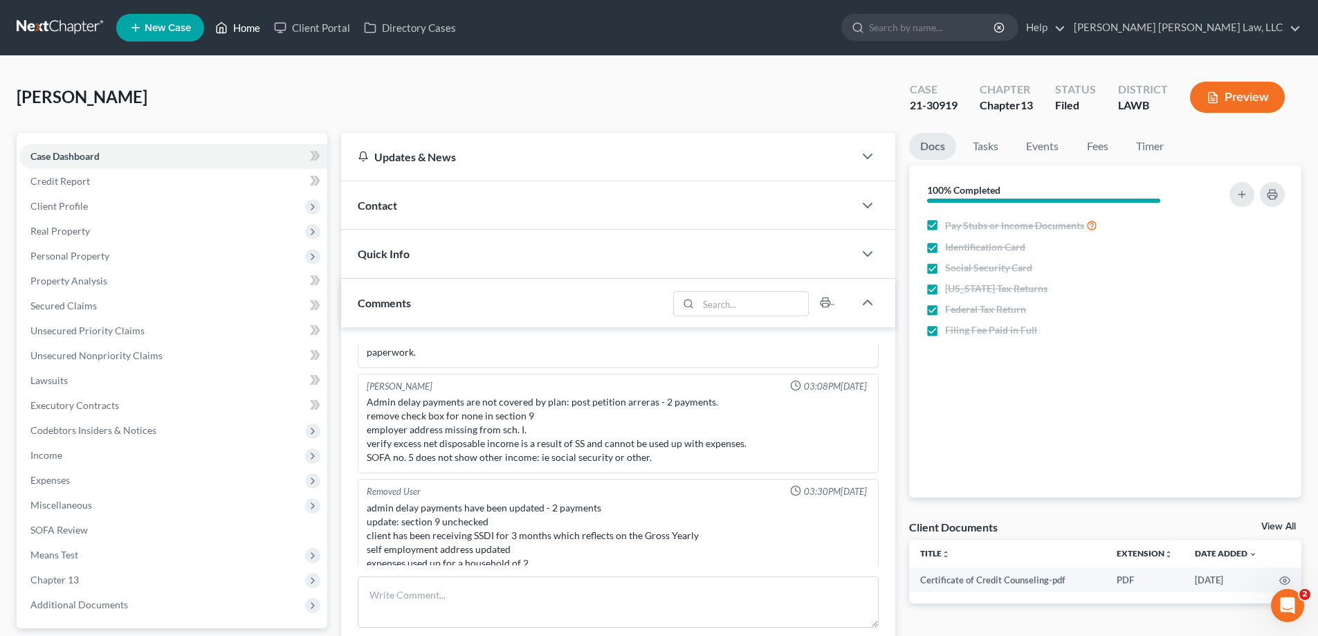
click at [241, 34] on link "Home" at bounding box center [237, 27] width 59 height 25
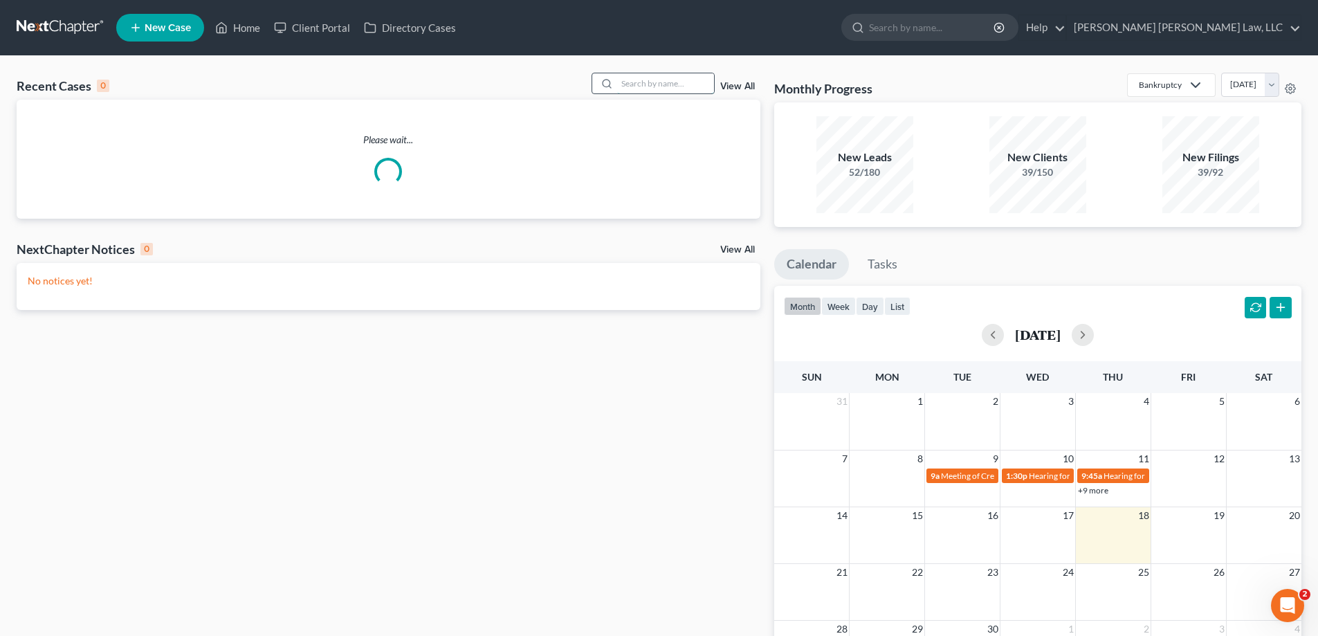
click at [631, 90] on input "search" at bounding box center [665, 83] width 97 height 20
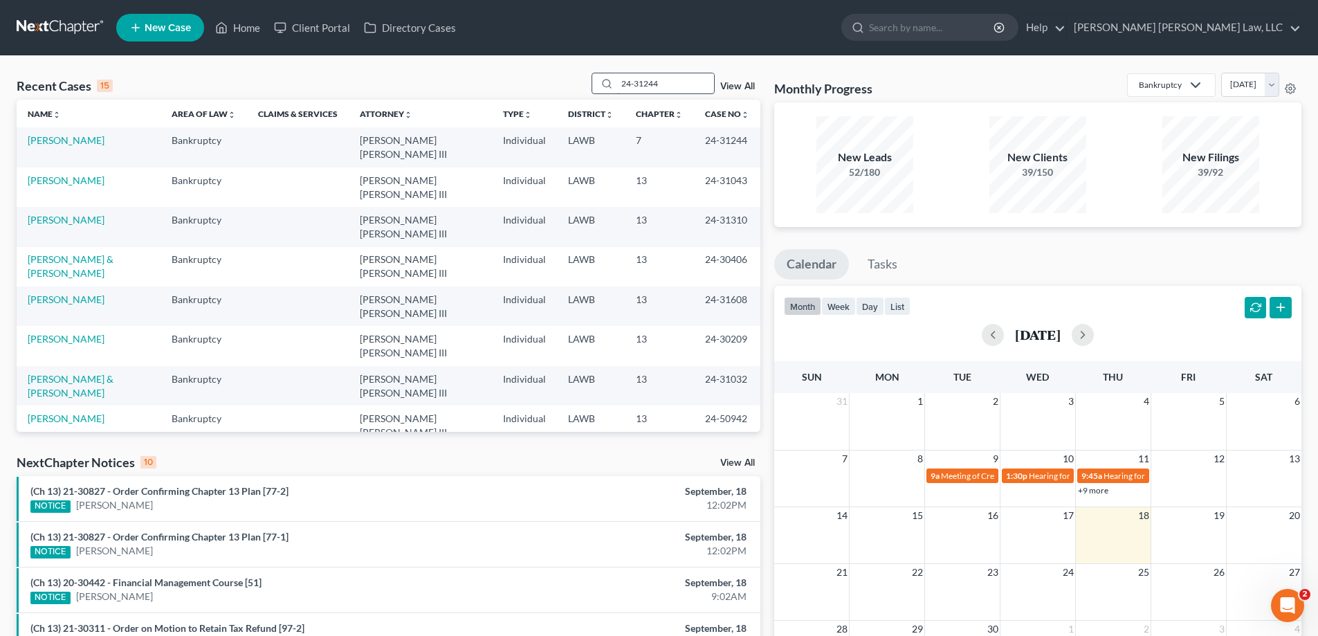
type input "24-31244"
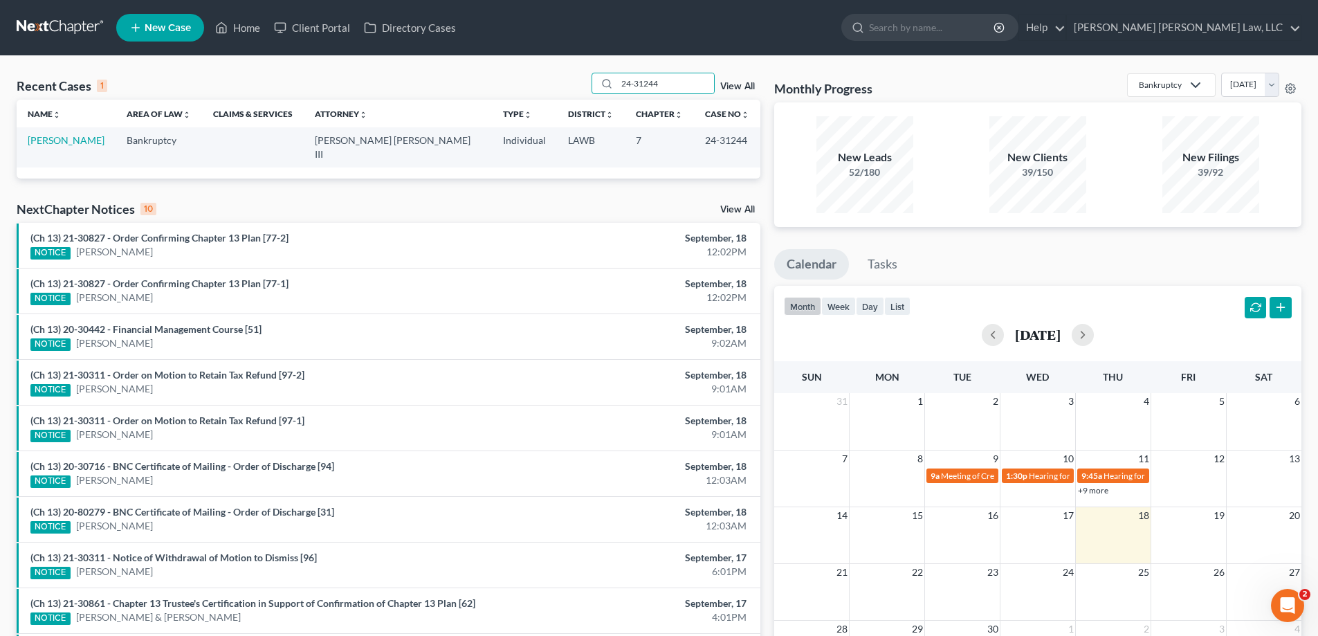
click at [41, 152] on td "[PERSON_NAME]" at bounding box center [66, 146] width 99 height 39
click at [52, 138] on link "[PERSON_NAME]" at bounding box center [66, 140] width 77 height 12
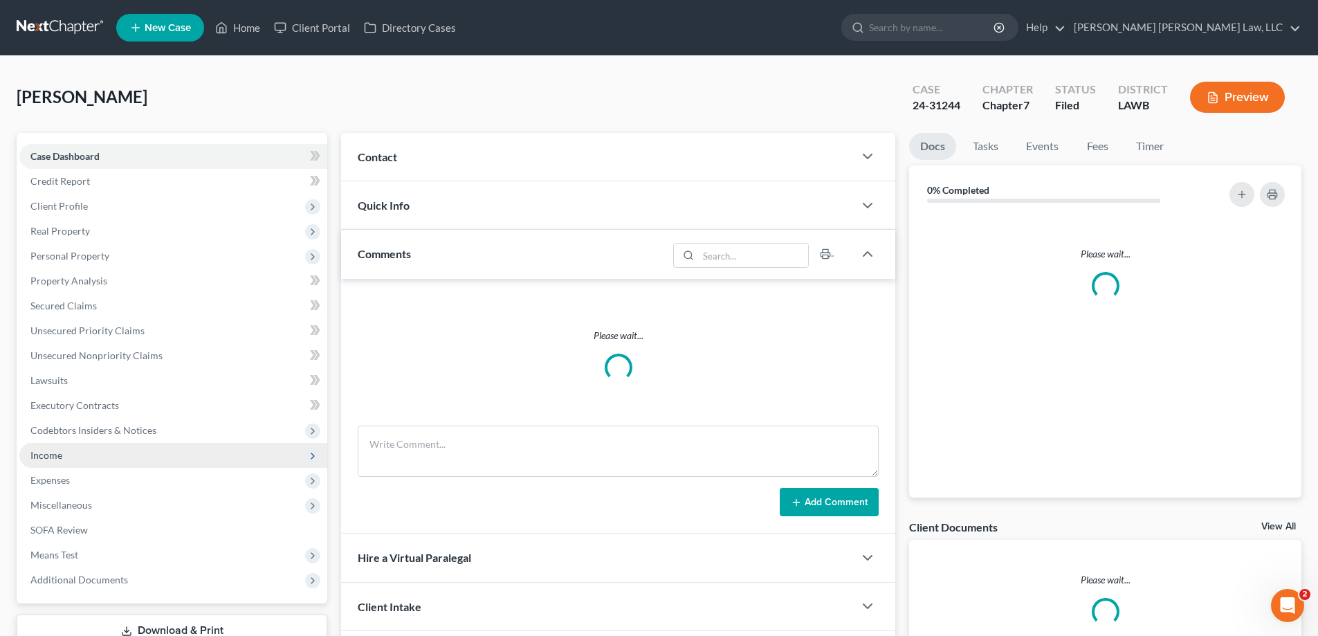
click at [106, 450] on span "Income" at bounding box center [173, 455] width 308 height 25
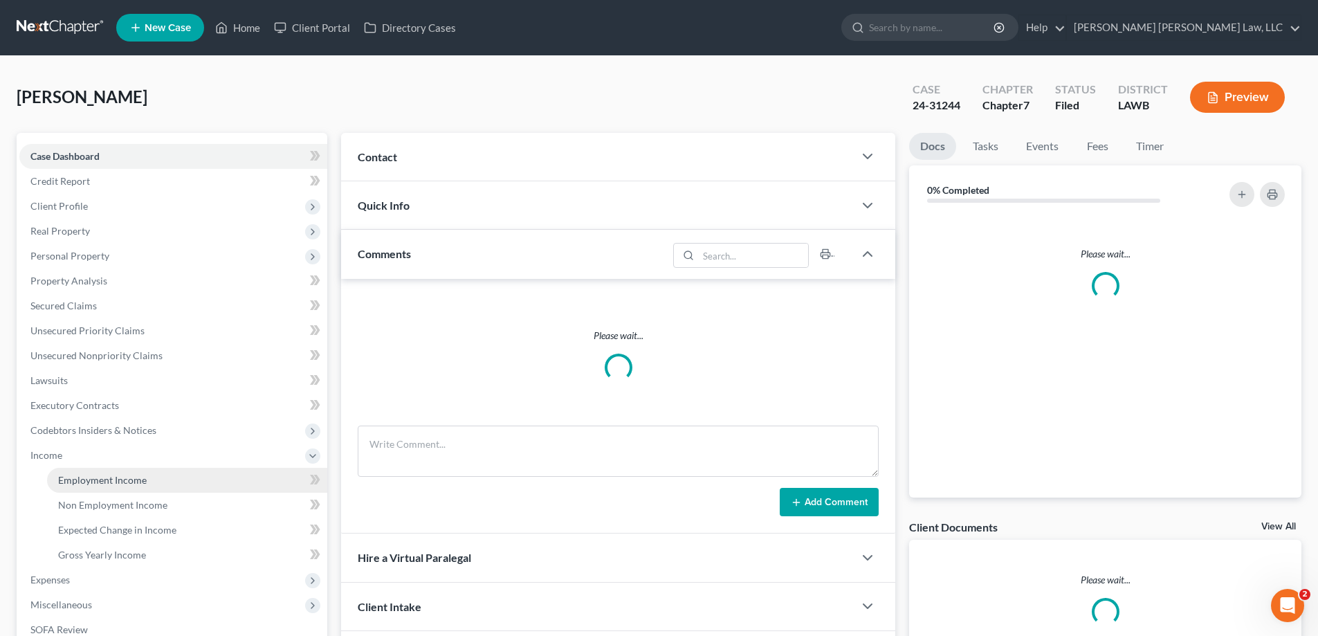
click at [115, 490] on link "Employment Income" at bounding box center [187, 480] width 280 height 25
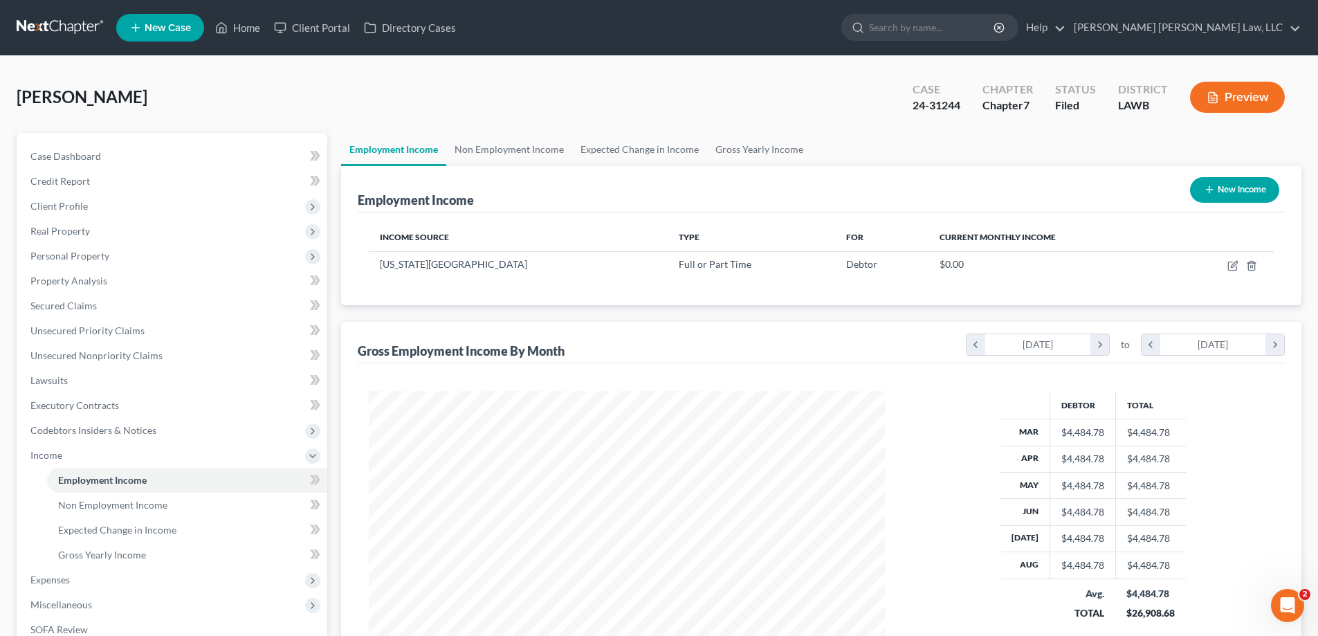
scroll to position [258, 544]
click at [534, 154] on link "Non Employment Income" at bounding box center [509, 149] width 126 height 33
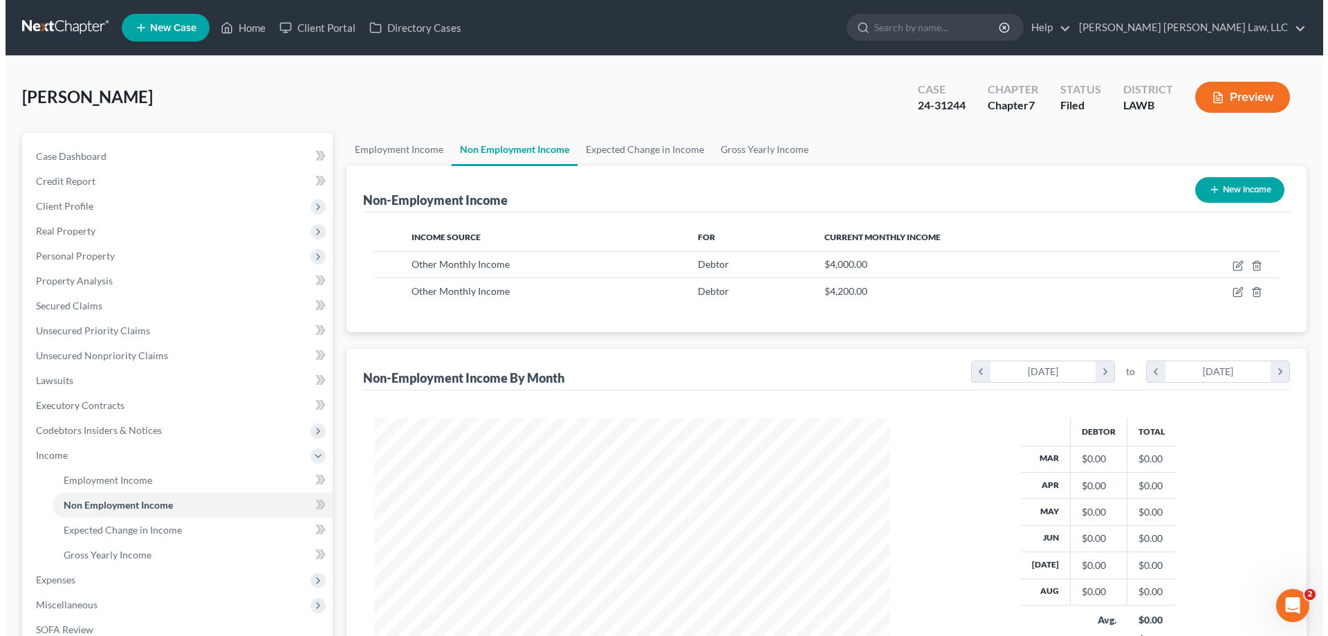
scroll to position [258, 544]
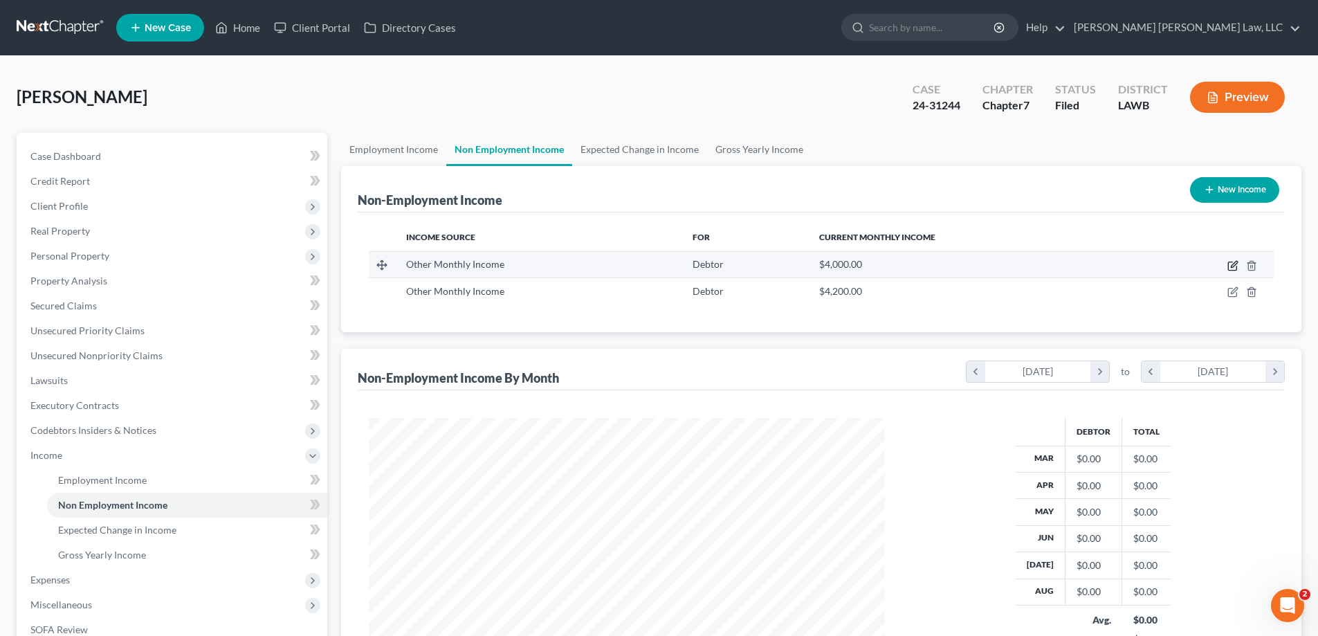
click at [1232, 269] on icon "button" at bounding box center [1232, 265] width 11 height 11
select select "13"
select select "0"
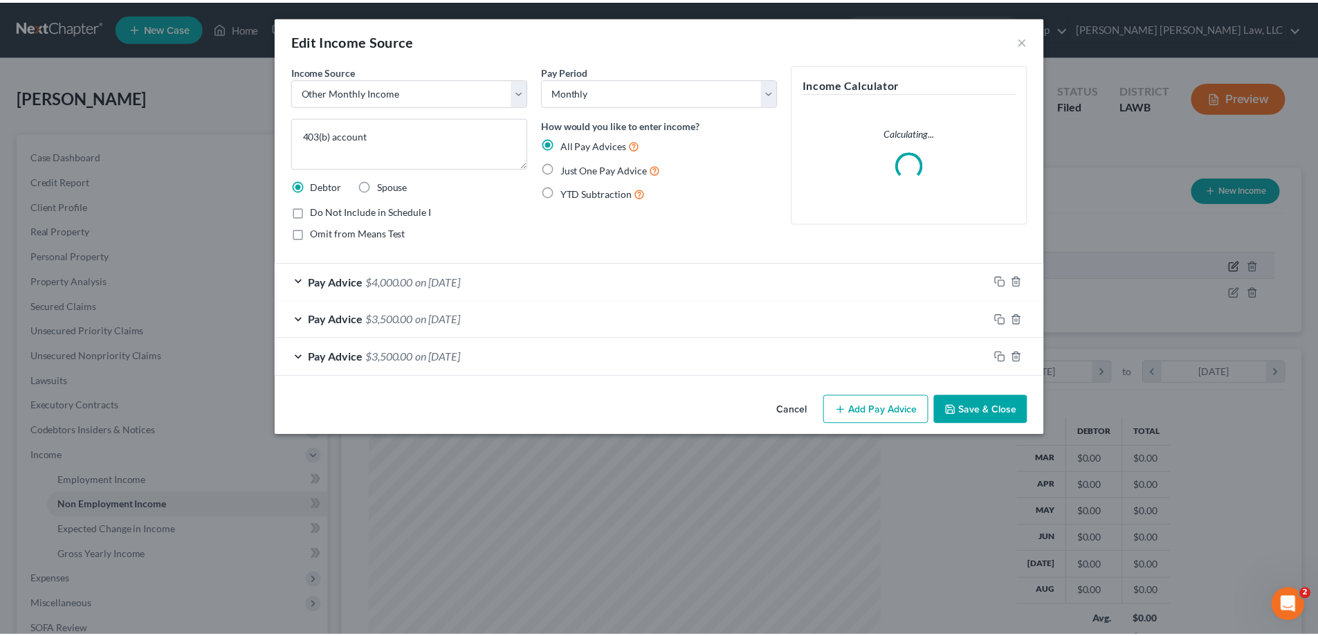
scroll to position [260, 549]
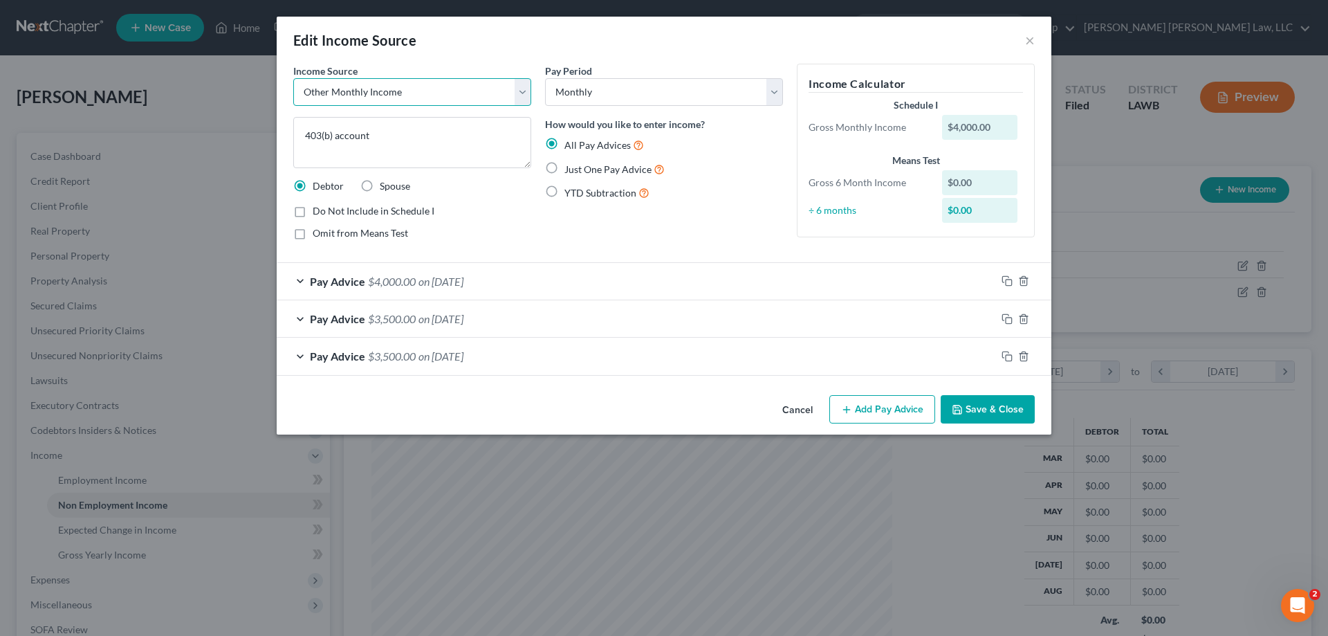
click at [426, 98] on select "Select Unemployment Disability (from employer) Pension Retirement Social Securi…" at bounding box center [412, 92] width 238 height 28
drag, startPoint x: 805, startPoint y: 408, endPoint x: 368, endPoint y: 250, distance: 464.6
click at [805, 408] on button "Cancel" at bounding box center [797, 410] width 53 height 28
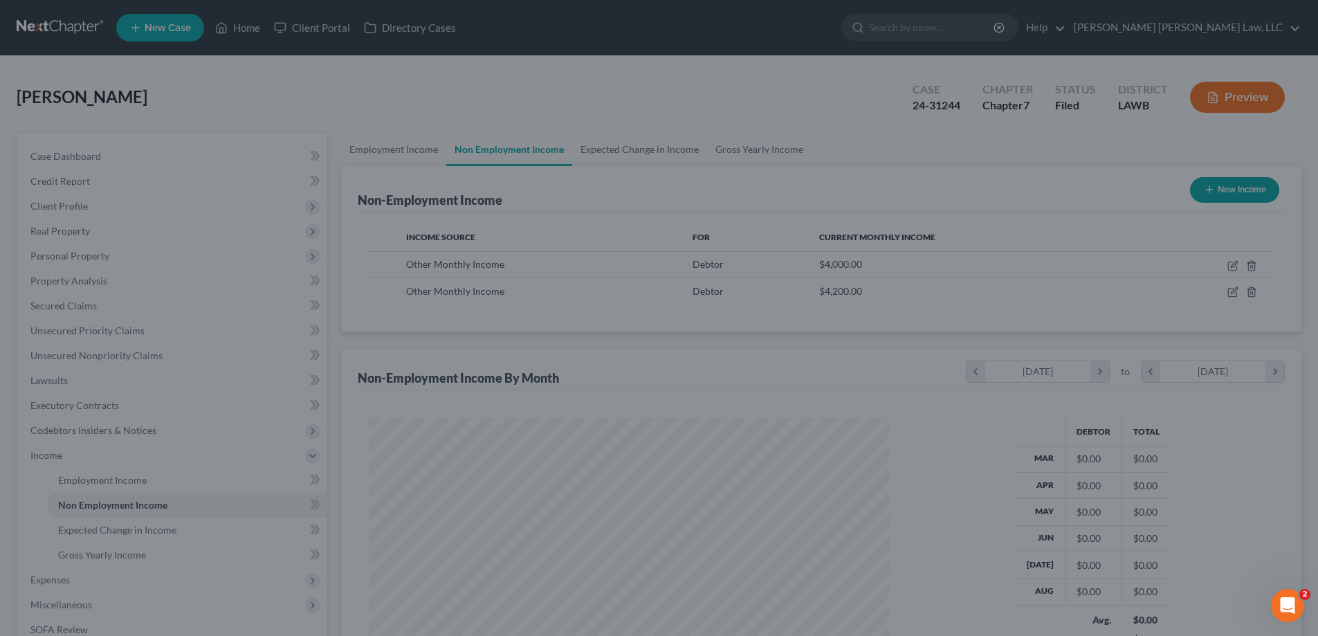
scroll to position [691621, 691335]
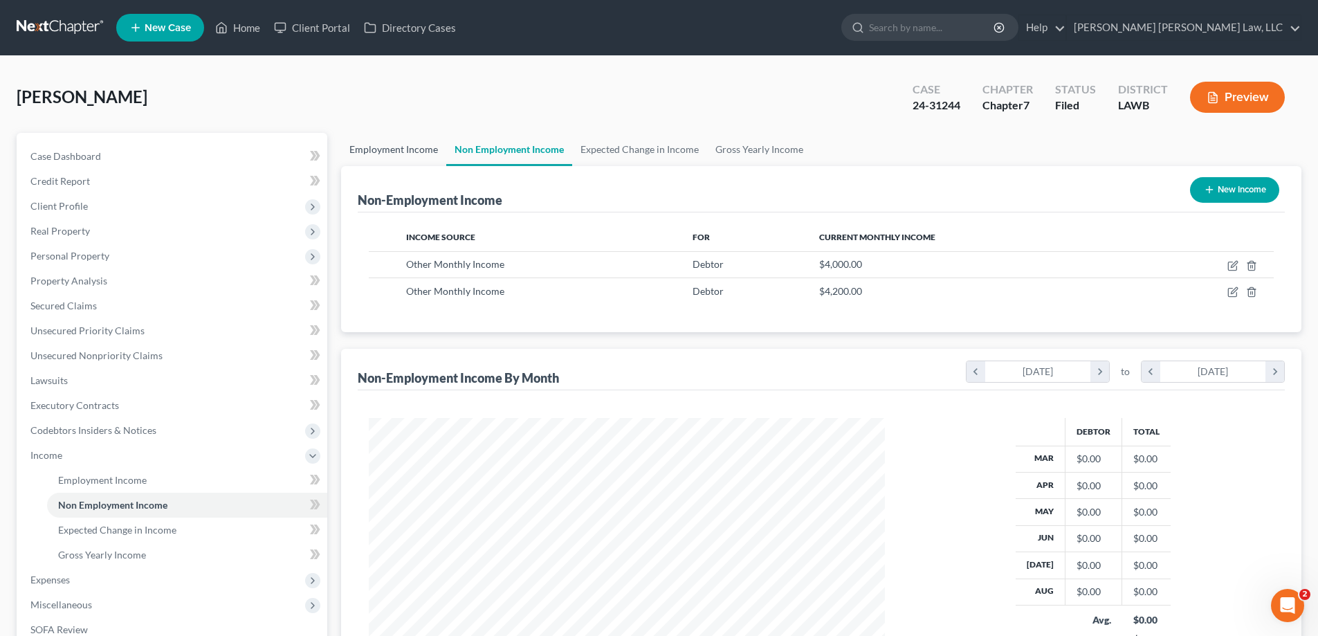
click at [378, 147] on link "Employment Income" at bounding box center [393, 149] width 105 height 33
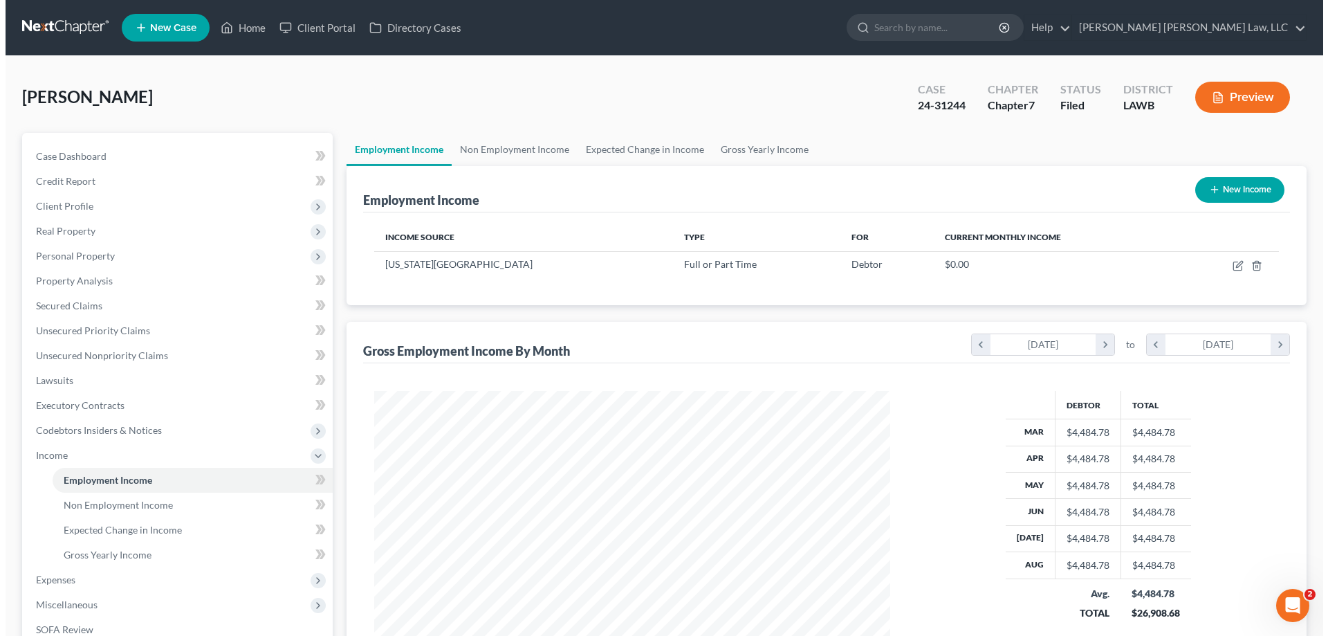
scroll to position [258, 544]
click at [1200, 187] on button "New Income" at bounding box center [1234, 190] width 89 height 26
select select "0"
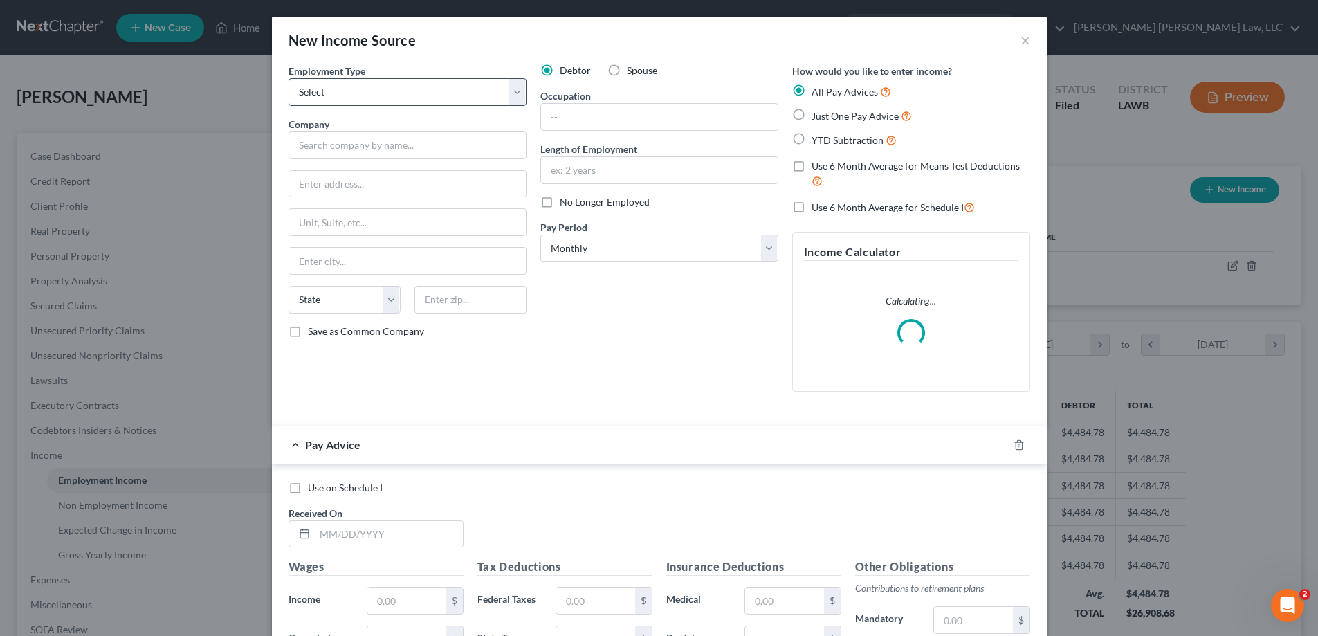
scroll to position [260, 549]
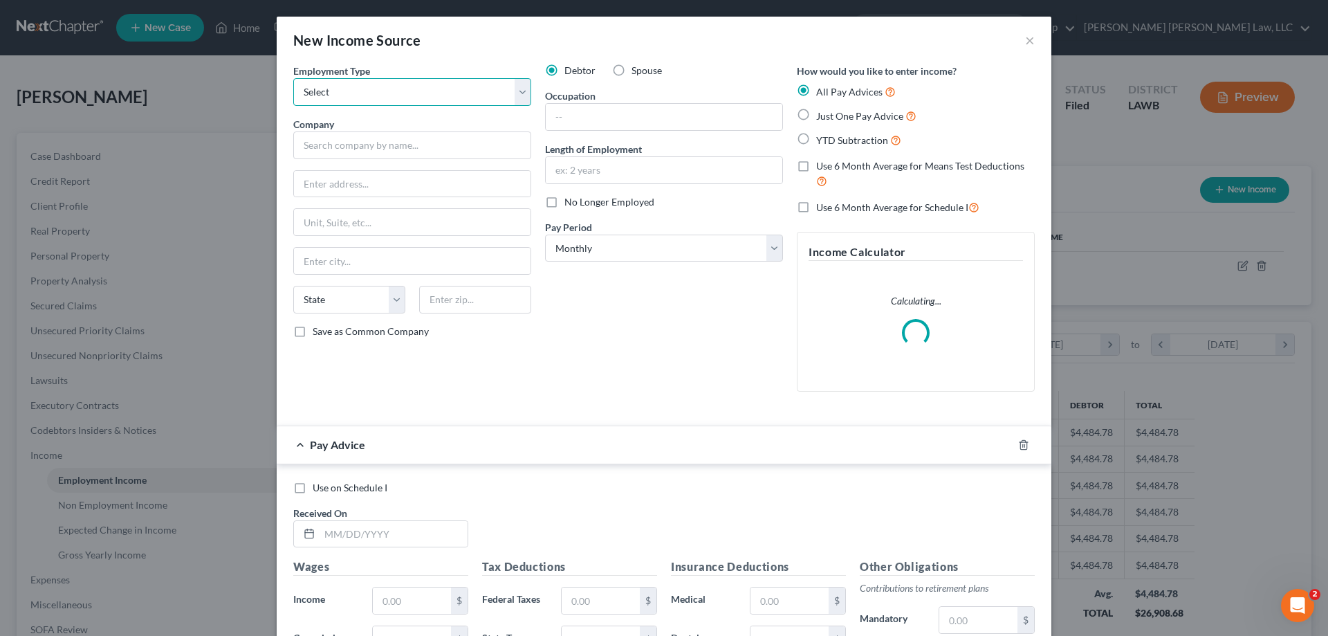
drag, startPoint x: 363, startPoint y: 85, endPoint x: 397, endPoint y: 79, distance: 34.5
click at [363, 85] on select "Select Full or [DEMOGRAPHIC_DATA] Employment Self Employment" at bounding box center [412, 92] width 238 height 28
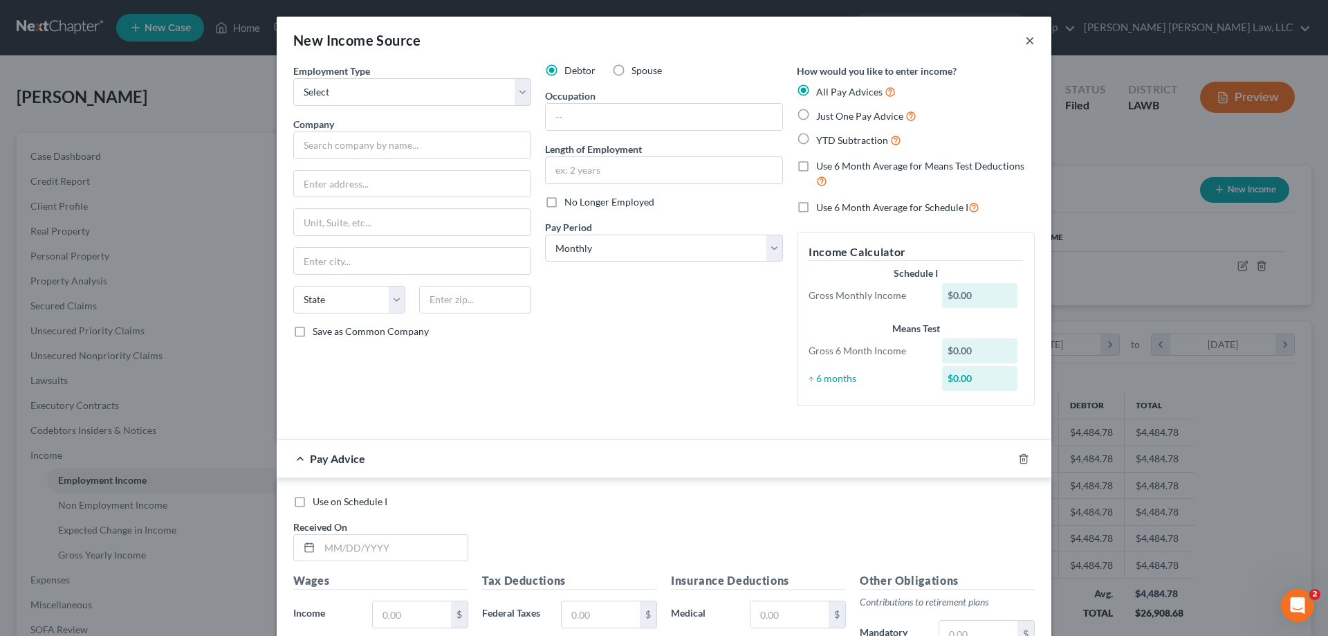
click at [1026, 44] on button "×" at bounding box center [1030, 40] width 10 height 17
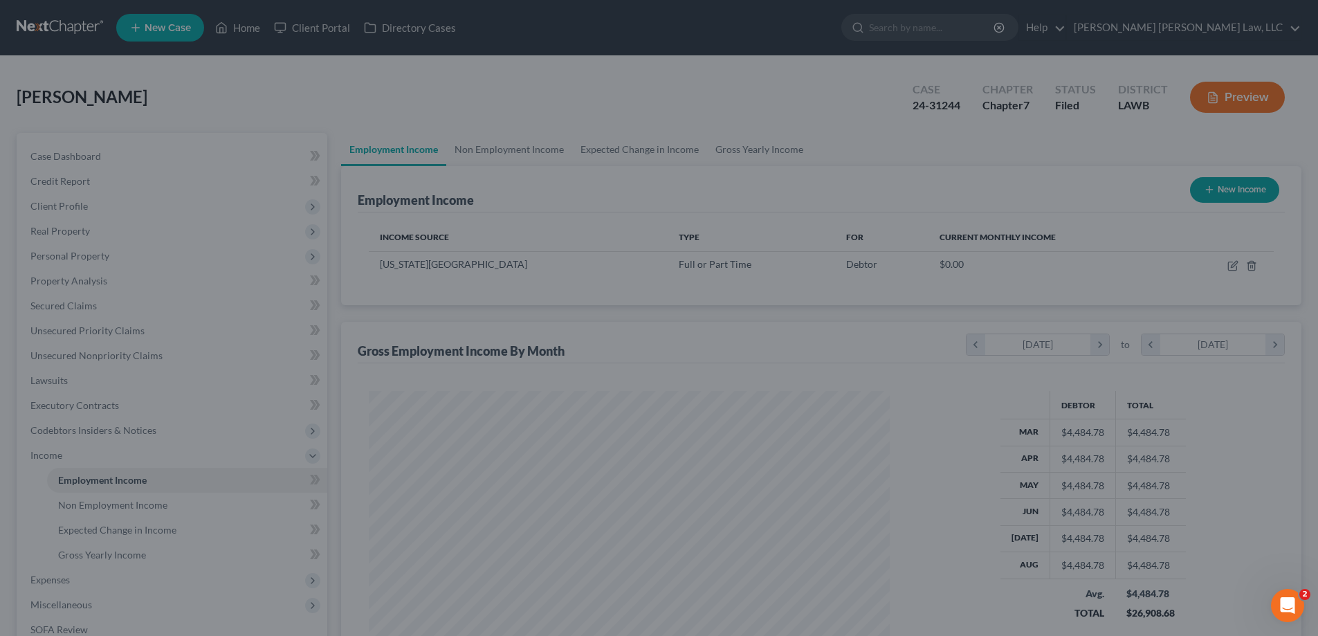
scroll to position [691621, 691335]
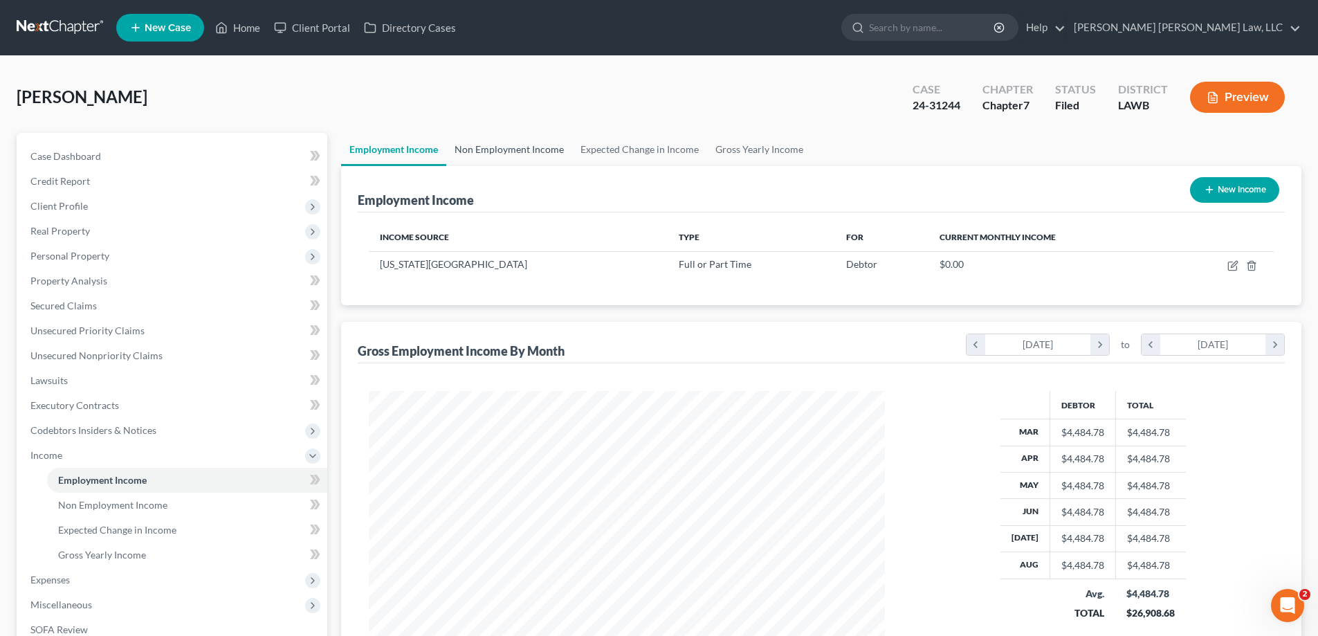
click at [534, 146] on link "Non Employment Income" at bounding box center [509, 149] width 126 height 33
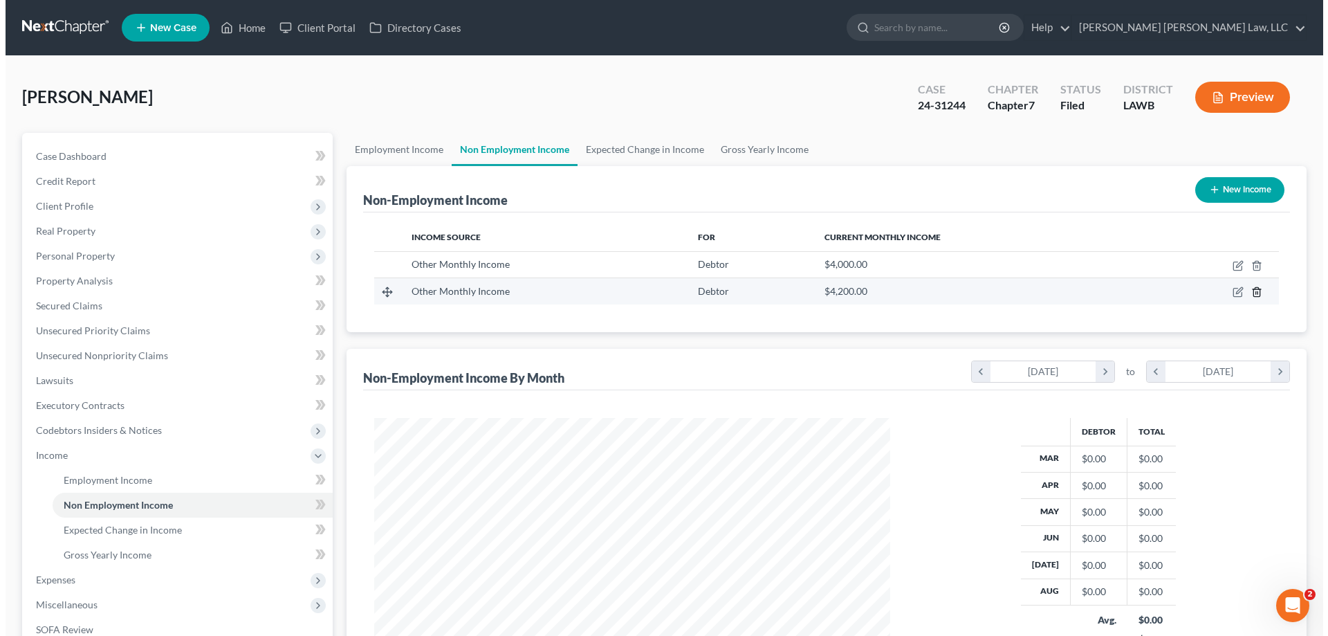
scroll to position [258, 544]
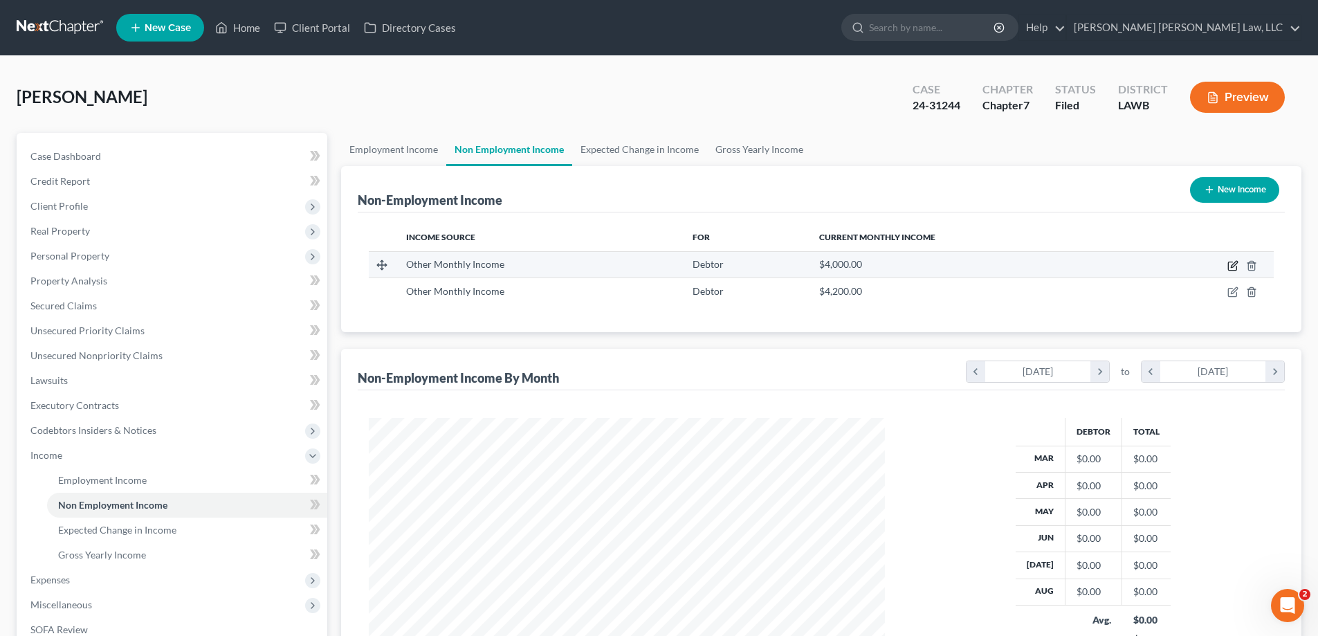
click at [1232, 265] on icon "button" at bounding box center [1234, 264] width 6 height 6
select select "13"
select select "0"
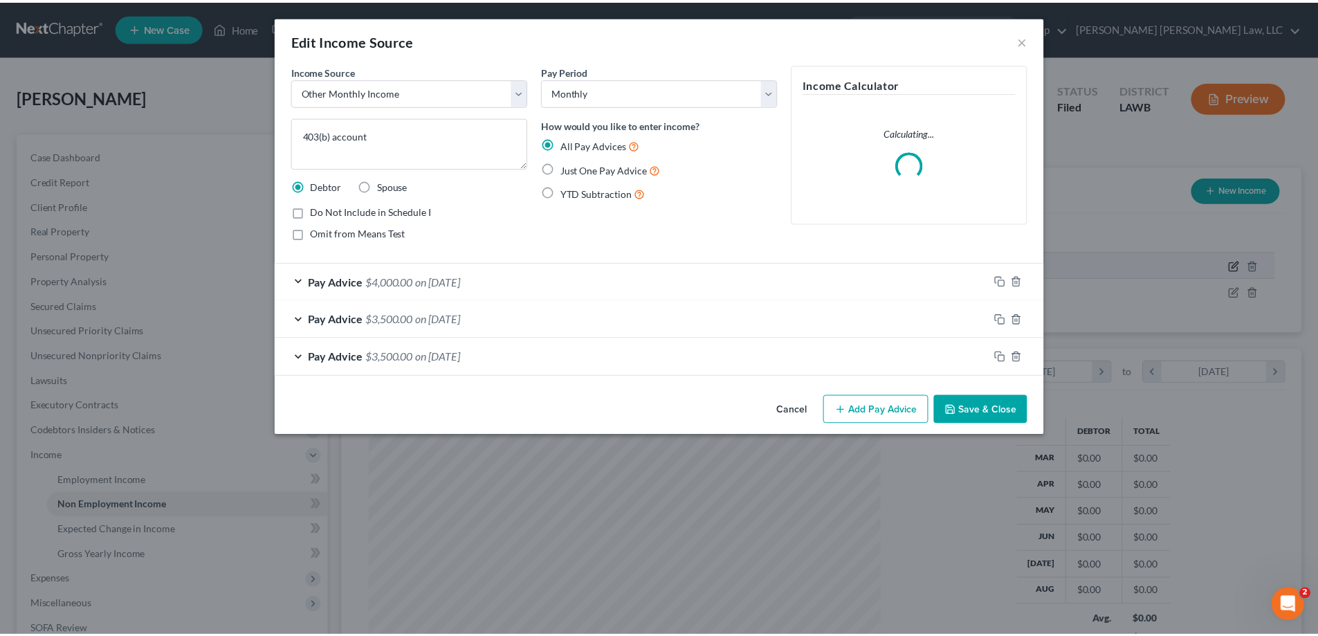
scroll to position [260, 549]
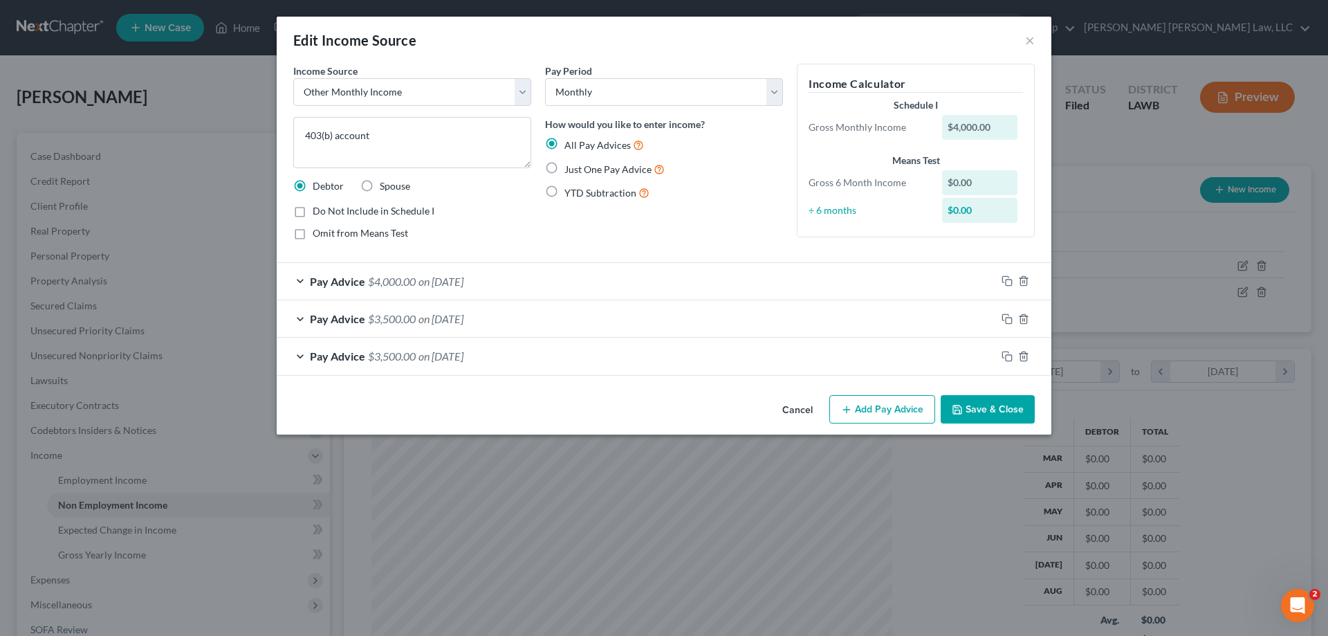
click at [805, 410] on button "Cancel" at bounding box center [797, 410] width 53 height 28
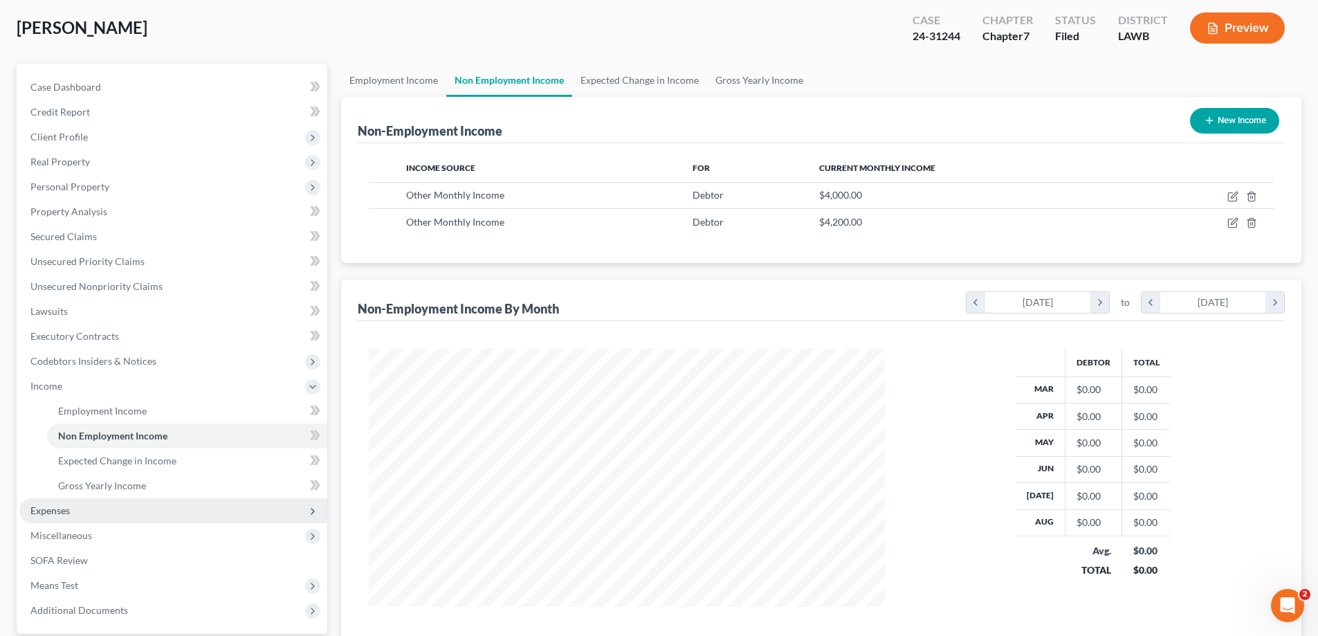
scroll to position [138, 0]
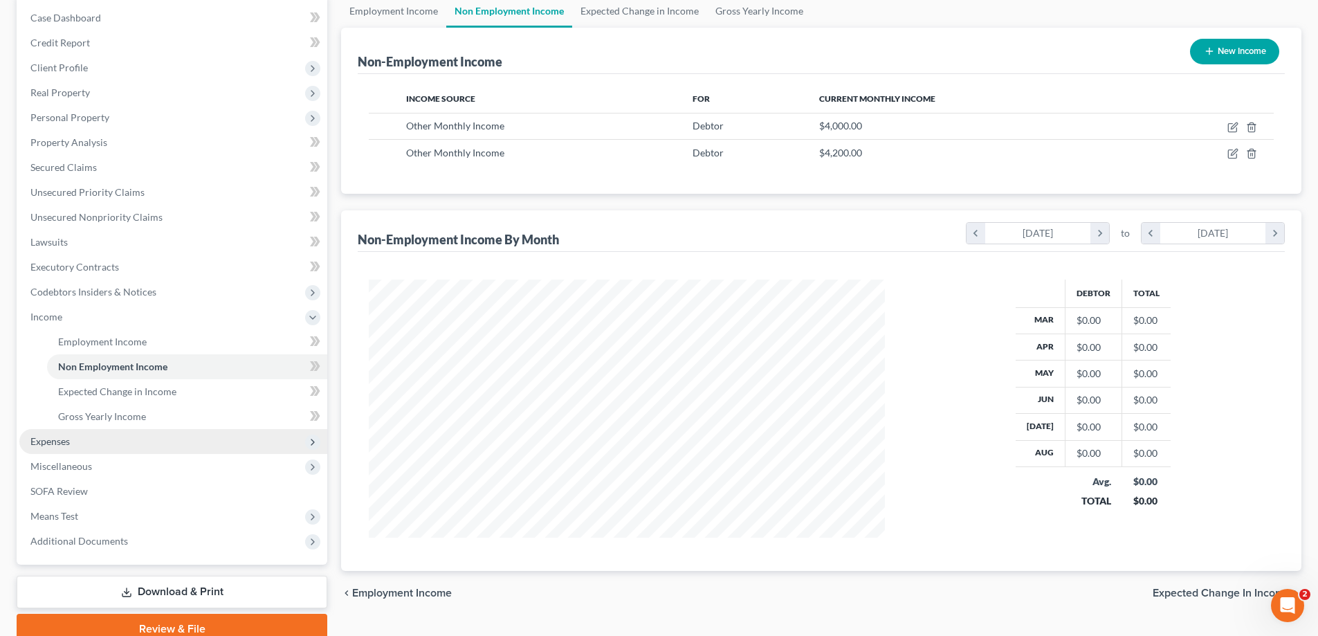
click at [66, 442] on span "Expenses" at bounding box center [49, 441] width 39 height 12
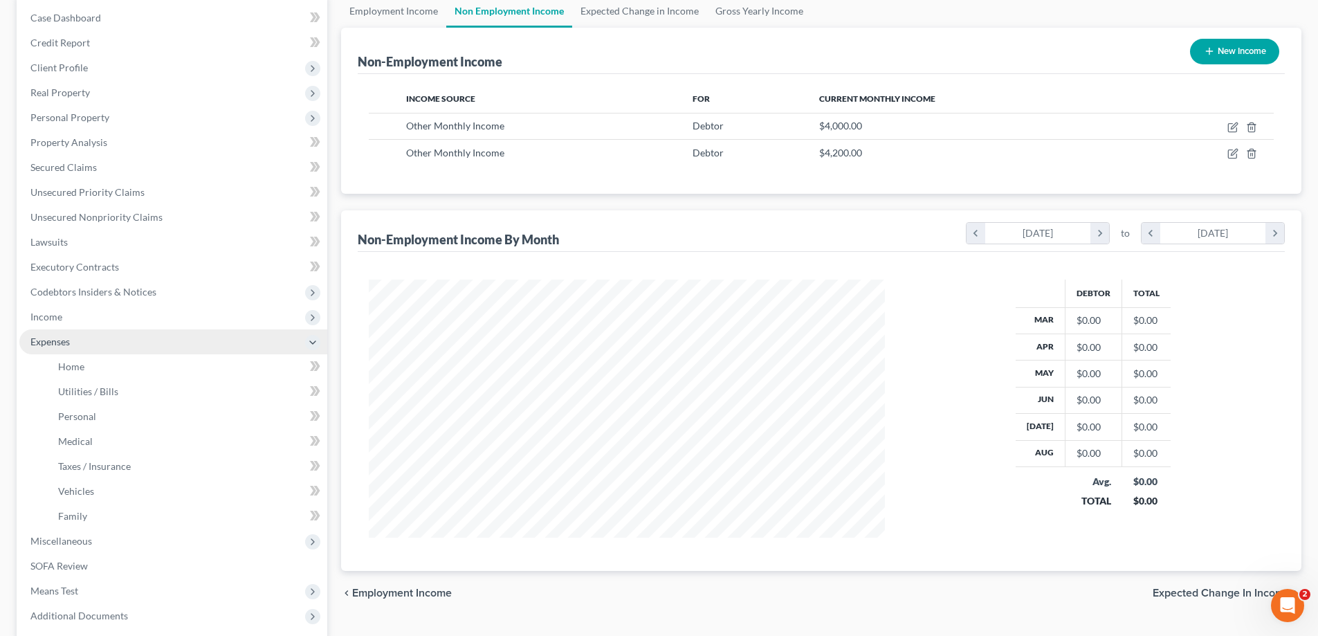
click at [85, 353] on span "Expenses" at bounding box center [173, 341] width 308 height 25
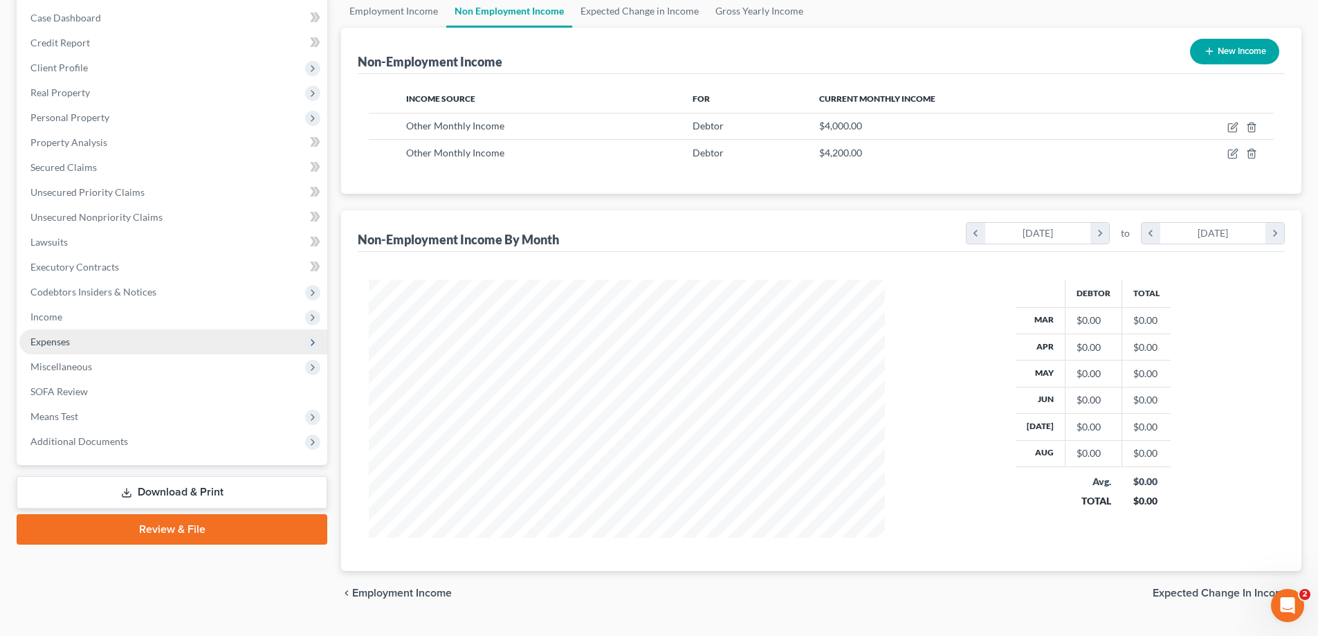
click at [73, 349] on span "Expenses" at bounding box center [173, 341] width 308 height 25
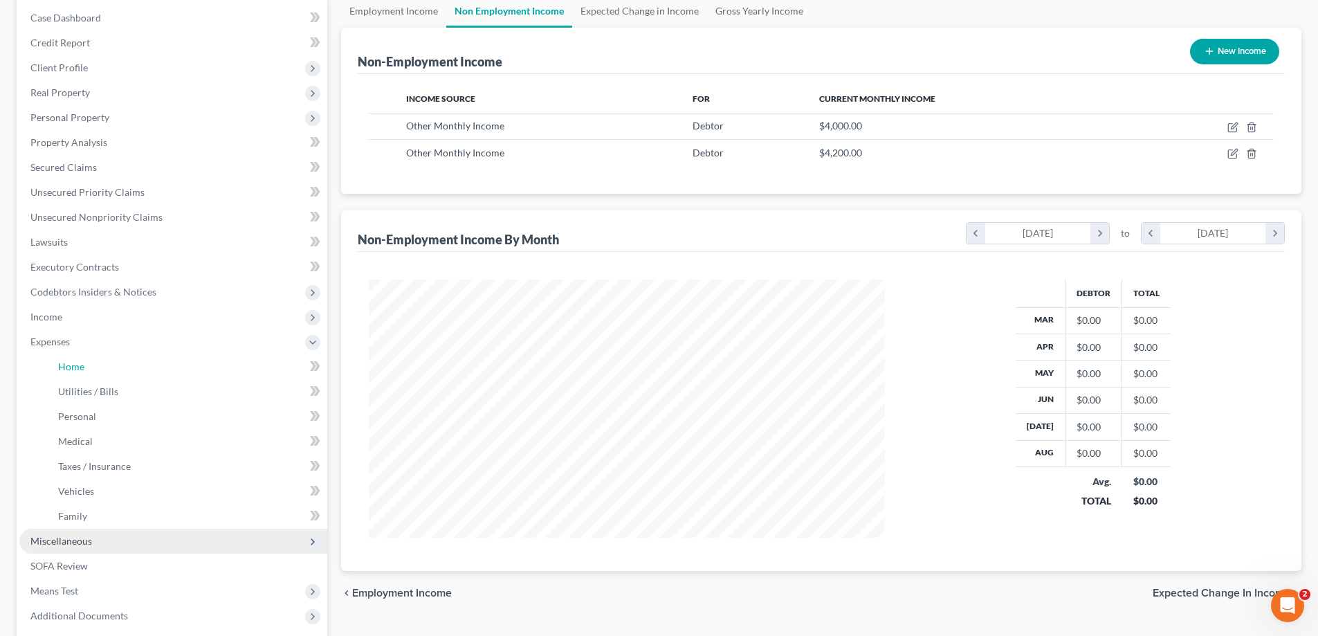
click at [85, 360] on link "Home" at bounding box center [187, 366] width 280 height 25
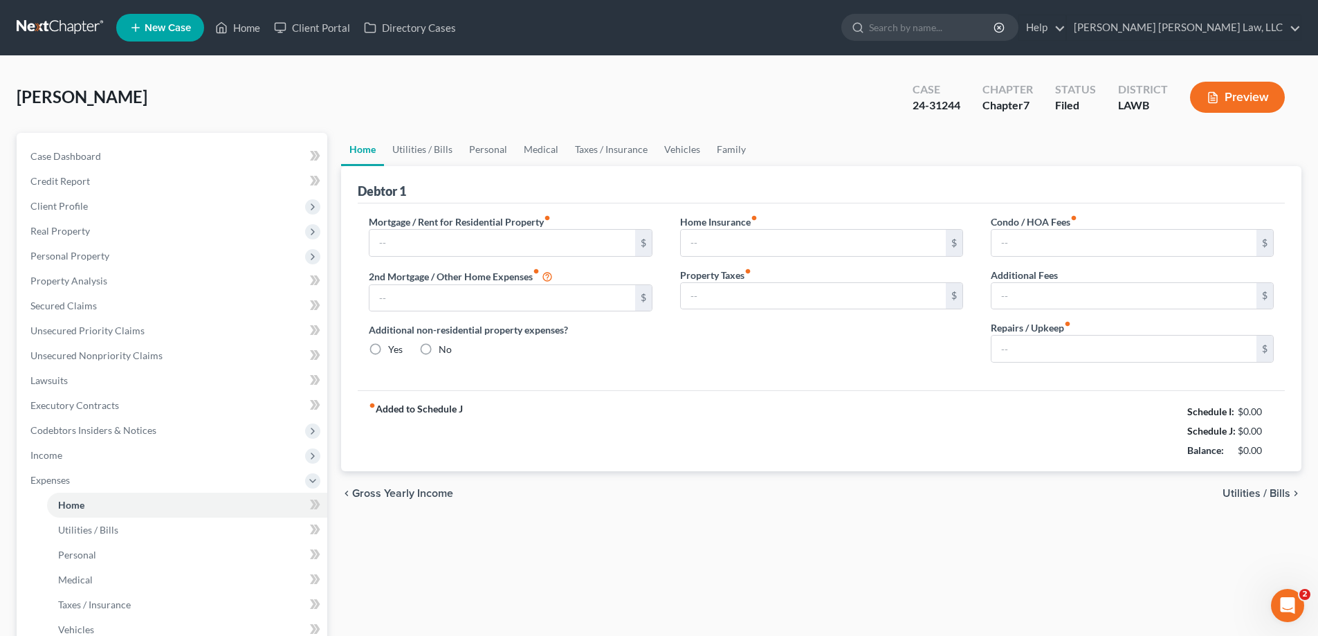
type input "750.00"
type input "0.00"
radio input "true"
type input "0.00"
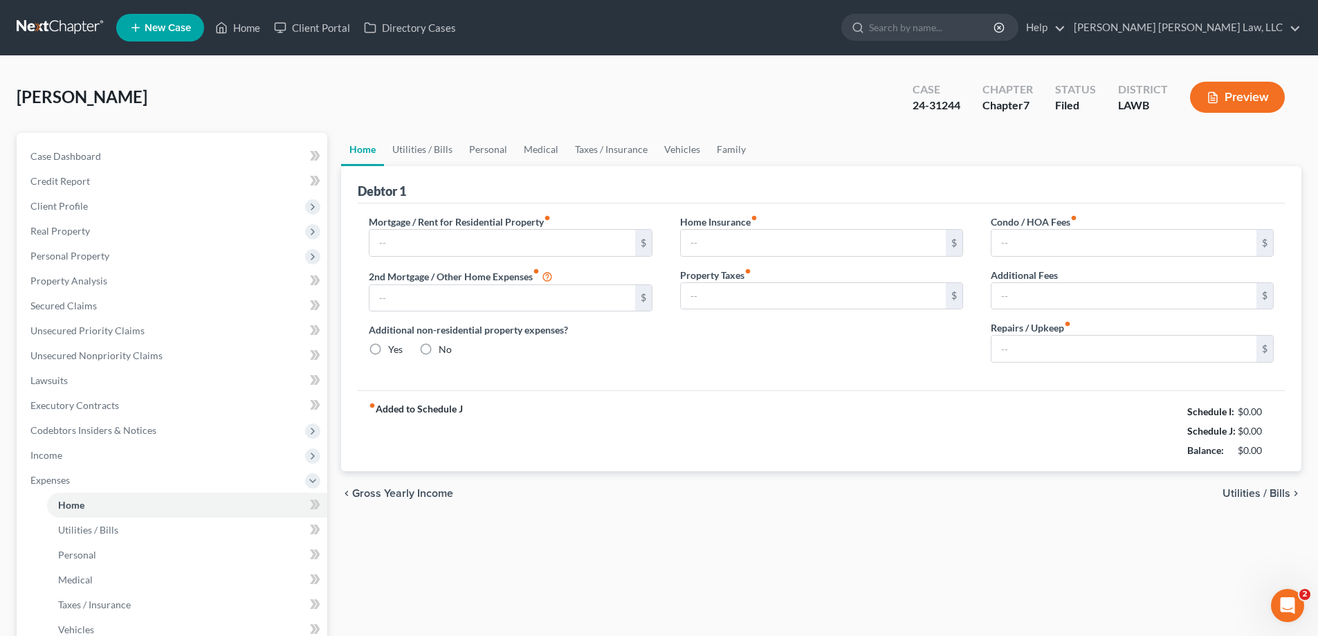
type input "0.00"
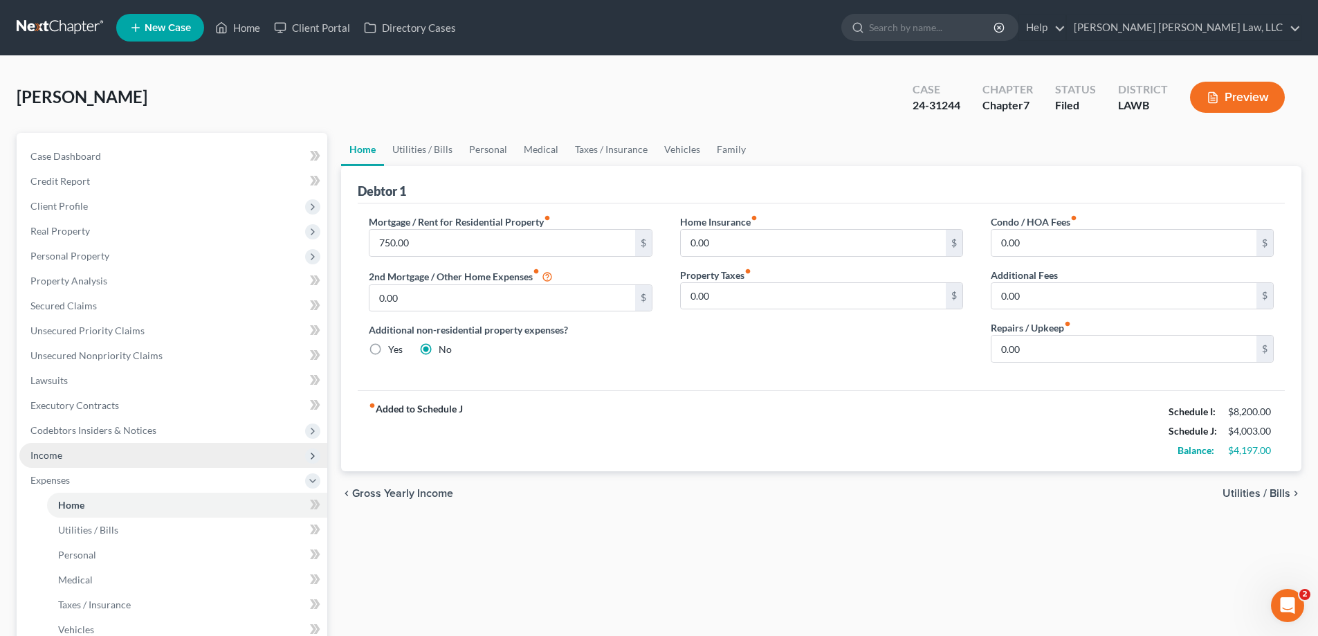
click at [80, 464] on span "Income" at bounding box center [173, 455] width 308 height 25
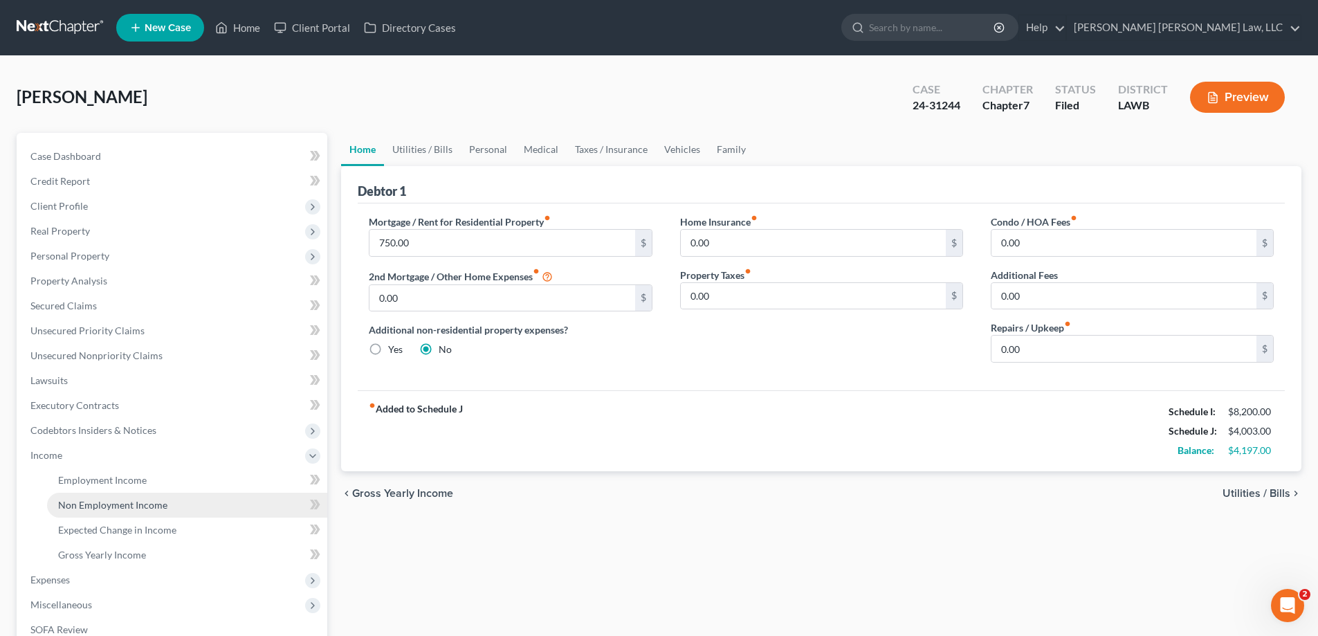
click at [113, 511] on link "Non Employment Income" at bounding box center [187, 505] width 280 height 25
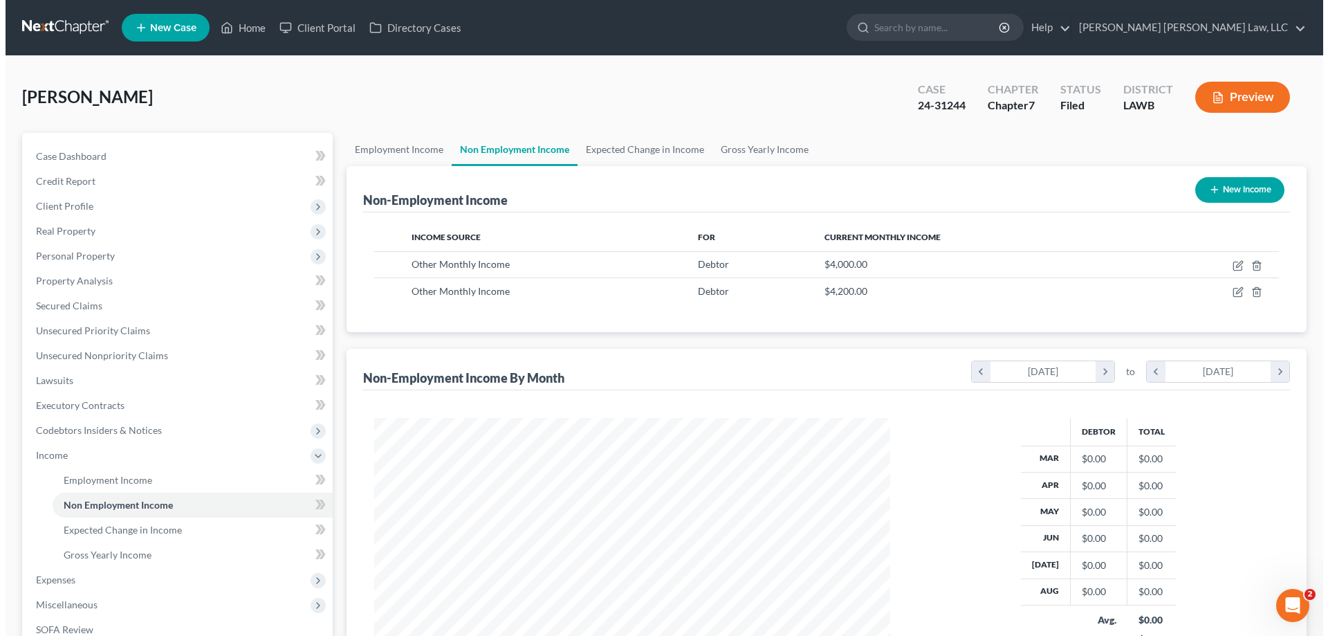
scroll to position [258, 544]
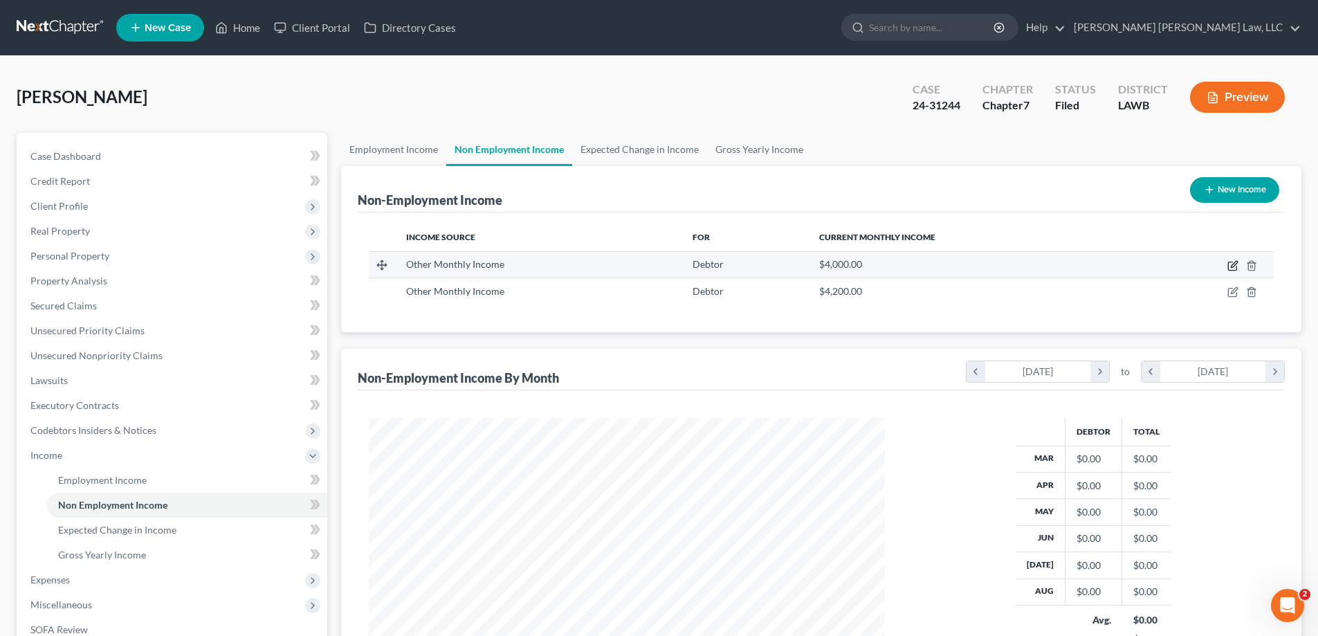
click at [1234, 268] on icon "button" at bounding box center [1232, 265] width 11 height 11
select select "13"
select select "0"
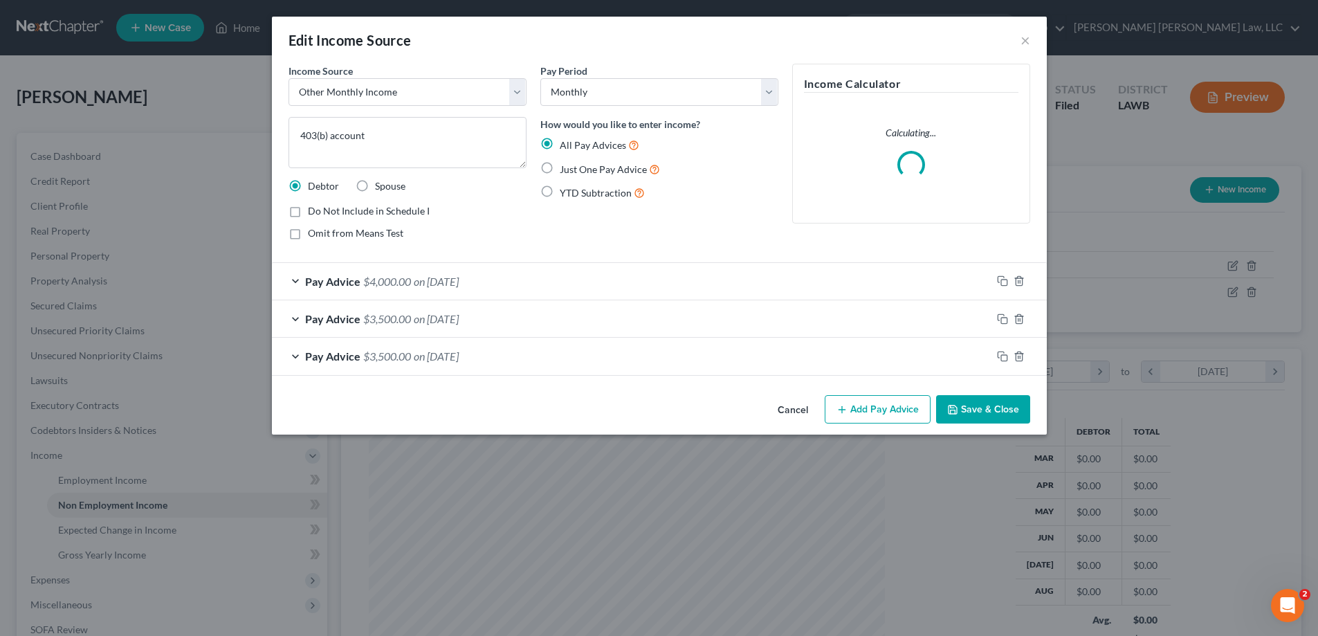
scroll to position [260, 549]
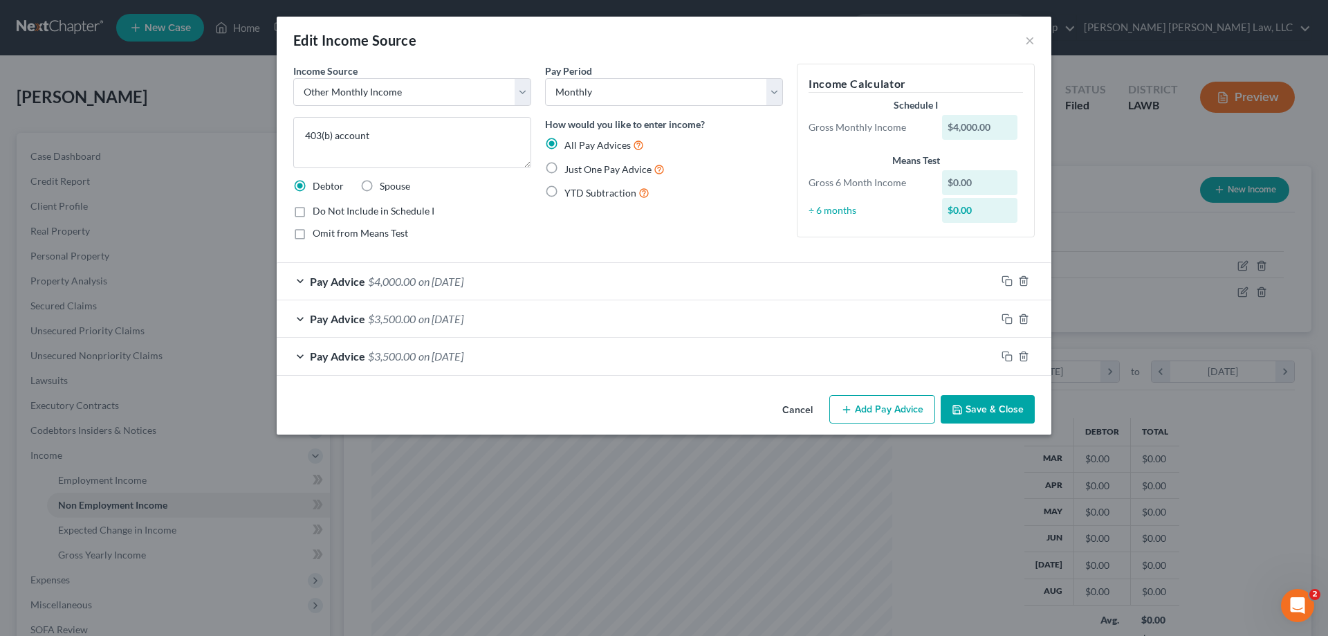
click at [793, 416] on button "Cancel" at bounding box center [797, 410] width 53 height 28
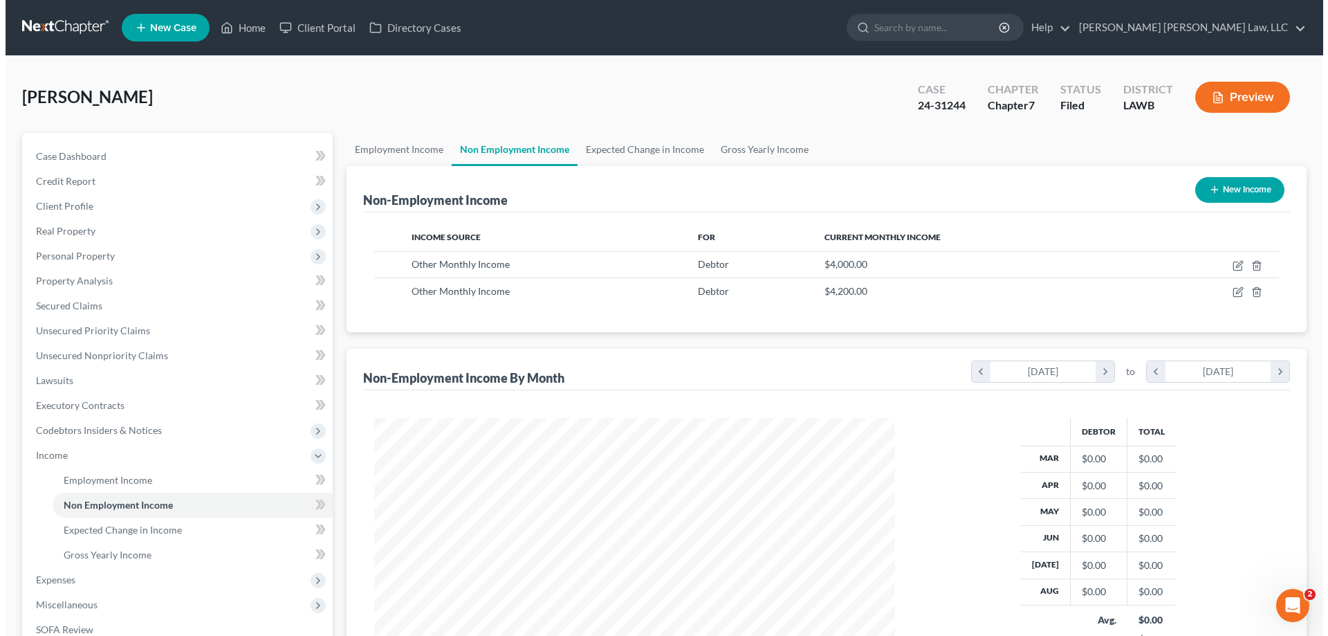
scroll to position [691621, 691335]
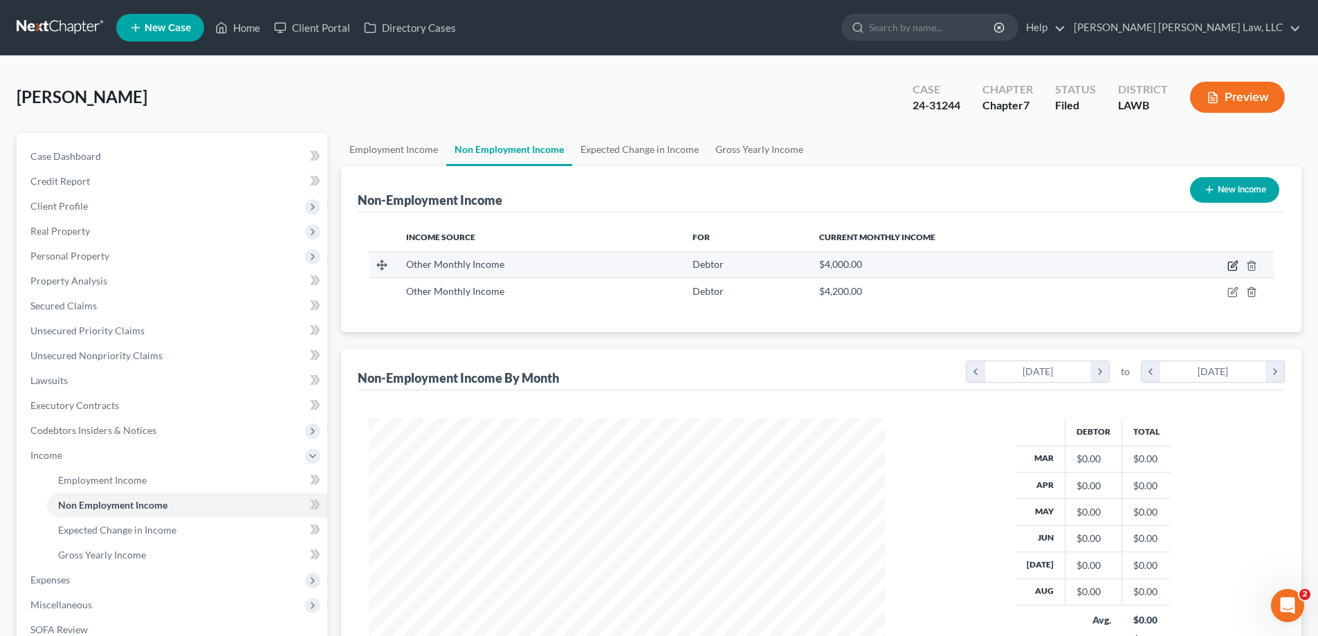
click at [1229, 266] on icon "button" at bounding box center [1232, 266] width 8 height 8
select select "13"
select select "0"
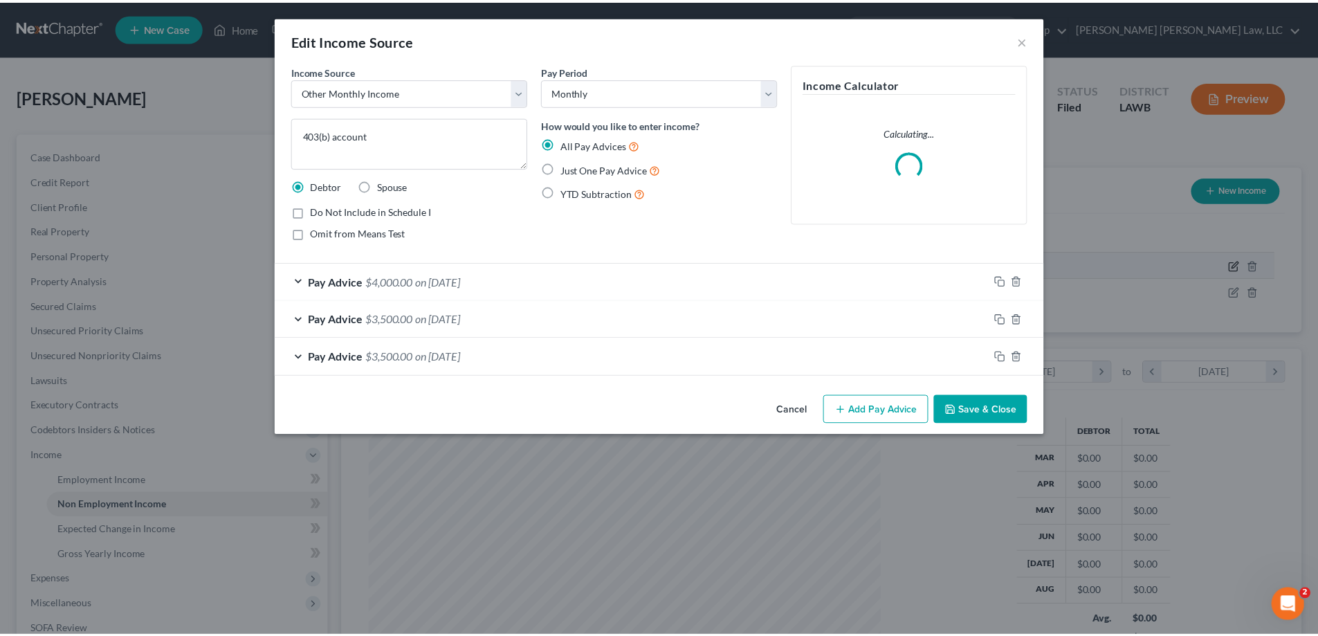
scroll to position [260, 549]
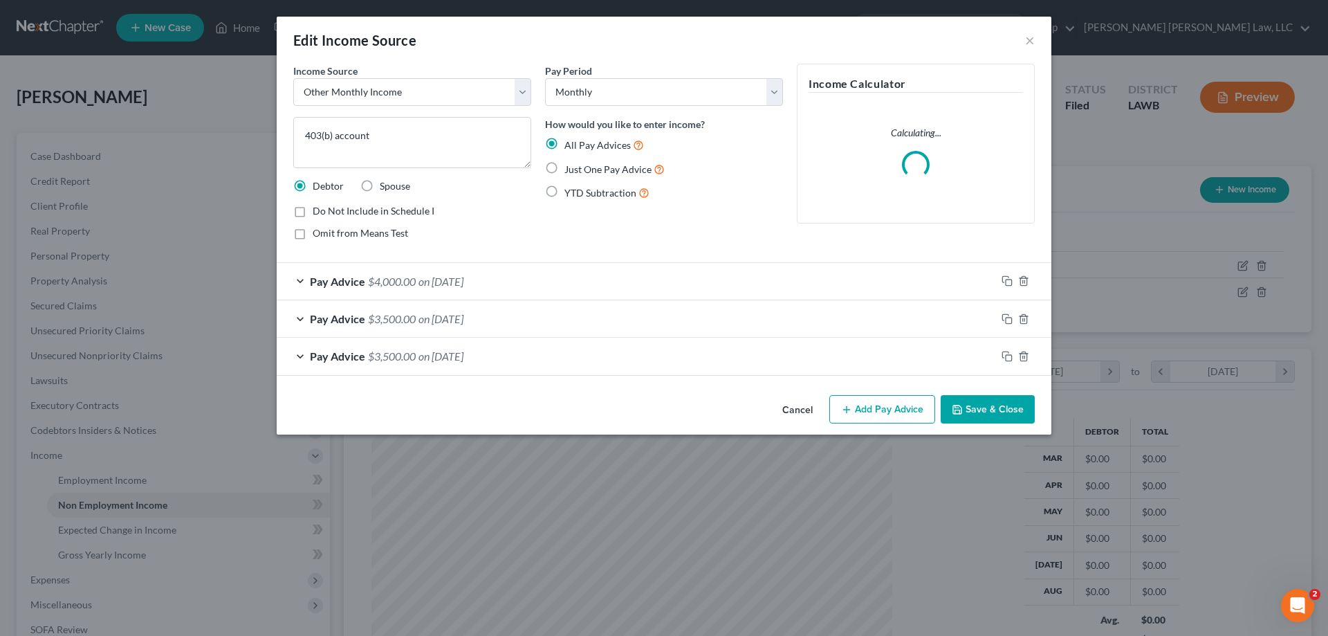
click at [805, 414] on button "Cancel" at bounding box center [797, 410] width 53 height 28
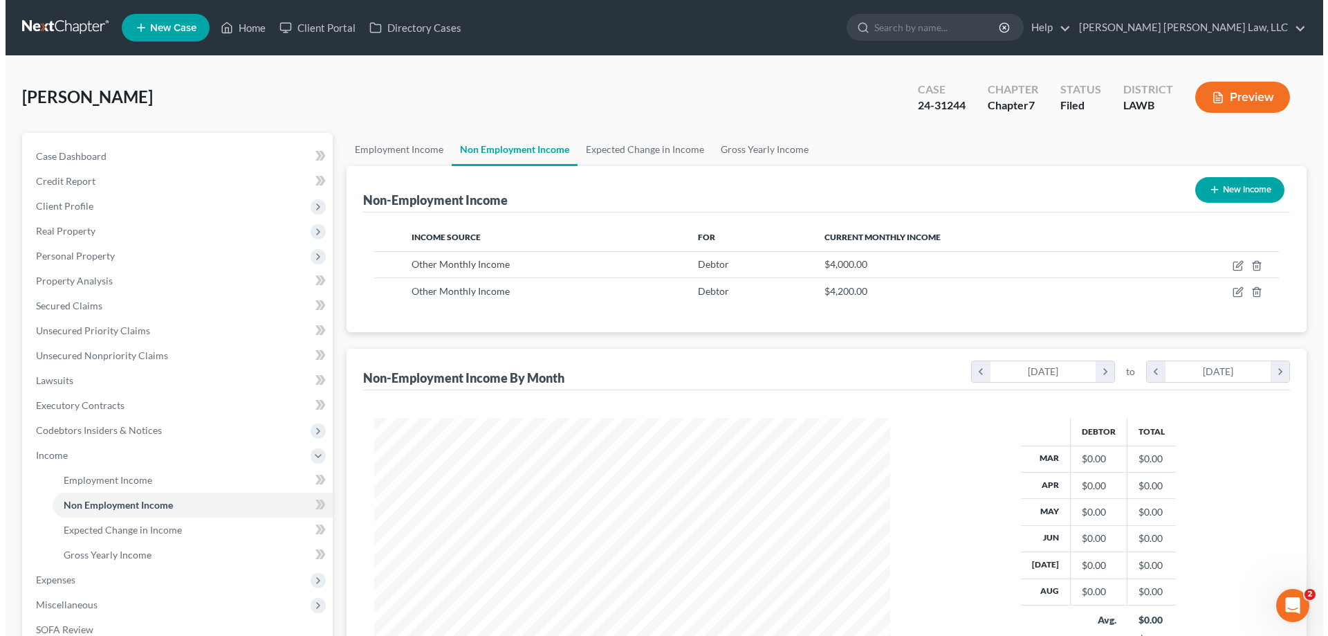
scroll to position [691621, 691335]
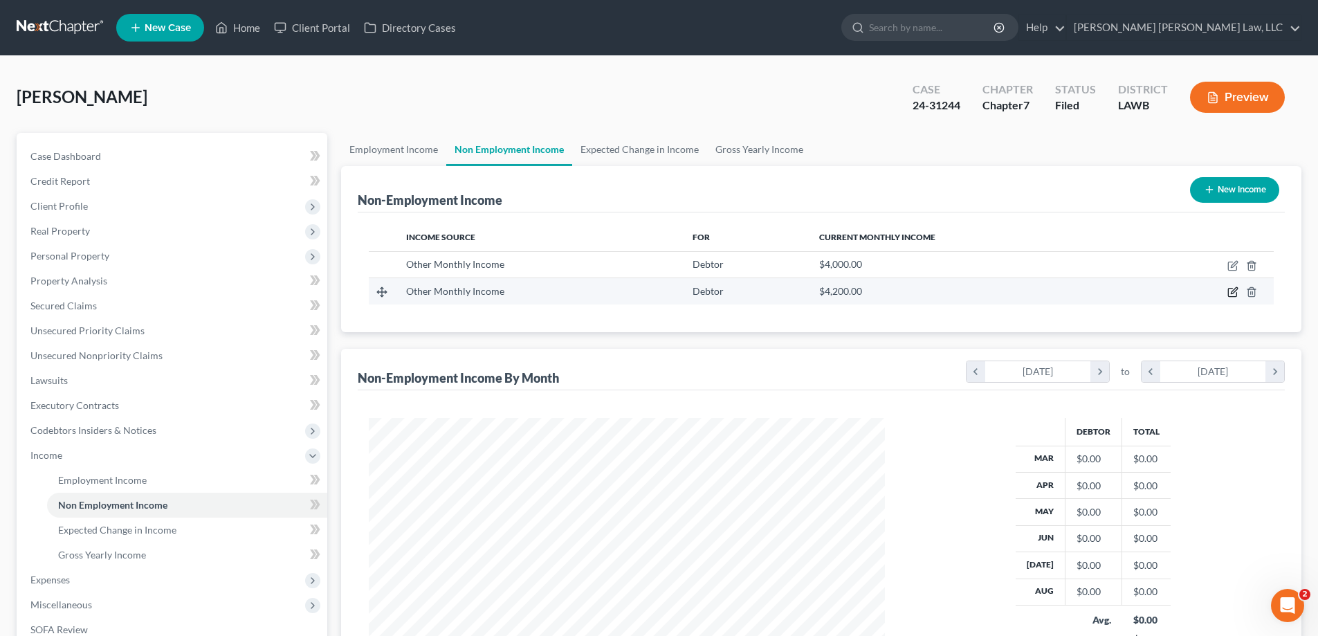
click at [1233, 291] on icon "button" at bounding box center [1234, 291] width 6 height 6
select select "13"
select select "0"
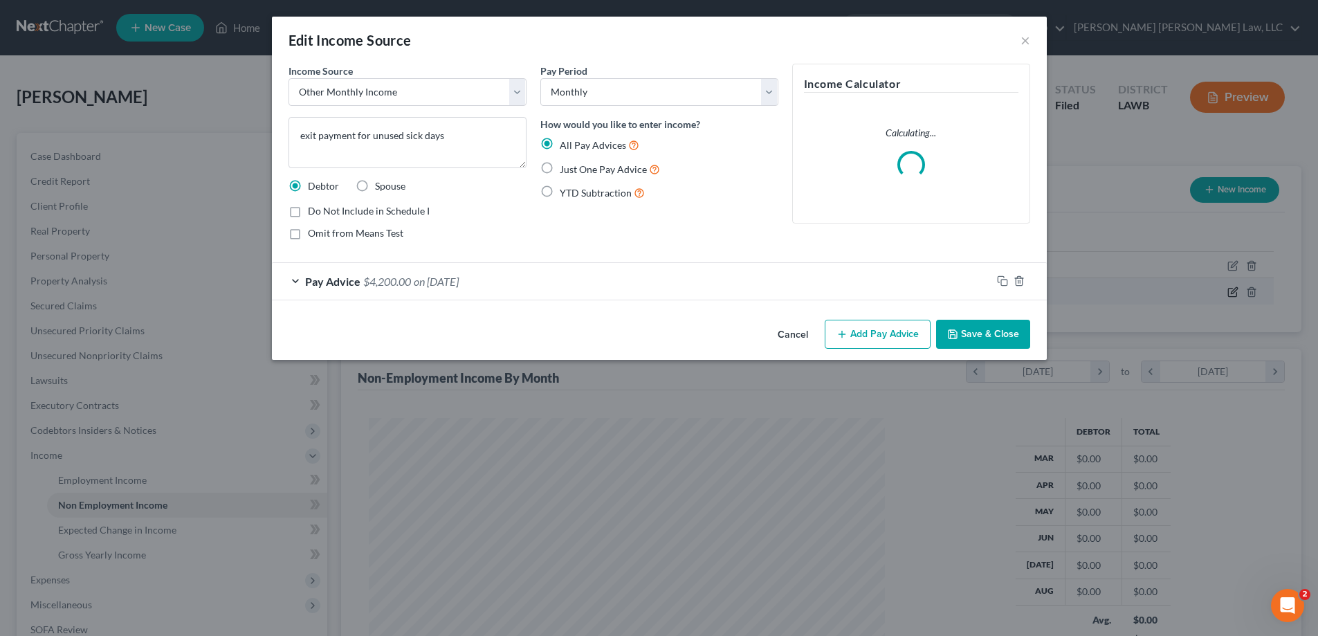
scroll to position [260, 549]
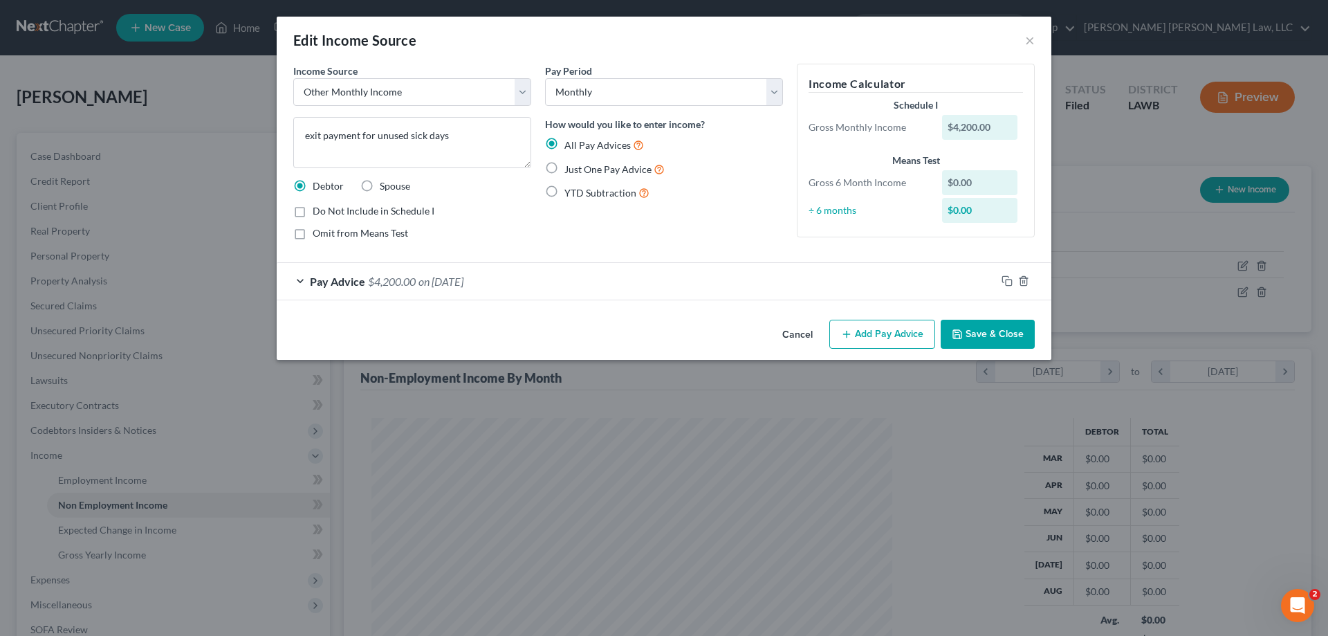
click at [805, 332] on button "Cancel" at bounding box center [797, 335] width 53 height 28
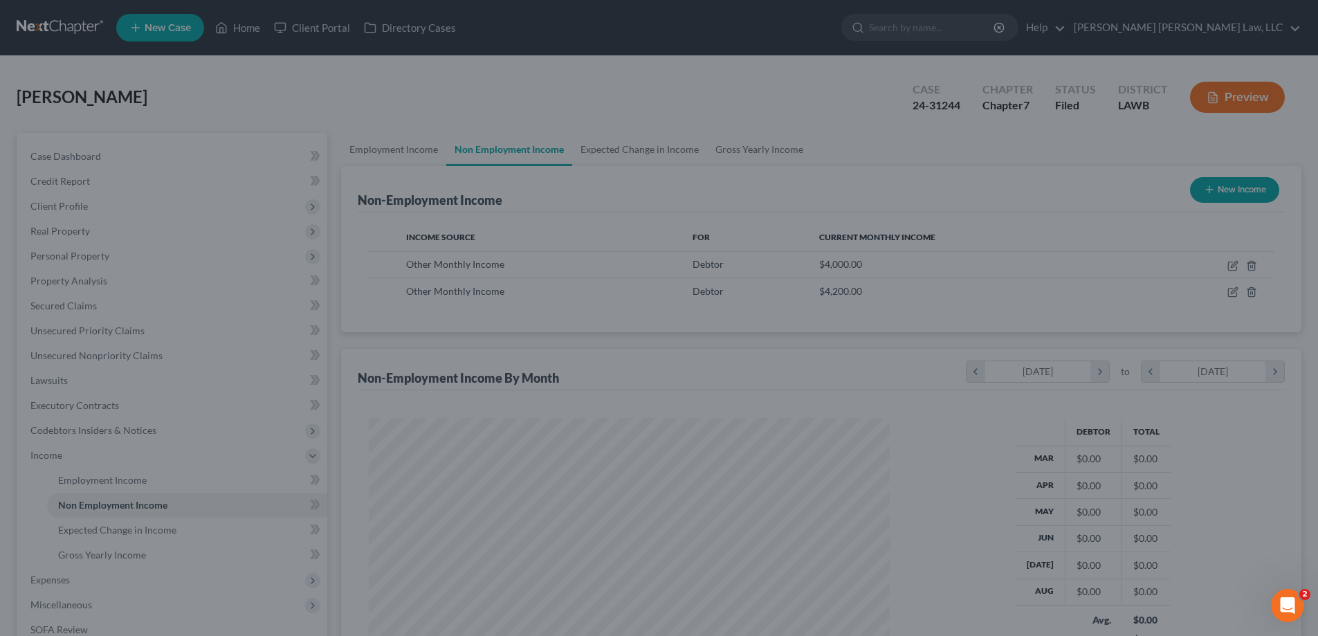
scroll to position [691621, 691335]
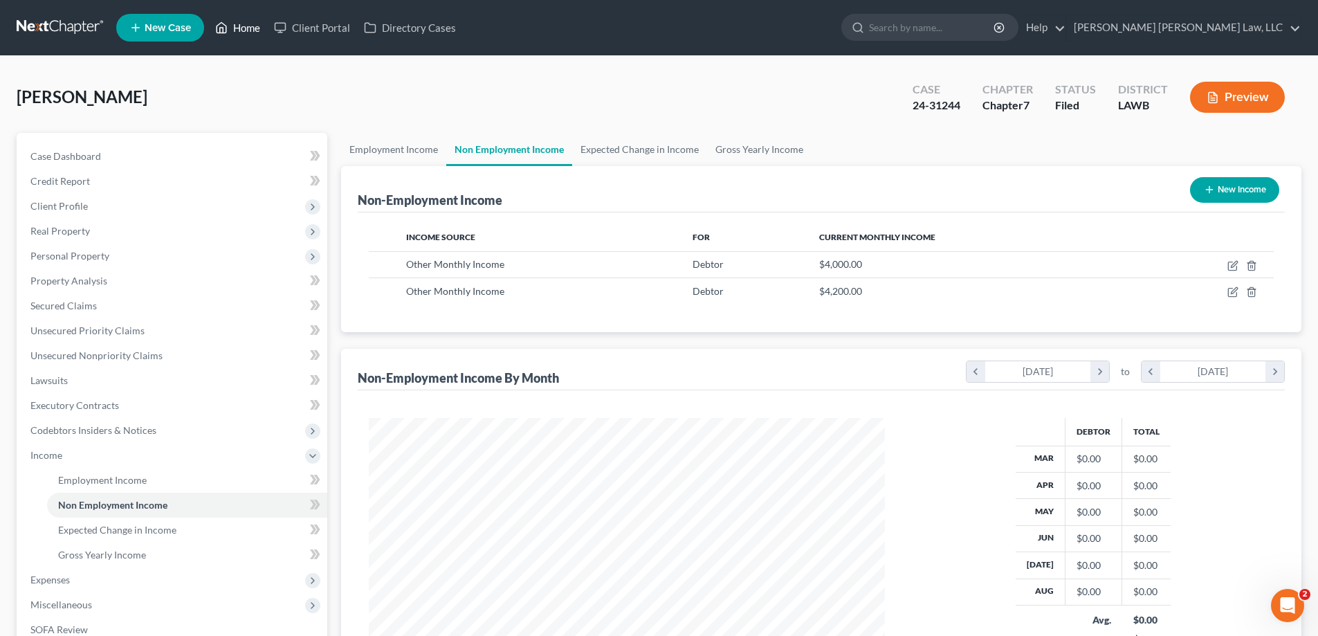
click at [248, 35] on link "Home" at bounding box center [237, 27] width 59 height 25
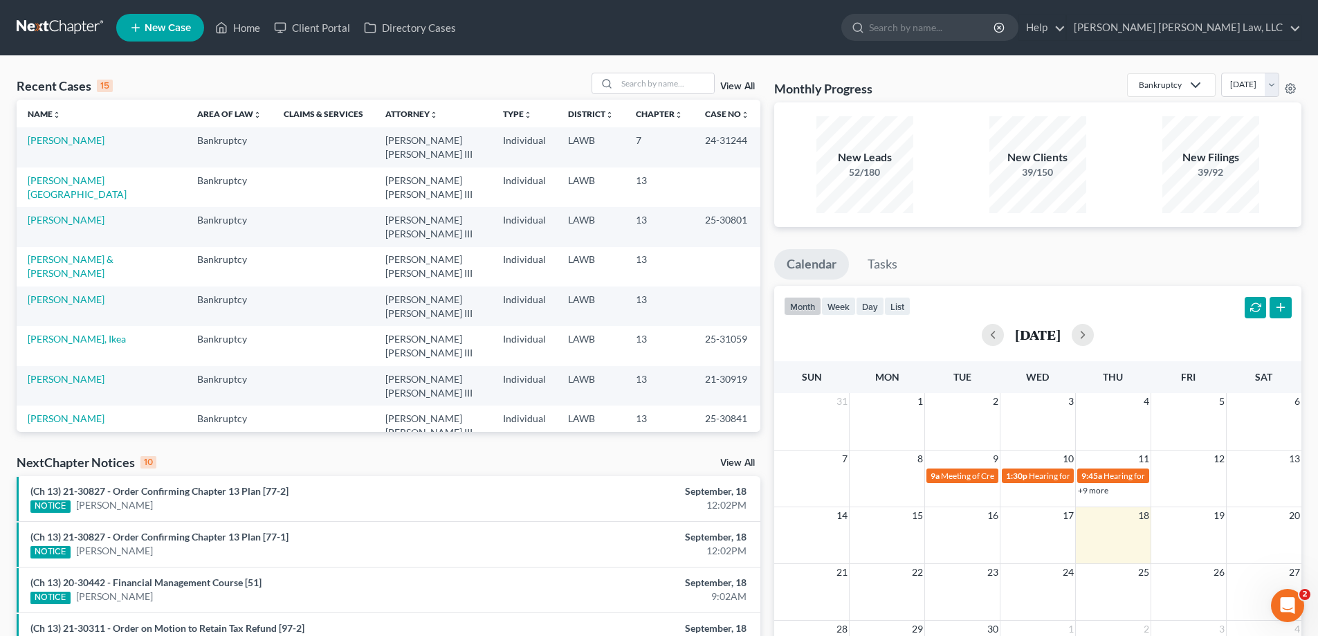
click at [726, 84] on link "View All" at bounding box center [737, 87] width 35 height 10
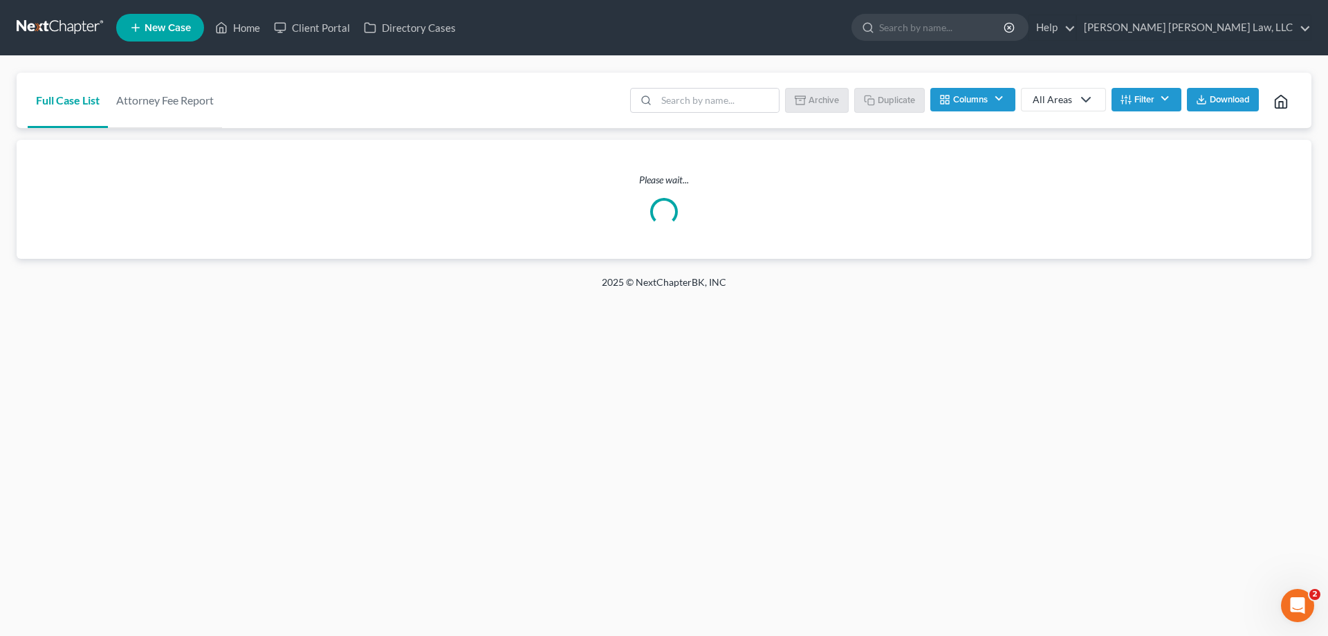
click at [1167, 98] on button "Filter" at bounding box center [1147, 100] width 70 height 24
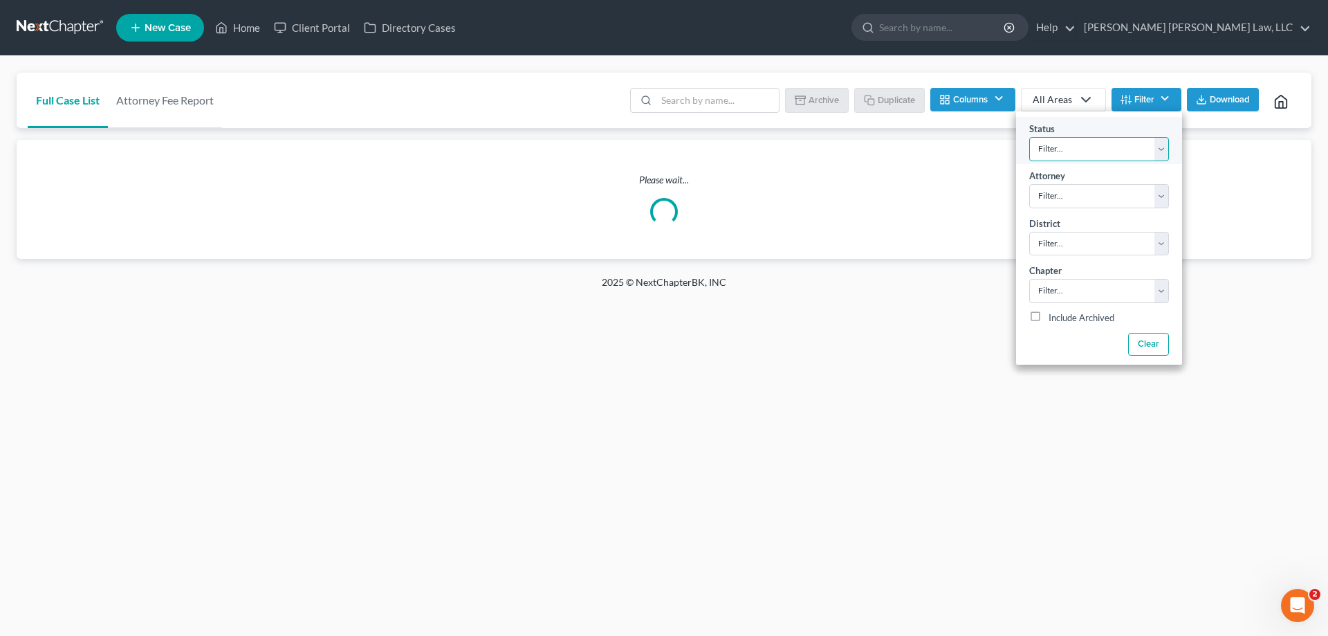
click at [1125, 145] on select "Filter... Amended Plan Confirmed Confirmed Plan Corrections Discharged Filed In…" at bounding box center [1100, 149] width 140 height 24
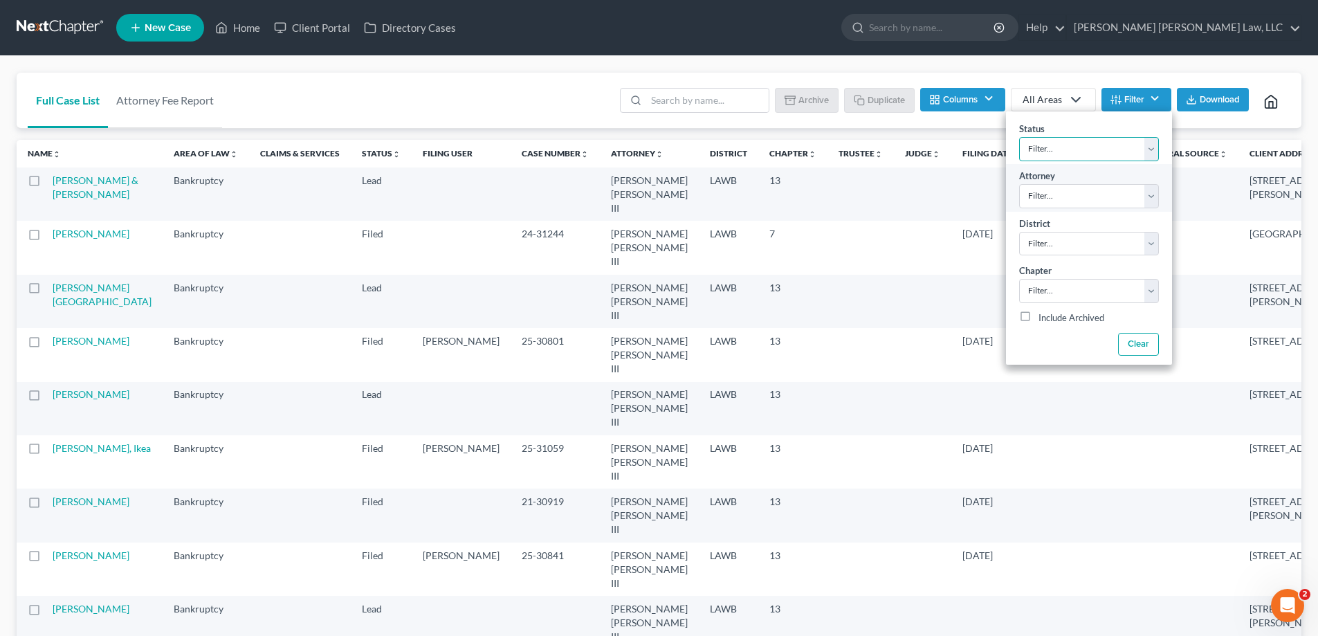
select select "4"
click at [1019, 137] on select "Filter... Amended Plan Confirmed Confirmed Plan Corrections Discharged Filed In…" at bounding box center [1089, 149] width 140 height 24
click at [1080, 198] on select "Filter... [PERSON_NAME] [PERSON_NAME] III [PERSON_NAME]" at bounding box center [1089, 196] width 140 height 24
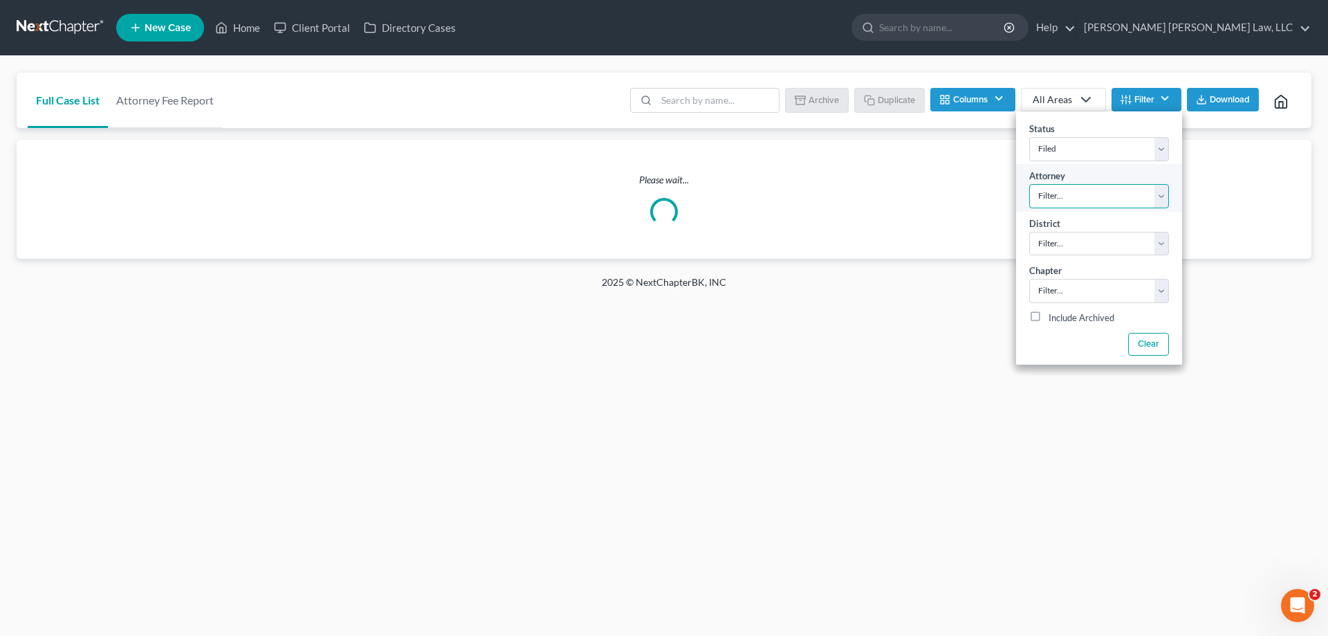
select select "0"
click at [1030, 184] on select "Filter... [PERSON_NAME] [PERSON_NAME] III [PERSON_NAME]" at bounding box center [1100, 196] width 140 height 24
drag, startPoint x: 1065, startPoint y: 242, endPoint x: 1065, endPoint y: 254, distance: 11.8
click at [1065, 242] on select "Filter... Filter... [US_STATE] - [GEOGRAPHIC_DATA] [US_STATE] - [GEOGRAPHIC_DAT…" at bounding box center [1100, 244] width 140 height 24
click at [1072, 245] on select "Filter... Filter... [US_STATE] - [GEOGRAPHIC_DATA] [US_STATE] - [GEOGRAPHIC_DAT…" at bounding box center [1100, 244] width 140 height 24
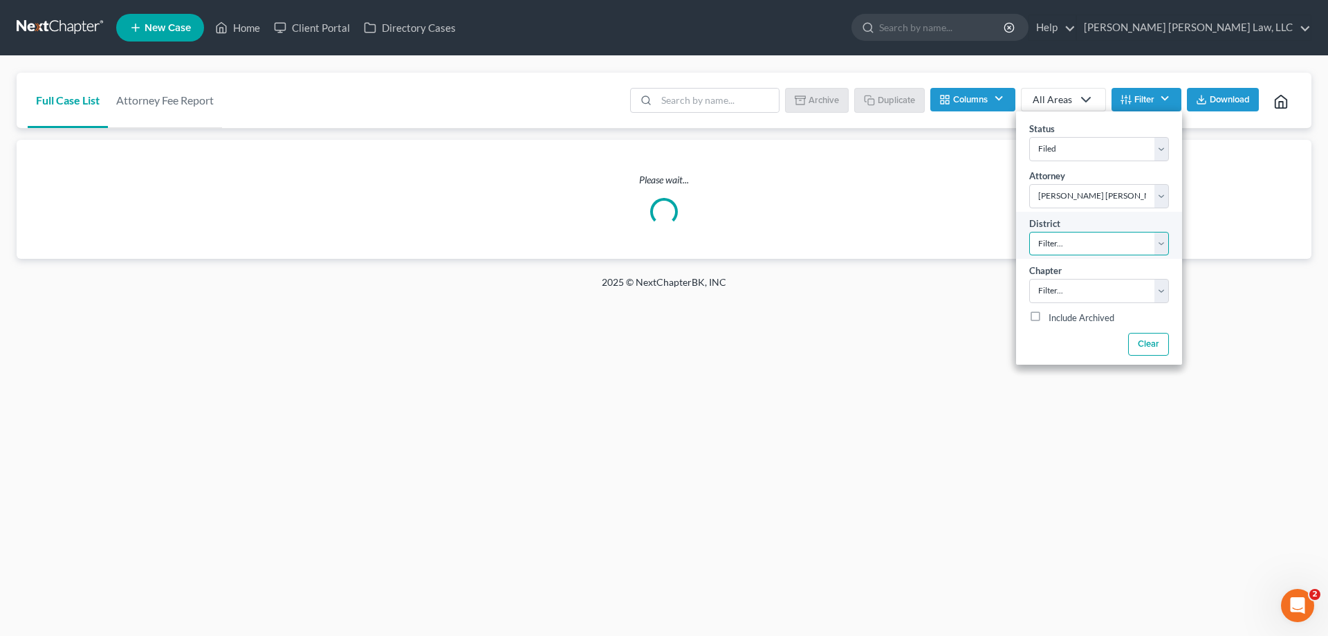
select select "36"
click at [1030, 232] on select "Filter... Filter... [US_STATE] - [GEOGRAPHIC_DATA] [US_STATE] - [GEOGRAPHIC_DAT…" at bounding box center [1100, 244] width 140 height 24
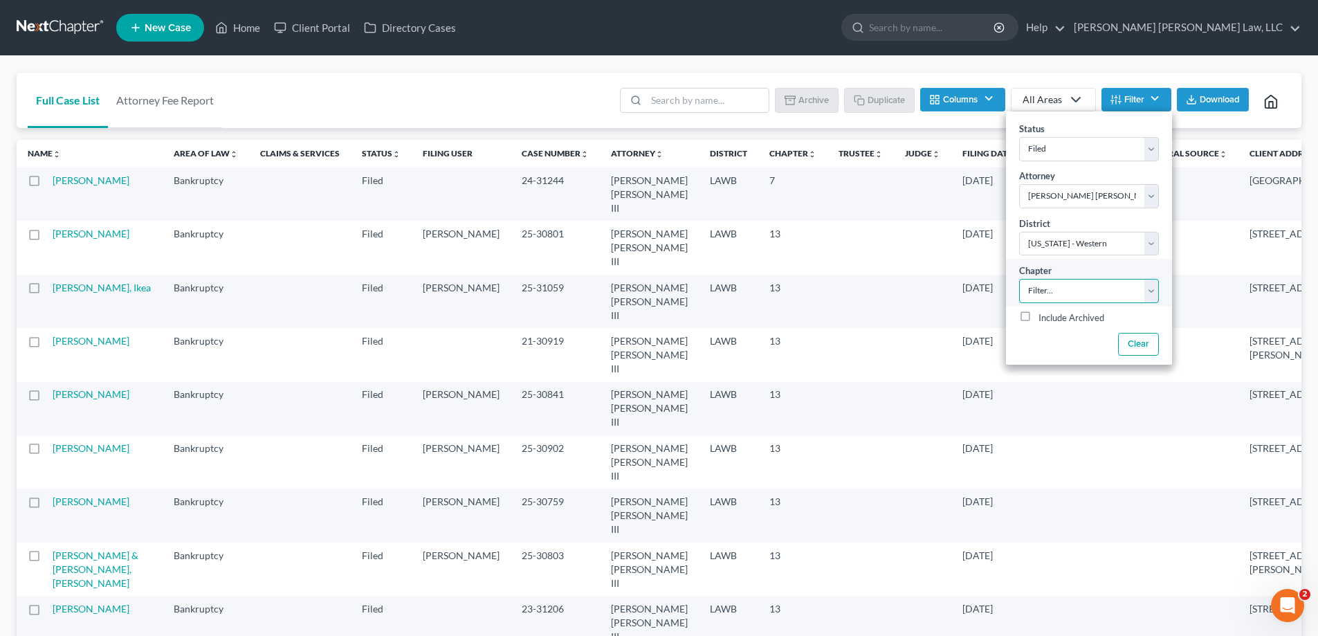
click at [1068, 300] on select "Filter... 7 11 13" at bounding box center [1089, 291] width 140 height 24
select select "2"
click at [1019, 279] on select "Filter... 7 11 13" at bounding box center [1089, 291] width 140 height 24
click at [951, 159] on th "Filing Date unfold_more expand_more expand_less" at bounding box center [991, 154] width 80 height 28
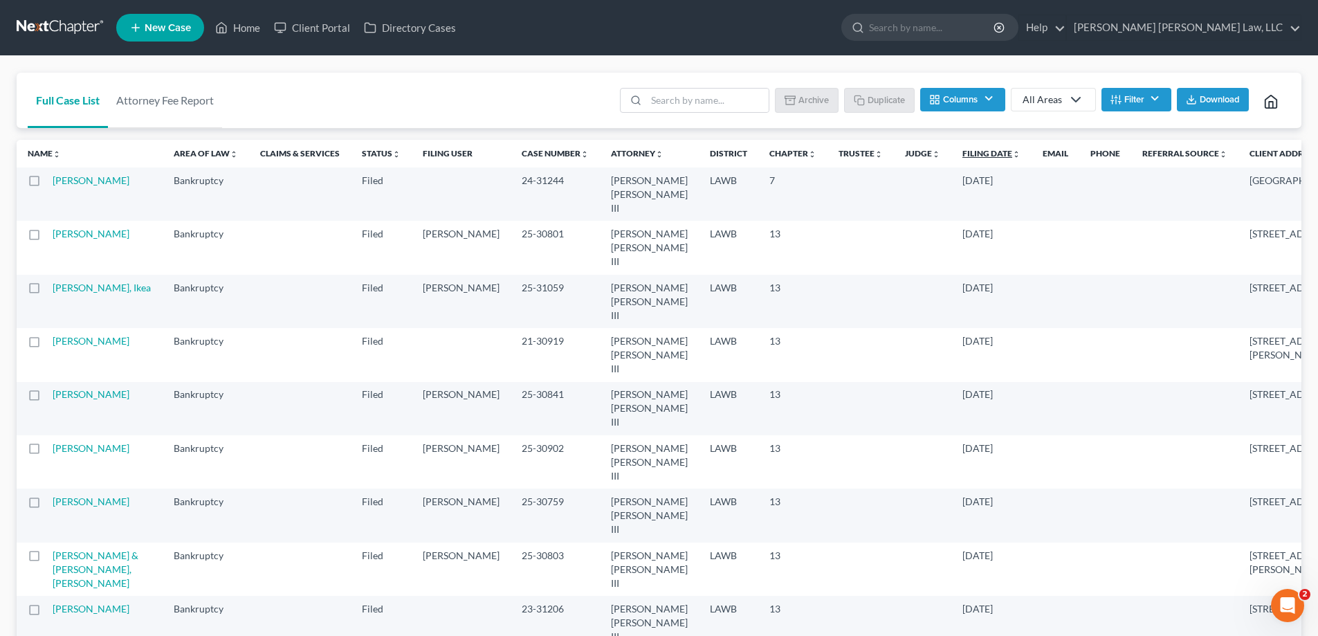
click at [962, 155] on link "Filing Date unfold_more expand_more expand_less" at bounding box center [991, 153] width 58 height 10
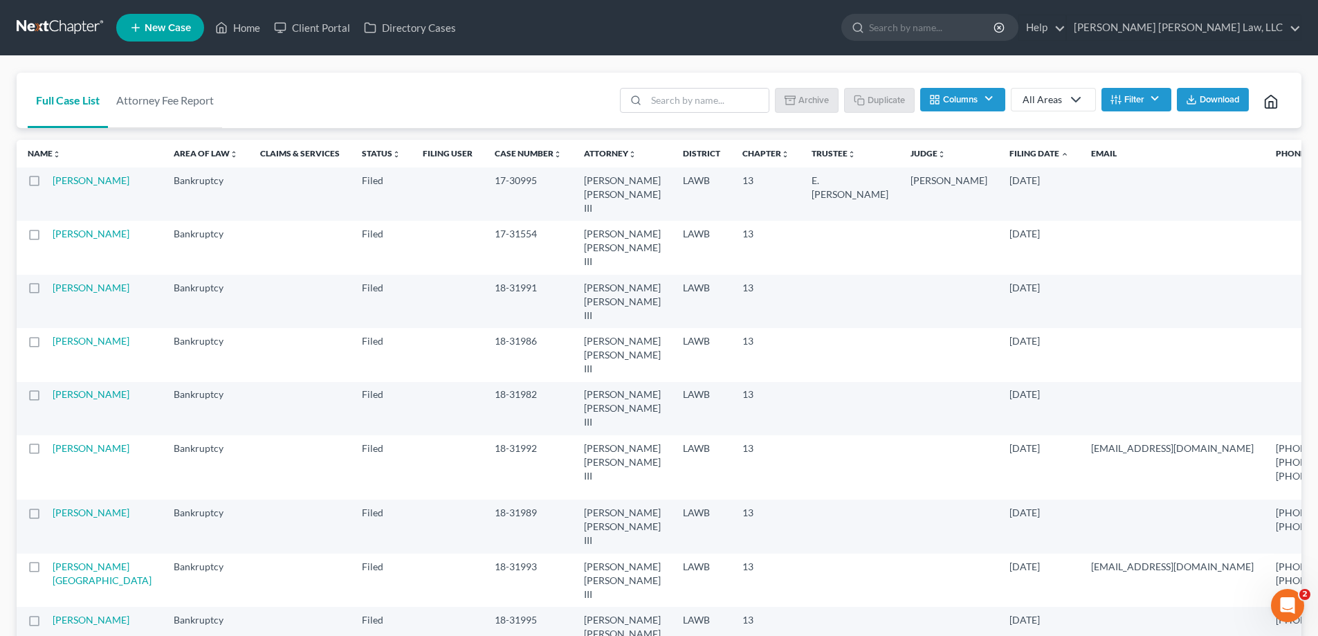
click at [998, 164] on th "Filing Date unfold_more expand_more expand_less" at bounding box center [1039, 154] width 82 height 28
click at [1009, 157] on link "Filing Date unfold_more expand_more expand_less" at bounding box center [1039, 153] width 60 height 10
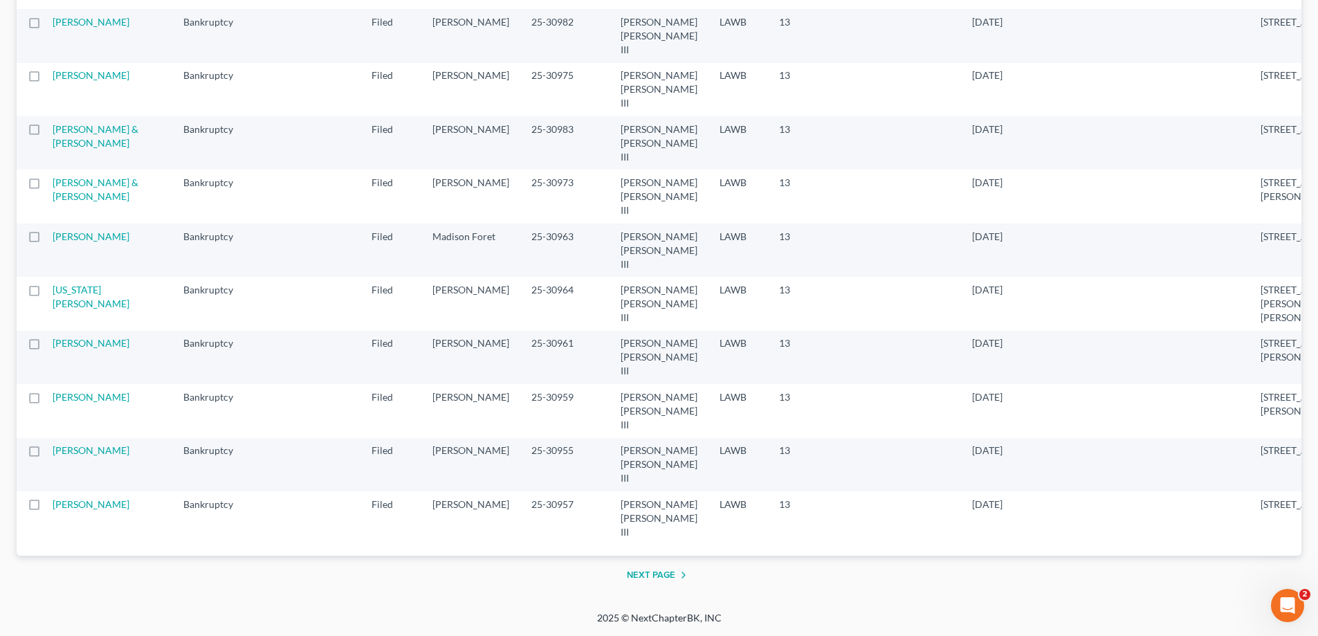
scroll to position [2560, 0]
click at [658, 583] on button "Next Page" at bounding box center [659, 575] width 65 height 17
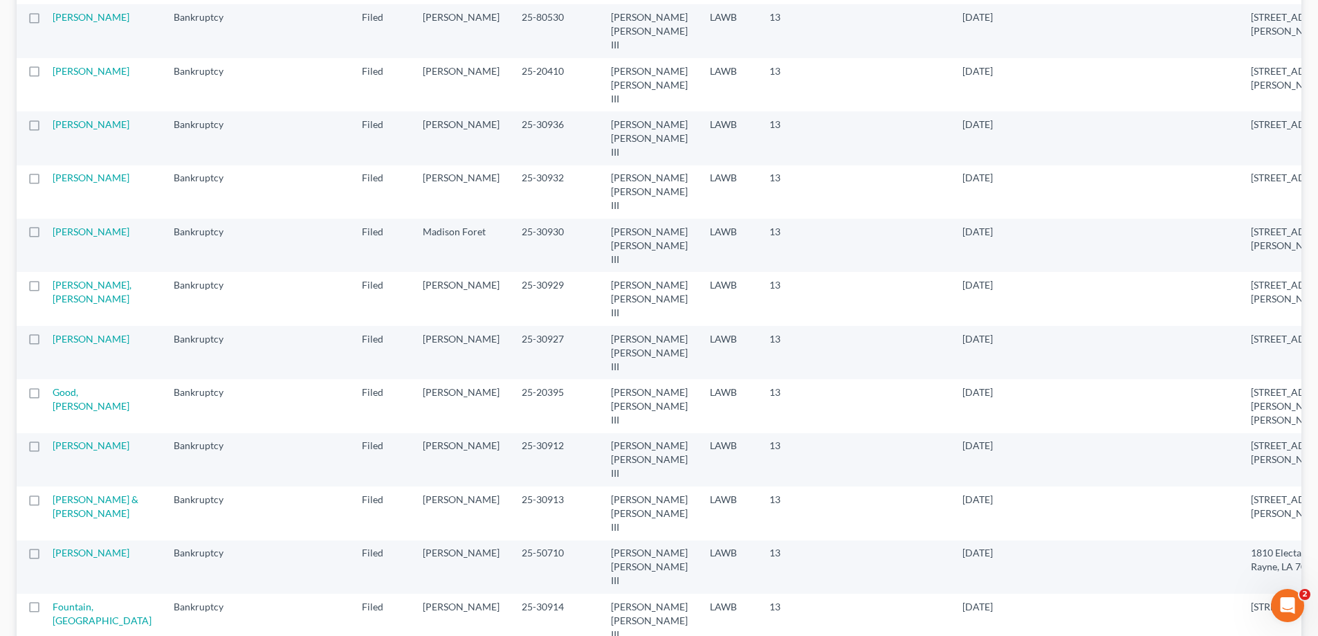
scroll to position [554, 0]
